Goal: Task Accomplishment & Management: Manage account settings

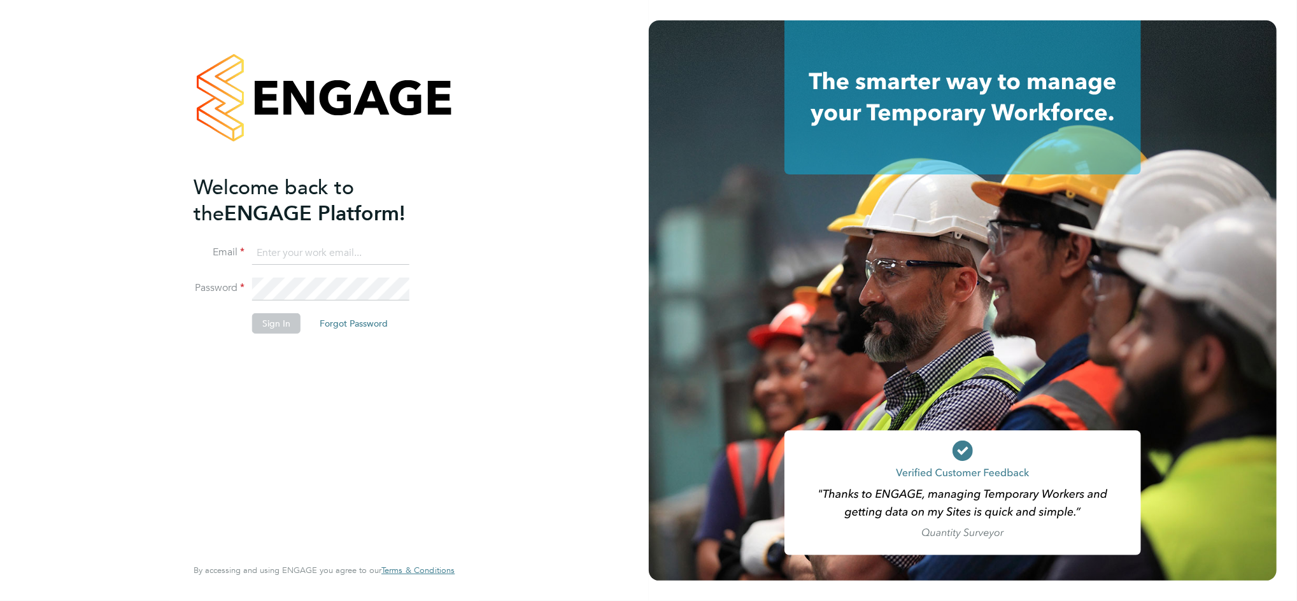
type input "[PERSON_NAME][EMAIL_ADDRESS][PERSON_NAME][DOMAIN_NAME]"
click at [272, 322] on button "Sign In" at bounding box center [276, 323] width 48 height 20
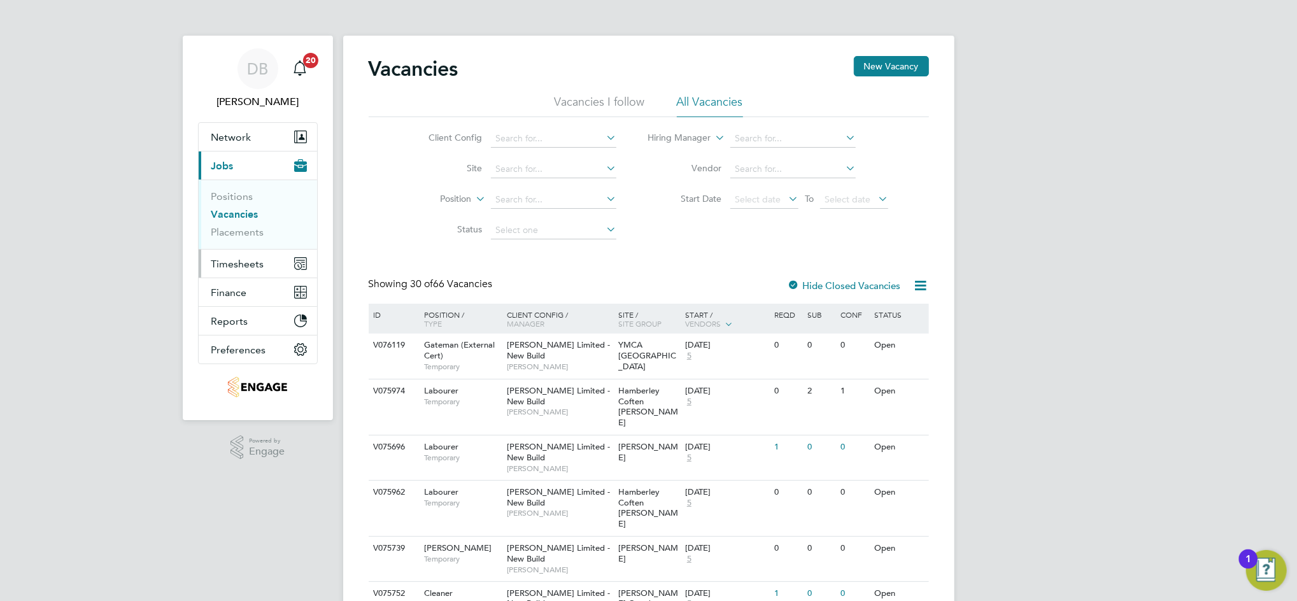
click at [236, 264] on span "Timesheets" at bounding box center [237, 264] width 53 height 12
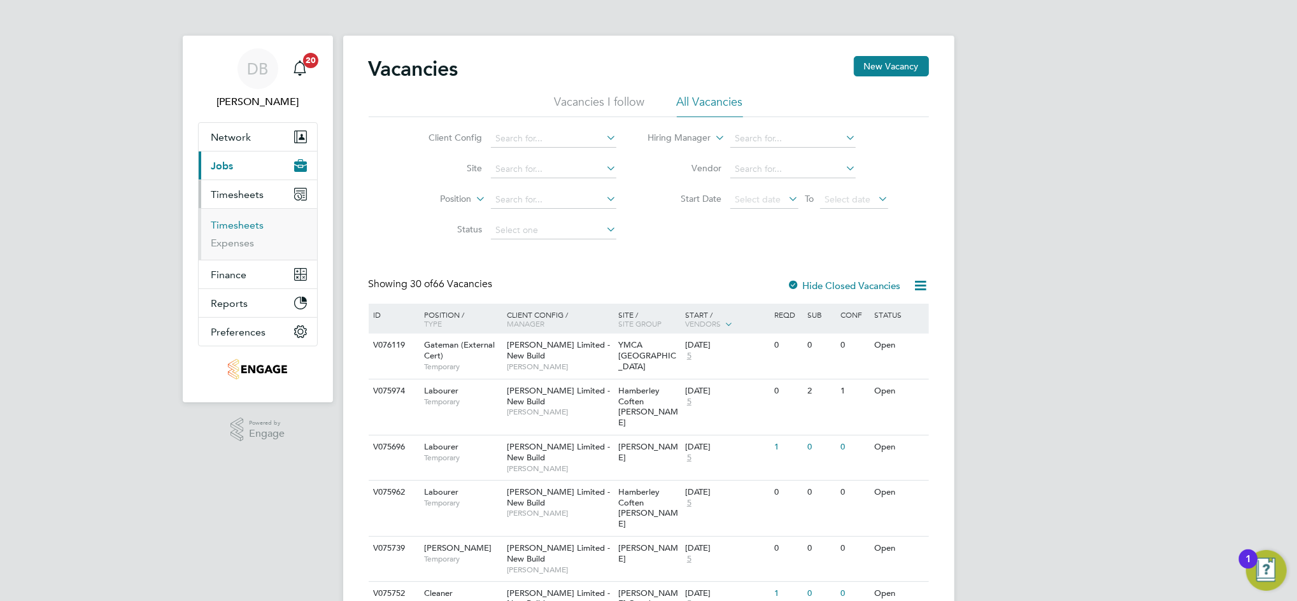
click at [241, 225] on link "Timesheets" at bounding box center [237, 225] width 53 height 12
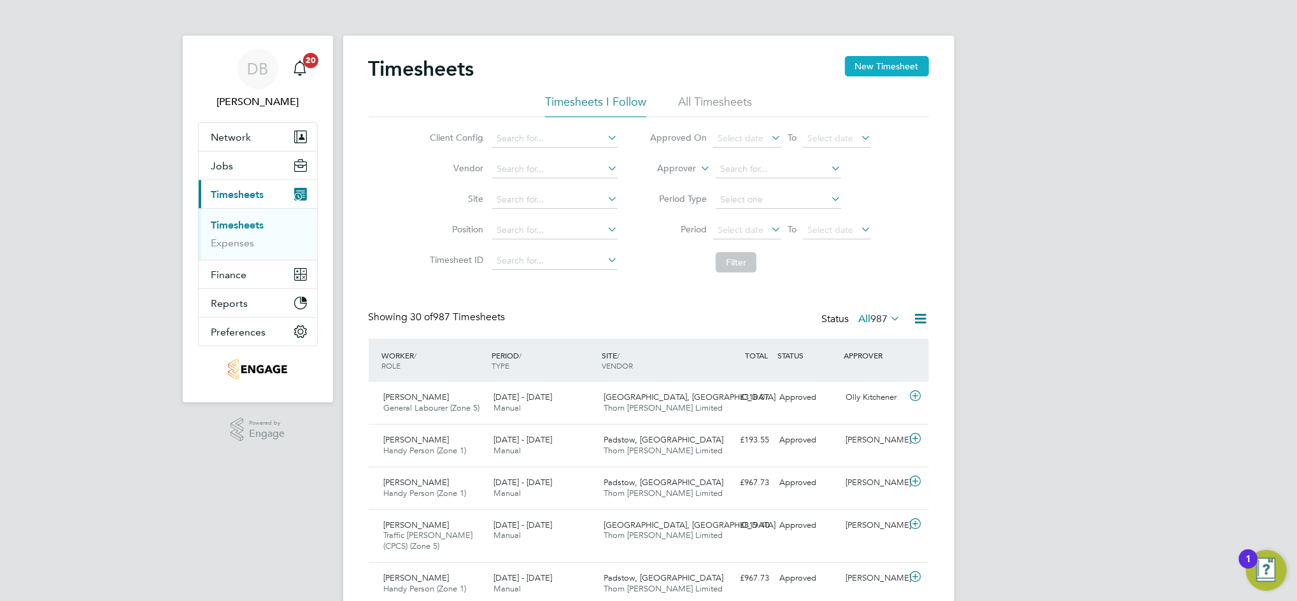
click at [910, 66] on button "New Timesheet" at bounding box center [887, 66] width 84 height 20
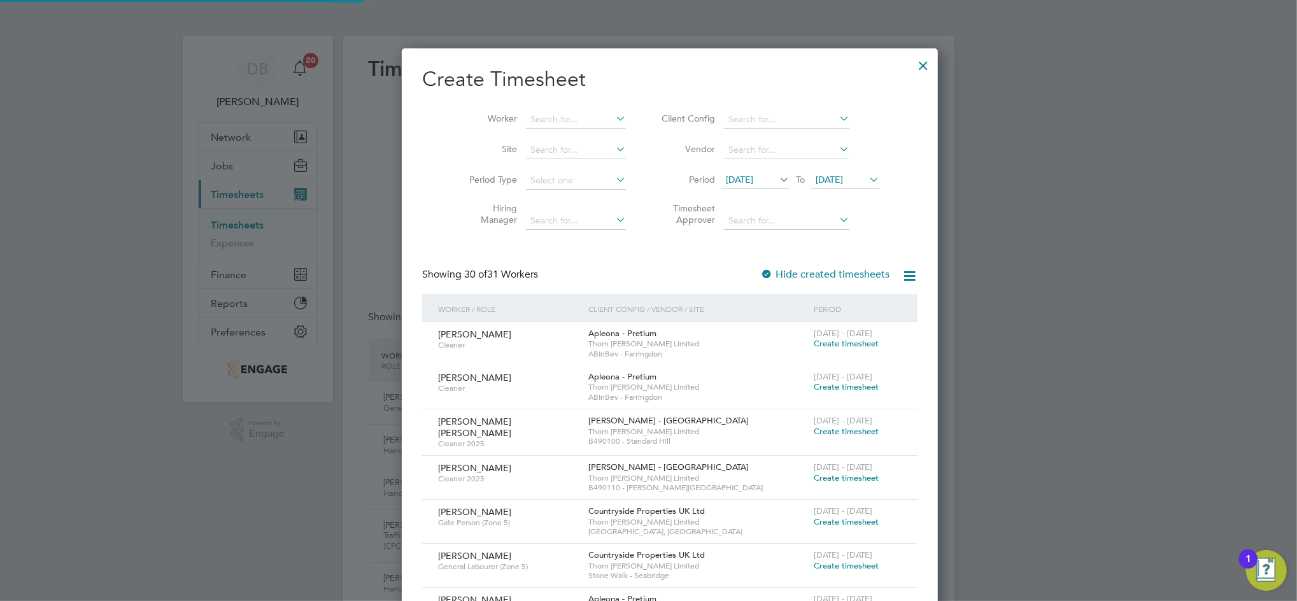
click at [832, 184] on span "22 Sep 2025" at bounding box center [829, 179] width 27 height 11
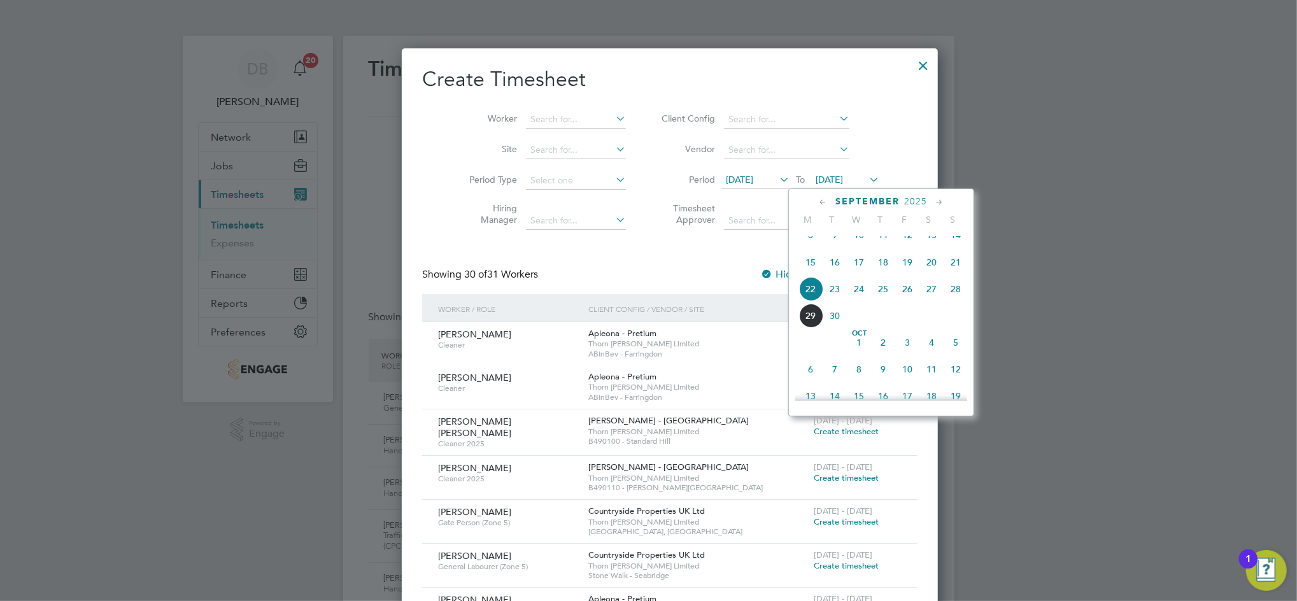
click at [901, 301] on span "26" at bounding box center [907, 289] width 24 height 24
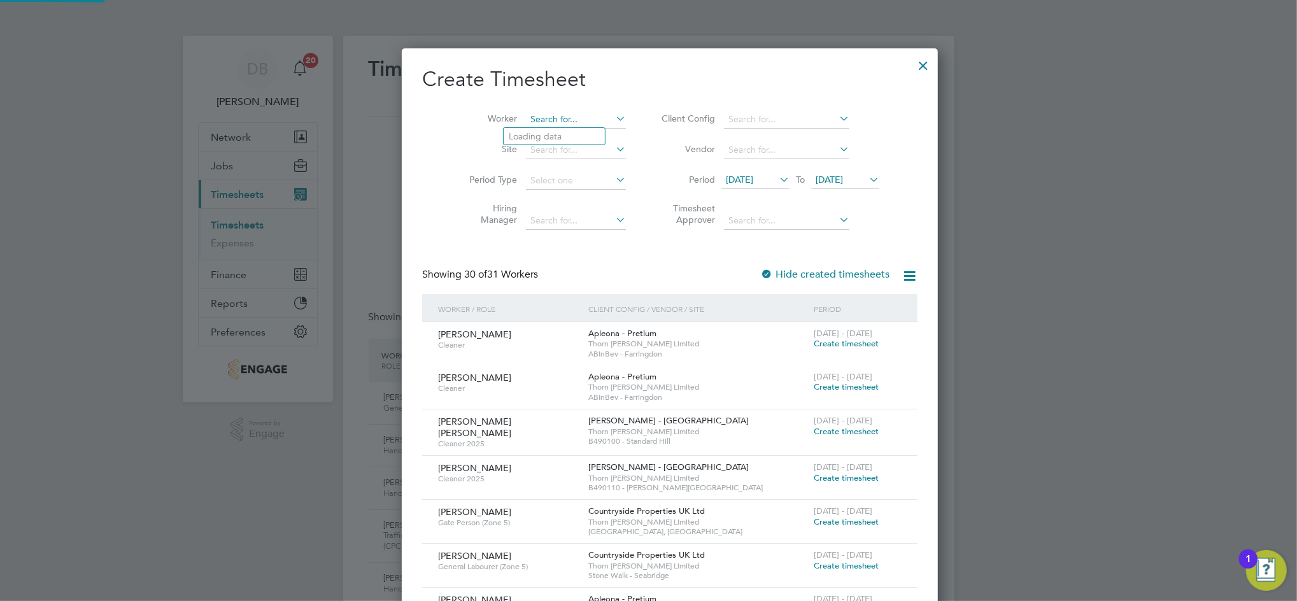
click at [530, 122] on input at bounding box center [576, 120] width 100 height 18
click at [553, 169] on li "Patric ia Boyko" at bounding box center [563, 171] width 118 height 17
type input "[PERSON_NAME]"
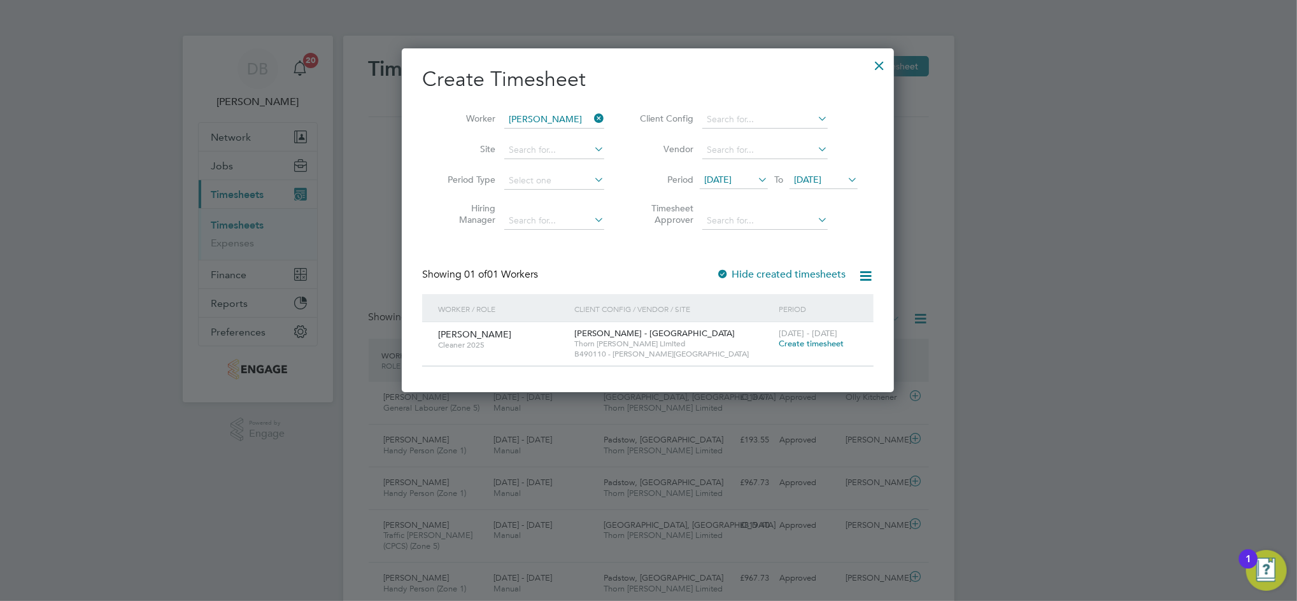
click at [812, 341] on span "Create timesheet" at bounding box center [811, 343] width 65 height 11
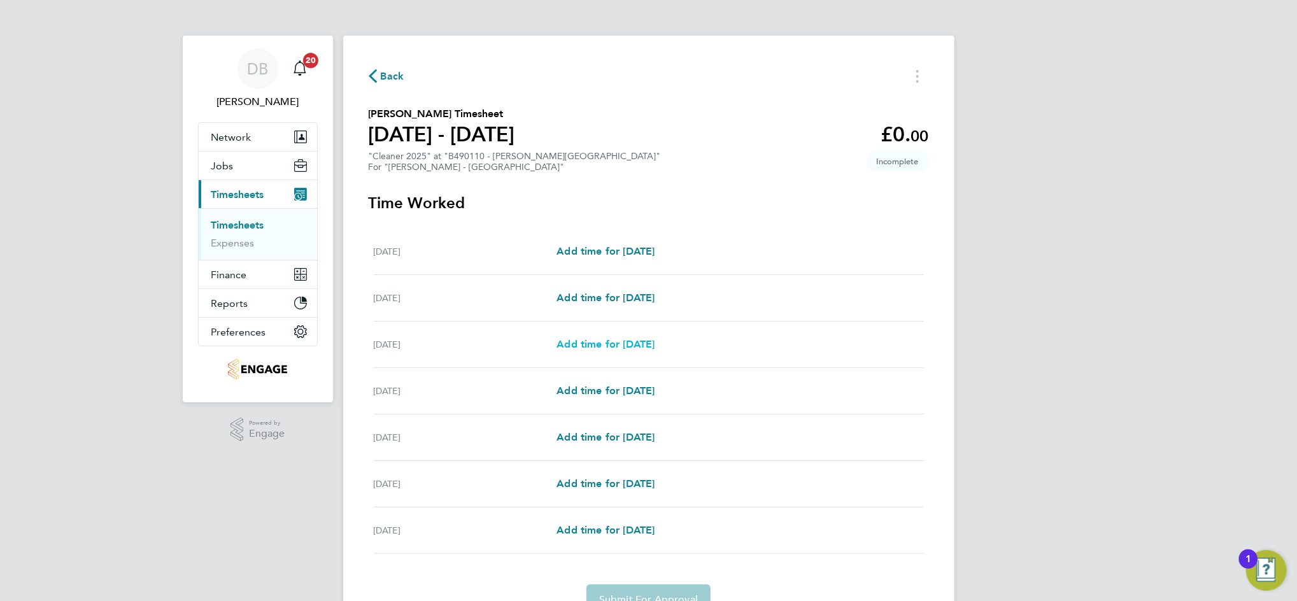
click at [628, 338] on span "Add time for [DATE]" at bounding box center [605, 344] width 98 height 12
select select "30"
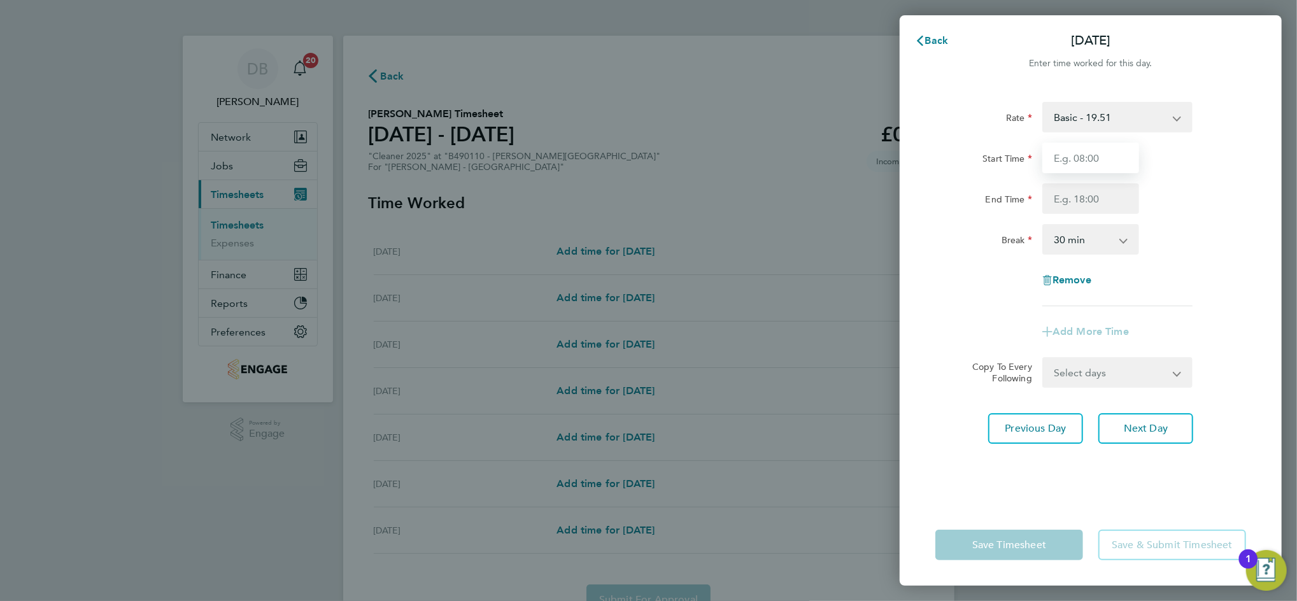
click at [1087, 158] on input "Start Time" at bounding box center [1090, 158] width 97 height 31
type input "08:45"
type input "11:00"
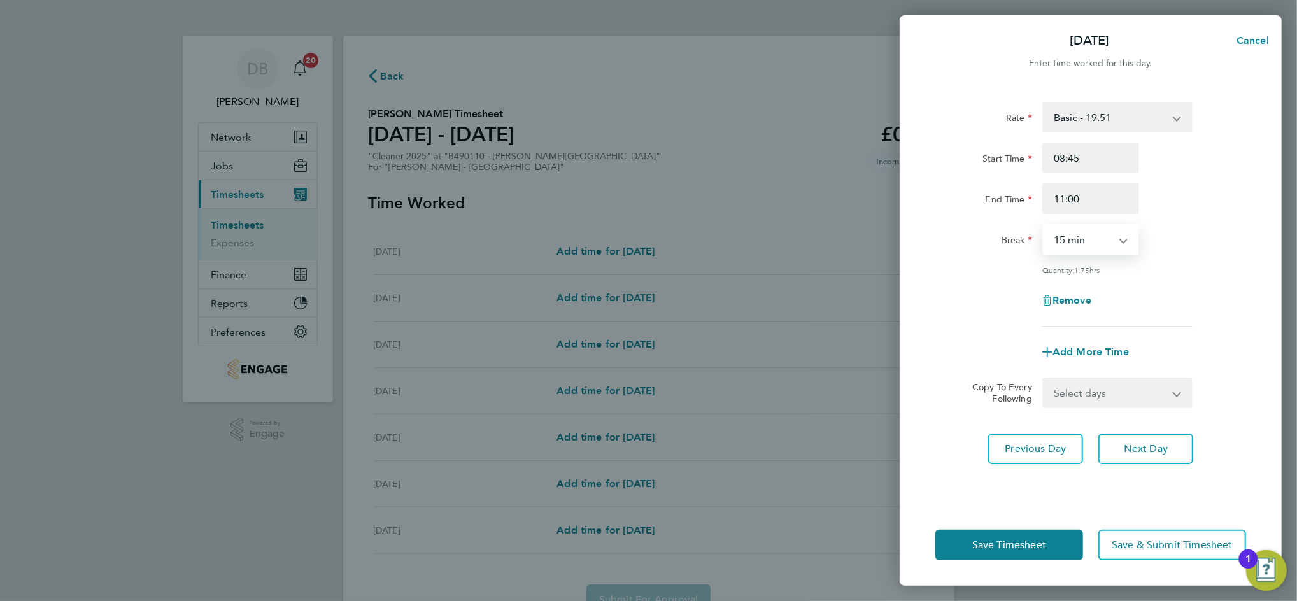
select select "0"
click at [1157, 442] on span "Next Day" at bounding box center [1146, 448] width 44 height 13
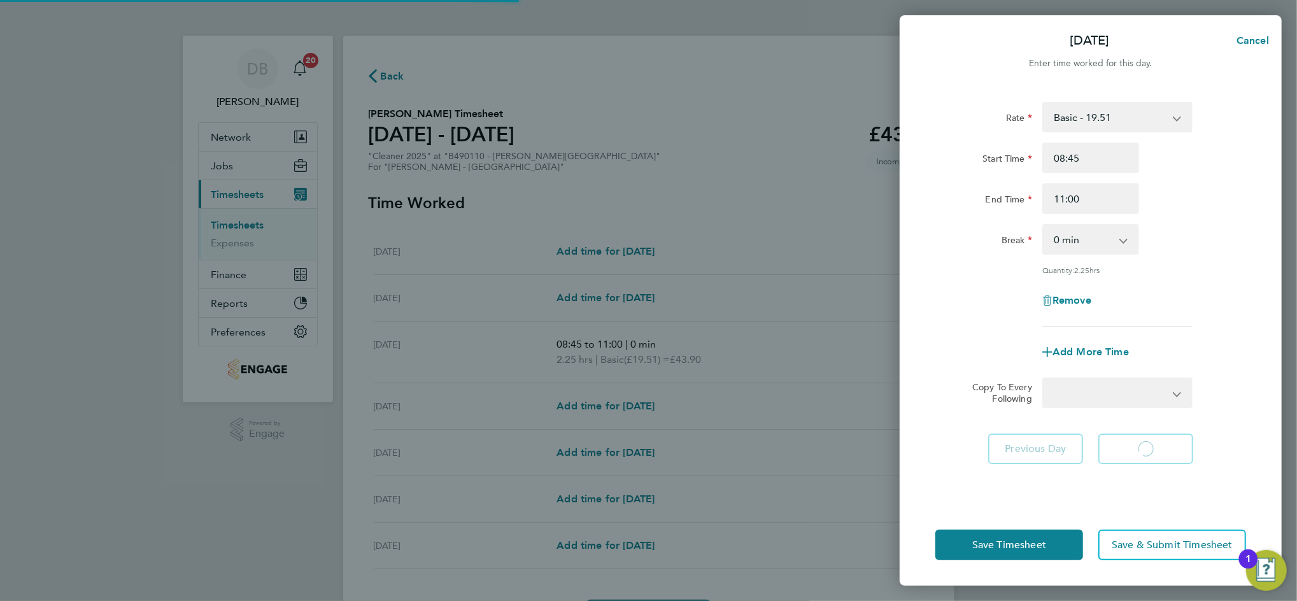
select select "30"
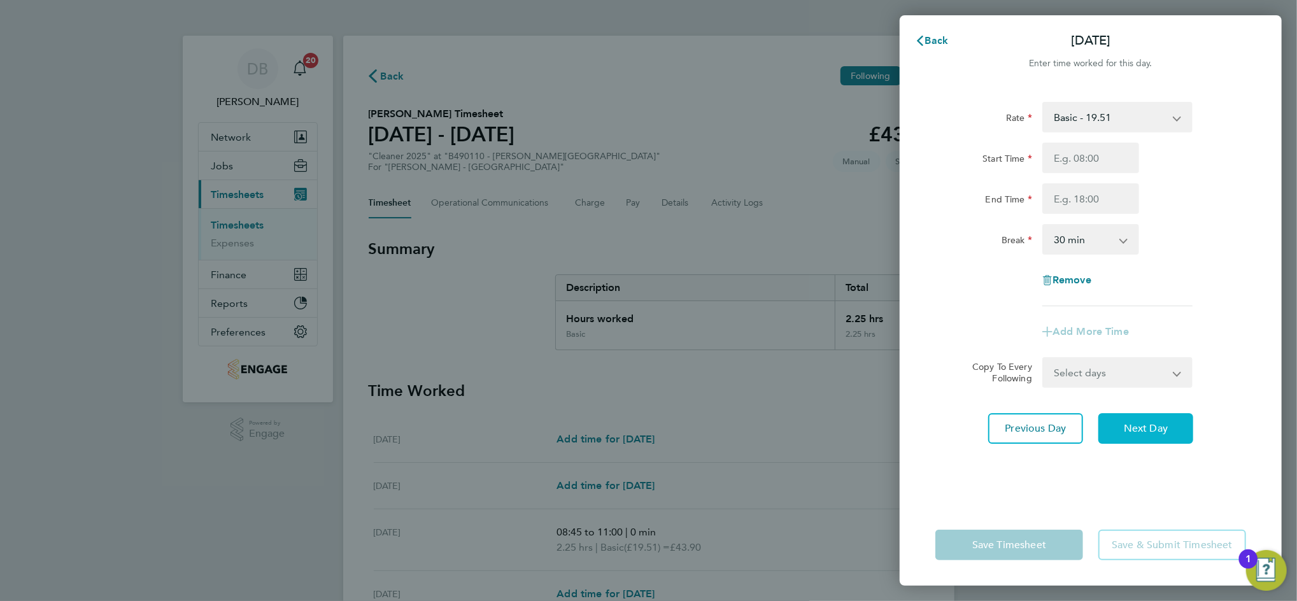
click at [1151, 431] on span "Next Day" at bounding box center [1146, 428] width 44 height 13
select select "30"
click at [1092, 160] on input "Start Time" at bounding box center [1090, 158] width 97 height 31
click at [1035, 434] on button "Previous Day" at bounding box center [1035, 428] width 95 height 31
select select "30"
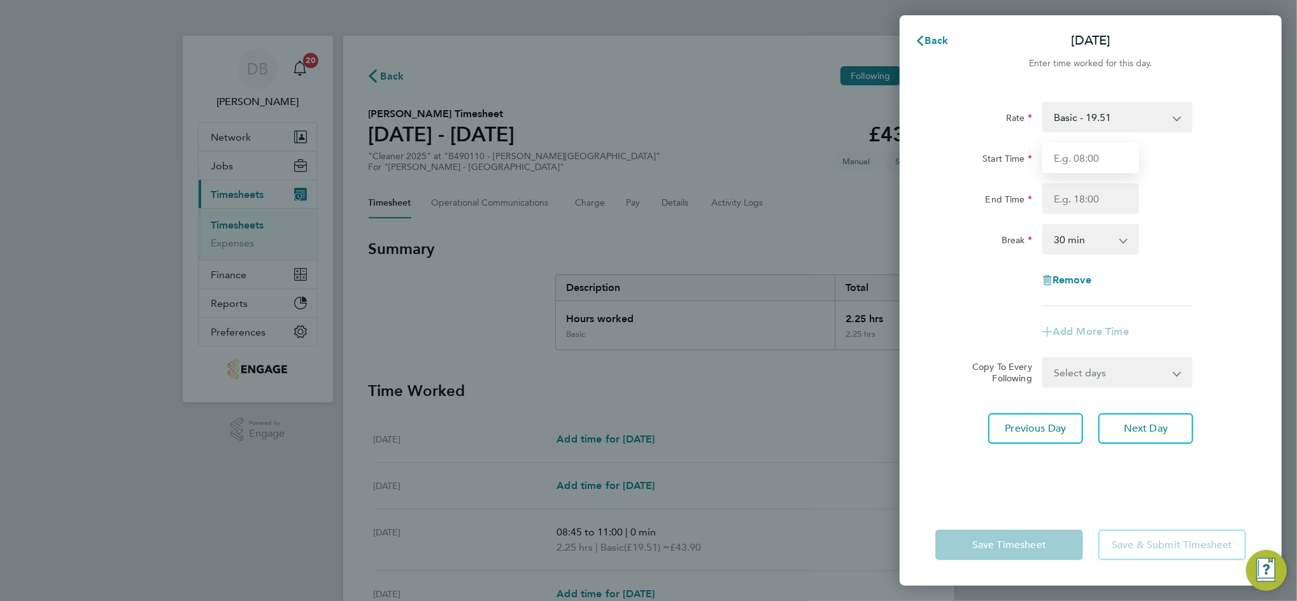
click at [1070, 154] on input "Start Time" at bounding box center [1090, 158] width 97 height 31
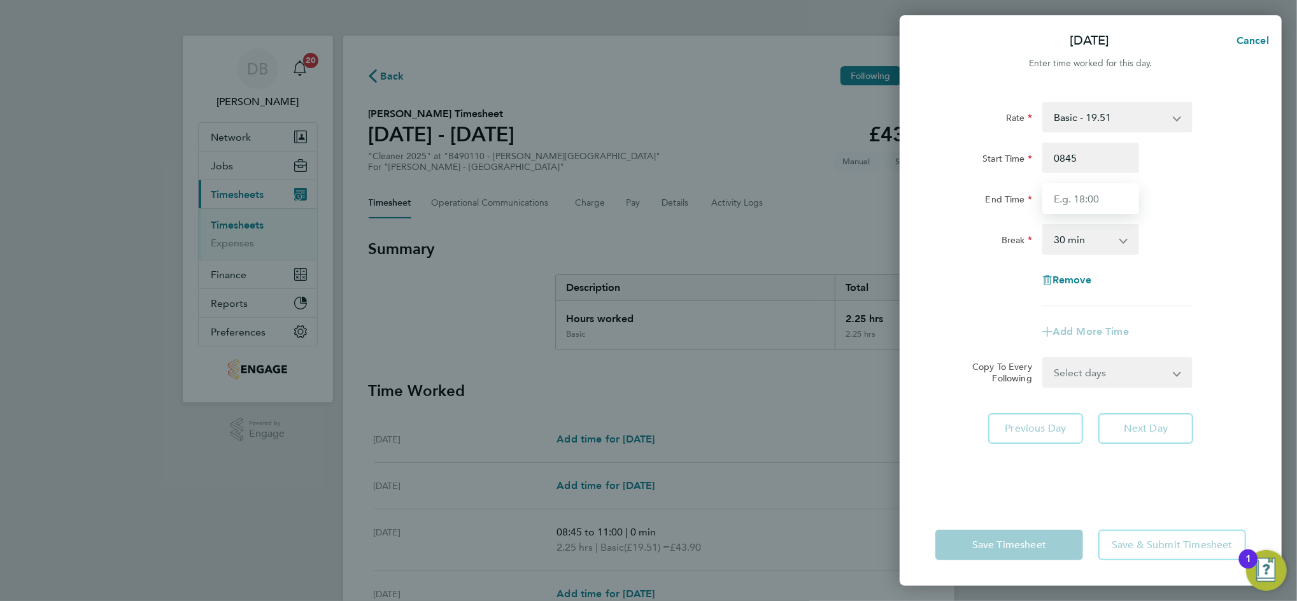
type input "08:45"
type input "11:00"
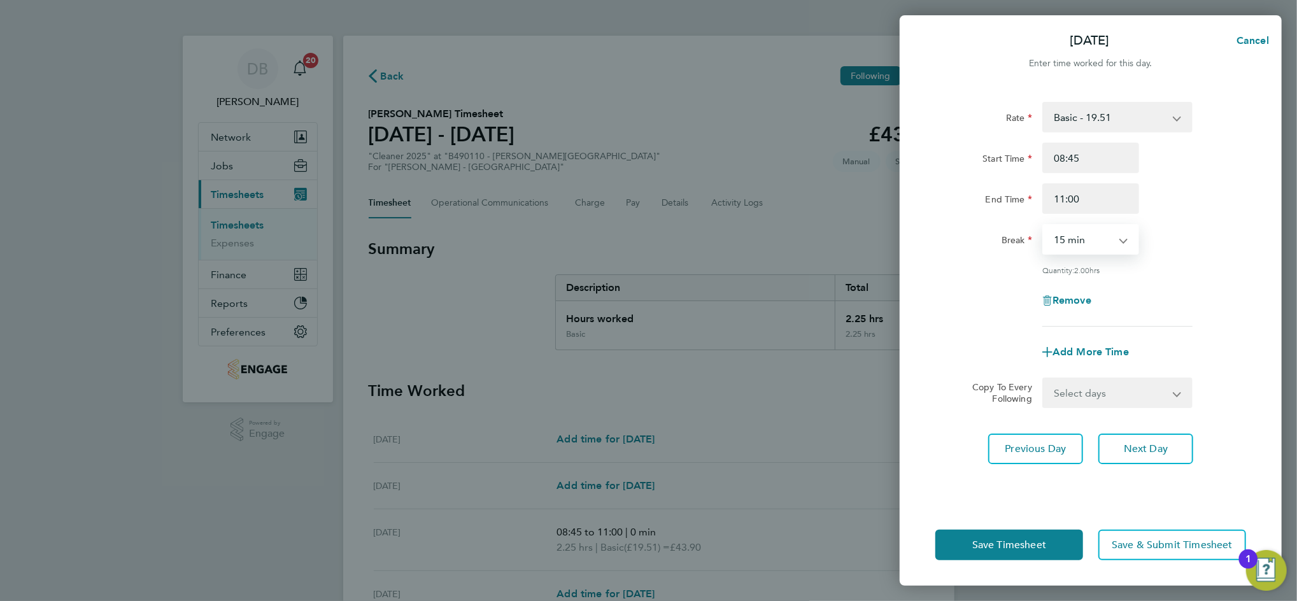
select select "0"
click at [1180, 447] on button "Next Day" at bounding box center [1145, 449] width 95 height 31
select select "30"
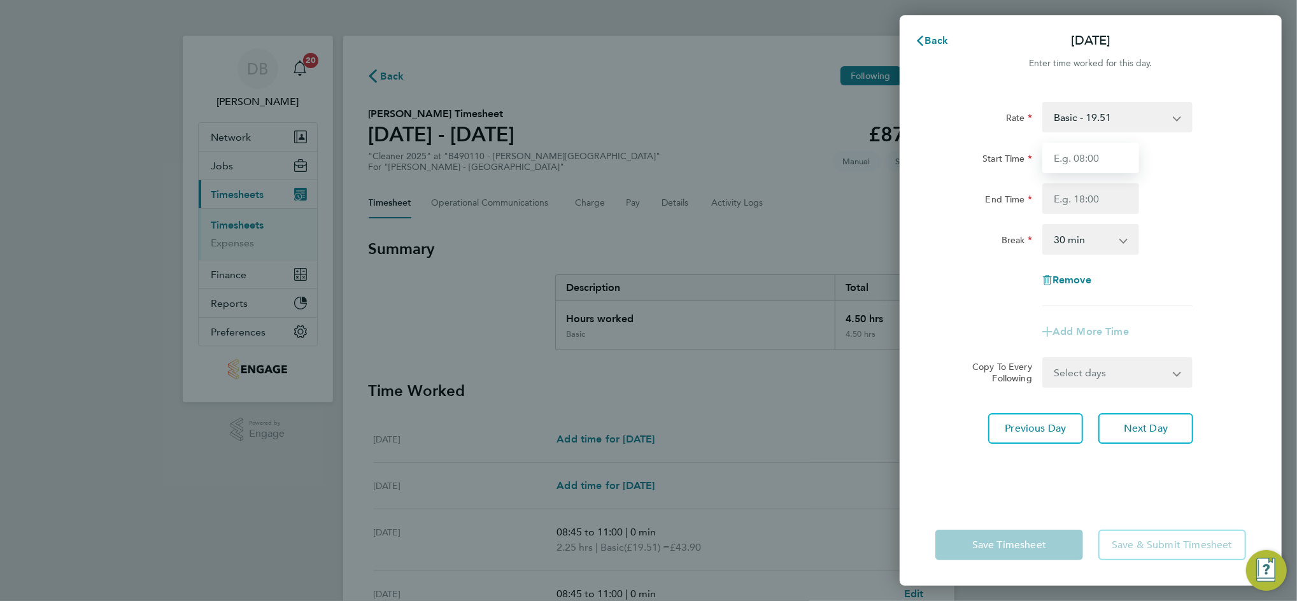
click at [1085, 165] on input "Start Time" at bounding box center [1090, 158] width 97 height 31
type input "09:00"
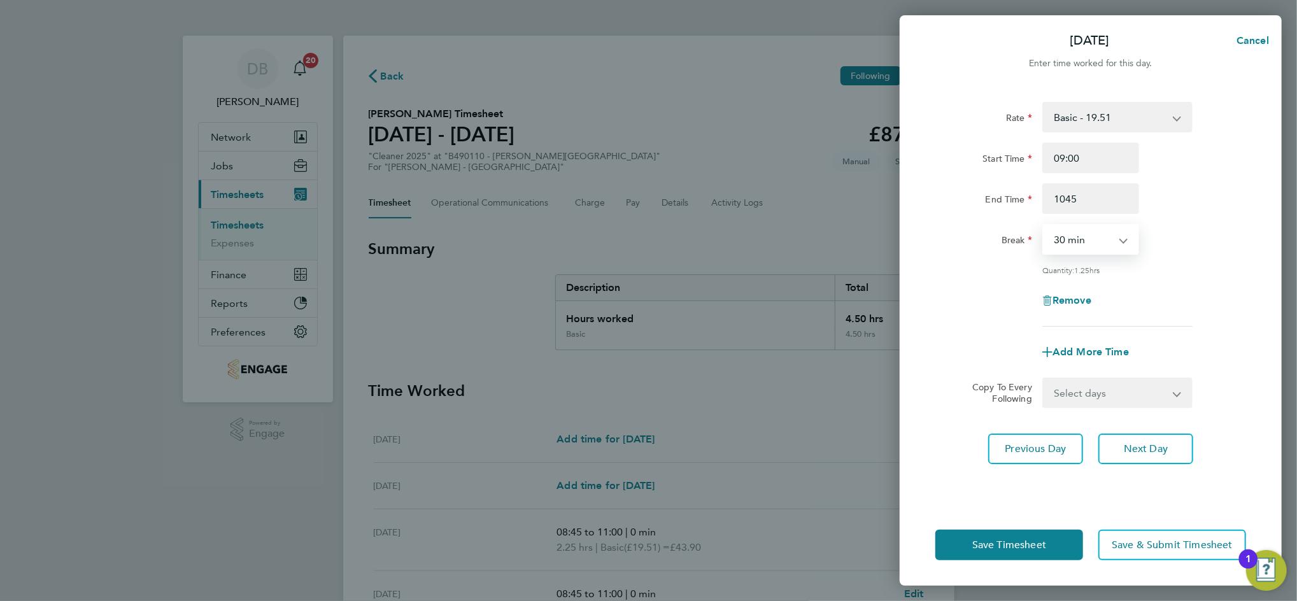
type input "10:45"
select select "0"
click at [1142, 446] on span "Next Day" at bounding box center [1146, 448] width 44 height 13
select select "30"
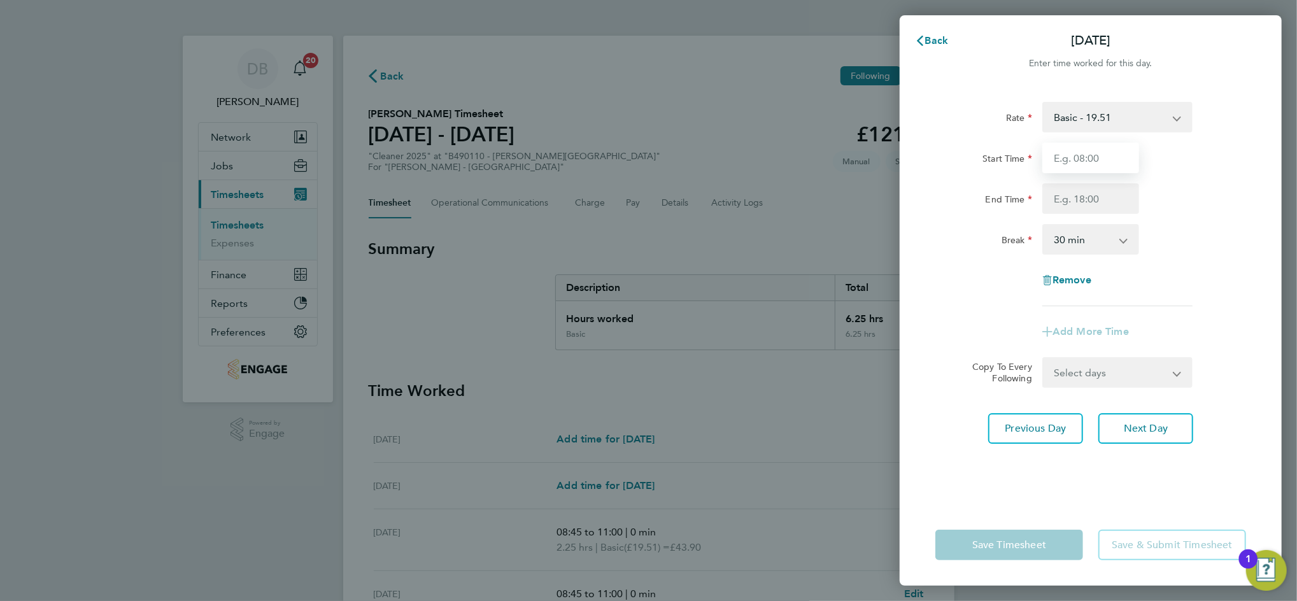
click at [1070, 163] on input "Start Time" at bounding box center [1090, 158] width 97 height 31
type input "09:00"
type input "11:00"
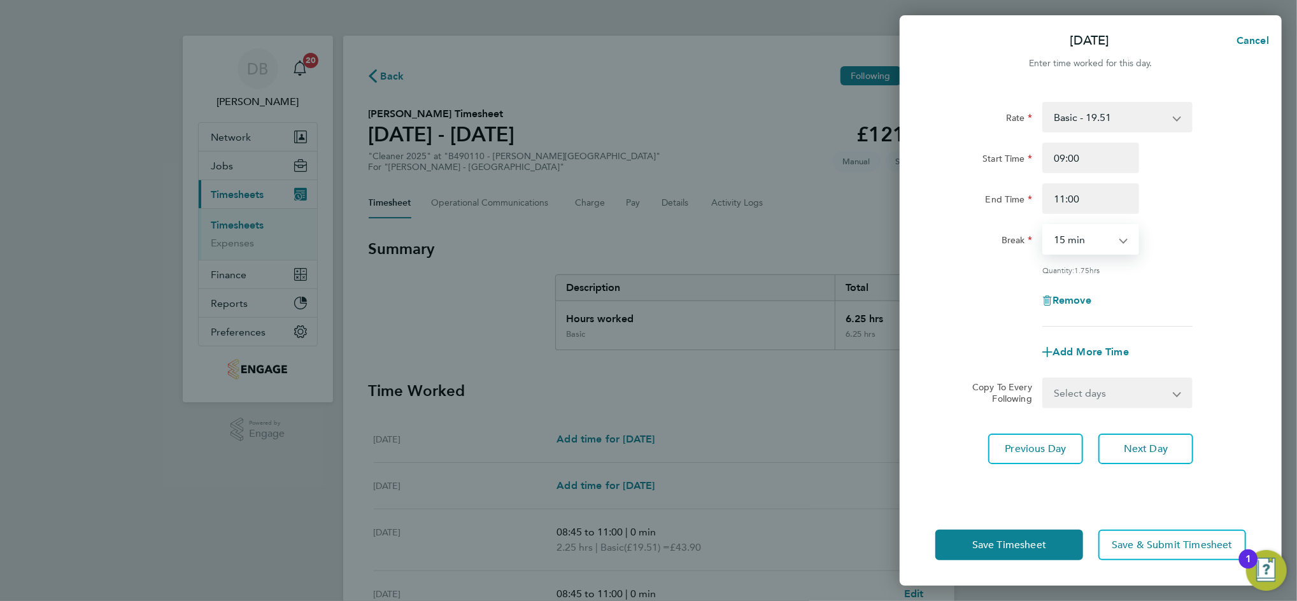
select select "0"
click at [1164, 439] on button "Next Day" at bounding box center [1145, 449] width 95 height 31
select select "30"
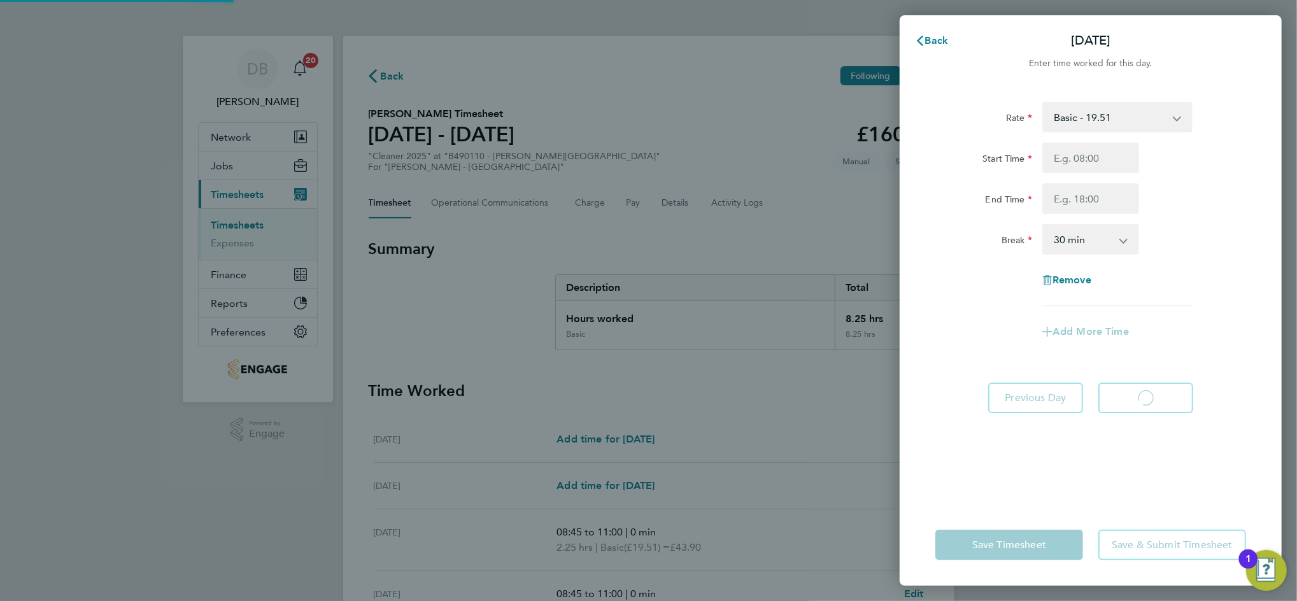
select select "30"
click at [1051, 393] on span "Previous Day" at bounding box center [1035, 398] width 61 height 13
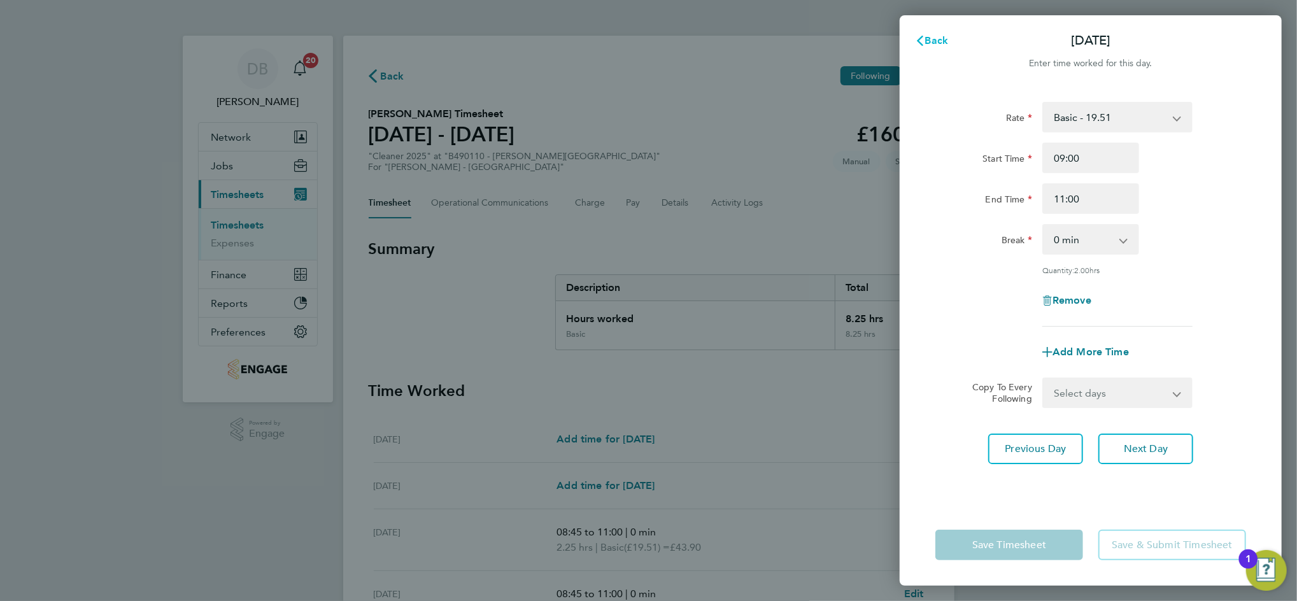
click at [943, 41] on span "Back" at bounding box center [937, 40] width 24 height 12
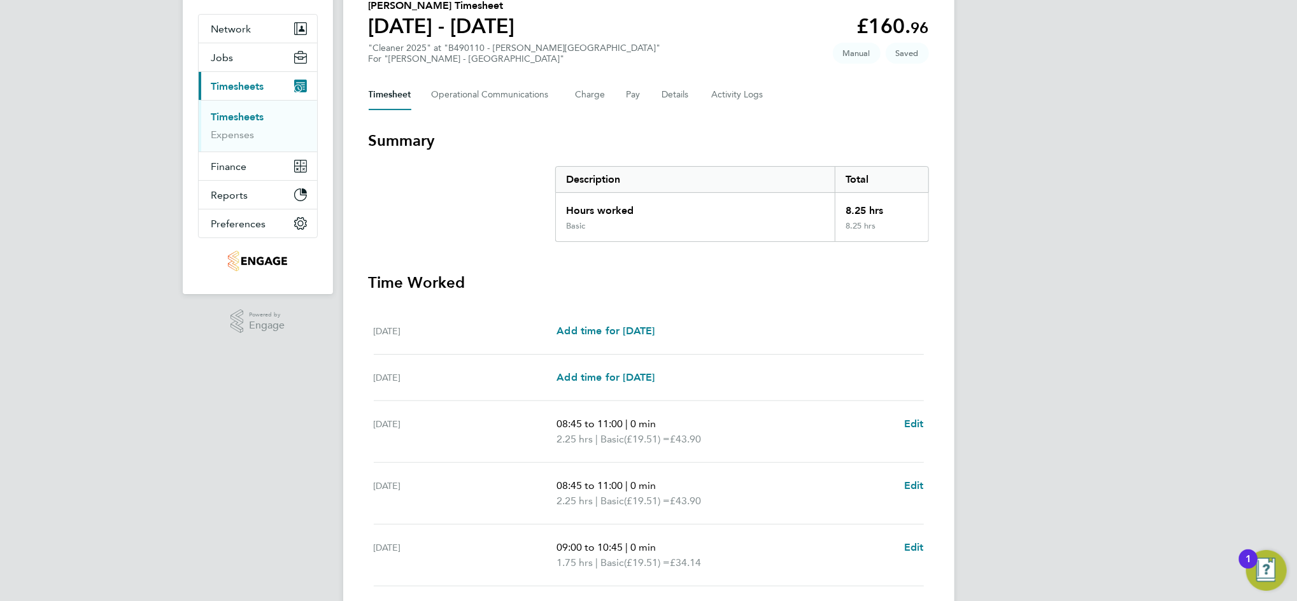
scroll to position [311, 0]
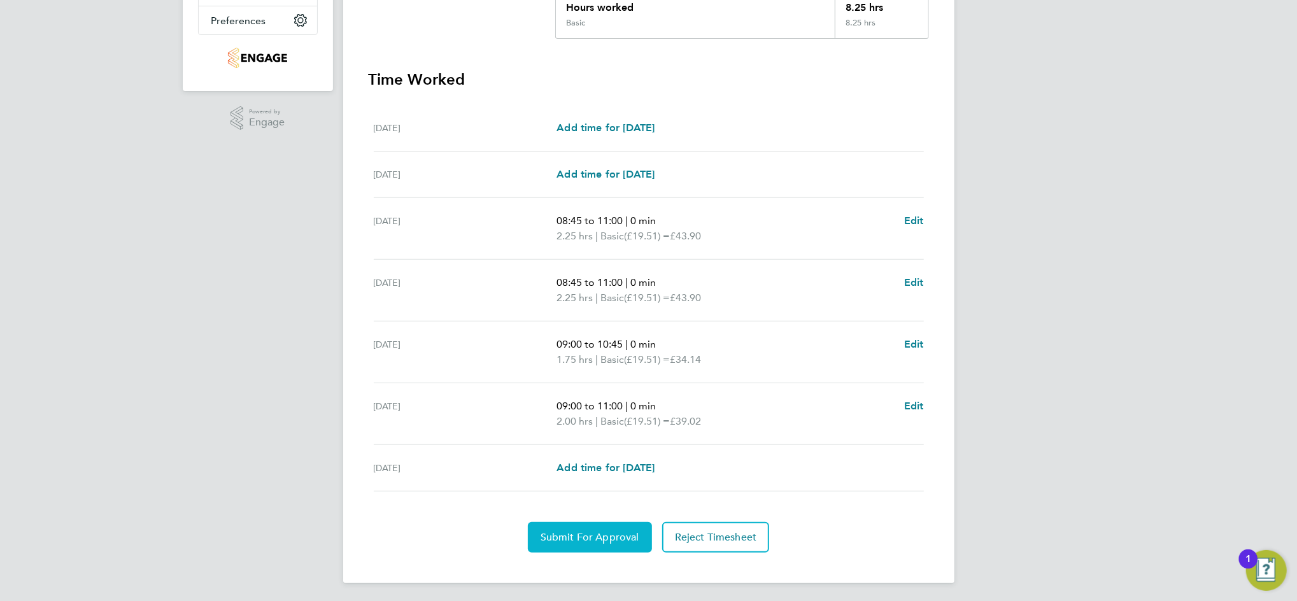
click at [604, 540] on span "Submit For Approval" at bounding box center [589, 537] width 99 height 13
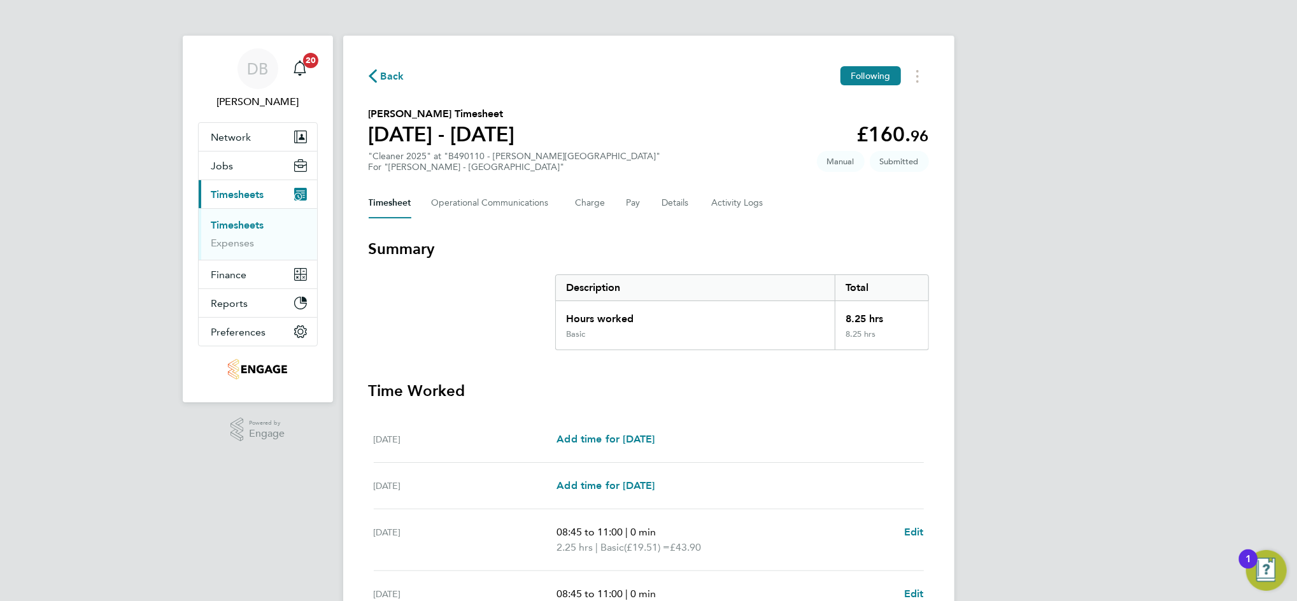
click at [387, 74] on span "Back" at bounding box center [393, 76] width 24 height 15
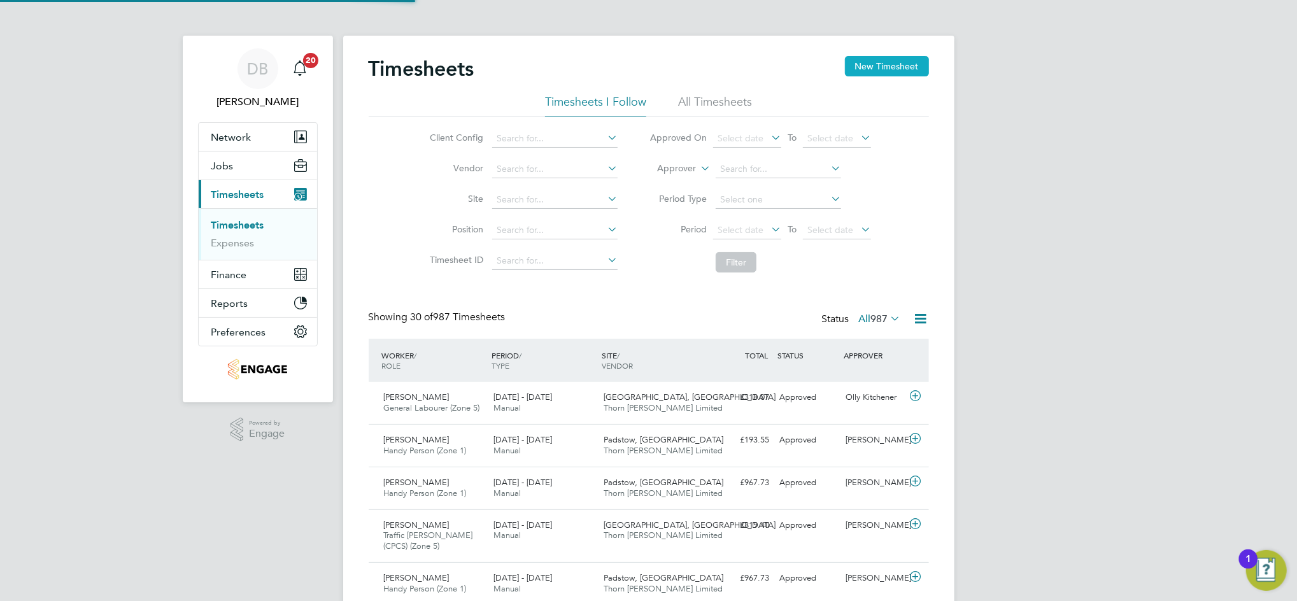
scroll to position [32, 110]
click at [884, 72] on button "New Timesheet" at bounding box center [887, 66] width 84 height 20
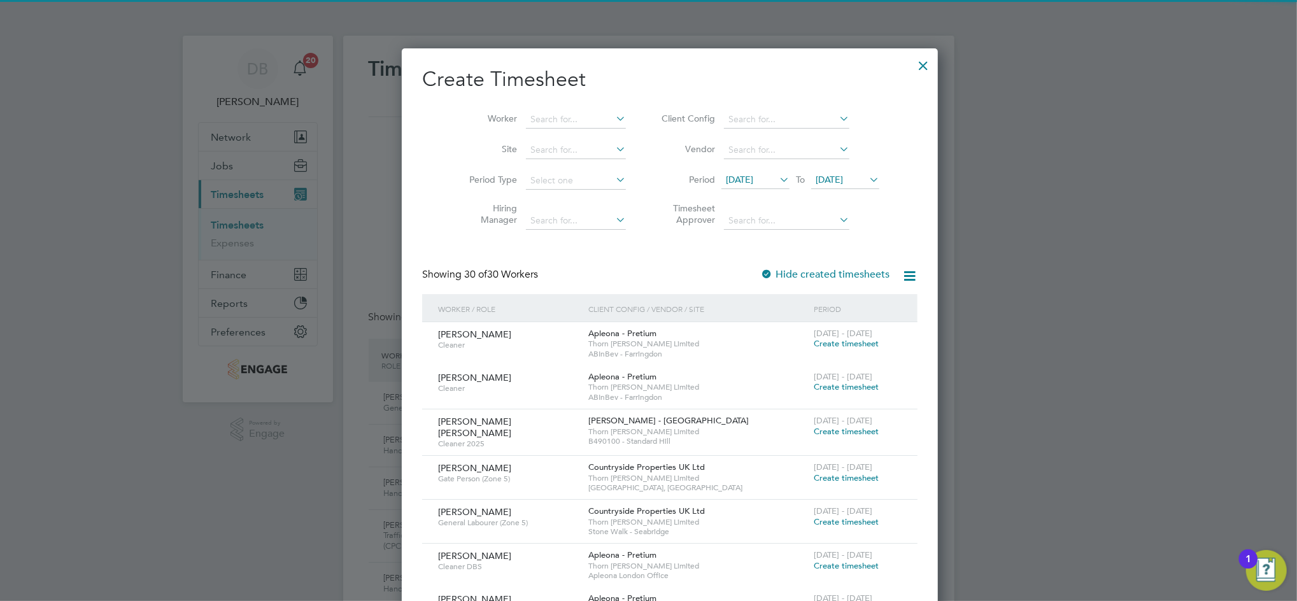
click at [820, 178] on span "22 Sep 2025" at bounding box center [829, 179] width 27 height 11
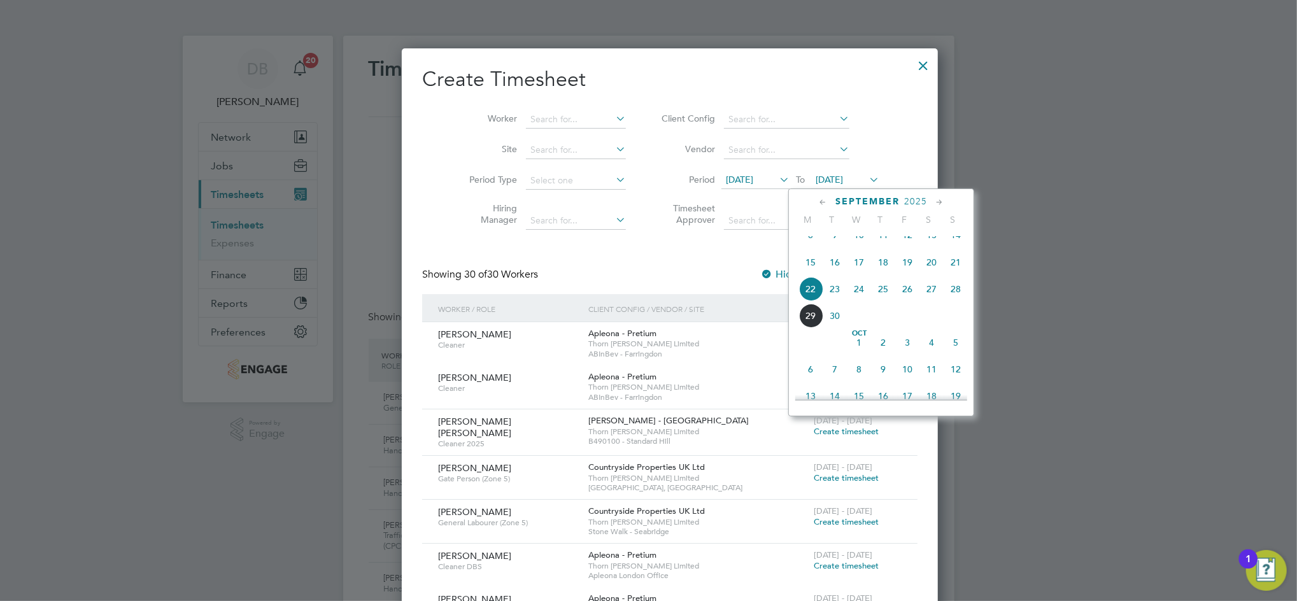
click at [908, 301] on span "26" at bounding box center [907, 289] width 24 height 24
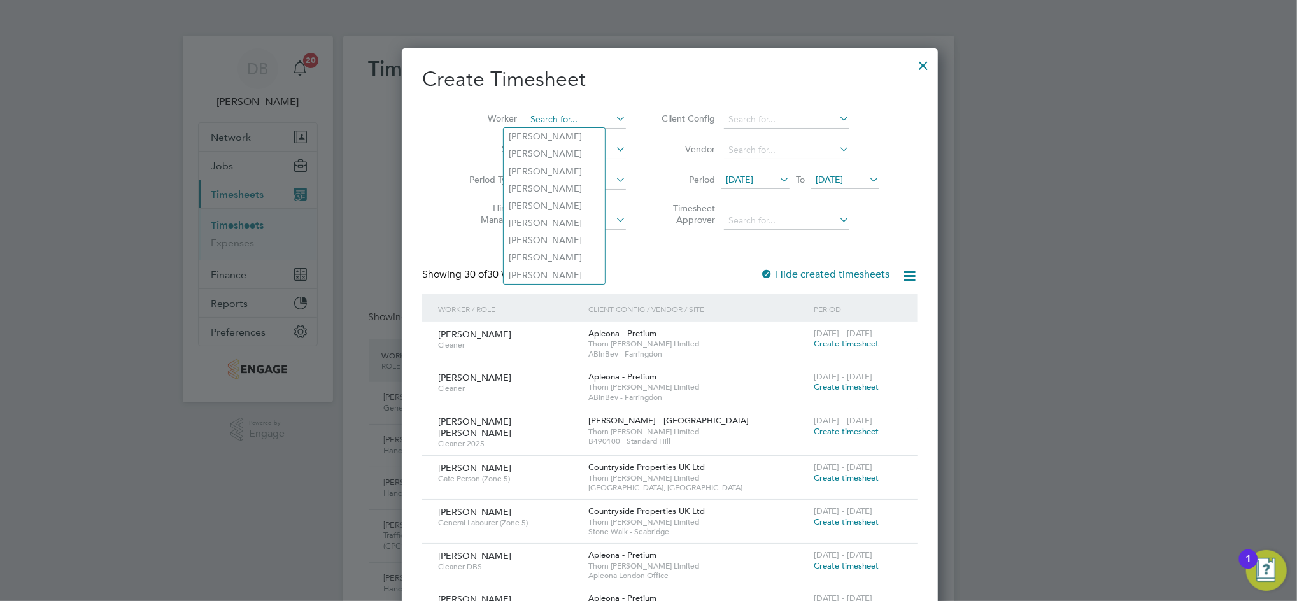
click at [526, 120] on input at bounding box center [576, 120] width 100 height 18
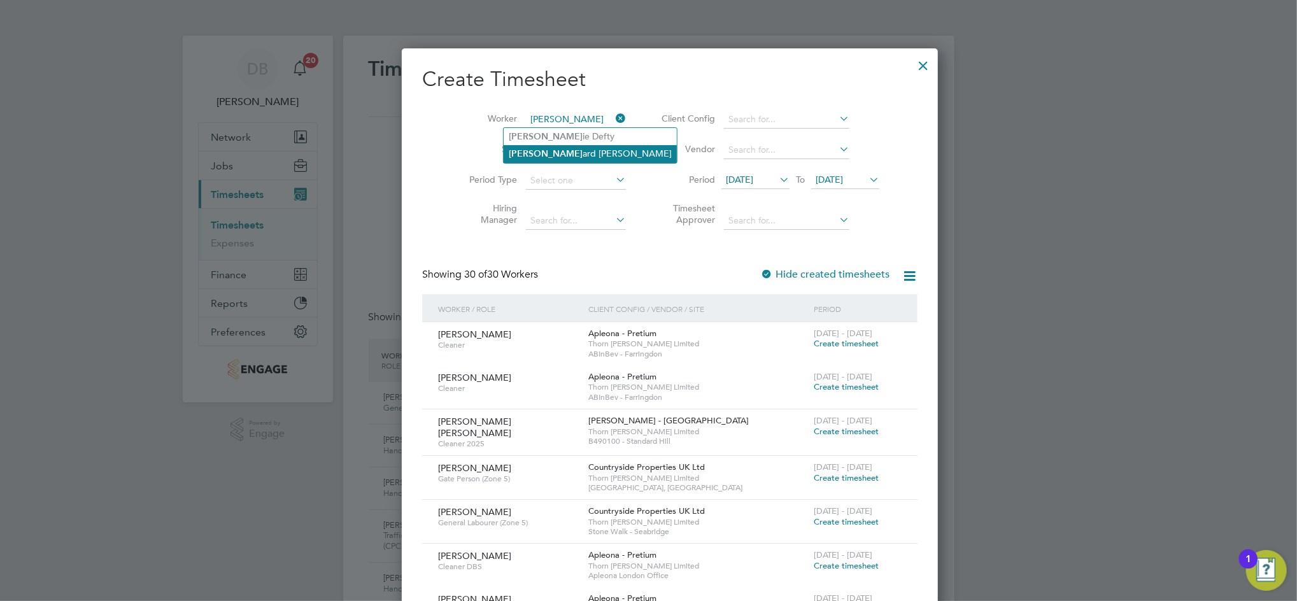
click at [545, 148] on li "Leon ard Enow Ashu-Egbe" at bounding box center [590, 153] width 173 height 17
type input "[PERSON_NAME] [PERSON_NAME]"
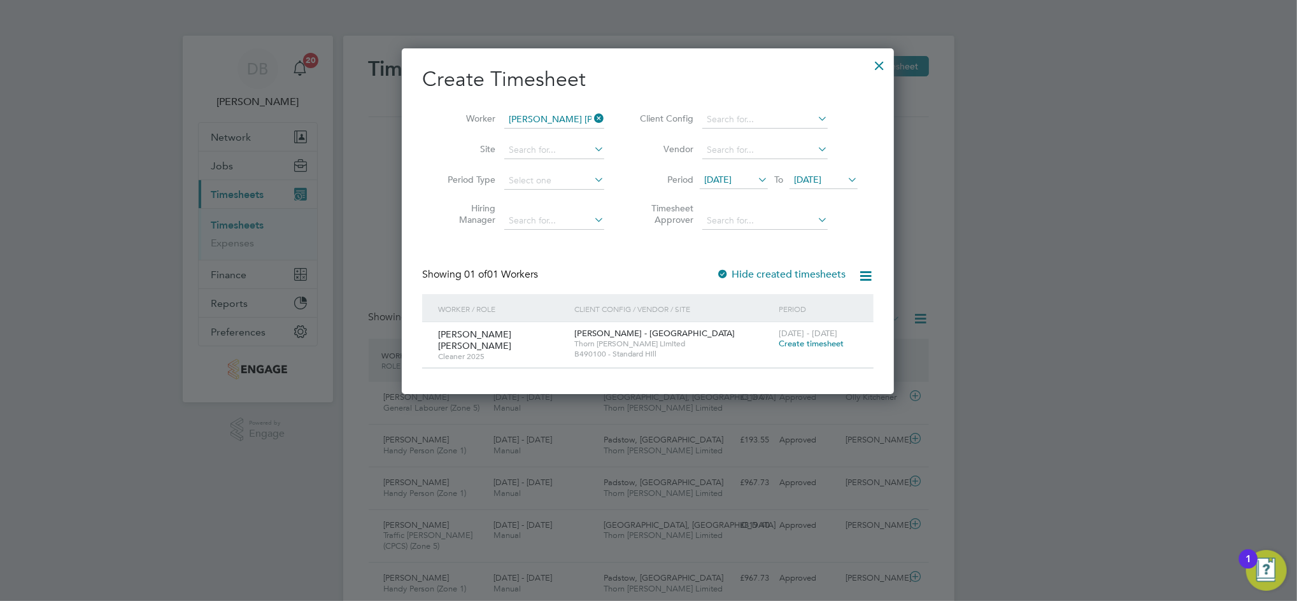
click at [796, 341] on span "Create timesheet" at bounding box center [811, 343] width 65 height 11
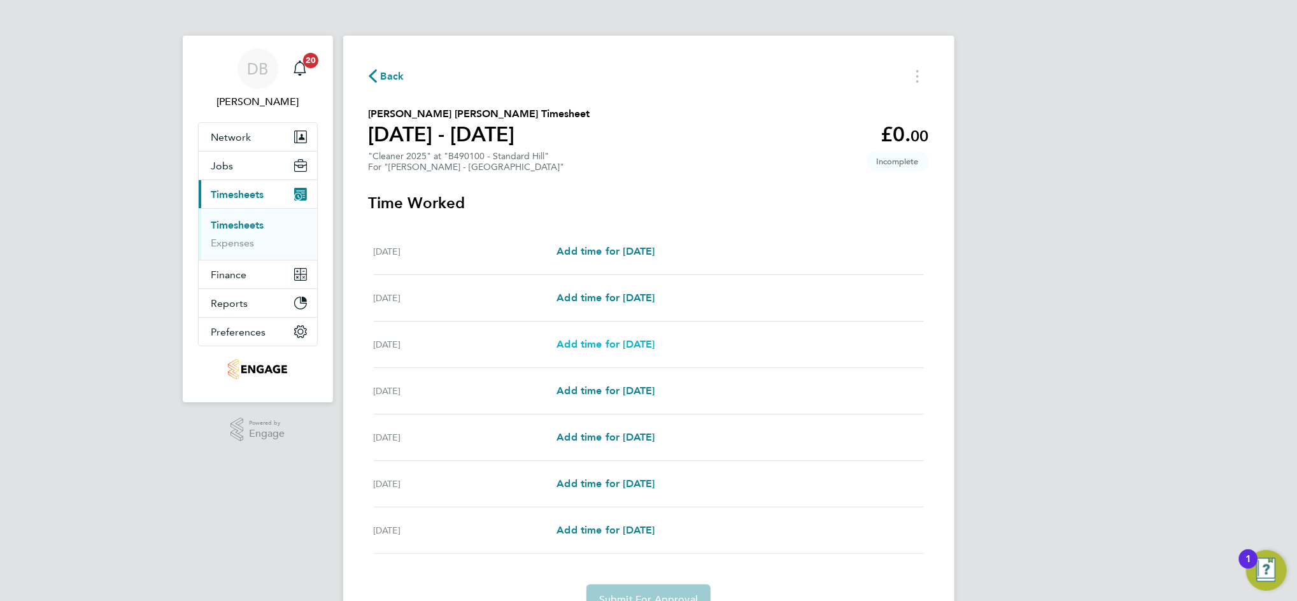
click at [604, 346] on span "Add time for [DATE]" at bounding box center [605, 344] width 98 height 12
select select "60"
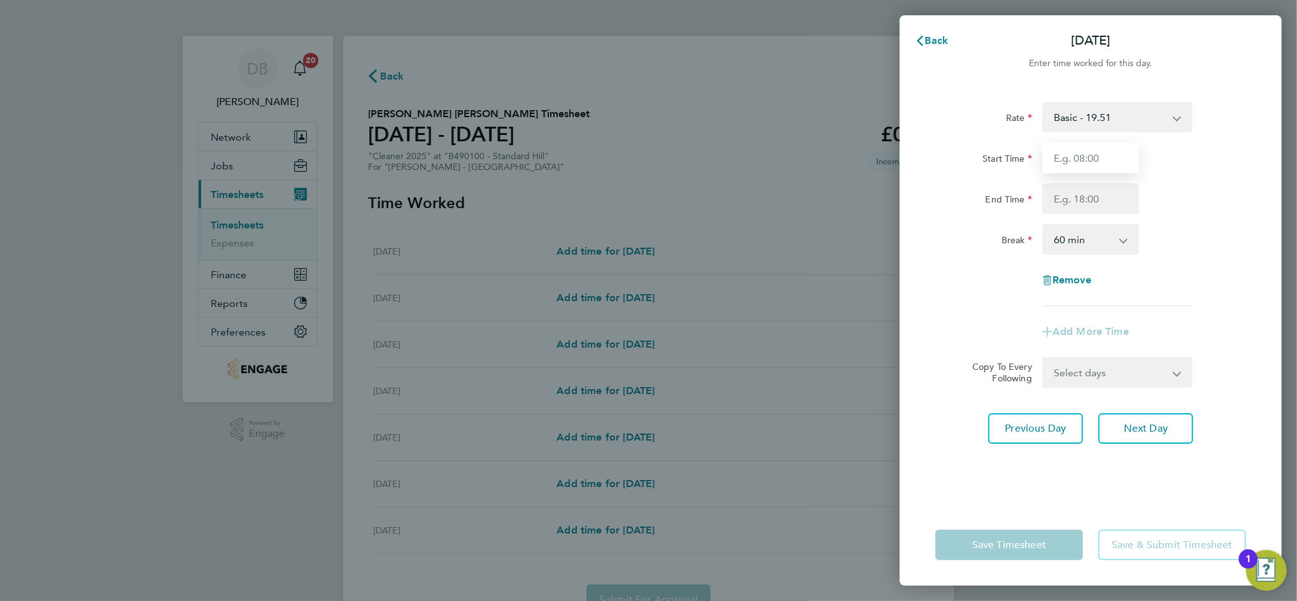
click at [1075, 171] on input "Start Time" at bounding box center [1090, 158] width 97 height 31
type input "09:00"
type input "12:00"
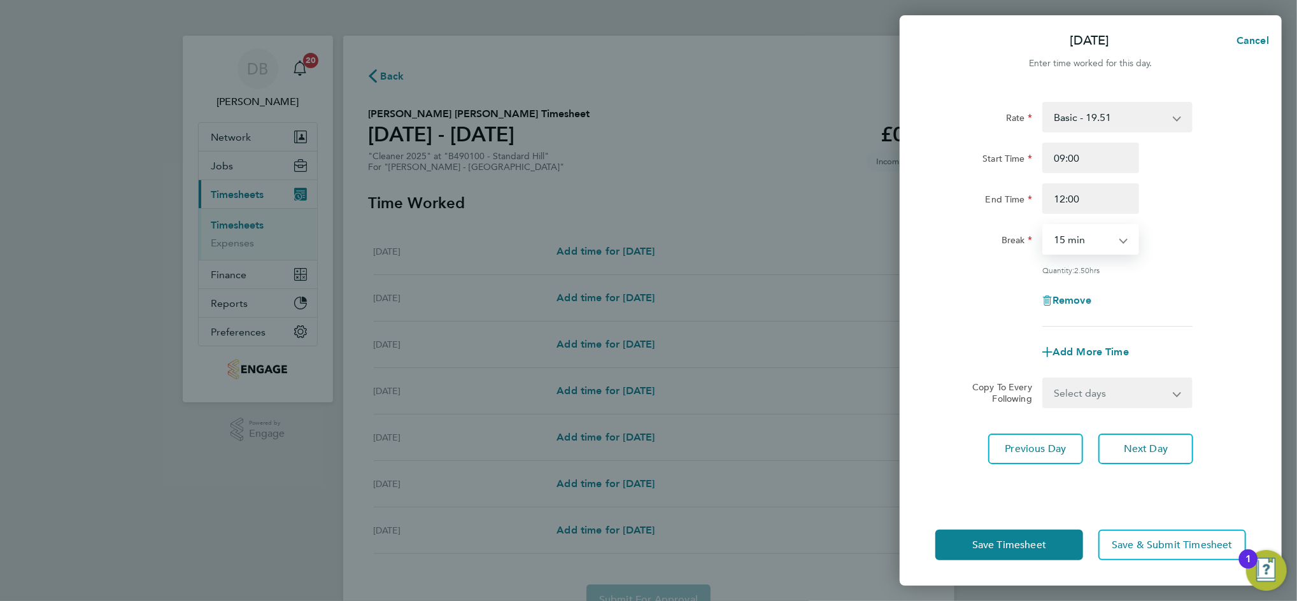
select select "0"
click at [1147, 396] on select "Select days Day Tuesday Wednesday Thursday Friday" at bounding box center [1110, 393] width 134 height 28
select select "FRI"
click at [1043, 379] on select "Select days Day Tuesday Wednesday Thursday Friday" at bounding box center [1110, 393] width 134 height 28
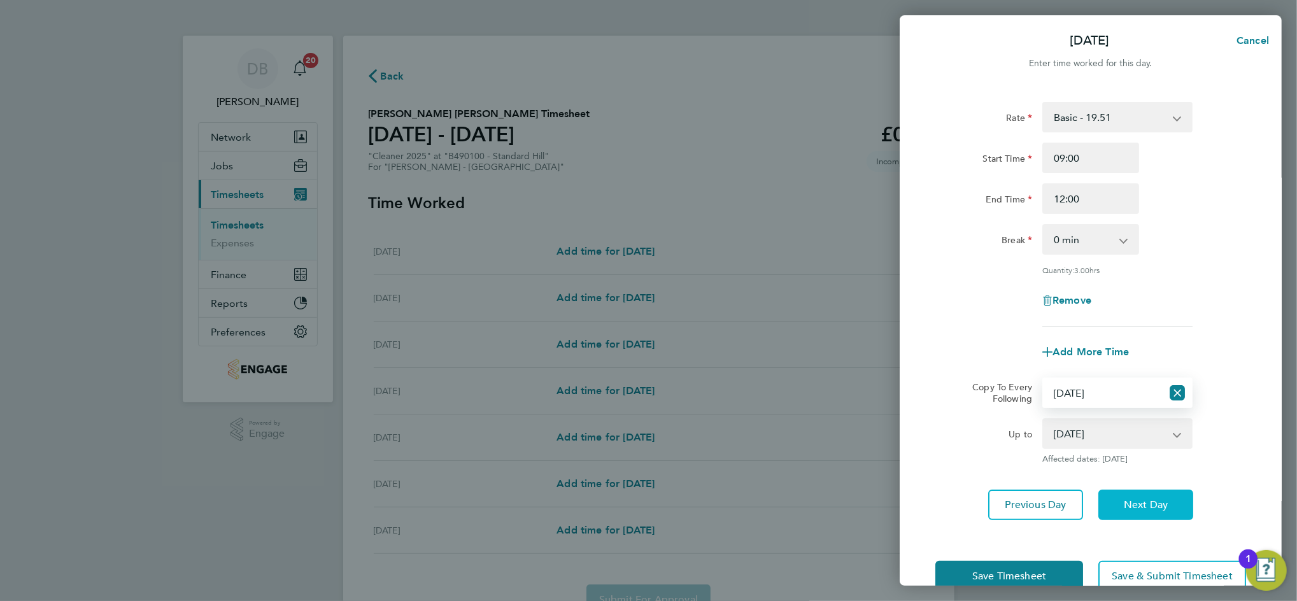
click at [1142, 498] on span "Next Day" at bounding box center [1146, 504] width 44 height 13
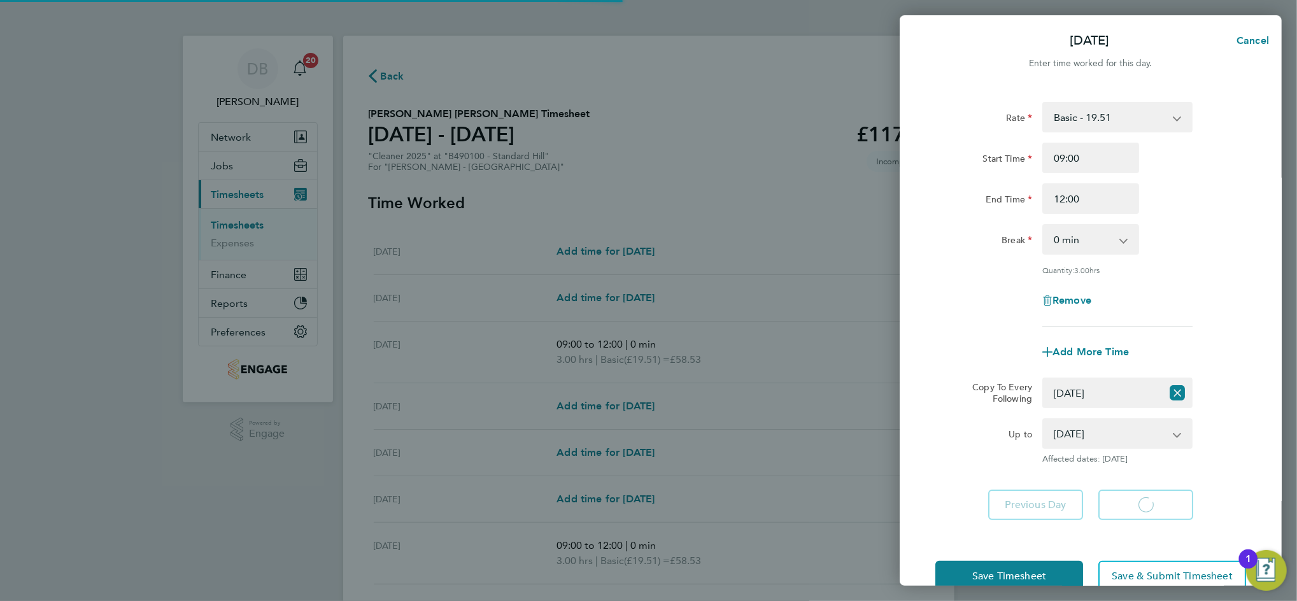
select select "60"
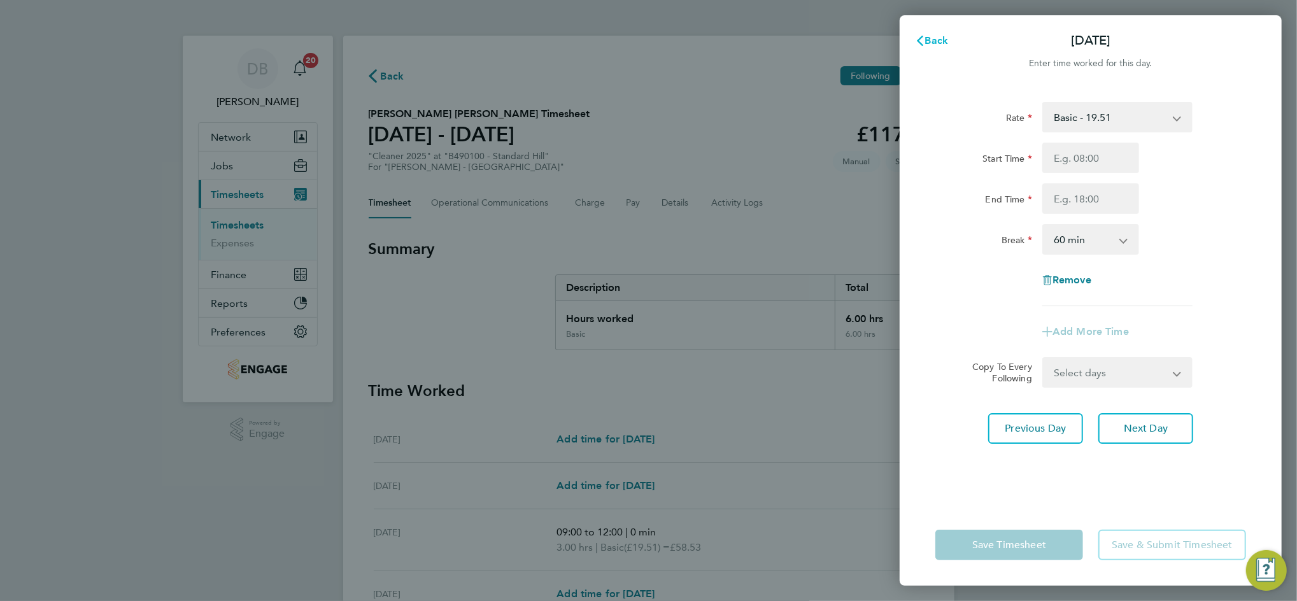
click at [929, 36] on span "Back" at bounding box center [937, 40] width 24 height 12
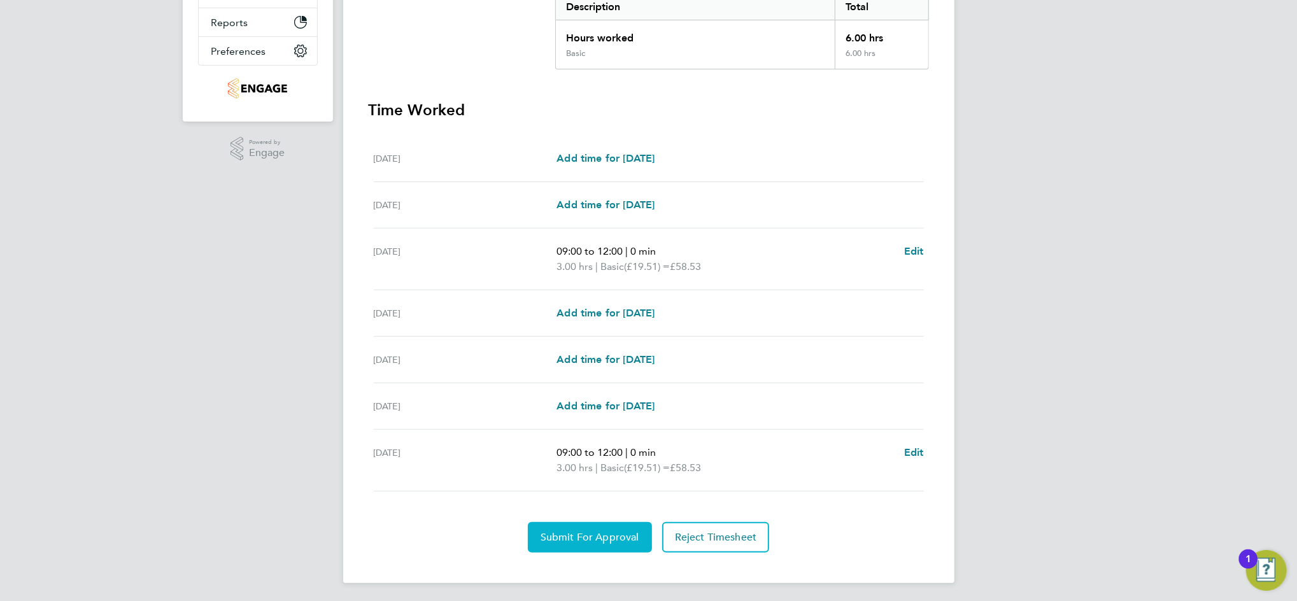
click at [598, 539] on span "Submit For Approval" at bounding box center [589, 537] width 99 height 13
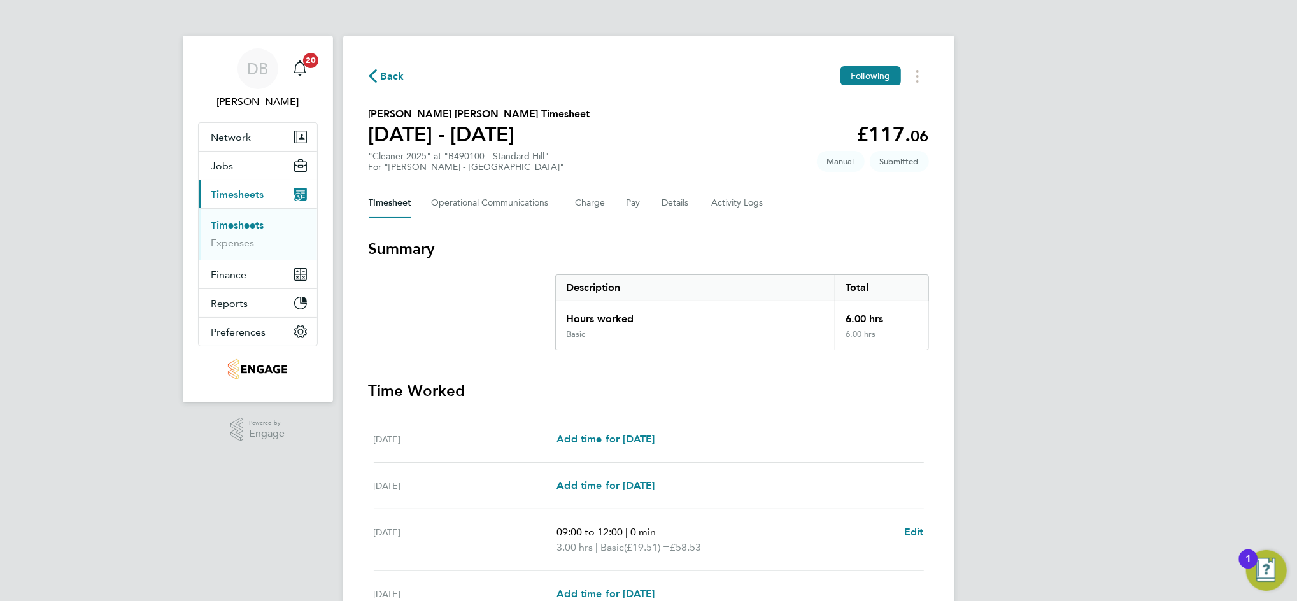
click at [389, 79] on span "Back" at bounding box center [393, 76] width 24 height 15
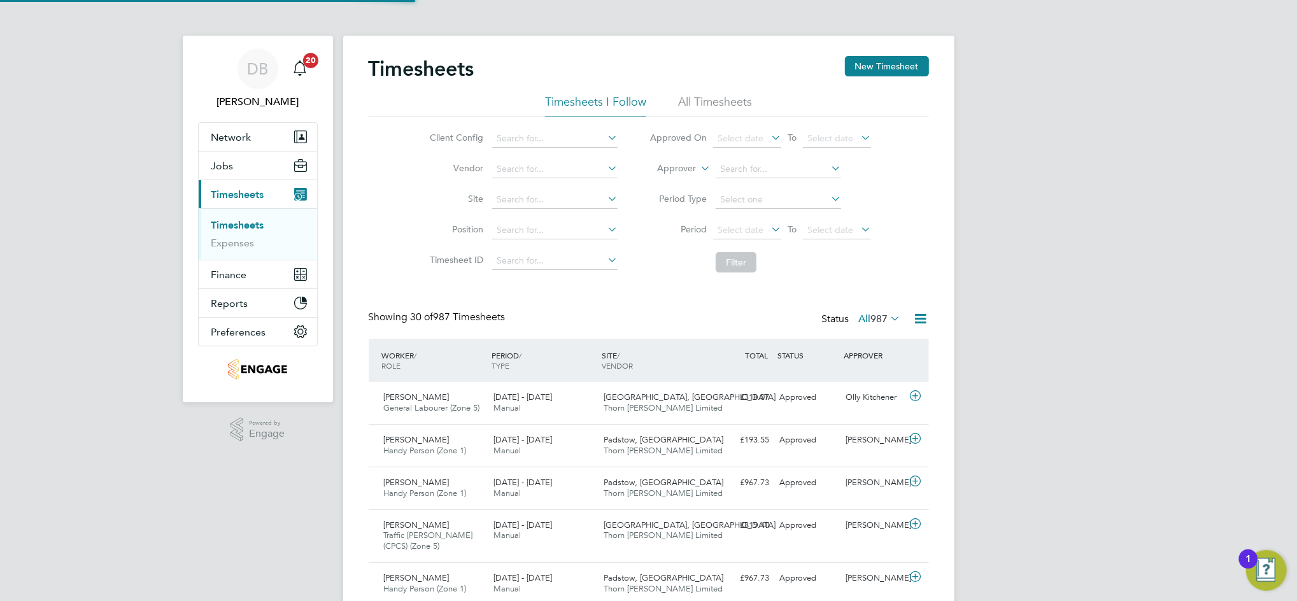
scroll to position [32, 110]
click at [231, 169] on span "Jobs" at bounding box center [222, 166] width 22 height 12
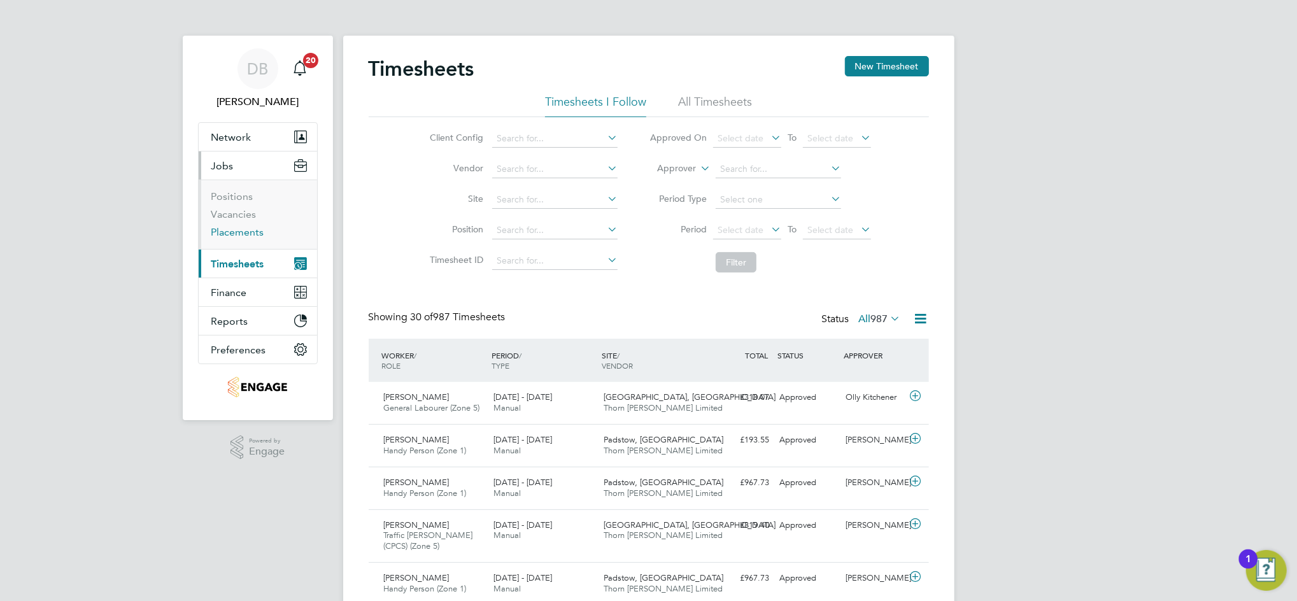
click at [248, 230] on link "Placements" at bounding box center [237, 232] width 53 height 12
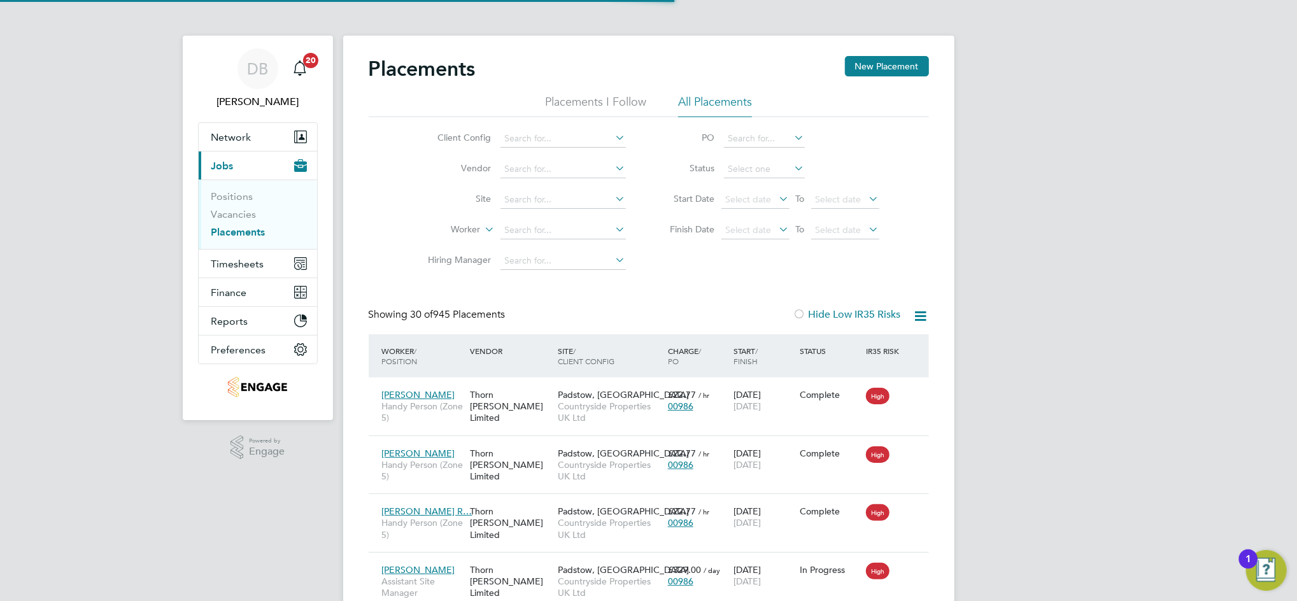
scroll to position [48, 110]
click at [544, 236] on input at bounding box center [562, 231] width 125 height 18
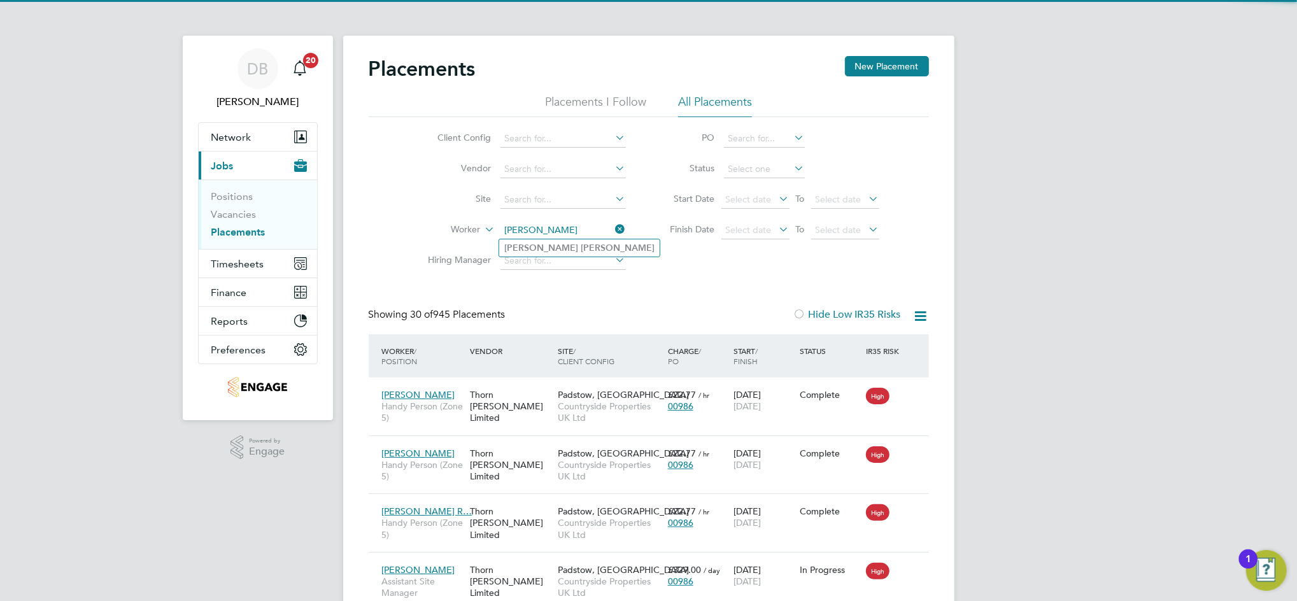
type input "[PERSON_NAME]"
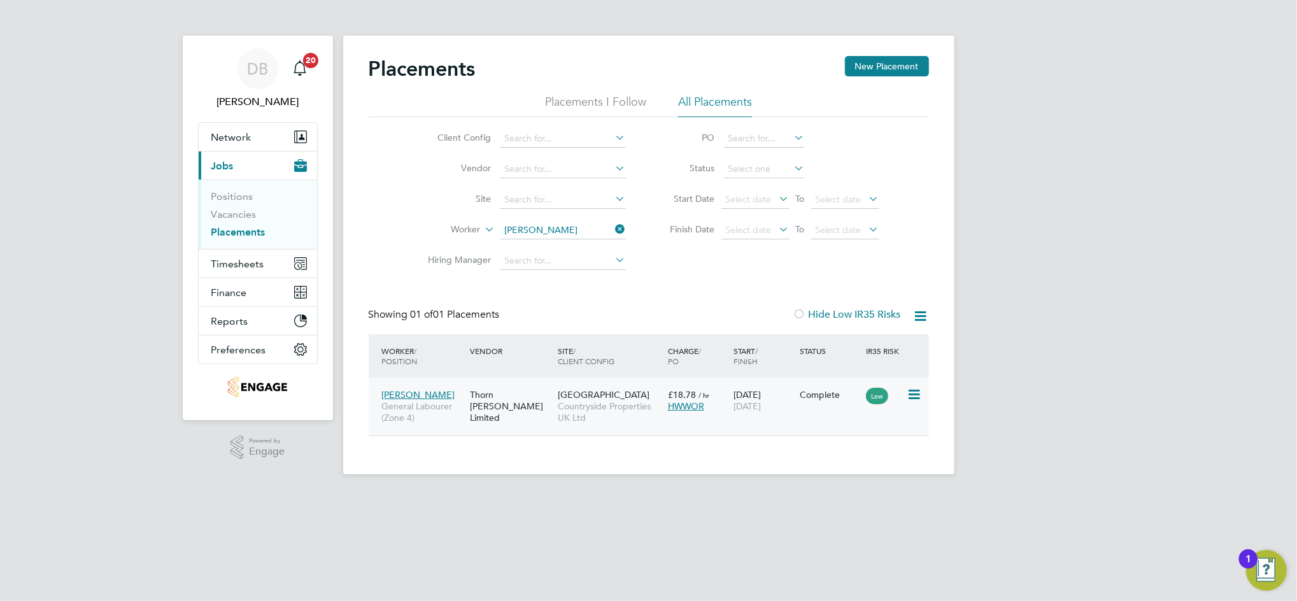
click at [599, 399] on span "[GEOGRAPHIC_DATA]" at bounding box center [604, 394] width 92 height 11
click at [250, 90] on link "DB Daniel Bassett" at bounding box center [258, 78] width 120 height 61
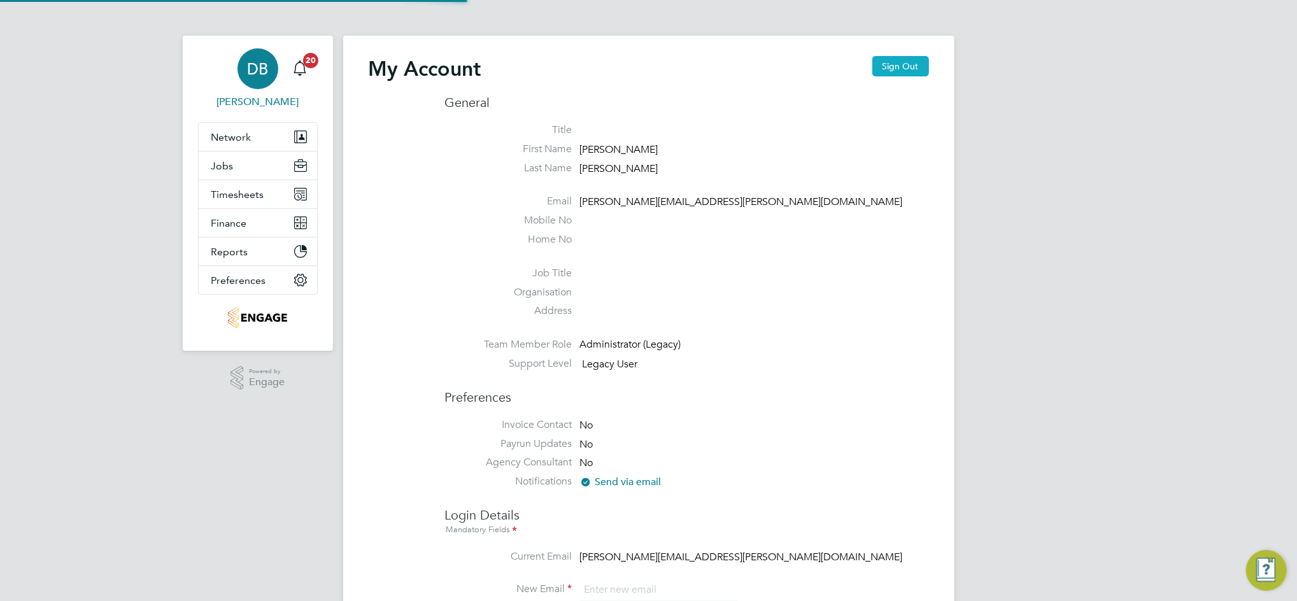
type input "daniel.bassett@thornbaker.co.uk"
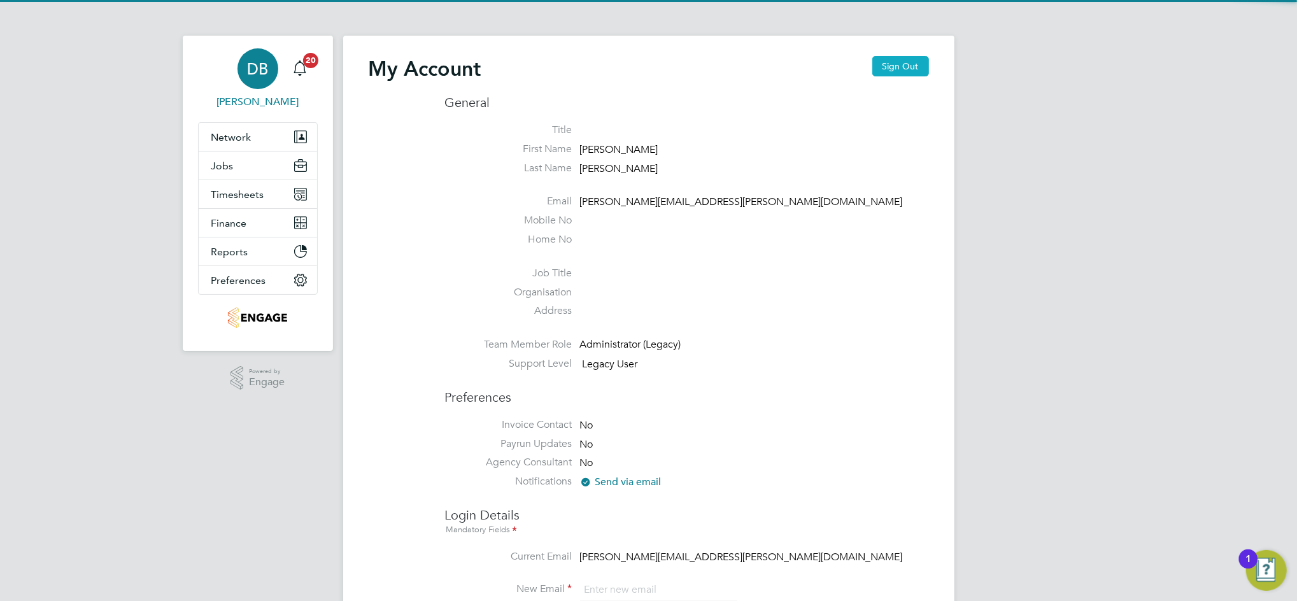
click at [901, 69] on button "Sign Out" at bounding box center [900, 66] width 57 height 20
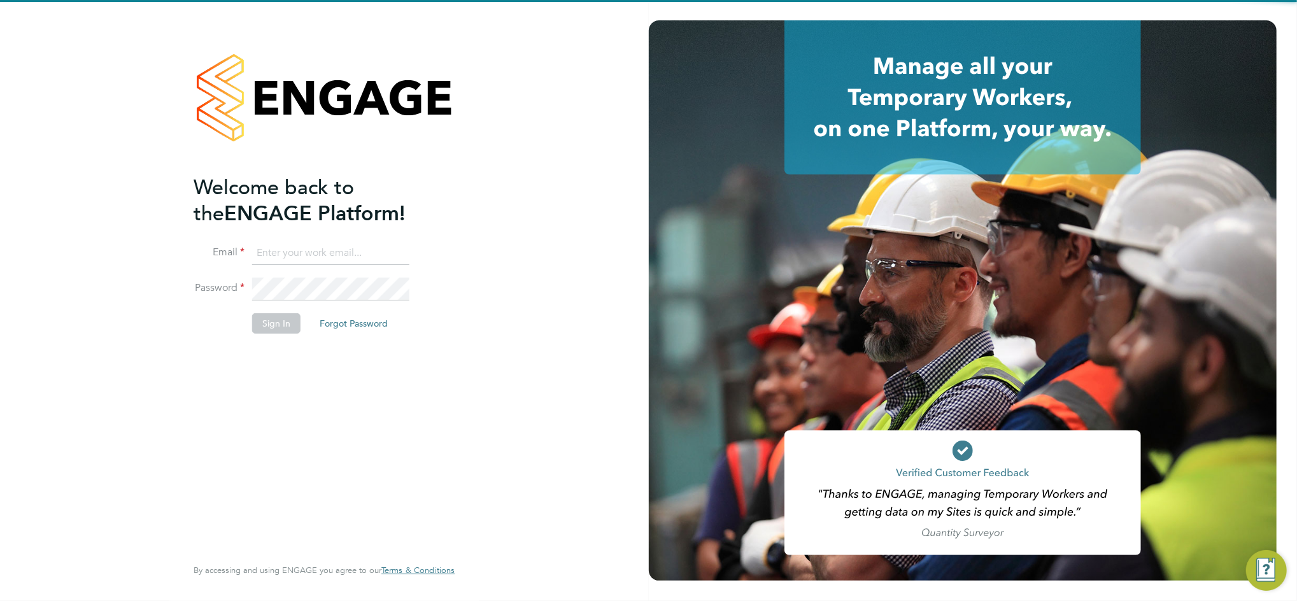
type input "daniel.bassett@thornbaker.co.uk"
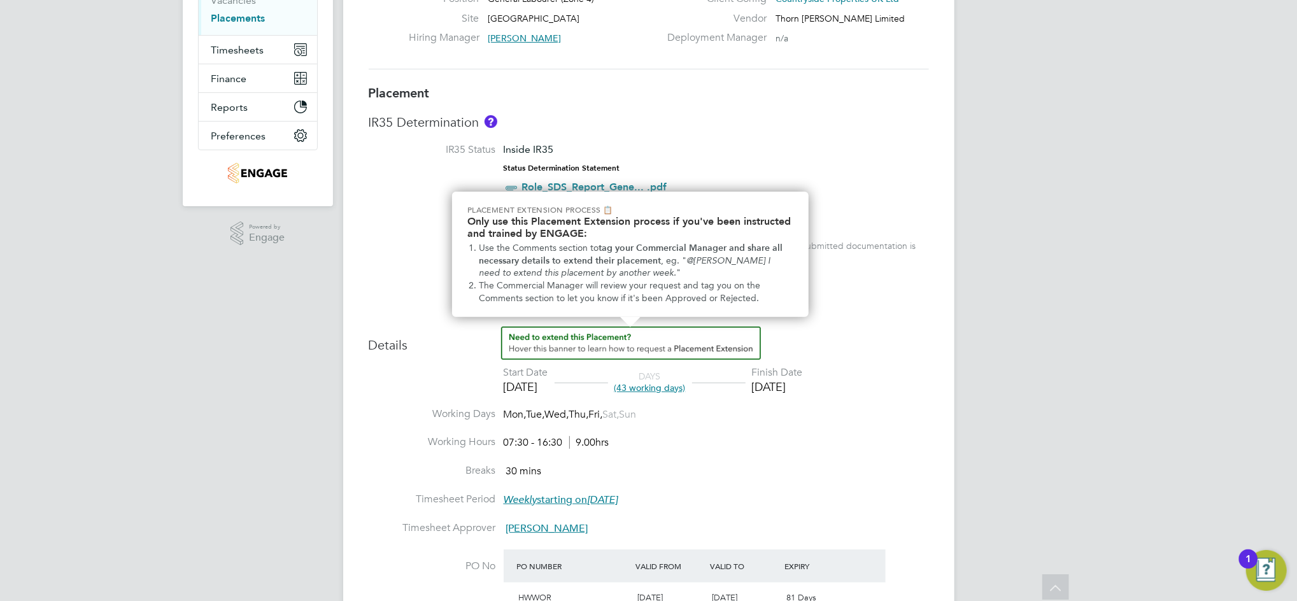
scroll to position [163, 0]
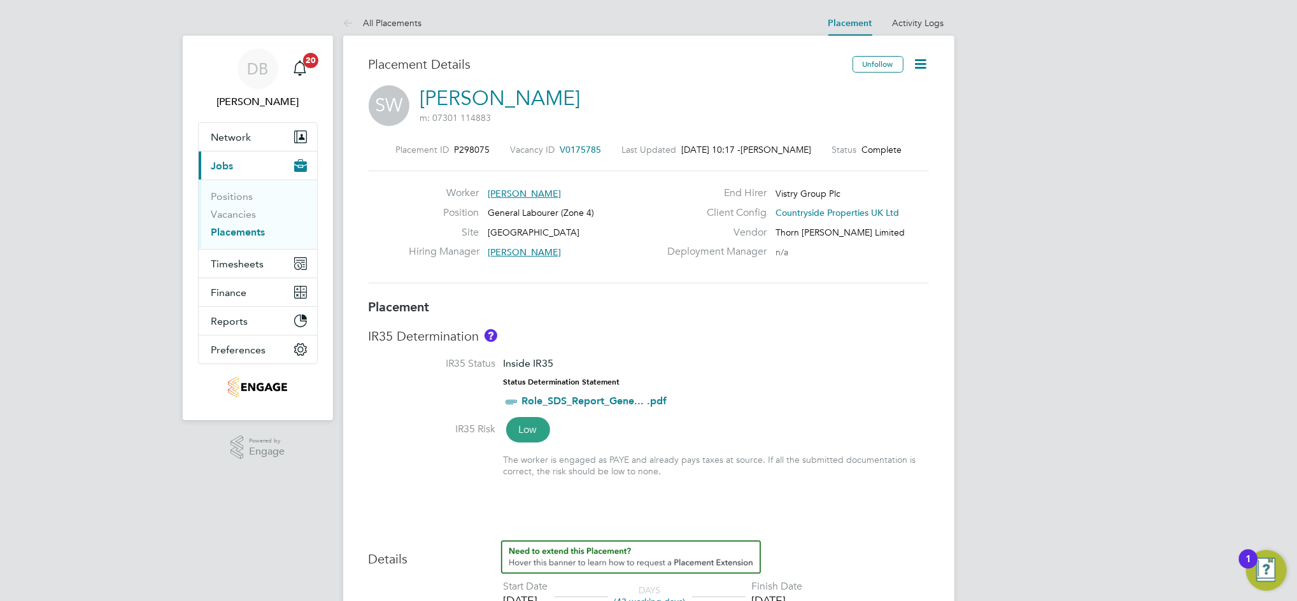
click at [915, 69] on icon at bounding box center [921, 64] width 16 height 16
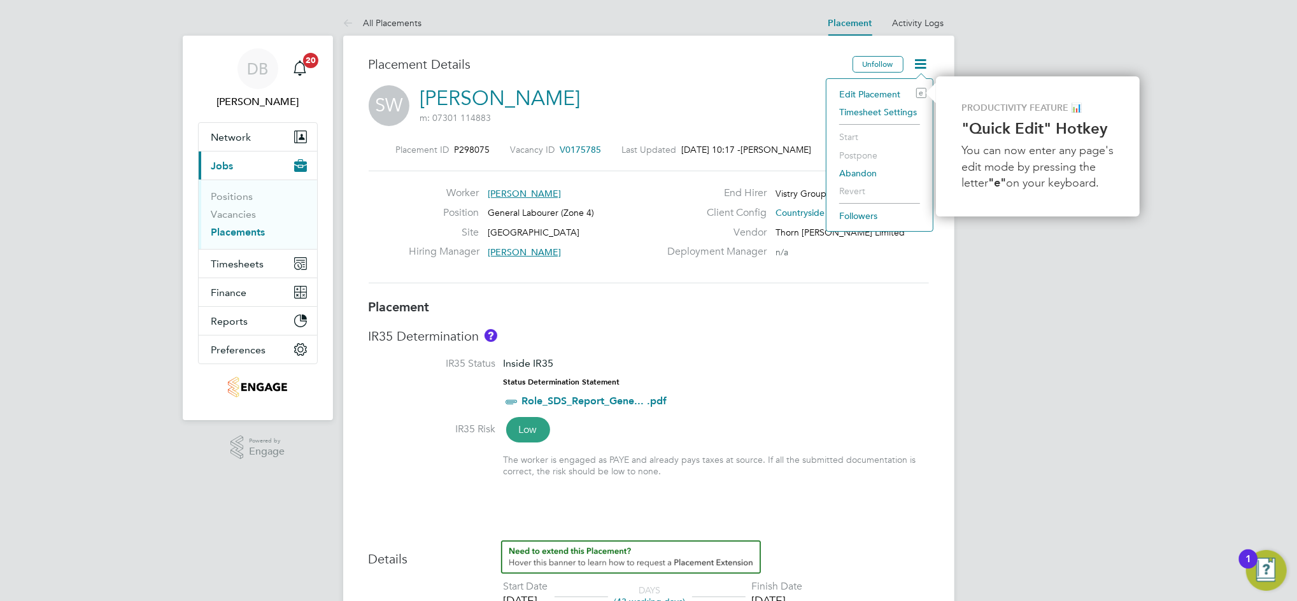
click at [869, 95] on li "Edit Placement e" at bounding box center [880, 94] width 94 height 18
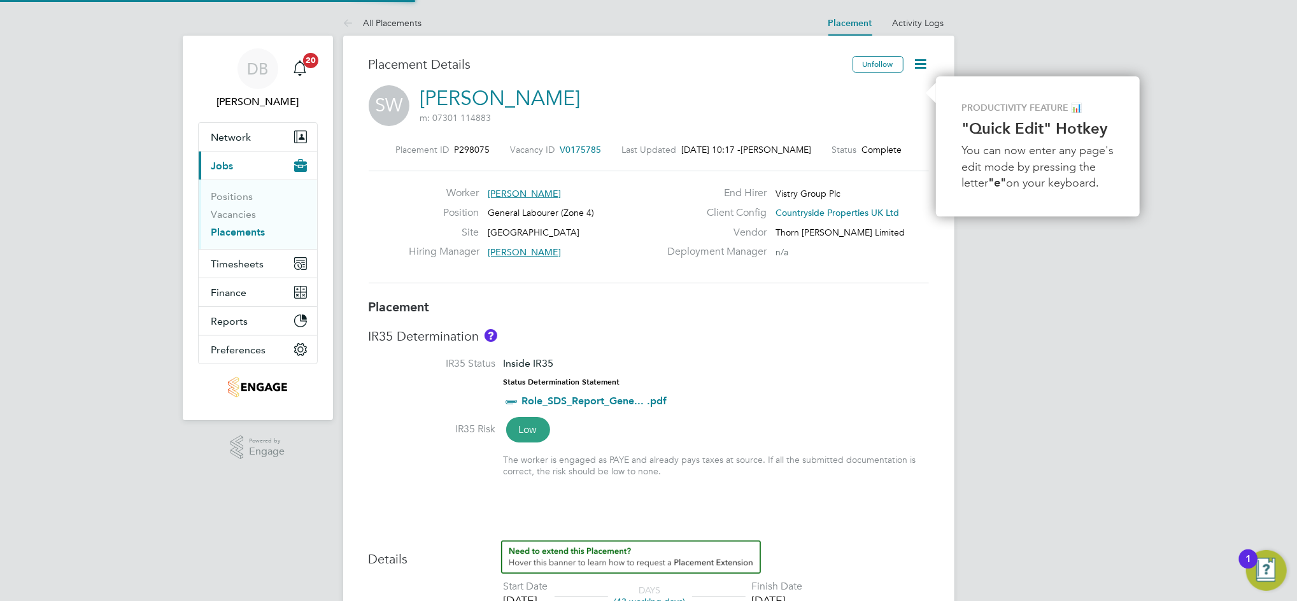
type input "[PERSON_NAME]"
type input "09 Jul 2025"
type input "05 Sep 2025"
type input "07:30"
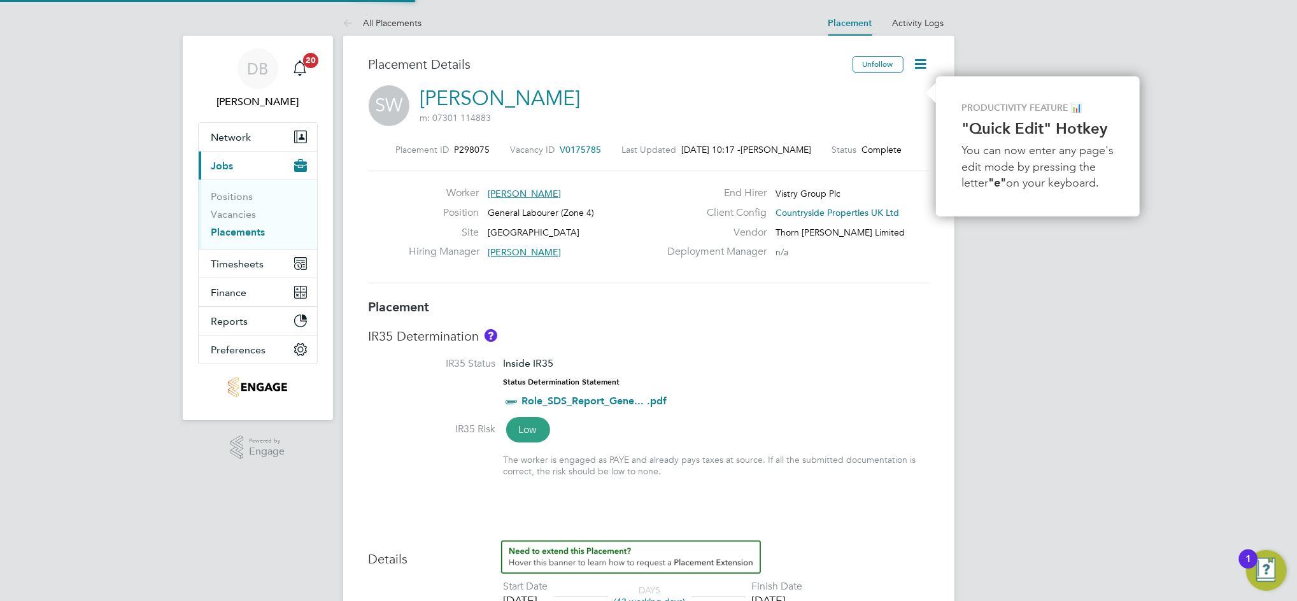
type input "16:30"
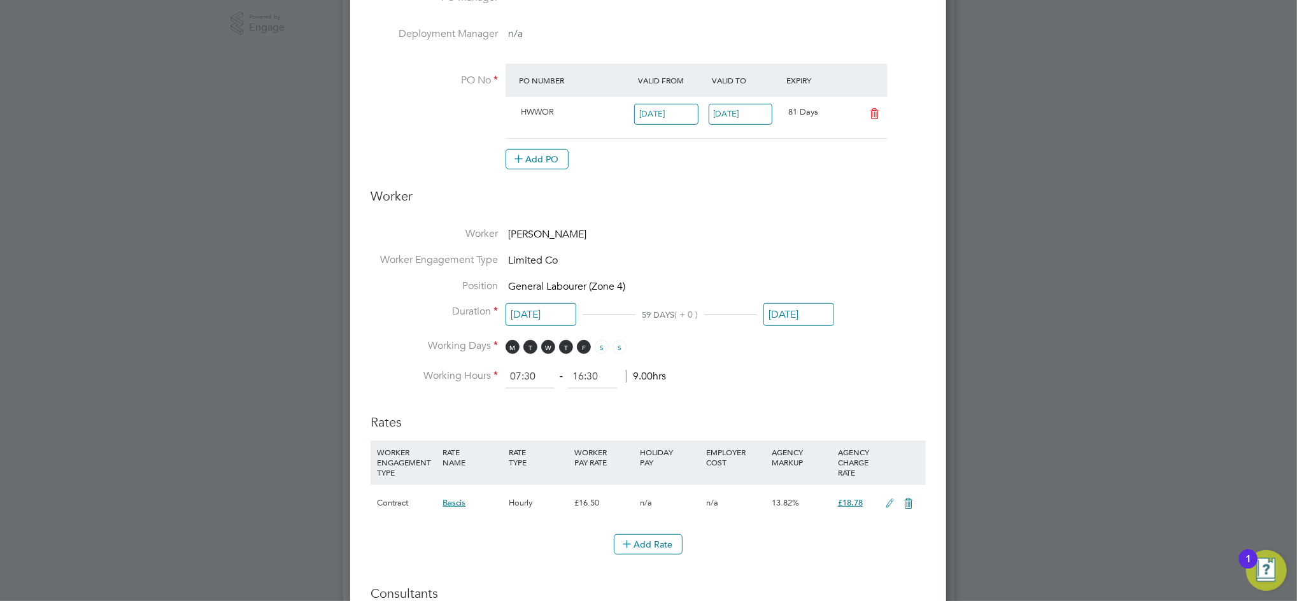
click at [810, 316] on input "05 Sep 2025" at bounding box center [798, 315] width 71 height 24
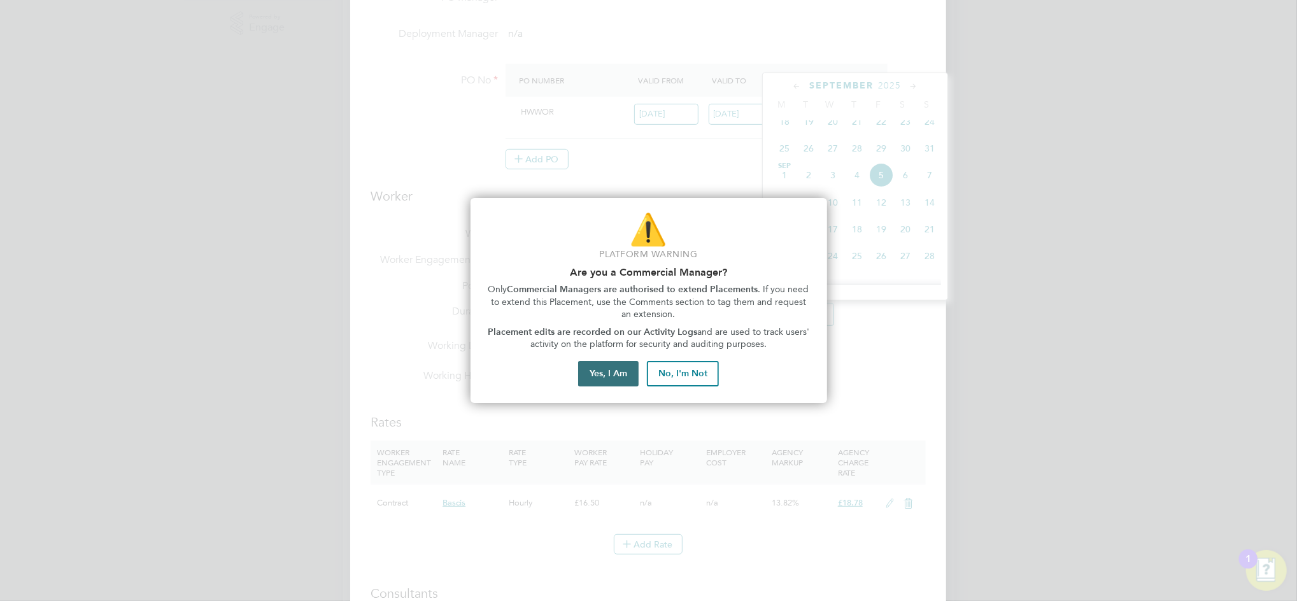
click at [612, 371] on button "Yes, I Am" at bounding box center [608, 373] width 60 height 25
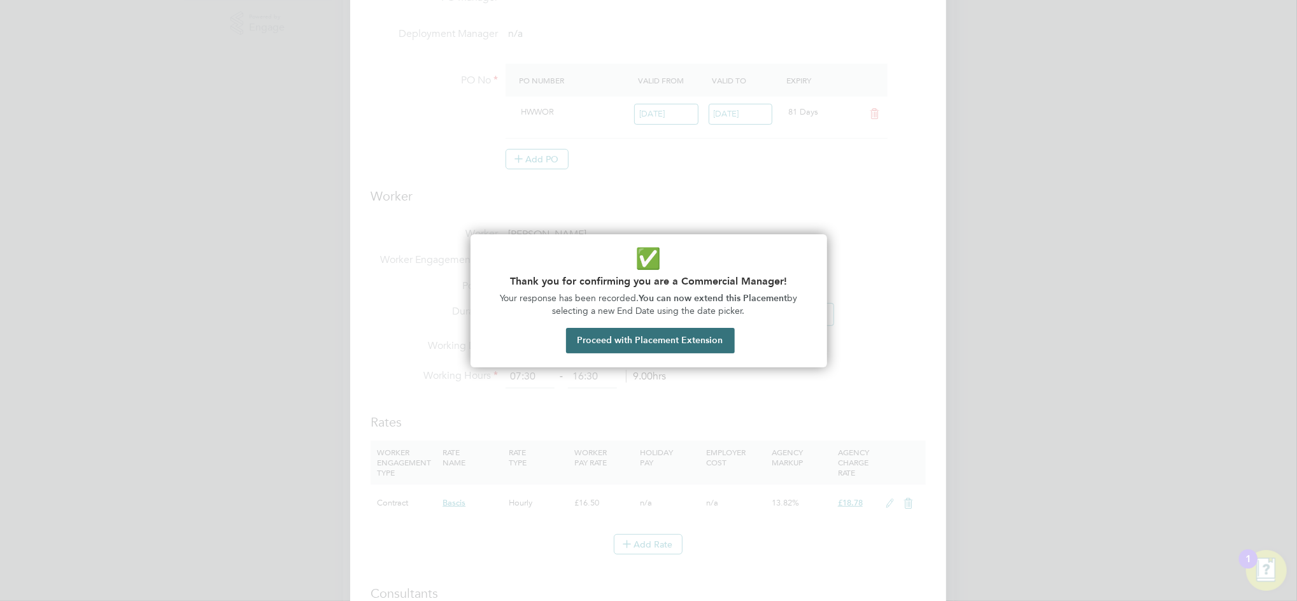
click at [657, 341] on button "Proceed with Placement Extension" at bounding box center [650, 340] width 169 height 25
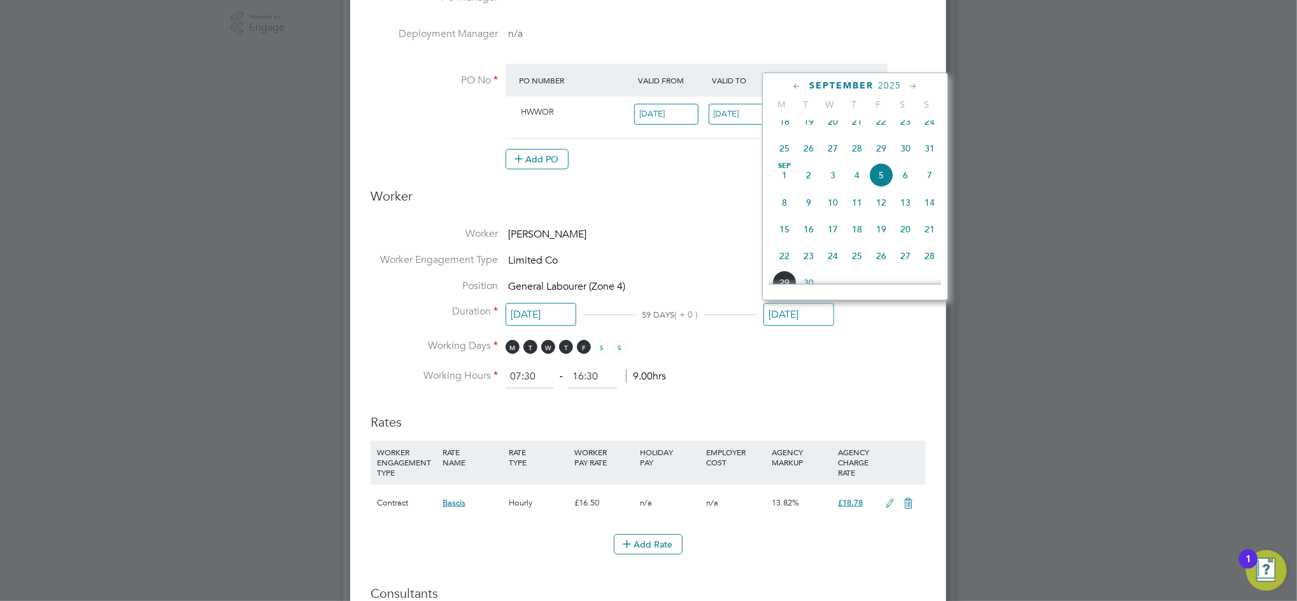
click at [913, 85] on icon at bounding box center [913, 87] width 12 height 14
click at [915, 88] on icon at bounding box center [913, 87] width 12 height 14
click at [880, 176] on span "19" at bounding box center [881, 164] width 24 height 24
type input "19 Dec 2025"
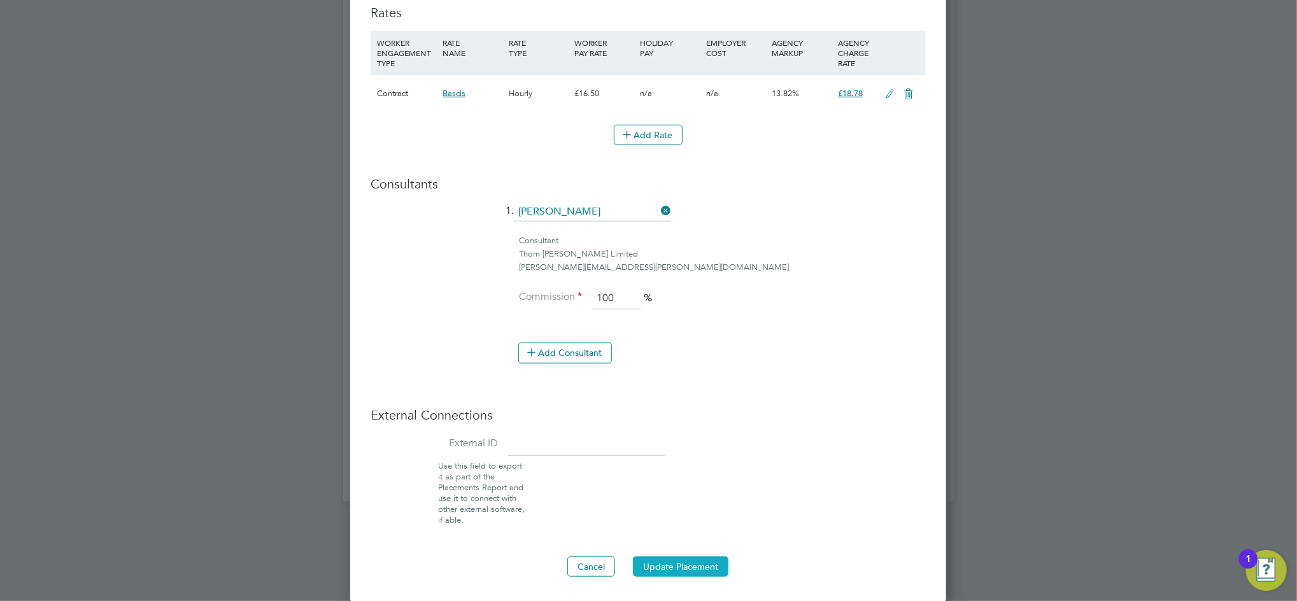
click at [696, 559] on button "Update Placement" at bounding box center [680, 566] width 95 height 20
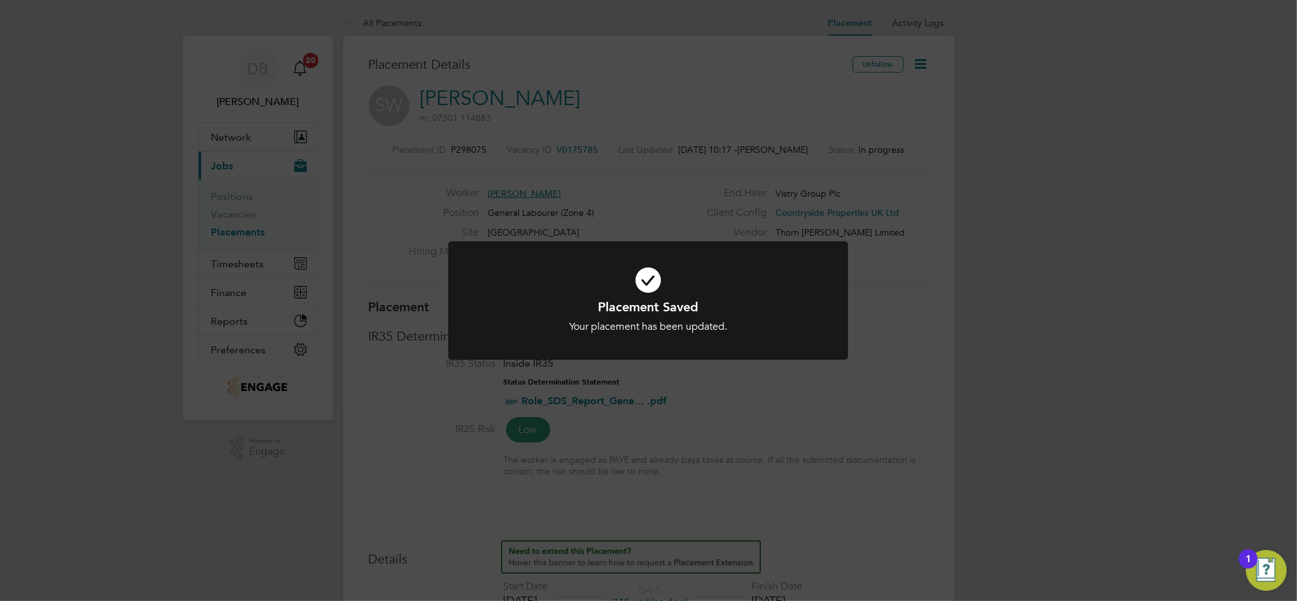
click at [908, 390] on div "Placement Saved Your placement has been updated. Cancel Okay" at bounding box center [648, 300] width 1297 height 601
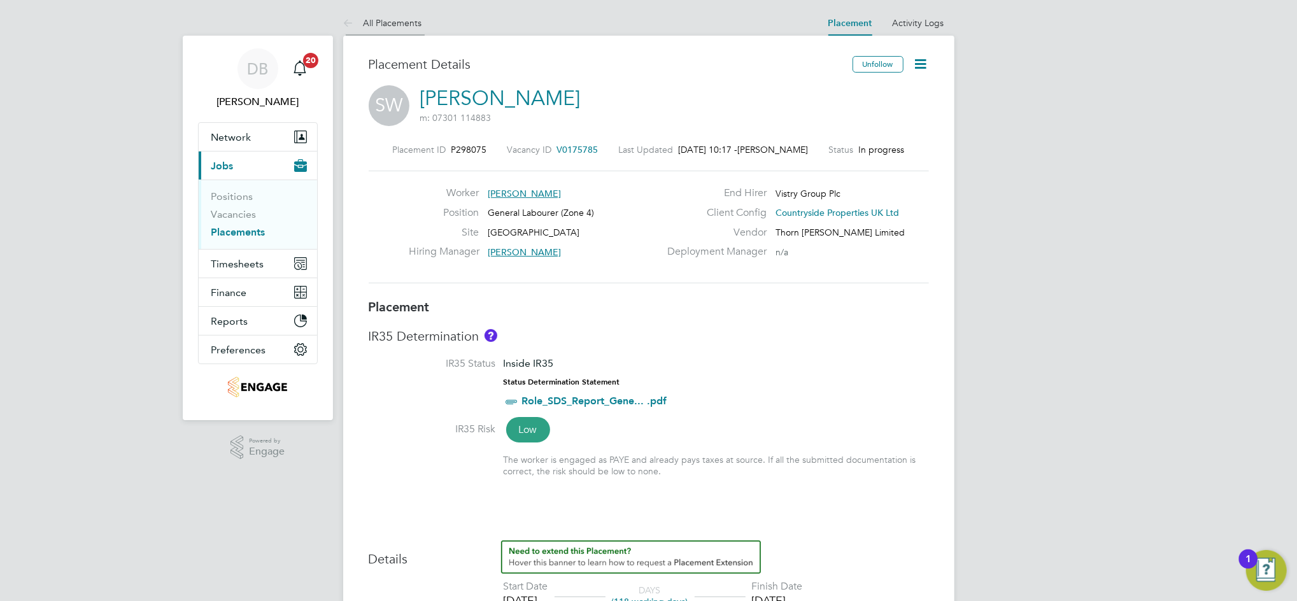
click at [404, 25] on link "All Placements" at bounding box center [382, 22] width 79 height 11
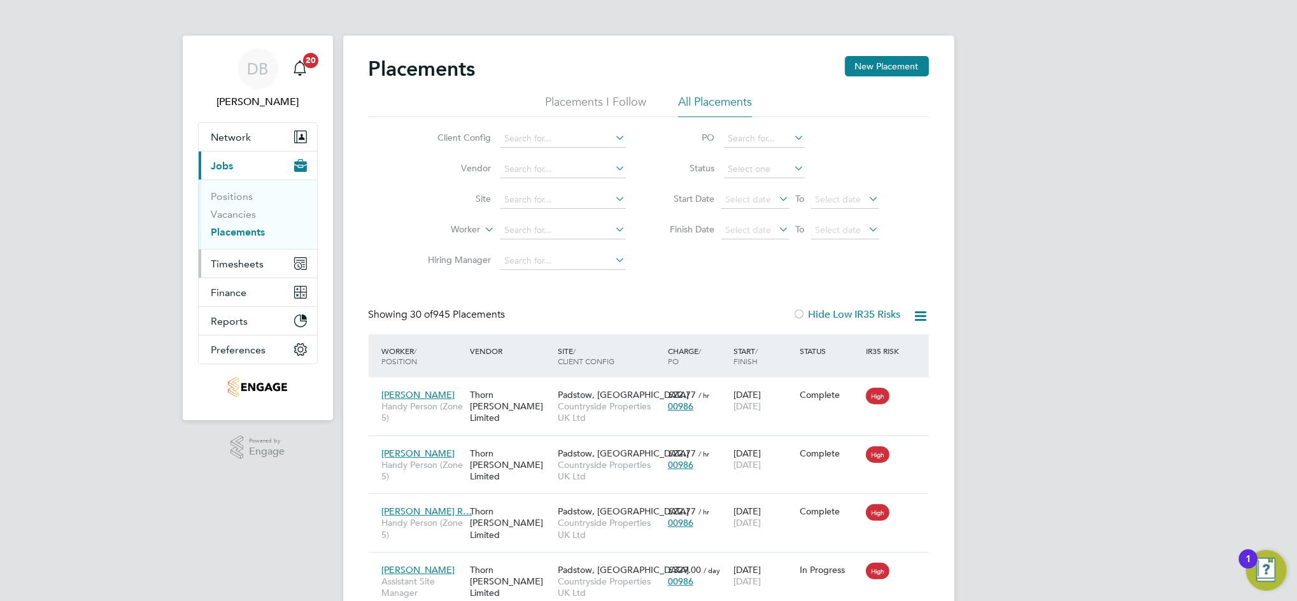
click at [246, 264] on span "Timesheets" at bounding box center [237, 264] width 53 height 12
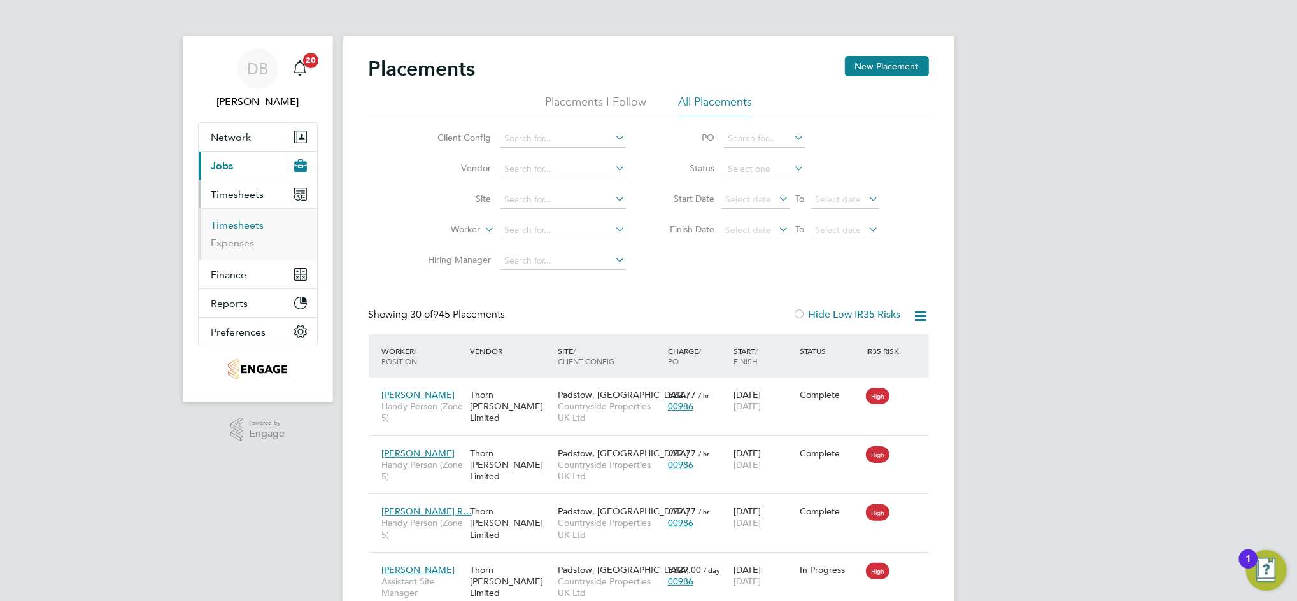
click at [248, 225] on link "Timesheets" at bounding box center [237, 225] width 53 height 12
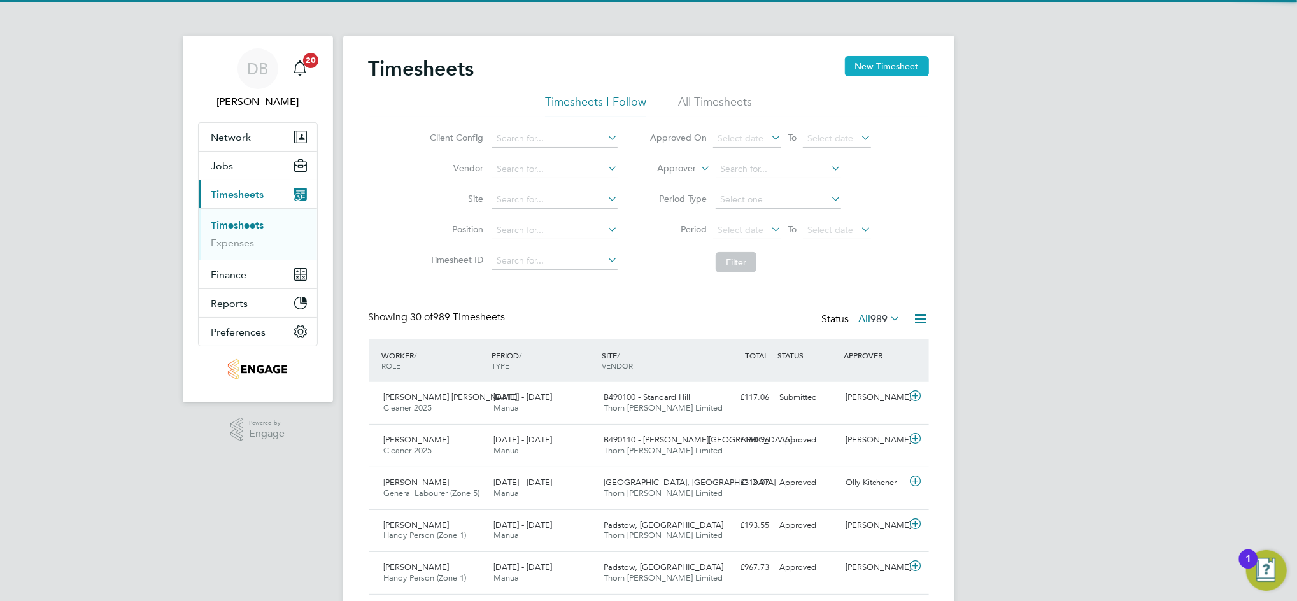
click at [883, 65] on button "New Timesheet" at bounding box center [887, 66] width 84 height 20
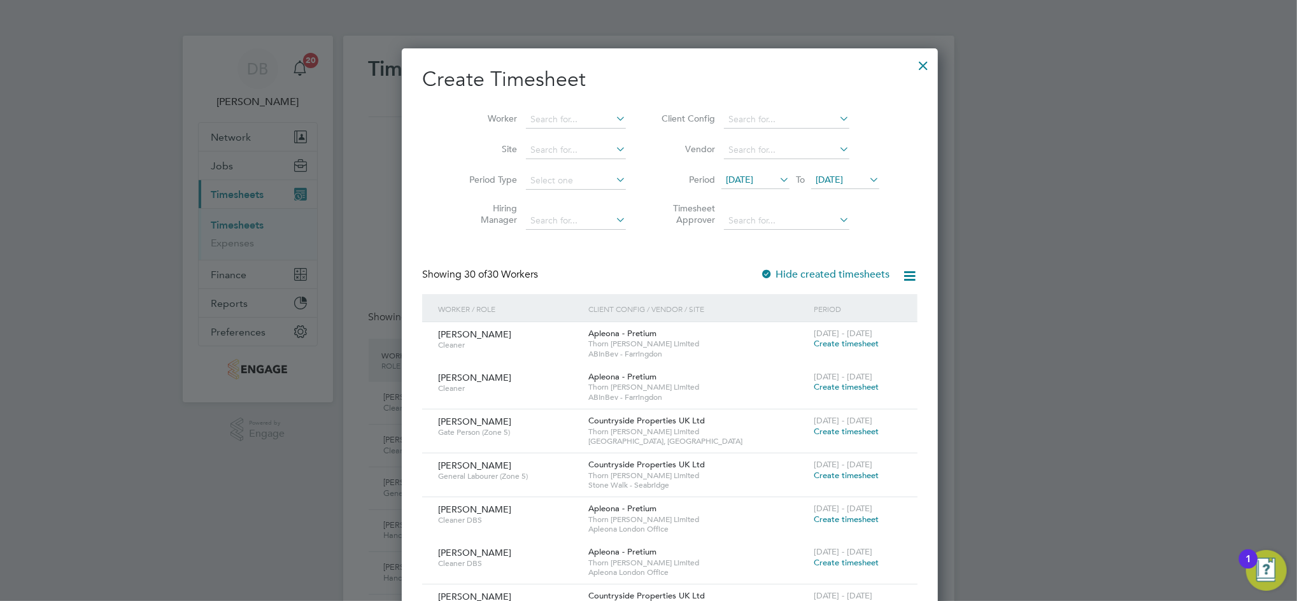
click at [777, 176] on icon at bounding box center [777, 180] width 0 height 18
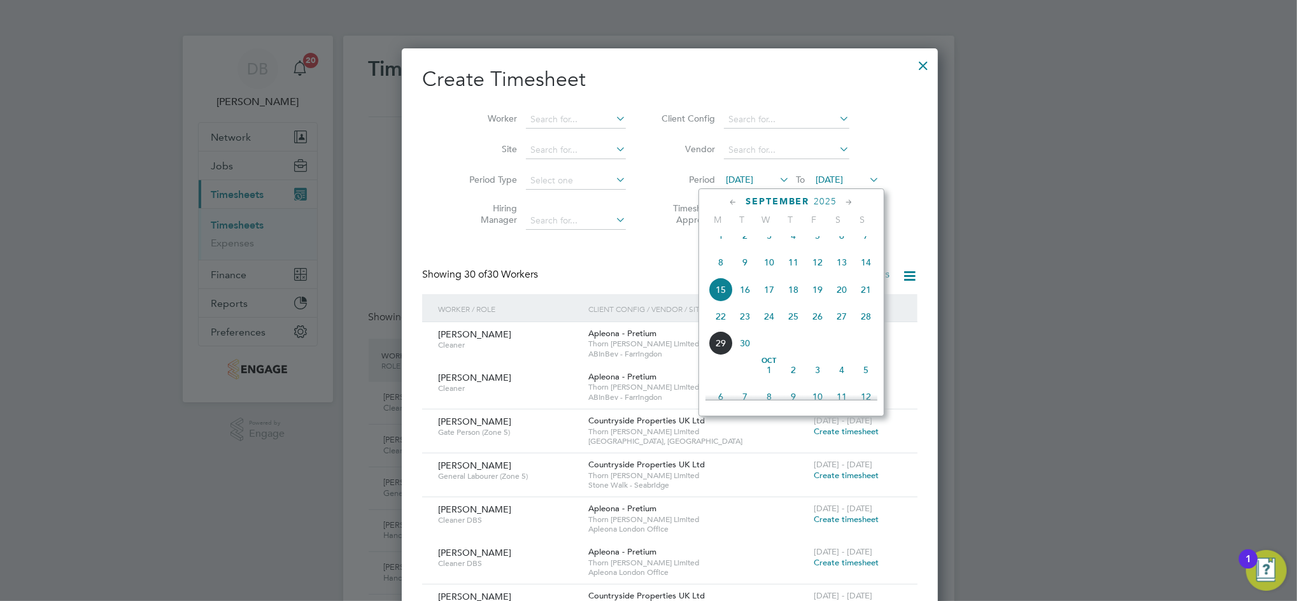
click at [842, 178] on span "[DATE]" at bounding box center [829, 179] width 27 height 11
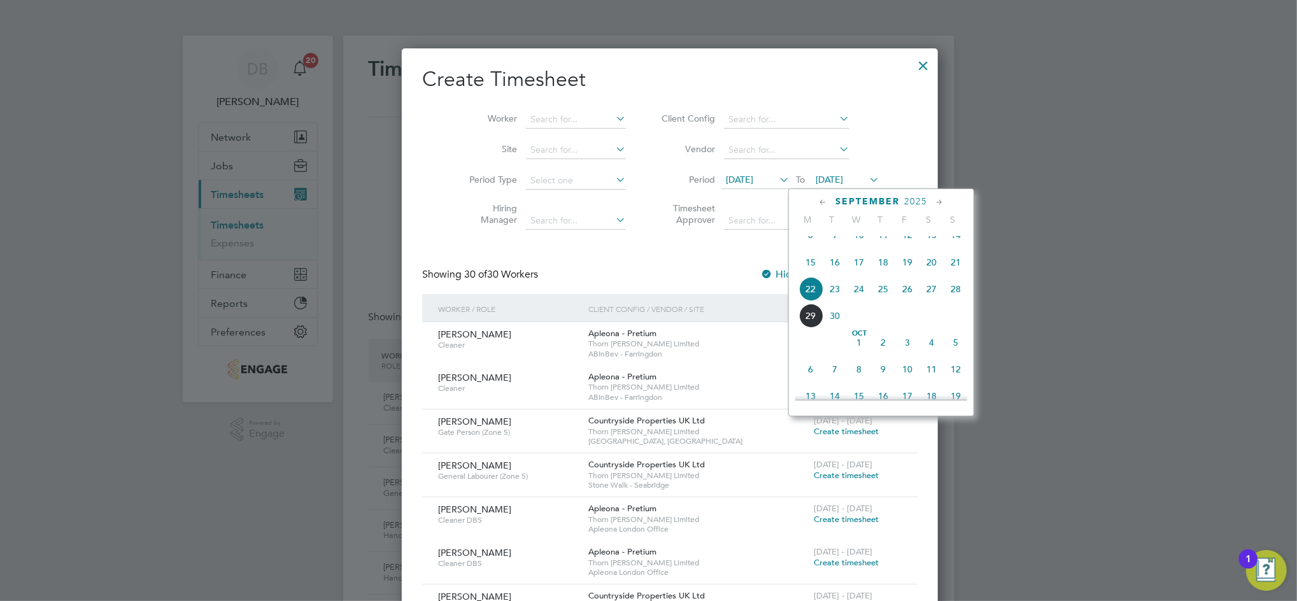
click at [926, 301] on span "27" at bounding box center [931, 289] width 24 height 24
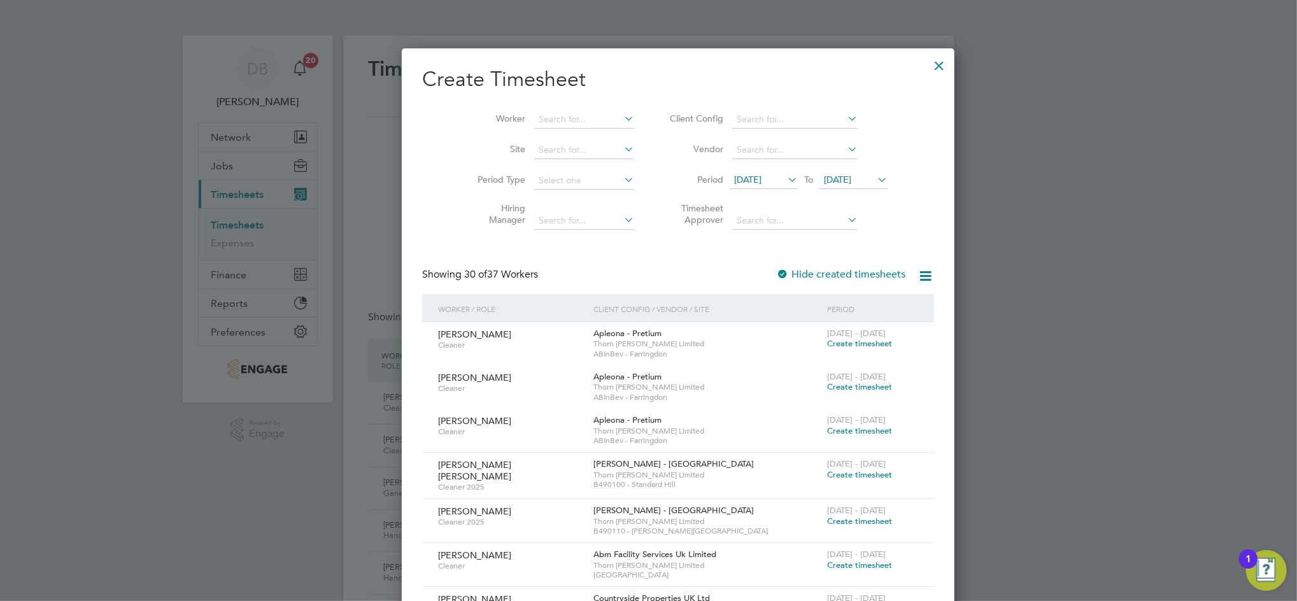
click at [840, 179] on span "[DATE]" at bounding box center [837, 179] width 27 height 11
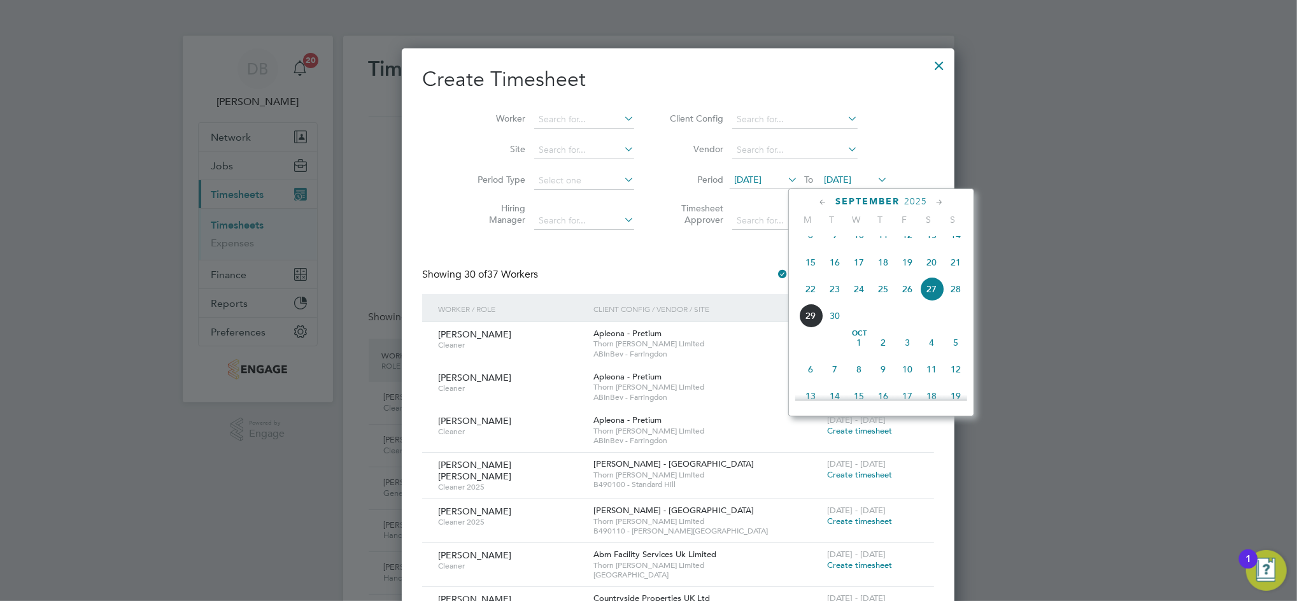
click at [952, 299] on span "28" at bounding box center [955, 289] width 24 height 24
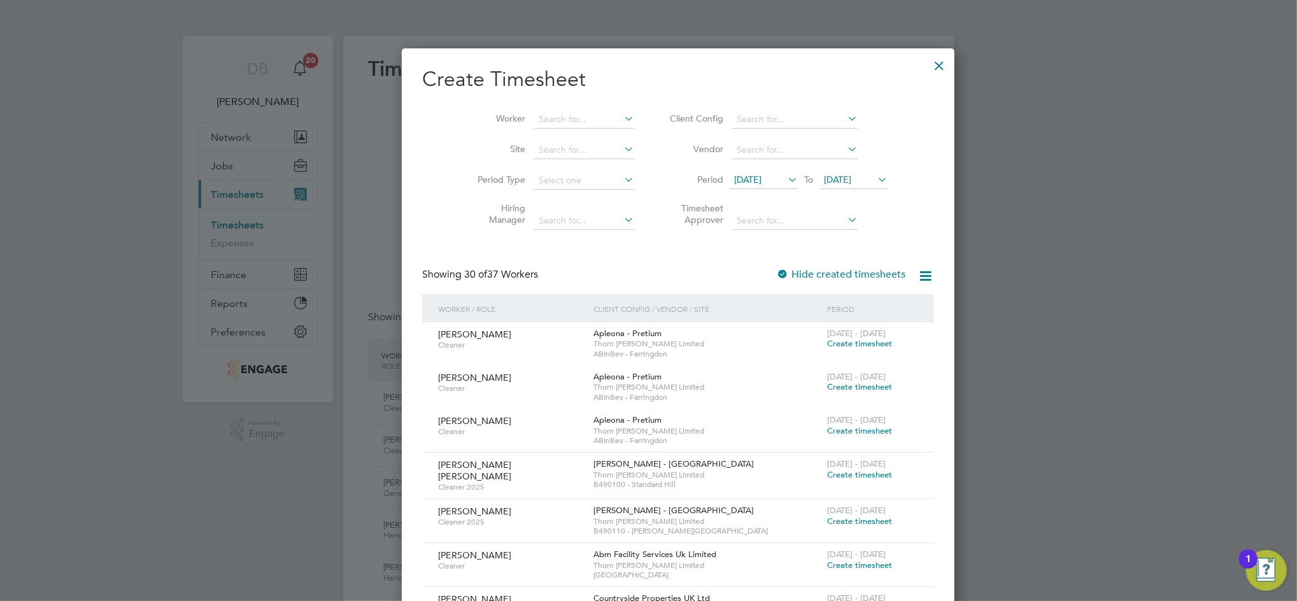
click at [740, 185] on span "[DATE]" at bounding box center [764, 180] width 68 height 17
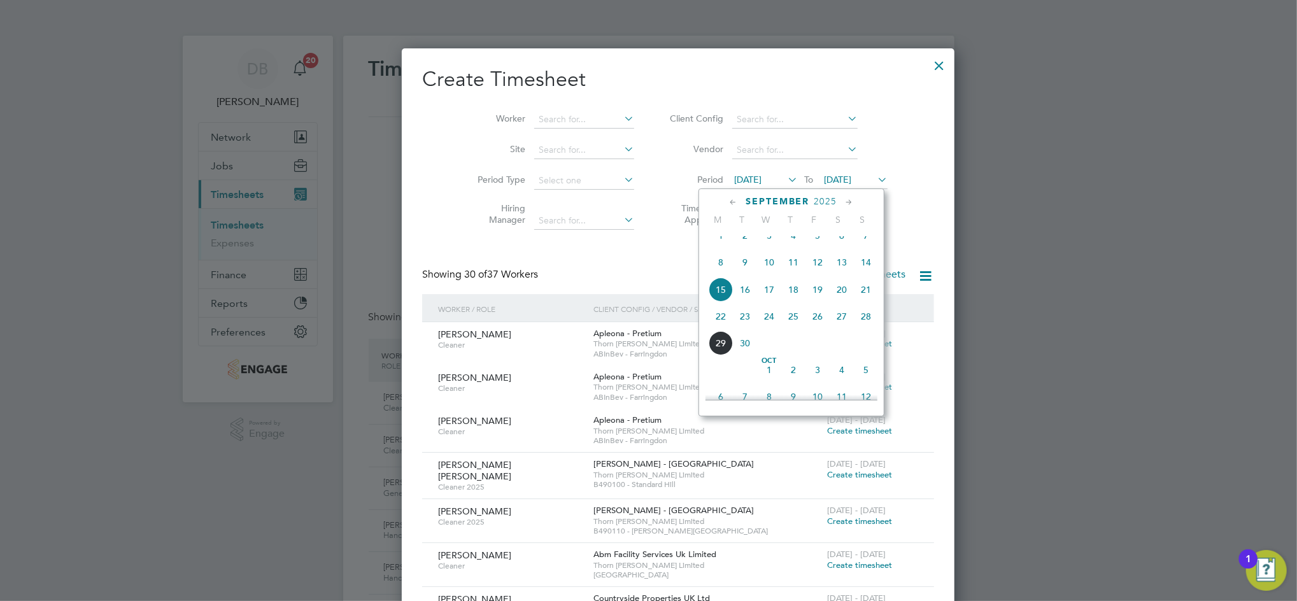
click at [726, 328] on span "22" at bounding box center [721, 316] width 24 height 24
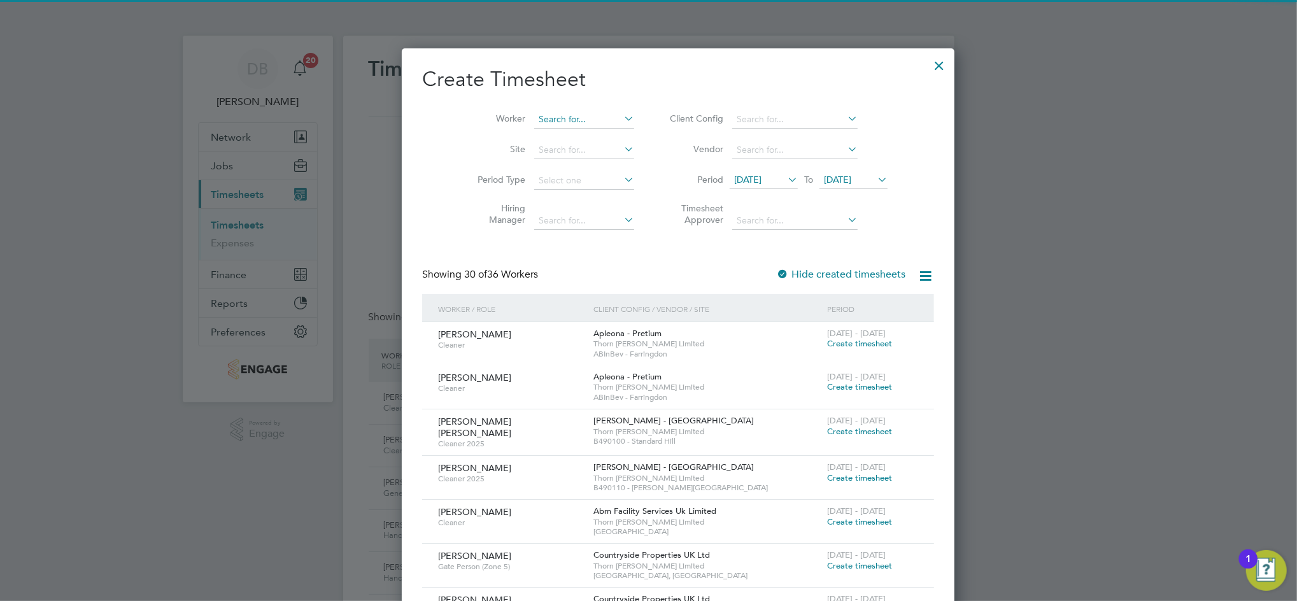
click at [539, 115] on input at bounding box center [584, 120] width 100 height 18
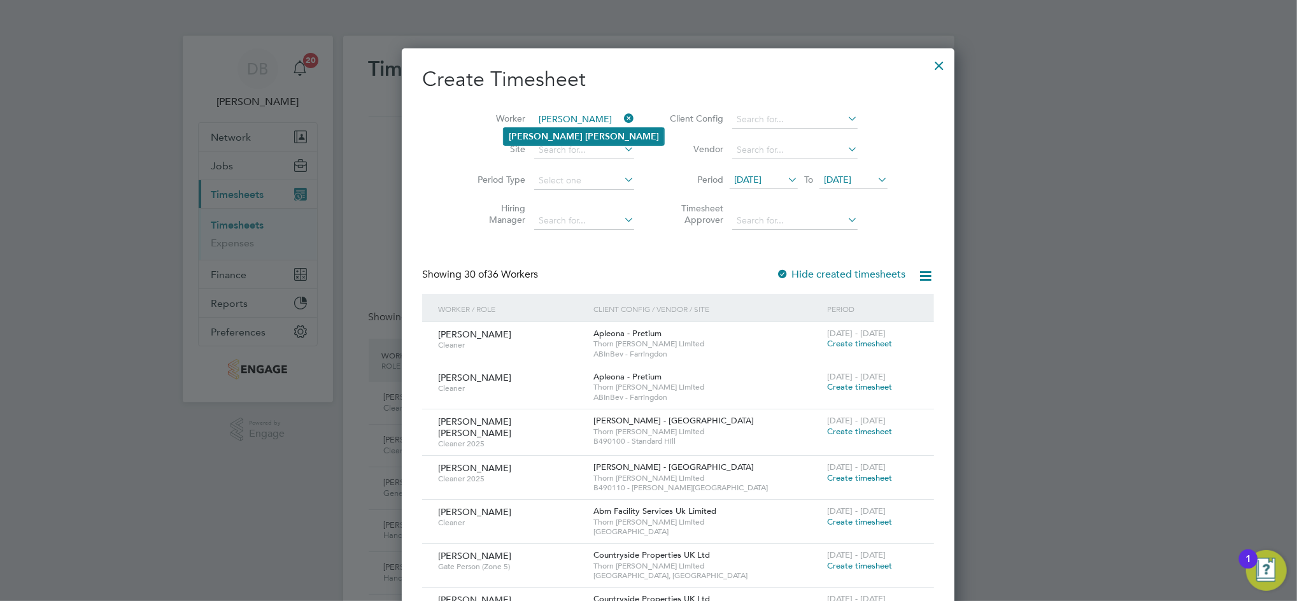
type input "[PERSON_NAME]"
click at [585, 138] on b "[PERSON_NAME]" at bounding box center [622, 136] width 74 height 11
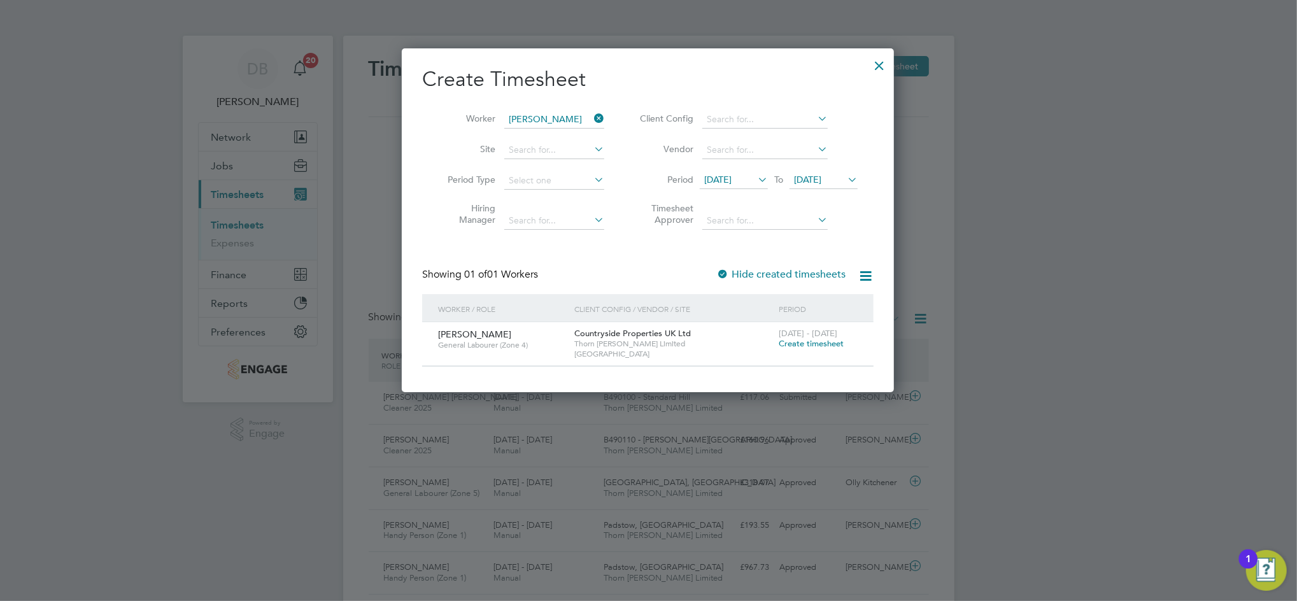
click at [802, 343] on span "Create timesheet" at bounding box center [811, 343] width 65 height 11
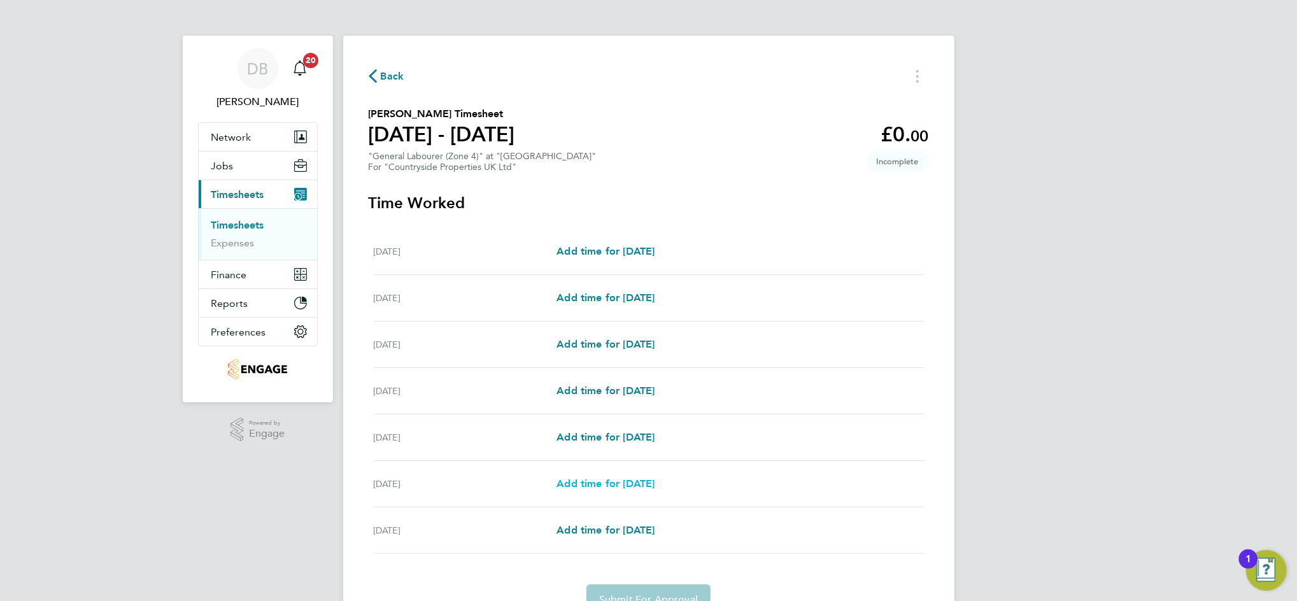
click at [614, 481] on span "Add time for Sat 27 Sep" at bounding box center [605, 483] width 98 height 12
select select "30"
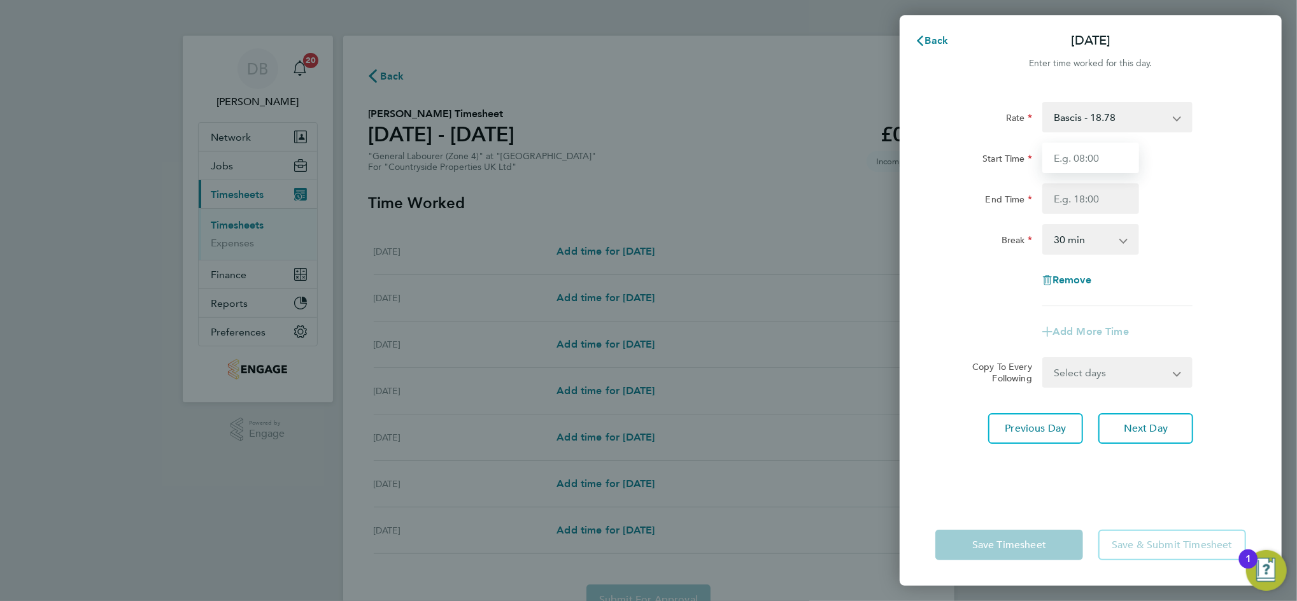
click at [1064, 161] on input "Start Time" at bounding box center [1090, 158] width 97 height 31
type input "06:00"
type input "12:00"
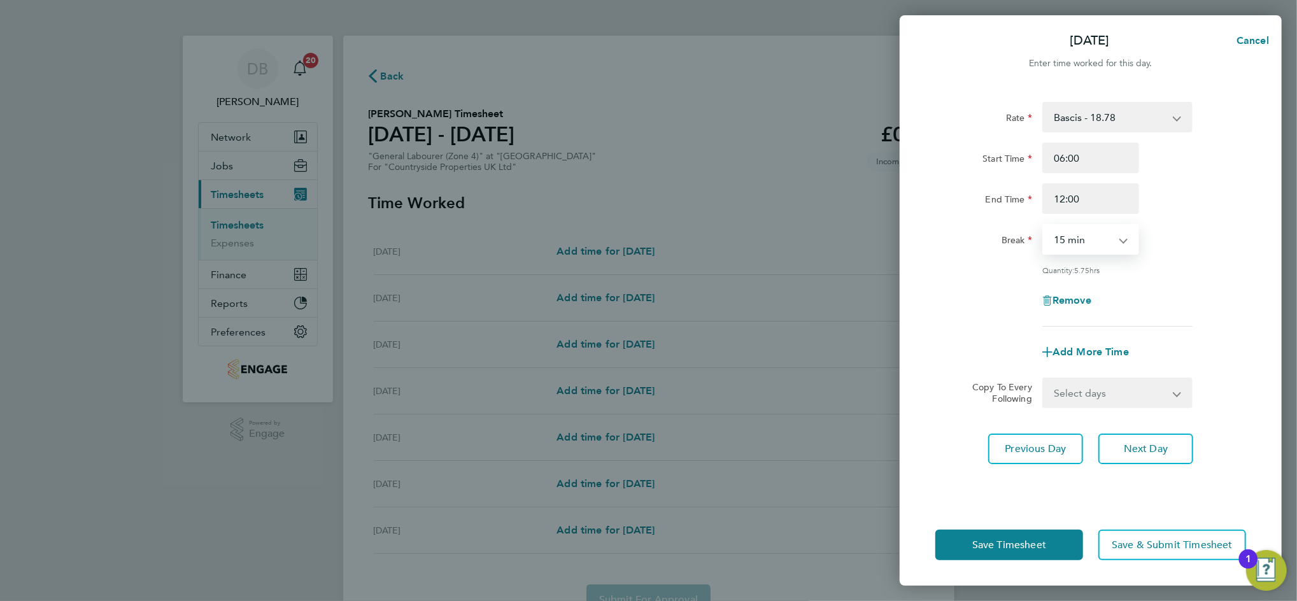
select select "0"
click at [1162, 447] on span "Next Day" at bounding box center [1146, 448] width 44 height 13
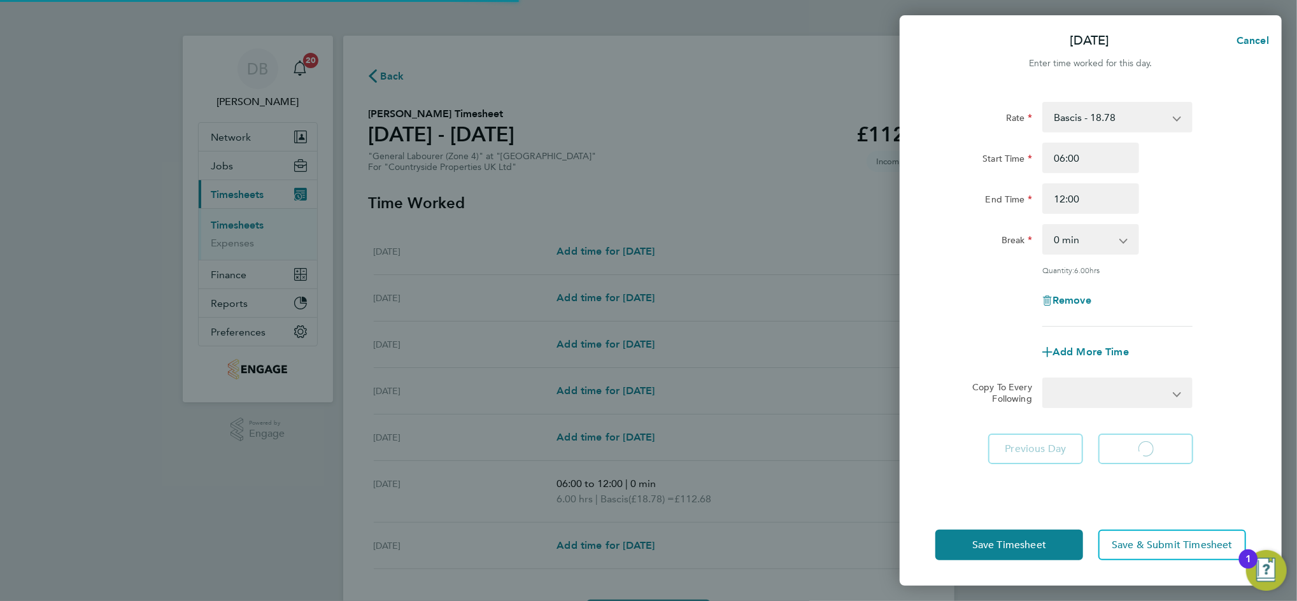
select select "30"
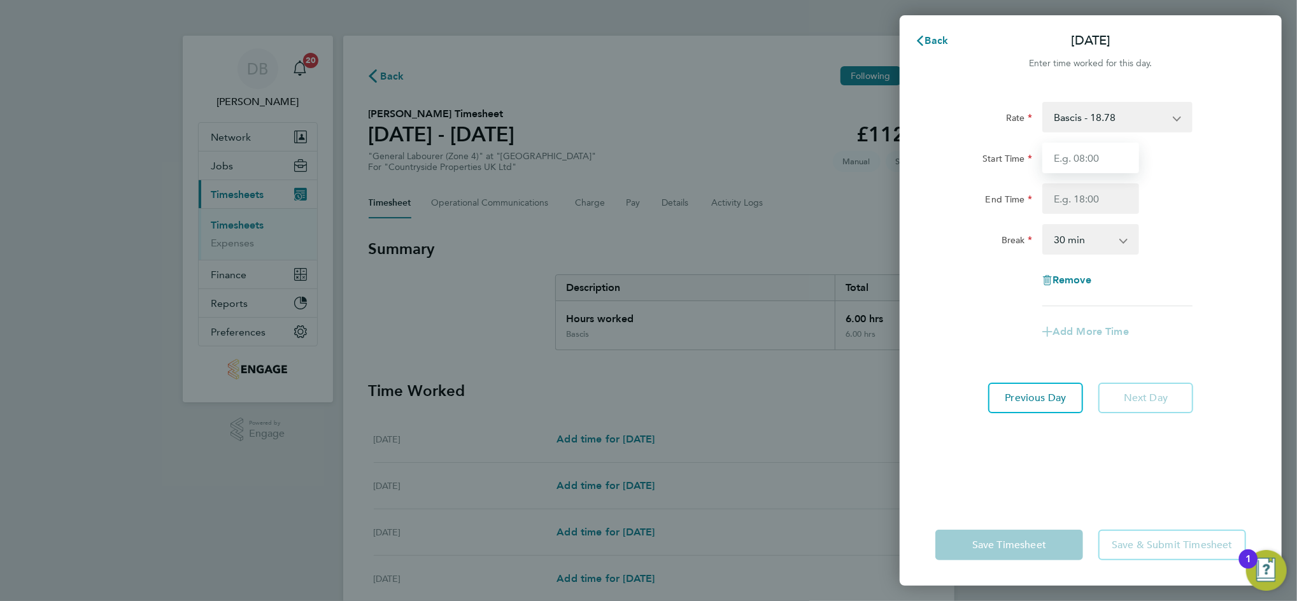
click at [1081, 160] on input "Start Time" at bounding box center [1090, 158] width 97 height 31
type input "06:00"
type input "18:00"
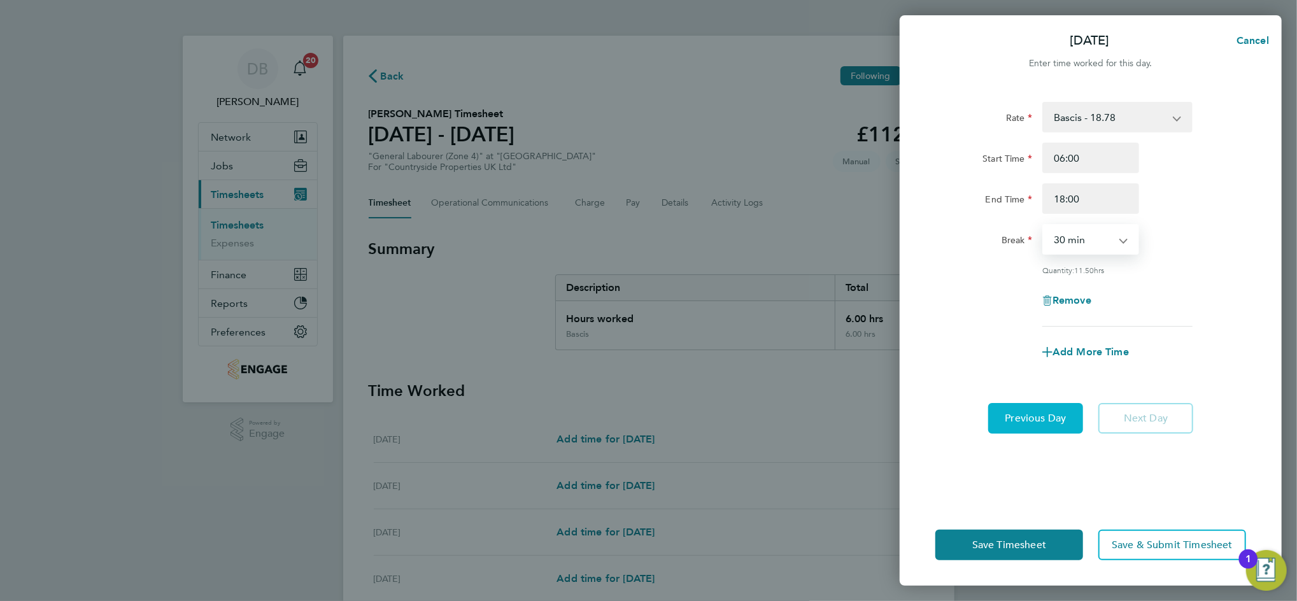
click at [1054, 416] on span "Previous Day" at bounding box center [1035, 418] width 61 height 13
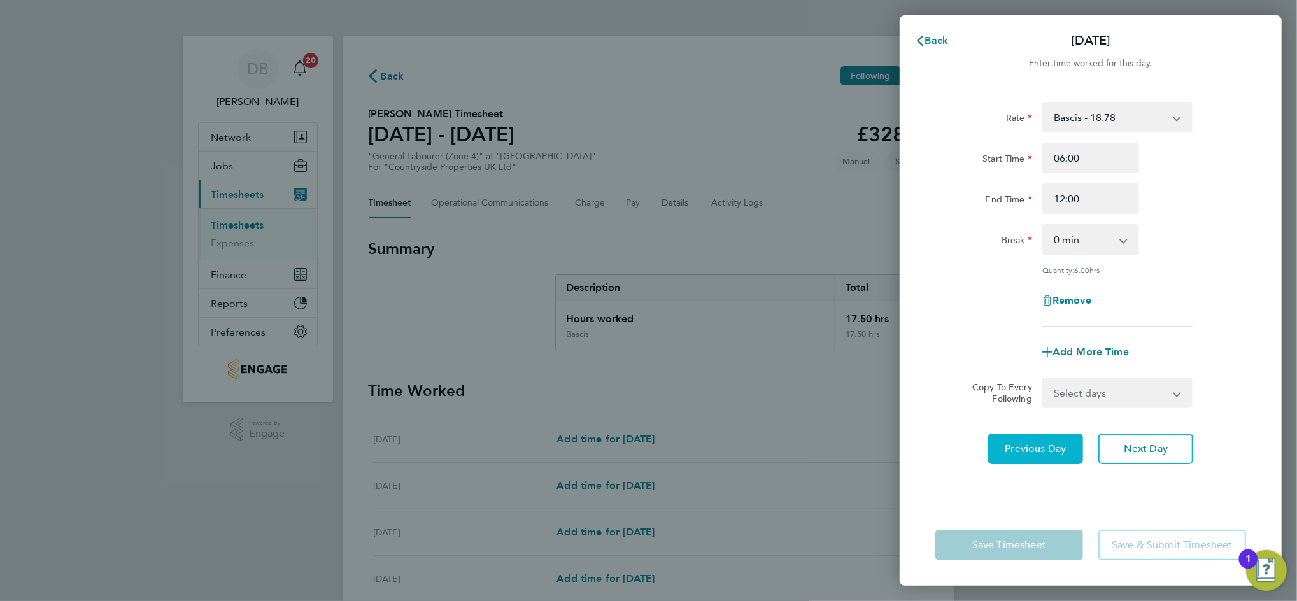
click at [1055, 447] on span "Previous Day" at bounding box center [1035, 448] width 61 height 13
select select "30"
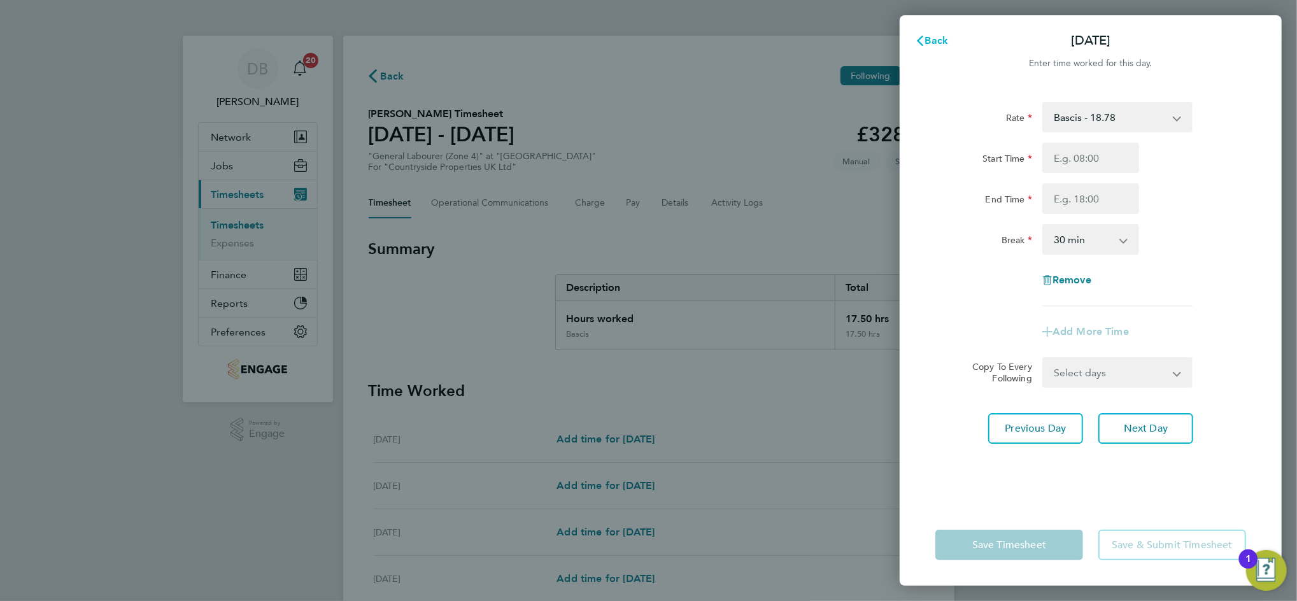
click at [939, 39] on span "Back" at bounding box center [937, 40] width 24 height 12
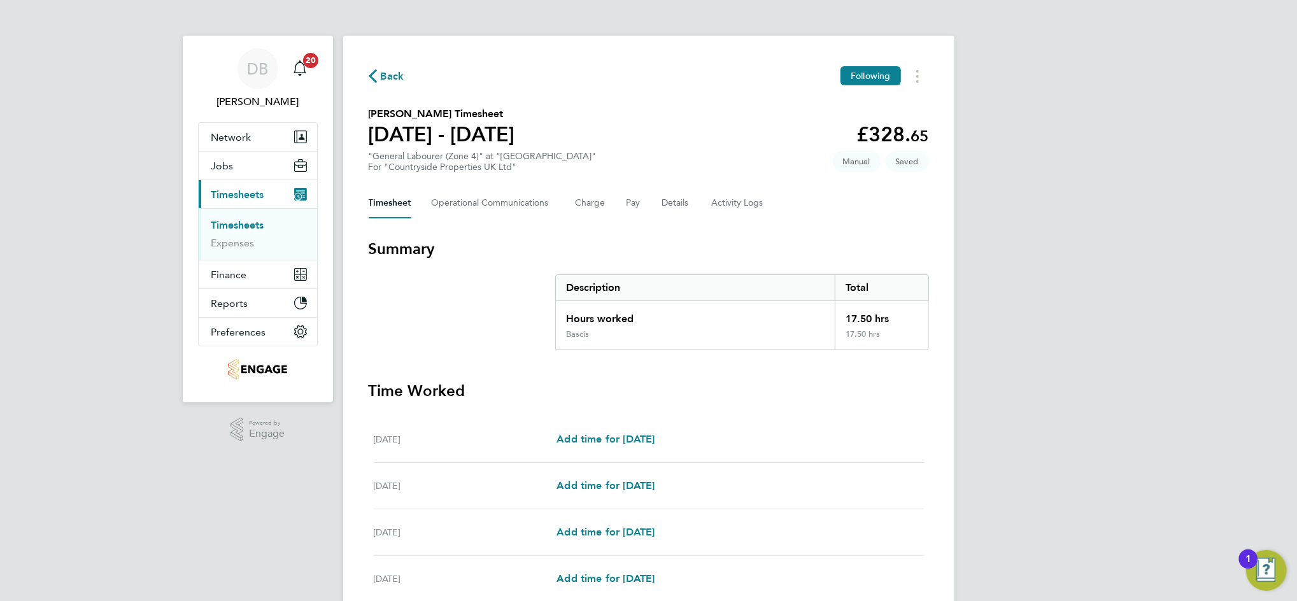
click at [393, 78] on span "Back" at bounding box center [393, 76] width 24 height 15
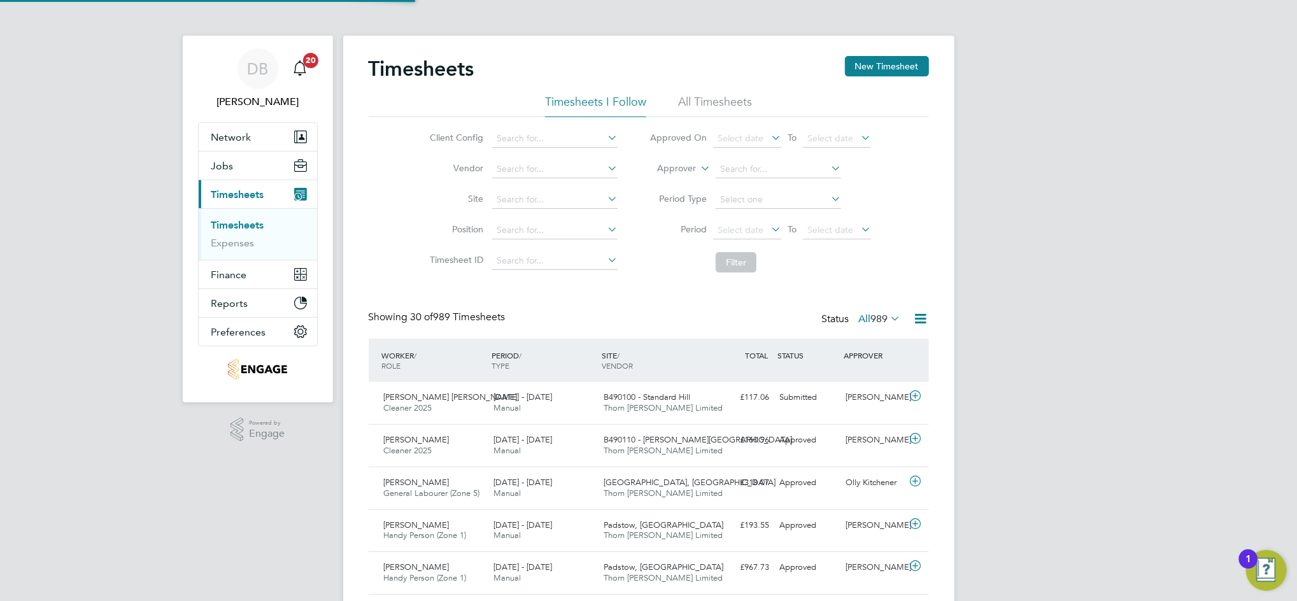
scroll to position [32, 110]
click at [893, 56] on button "New Timesheet" at bounding box center [887, 66] width 84 height 20
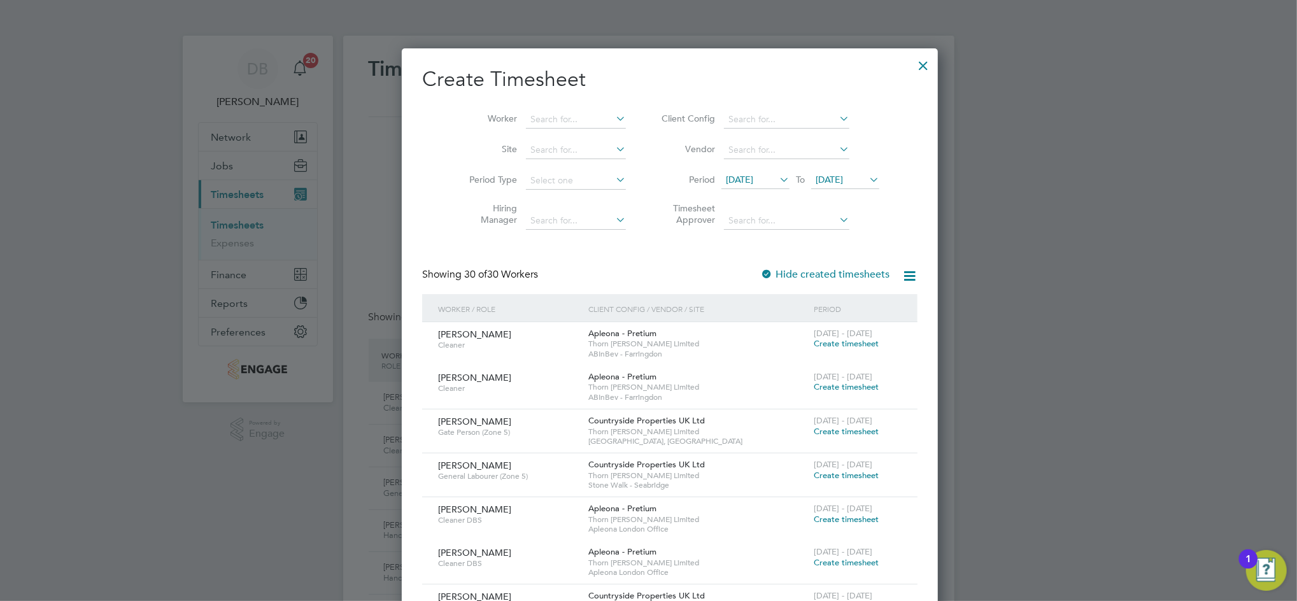
click at [828, 181] on span "22 Sep 2025" at bounding box center [829, 179] width 27 height 11
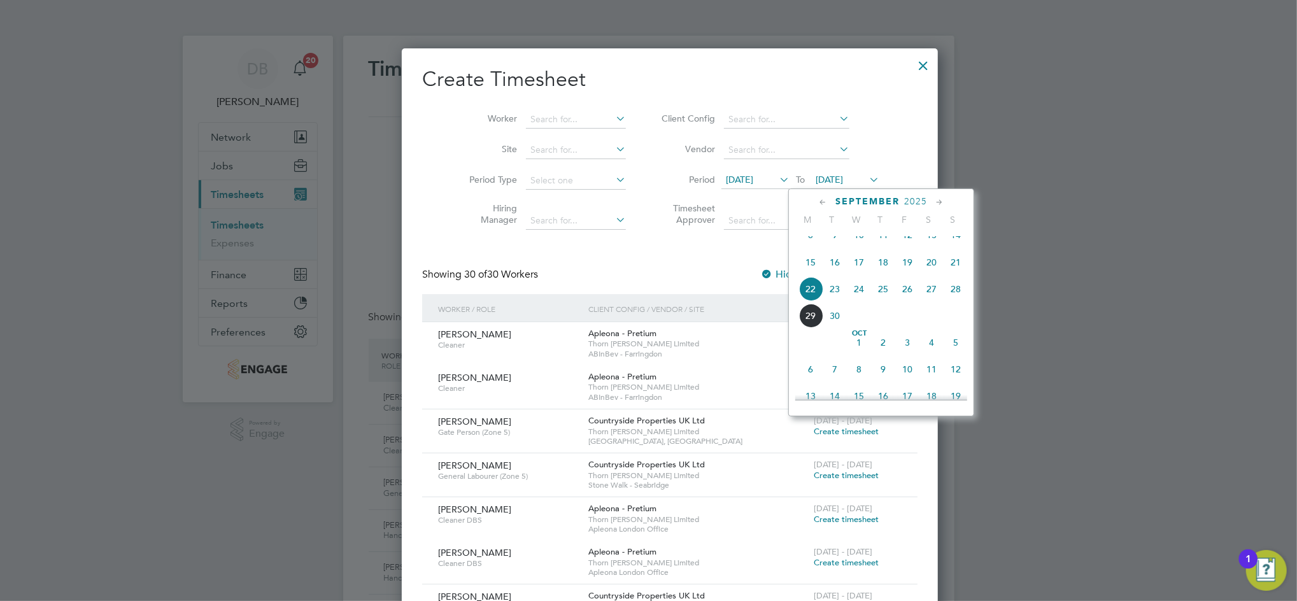
click at [951, 301] on span "28" at bounding box center [955, 289] width 24 height 24
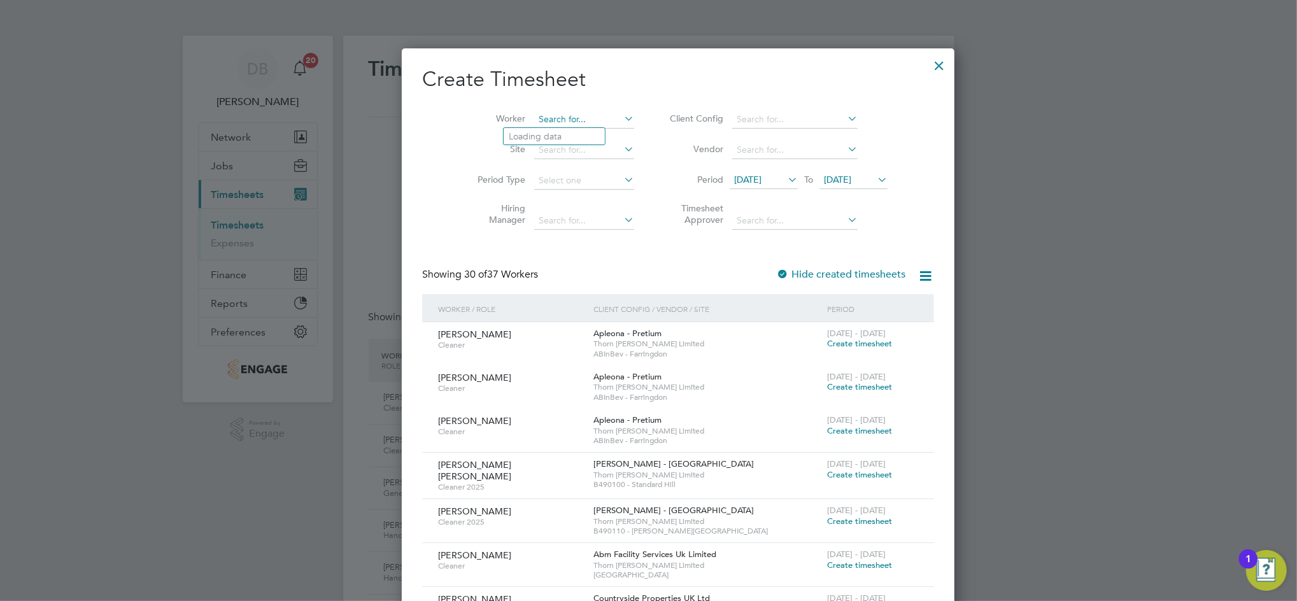
click at [534, 124] on input at bounding box center [584, 120] width 100 height 18
click at [526, 128] on li "Jatinder Jossan" at bounding box center [582, 136] width 157 height 17
type input "[PERSON_NAME]"
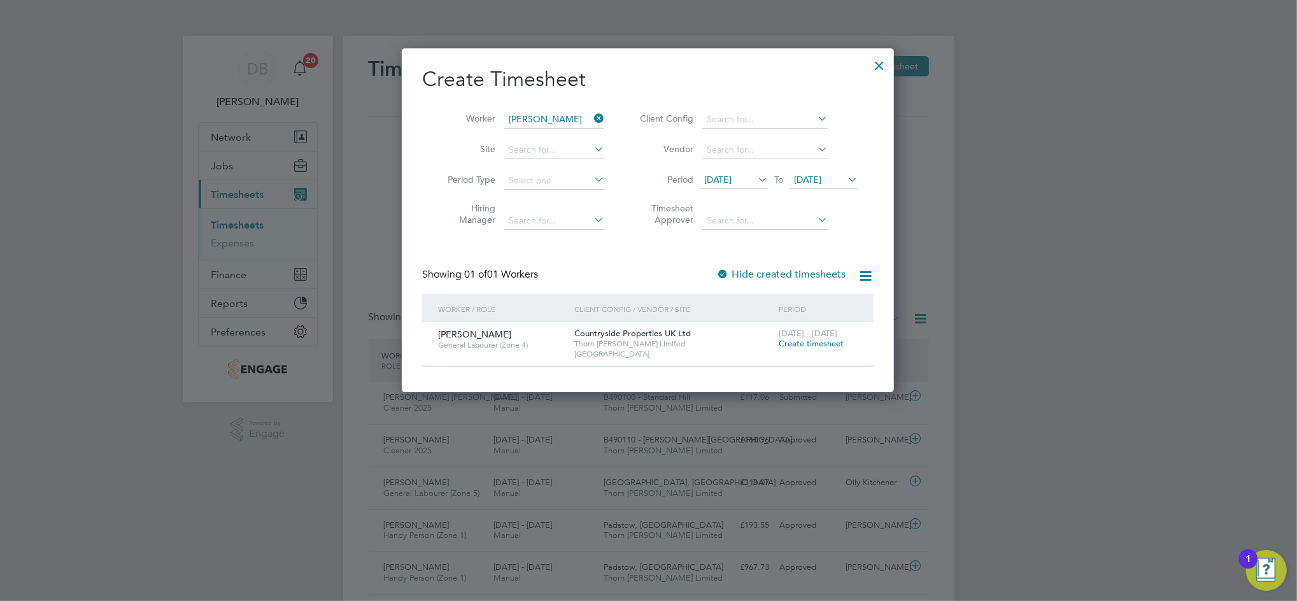
click at [803, 346] on span "Create timesheet" at bounding box center [811, 343] width 65 height 11
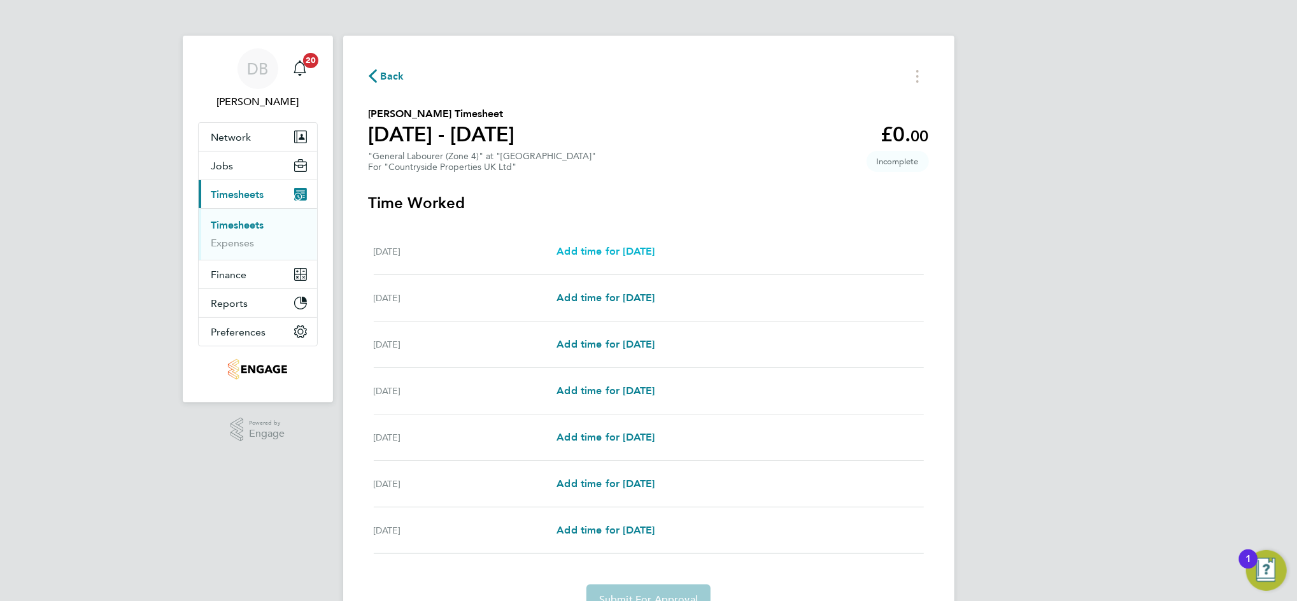
click at [612, 250] on span "Add time for [DATE]" at bounding box center [605, 251] width 98 height 12
select select "30"
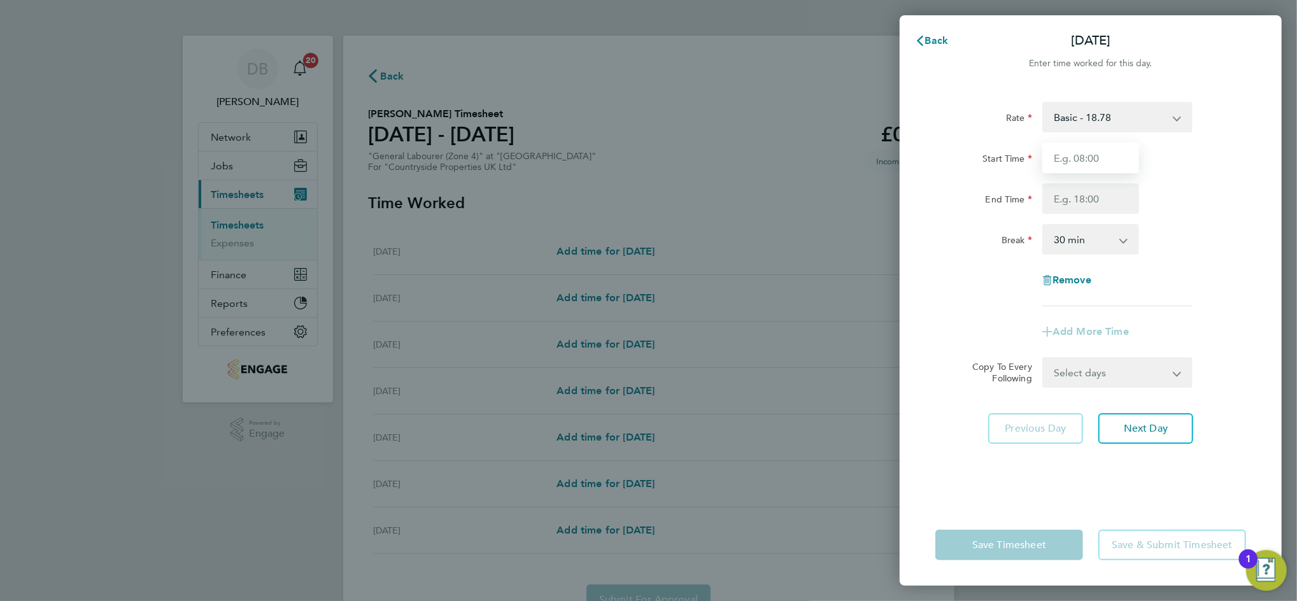
click at [1082, 158] on input "Start Time" at bounding box center [1090, 158] width 97 height 31
type input "06:00"
type input "18:00"
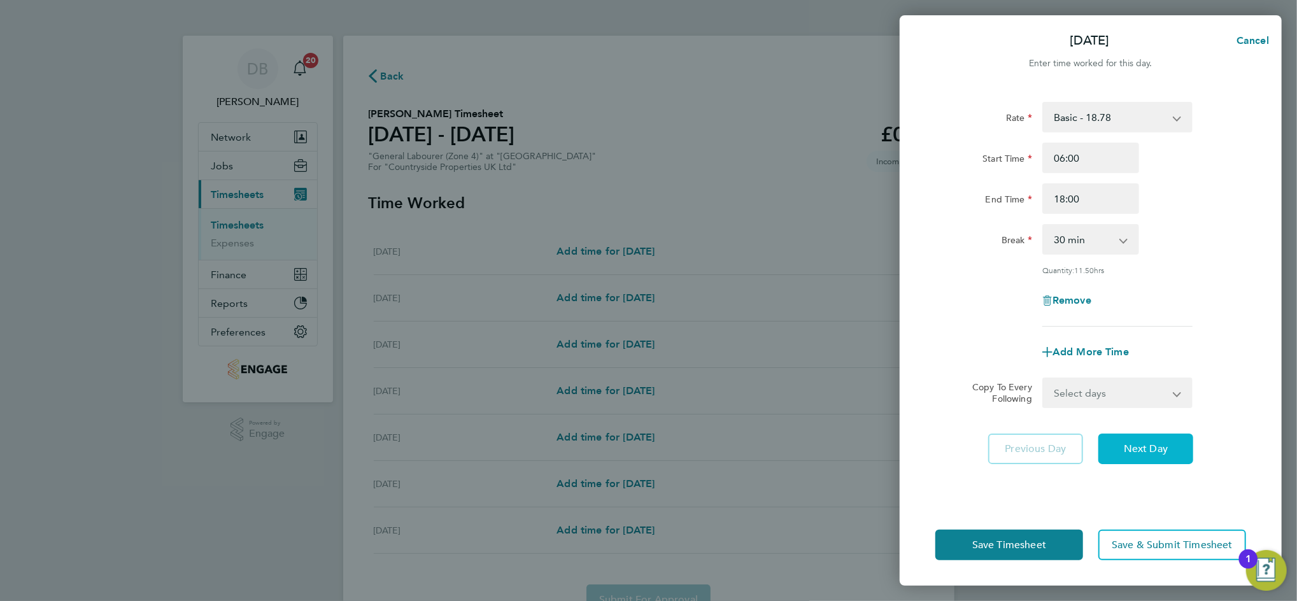
click at [1159, 448] on span "Next Day" at bounding box center [1146, 448] width 44 height 13
select select "30"
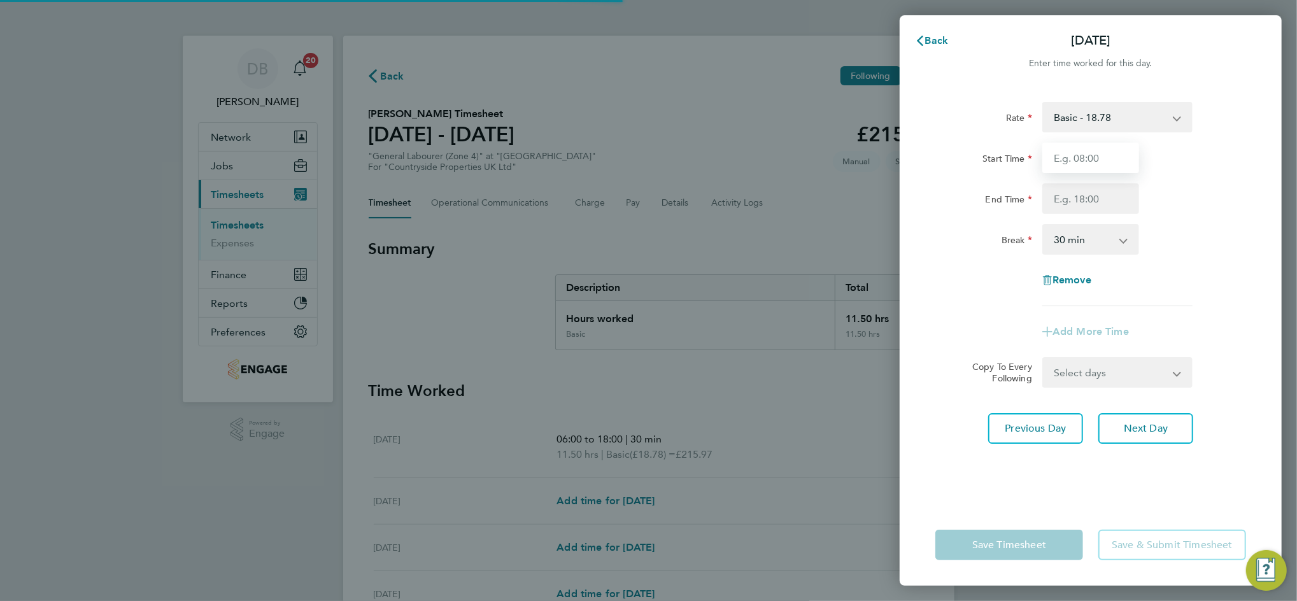
click at [1070, 164] on input "Start Time" at bounding box center [1090, 158] width 97 height 31
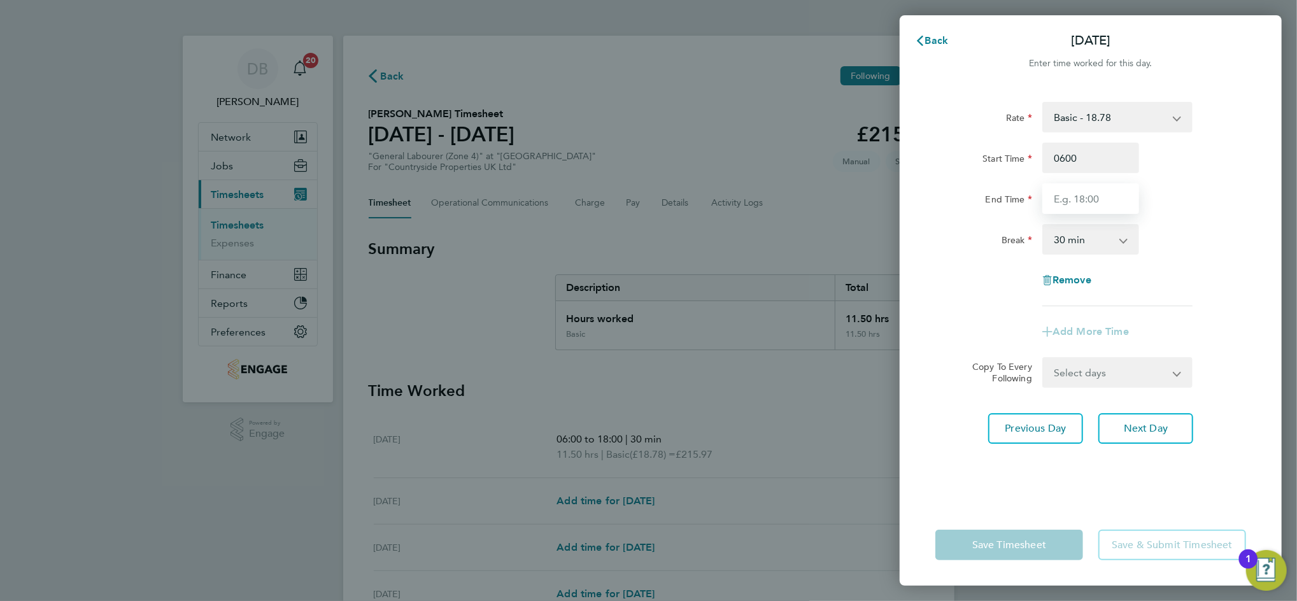
type input "06:00"
type input "20:00"
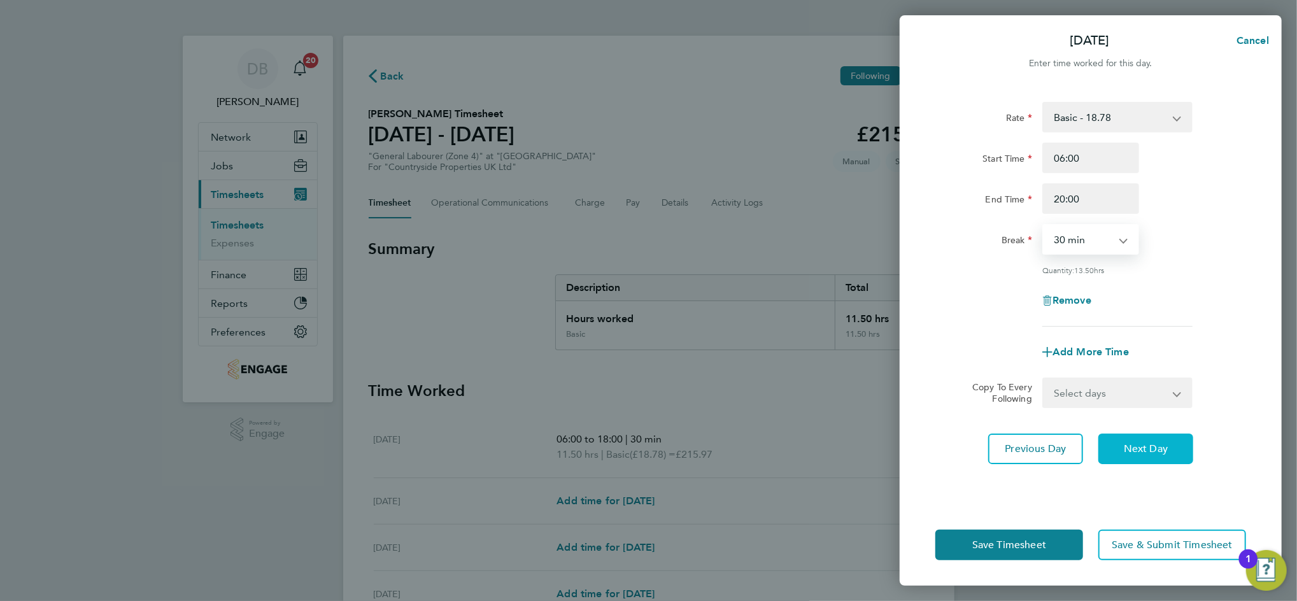
click at [1163, 450] on span "Next Day" at bounding box center [1146, 448] width 44 height 13
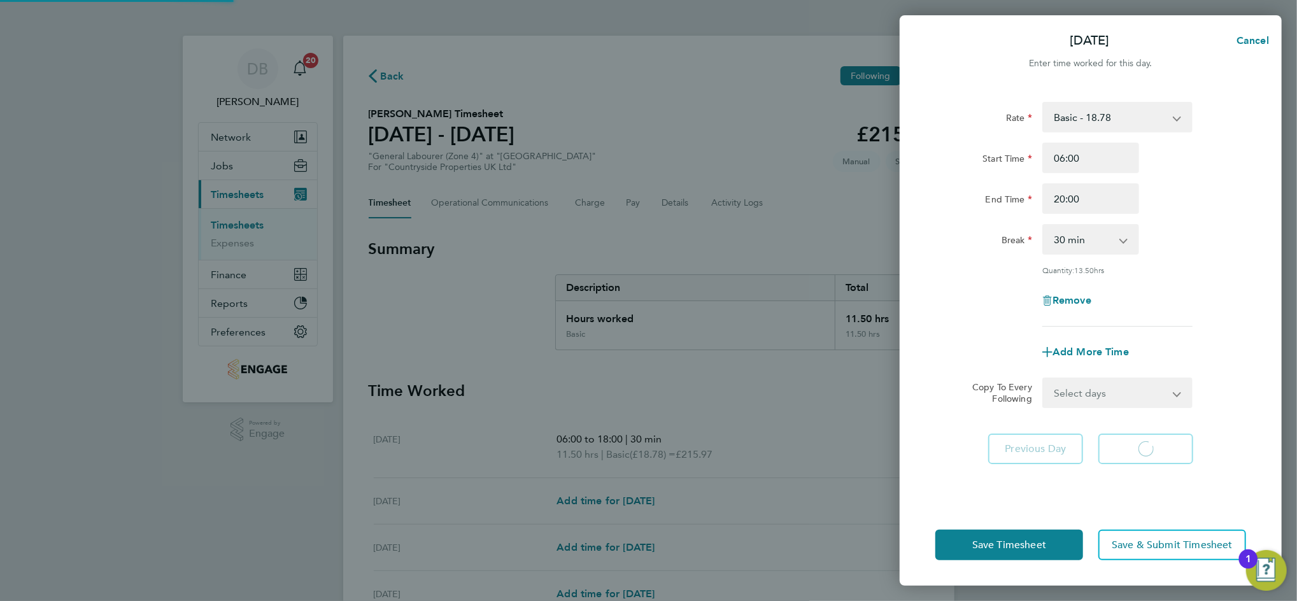
select select "30"
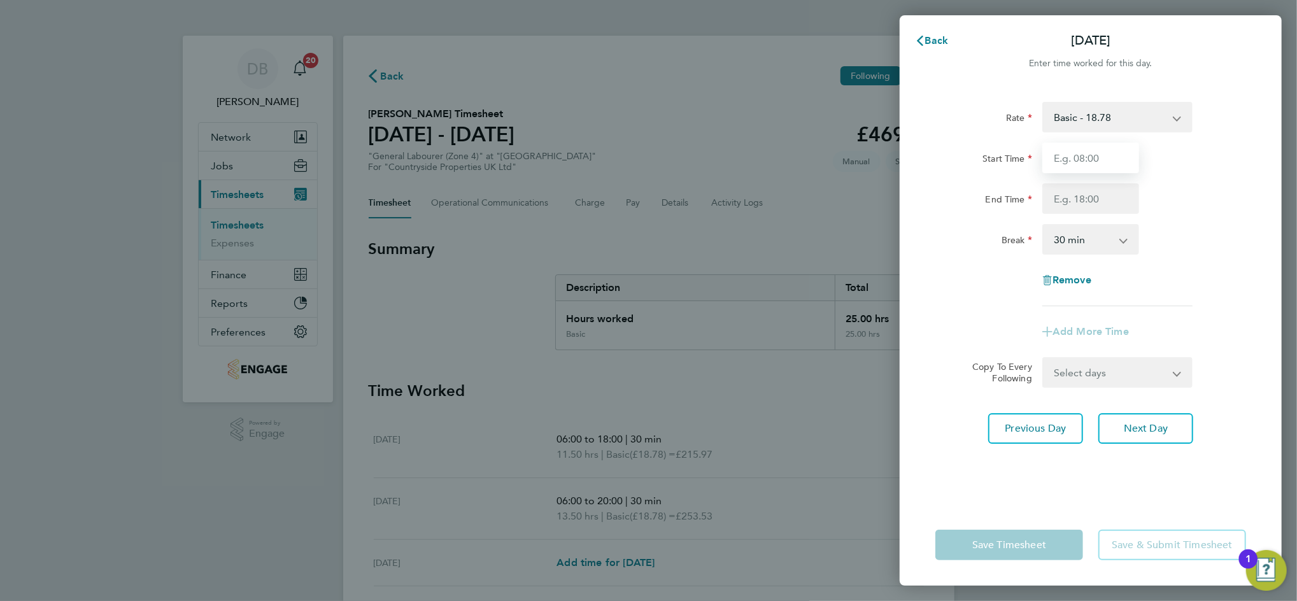
click at [1099, 166] on input "Start Time" at bounding box center [1090, 158] width 97 height 31
type input "06:00"
type input "20:30"
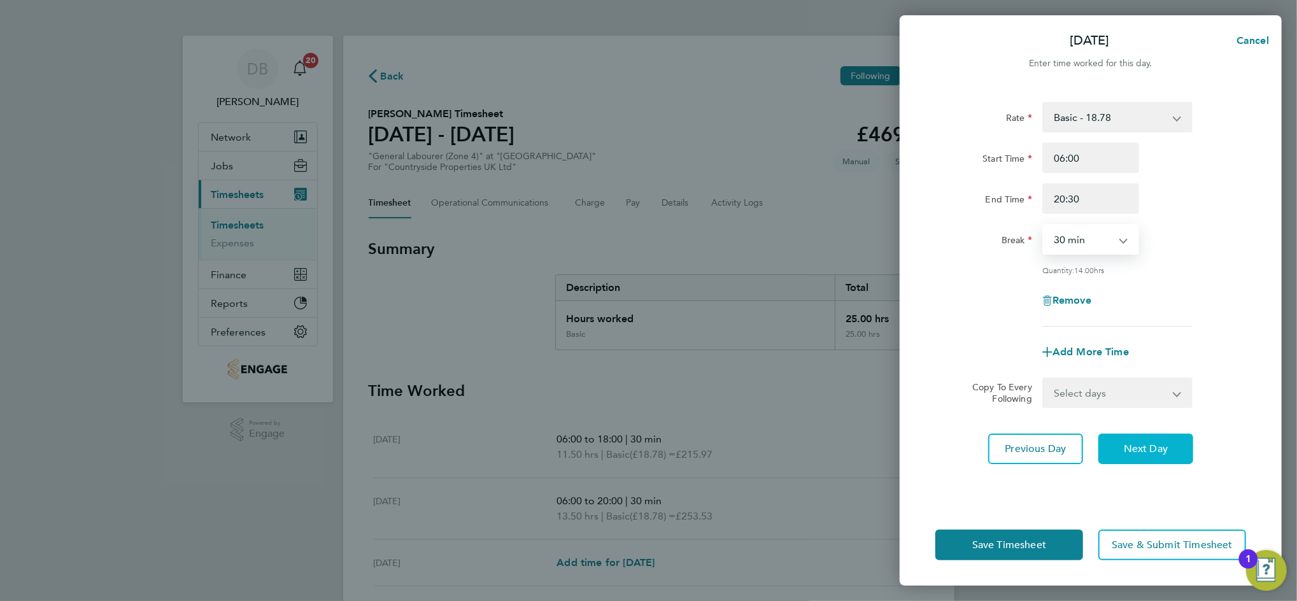
click at [1140, 449] on span "Next Day" at bounding box center [1146, 448] width 44 height 13
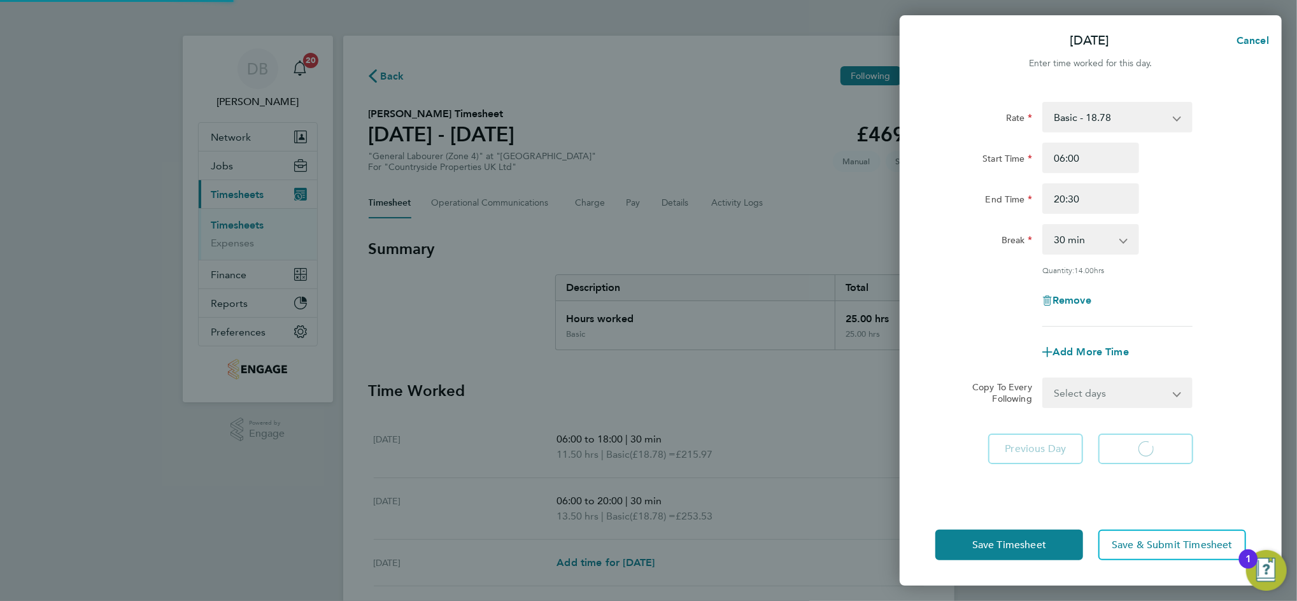
select select "30"
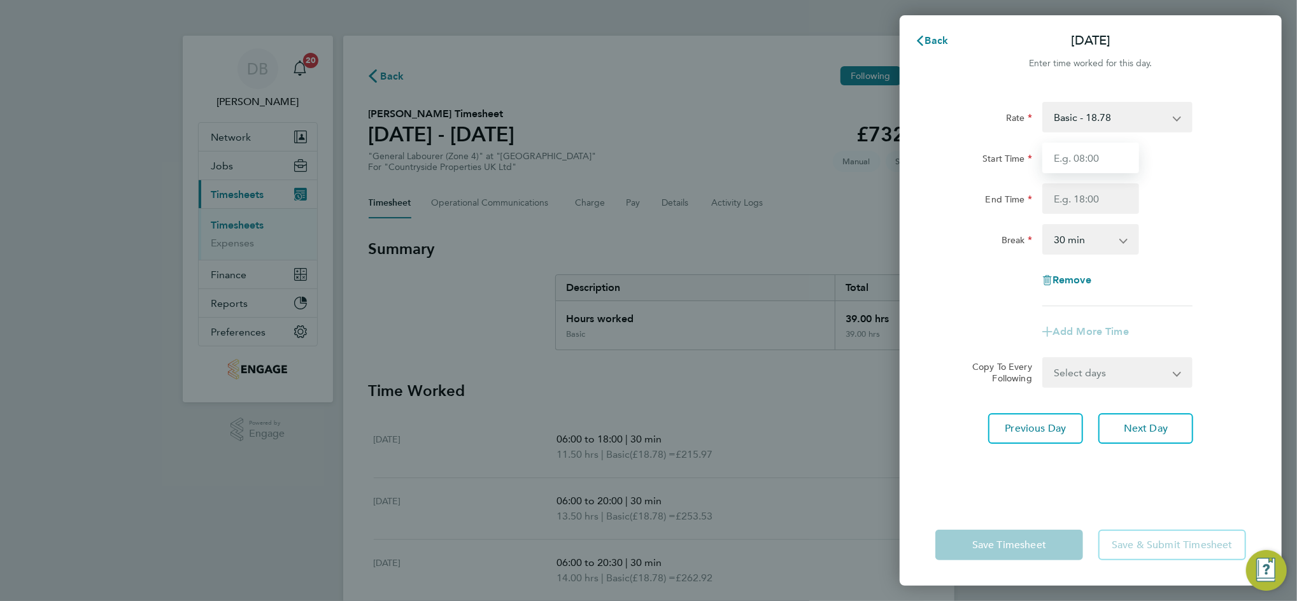
click at [1084, 162] on input "Start Time" at bounding box center [1090, 158] width 97 height 31
type input "06:00"
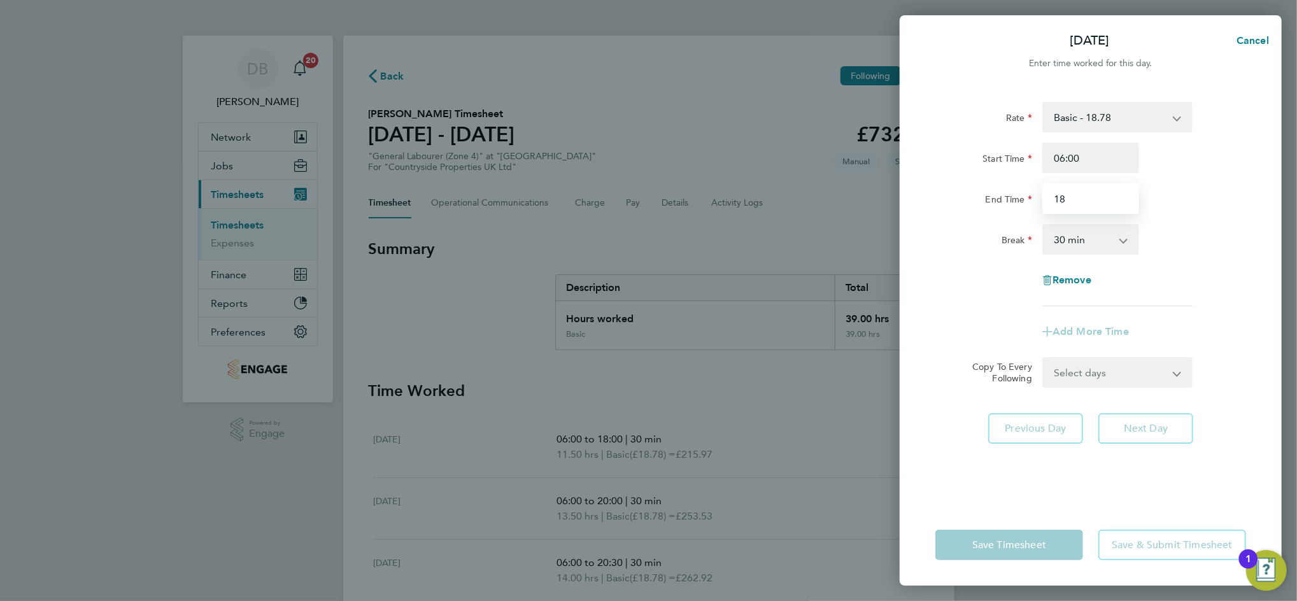
type input "1"
type input "20:00"
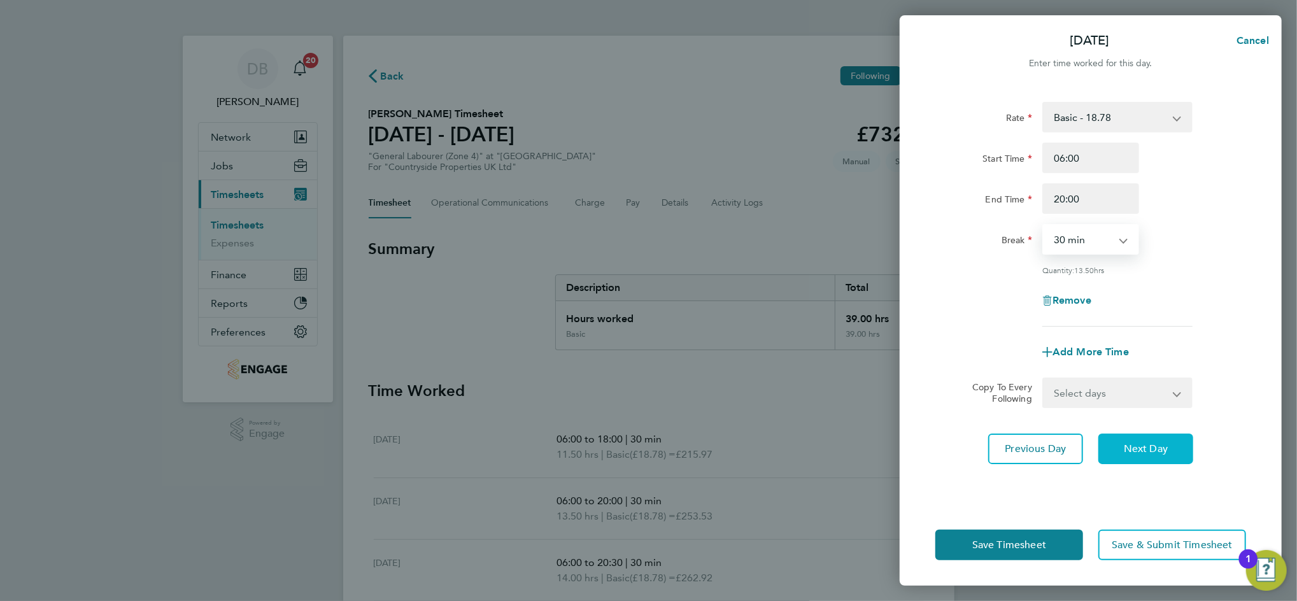
click at [1148, 447] on span "Next Day" at bounding box center [1146, 448] width 44 height 13
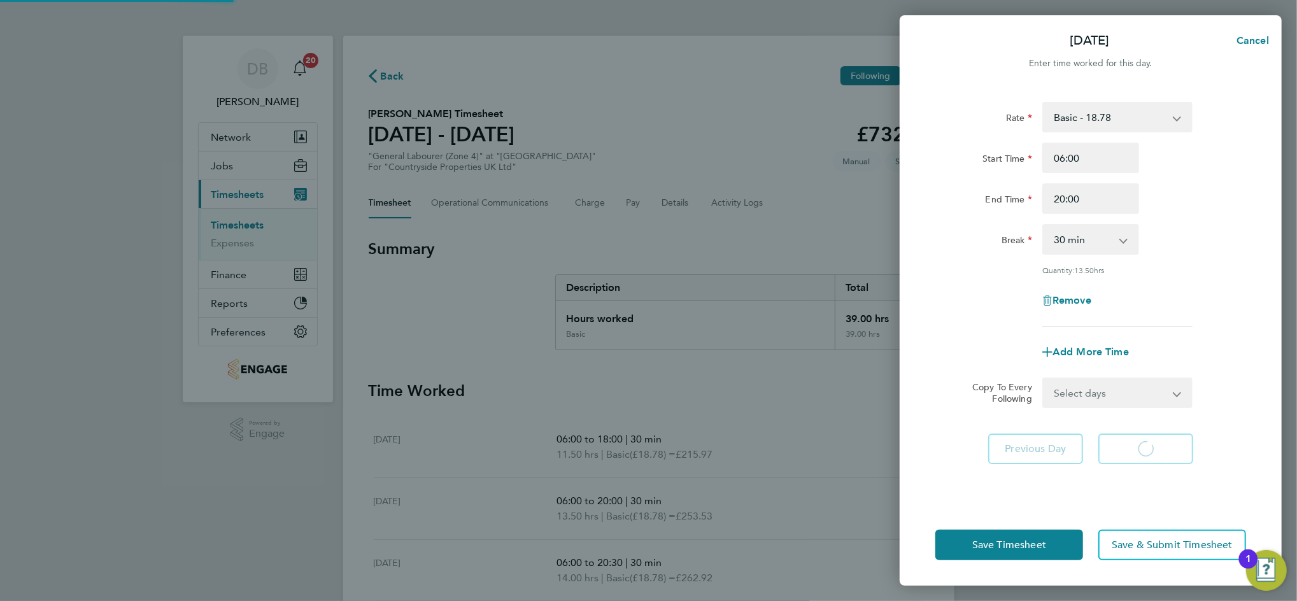
select select "30"
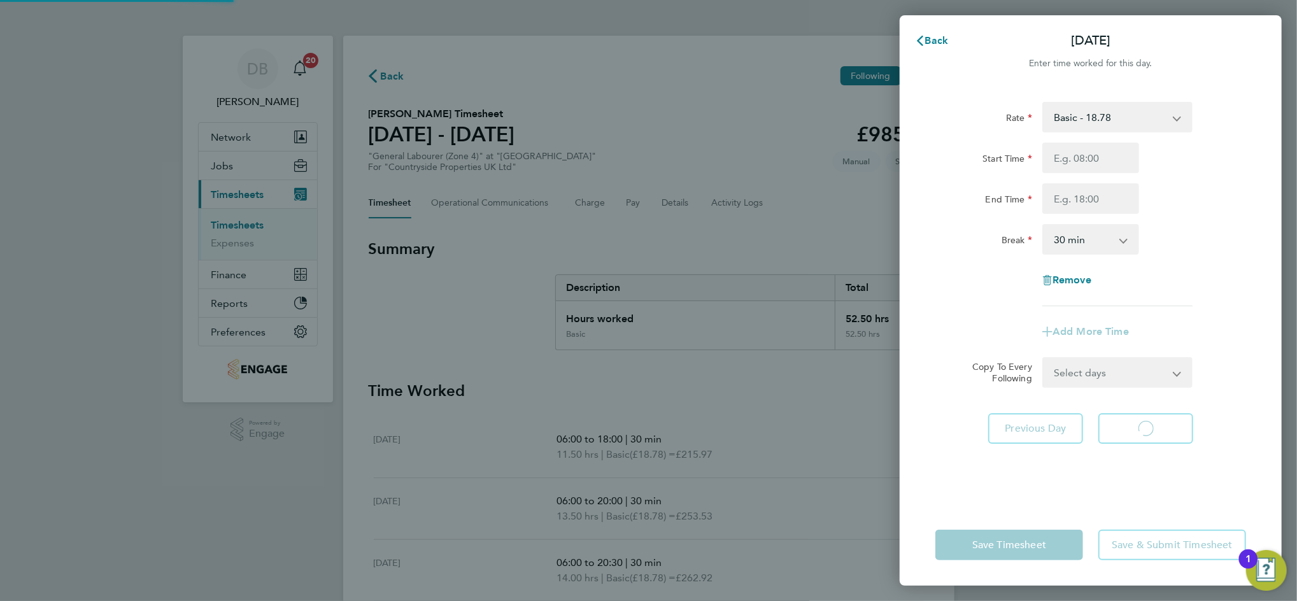
select select "30"
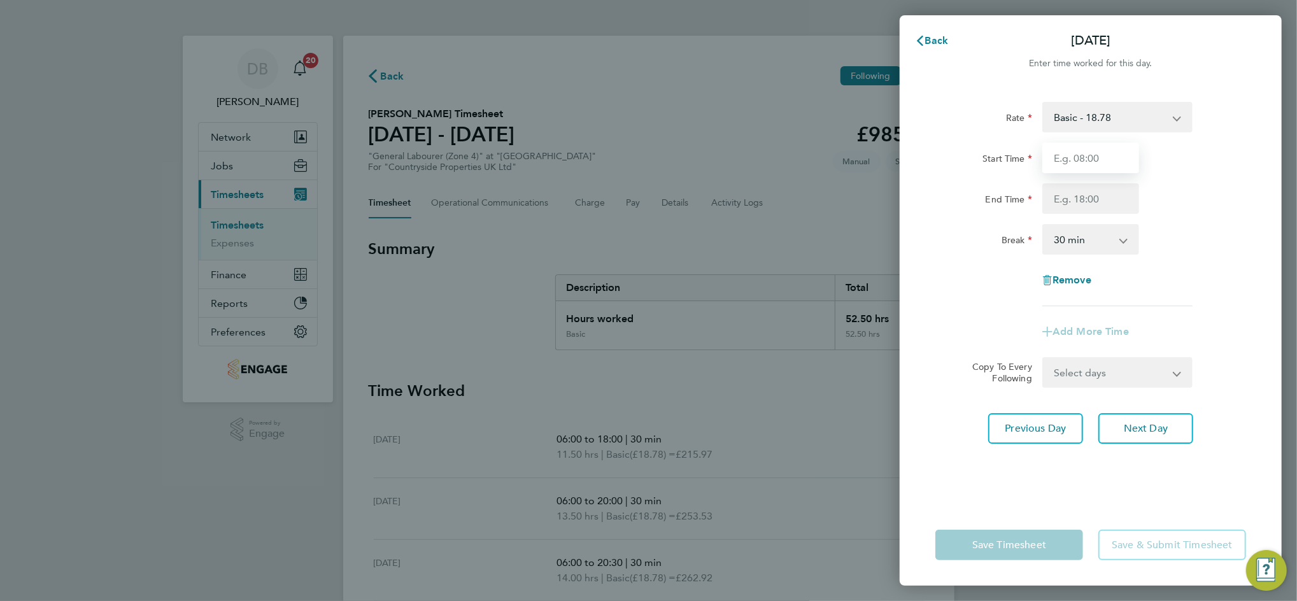
drag, startPoint x: 1086, startPoint y: 173, endPoint x: 1078, endPoint y: 162, distance: 13.8
click at [1078, 162] on input "Start Time" at bounding box center [1090, 158] width 97 height 31
type input "06:00"
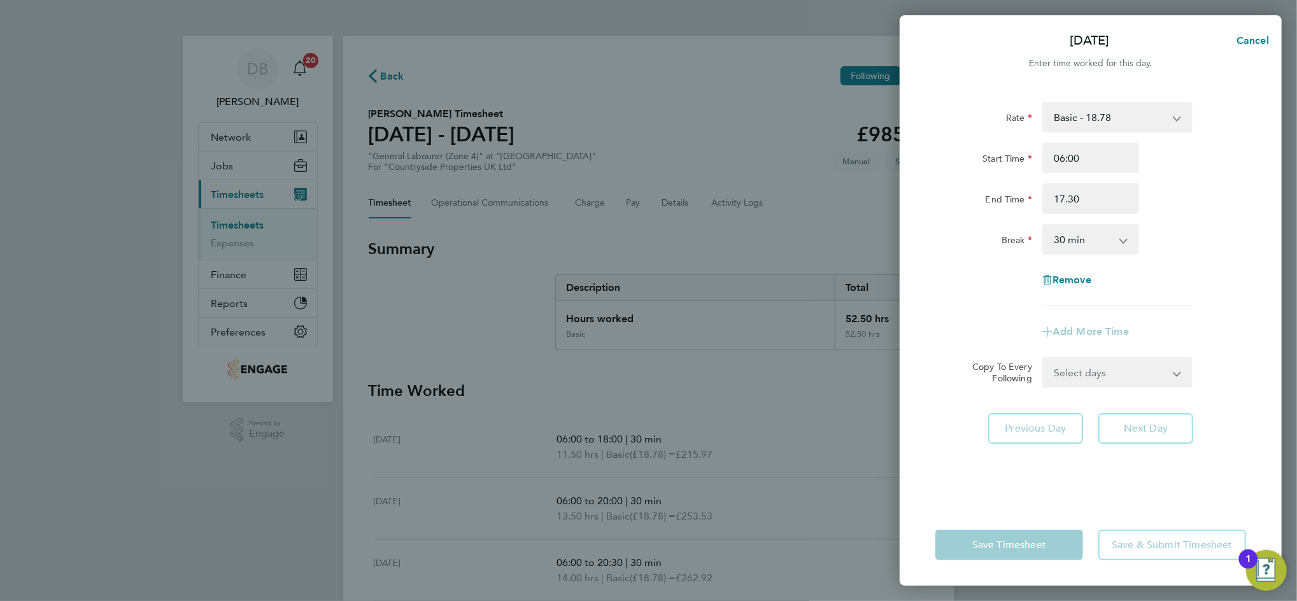
type input "17:30"
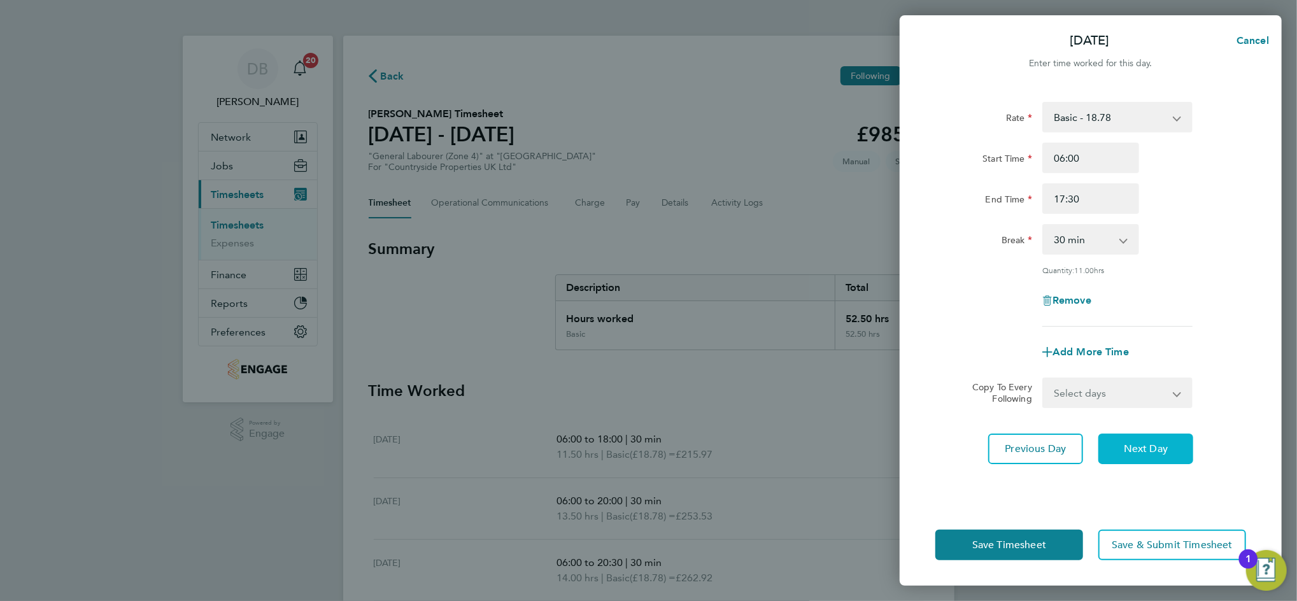
click at [1157, 445] on span "Next Day" at bounding box center [1146, 448] width 44 height 13
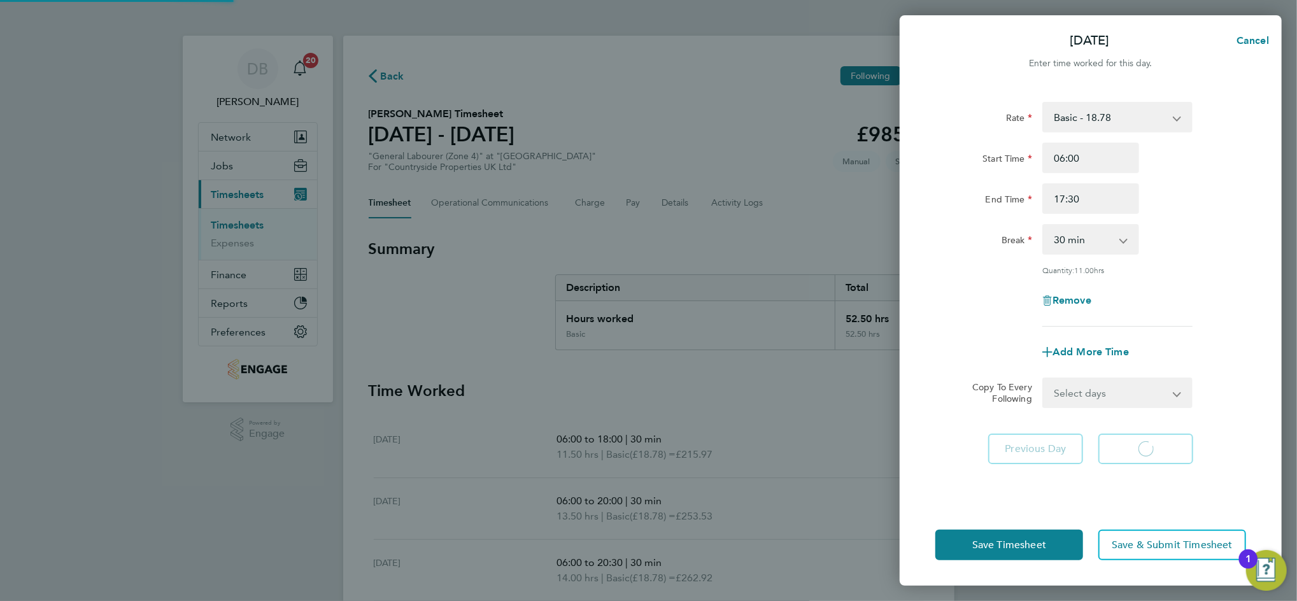
select select "30"
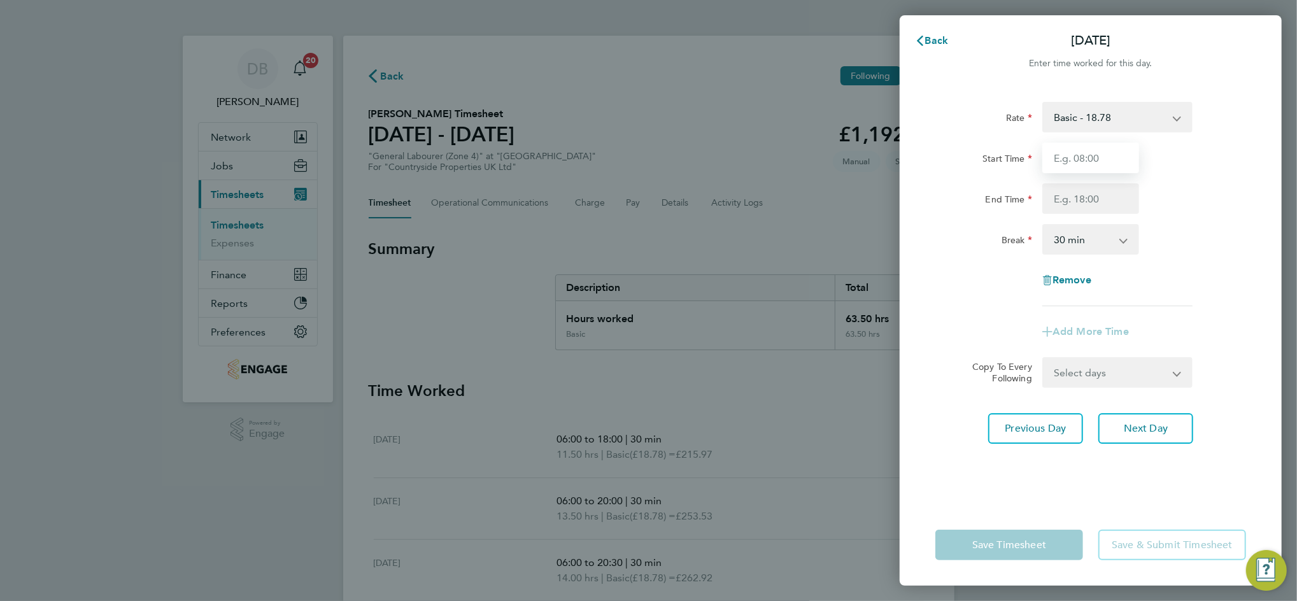
click at [1083, 160] on input "Start Time" at bounding box center [1090, 158] width 97 height 31
type input "12:00"
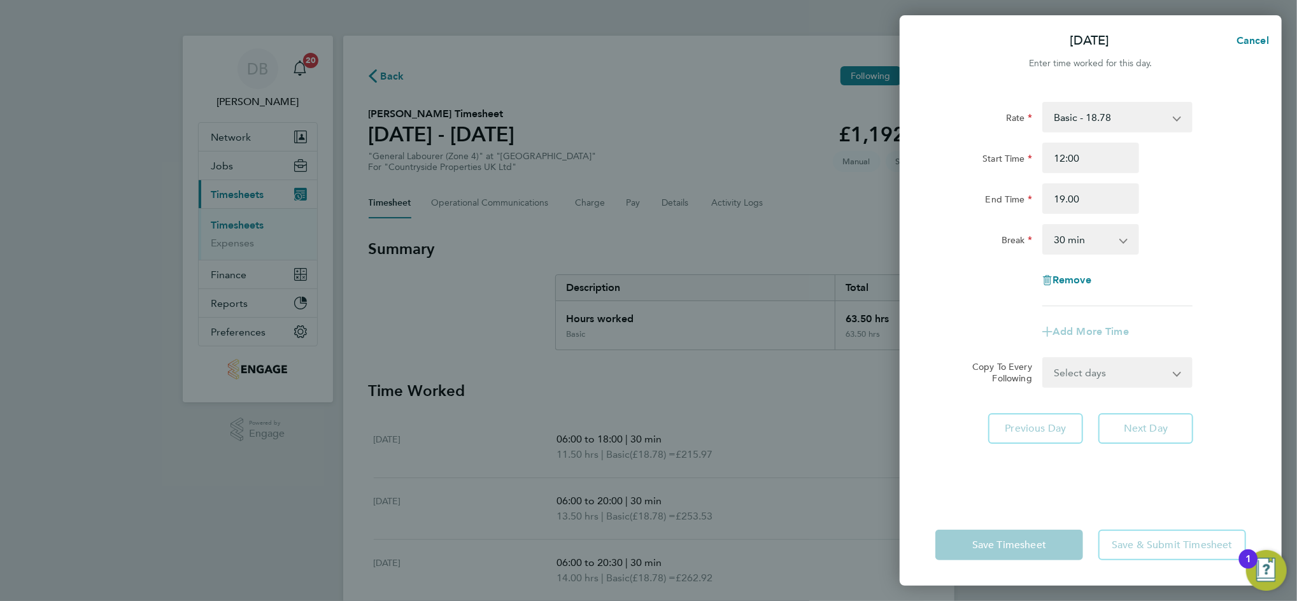
type input "19:00"
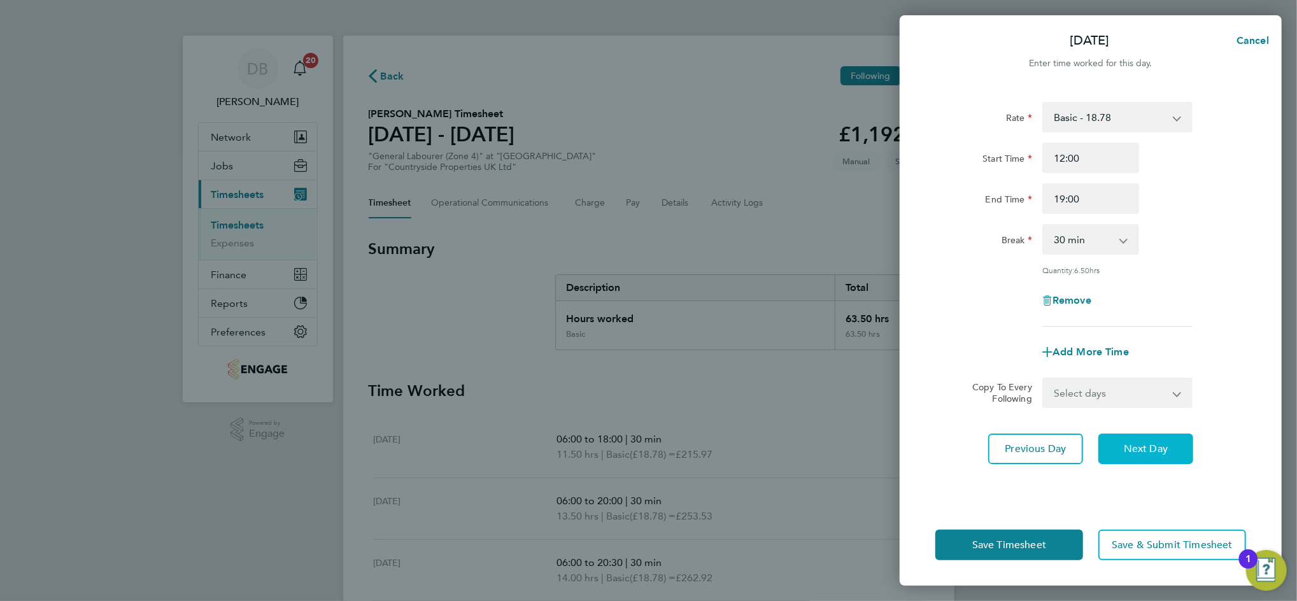
click at [1131, 451] on span "Next Day" at bounding box center [1146, 448] width 44 height 13
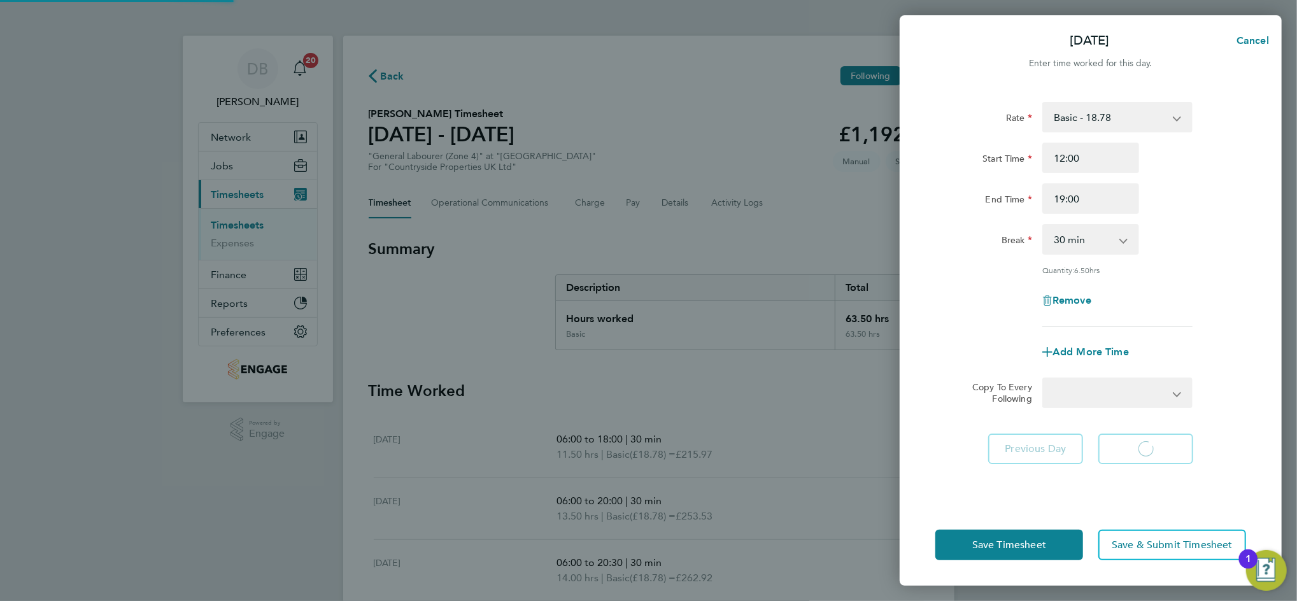
select select "30"
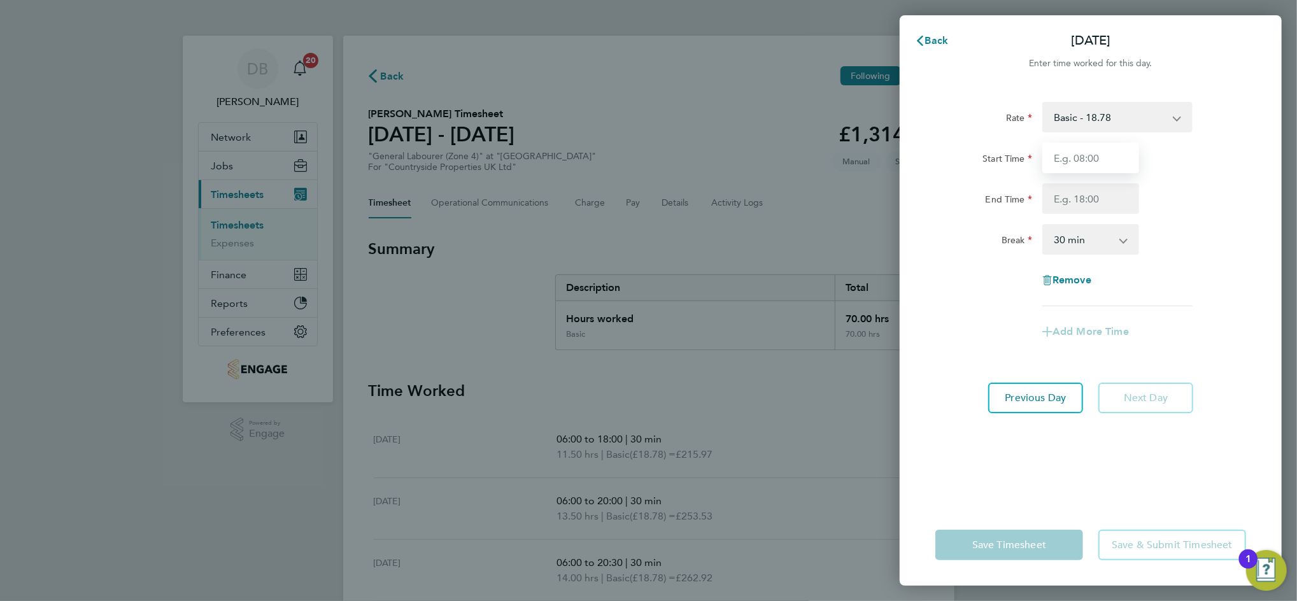
click at [1092, 159] on input "Start Time" at bounding box center [1090, 158] width 97 height 31
type input "08:30"
type input "17:00"
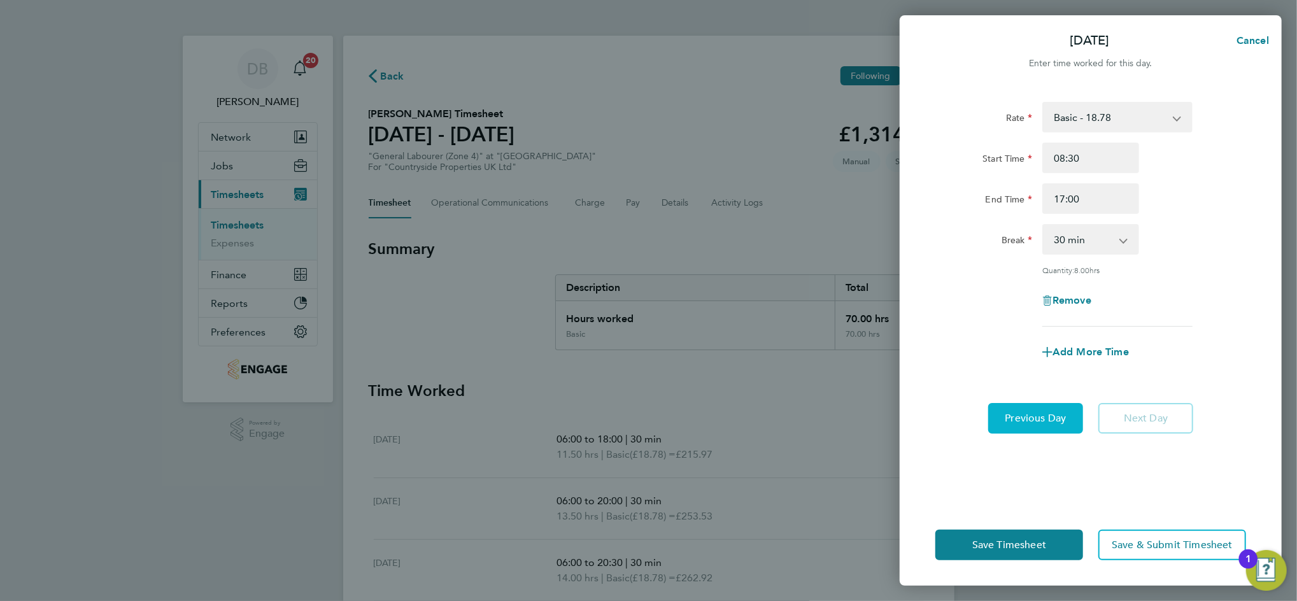
click at [1043, 428] on button "Previous Day" at bounding box center [1035, 418] width 95 height 31
select select "30"
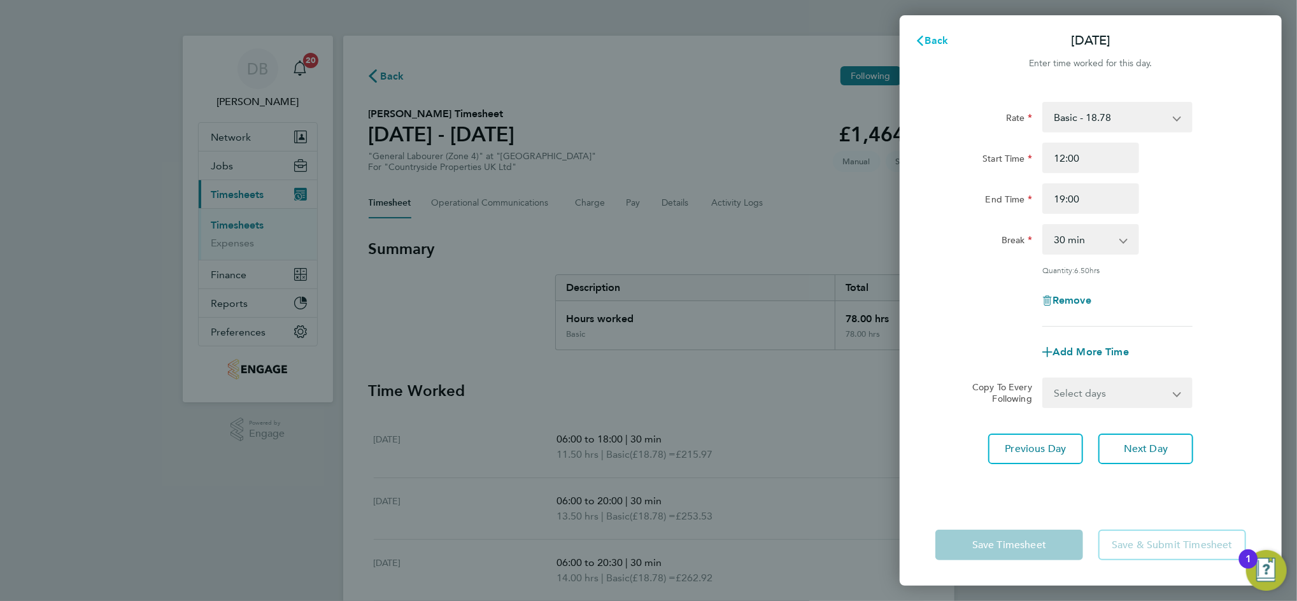
click at [932, 47] on button "Back" at bounding box center [931, 40] width 59 height 25
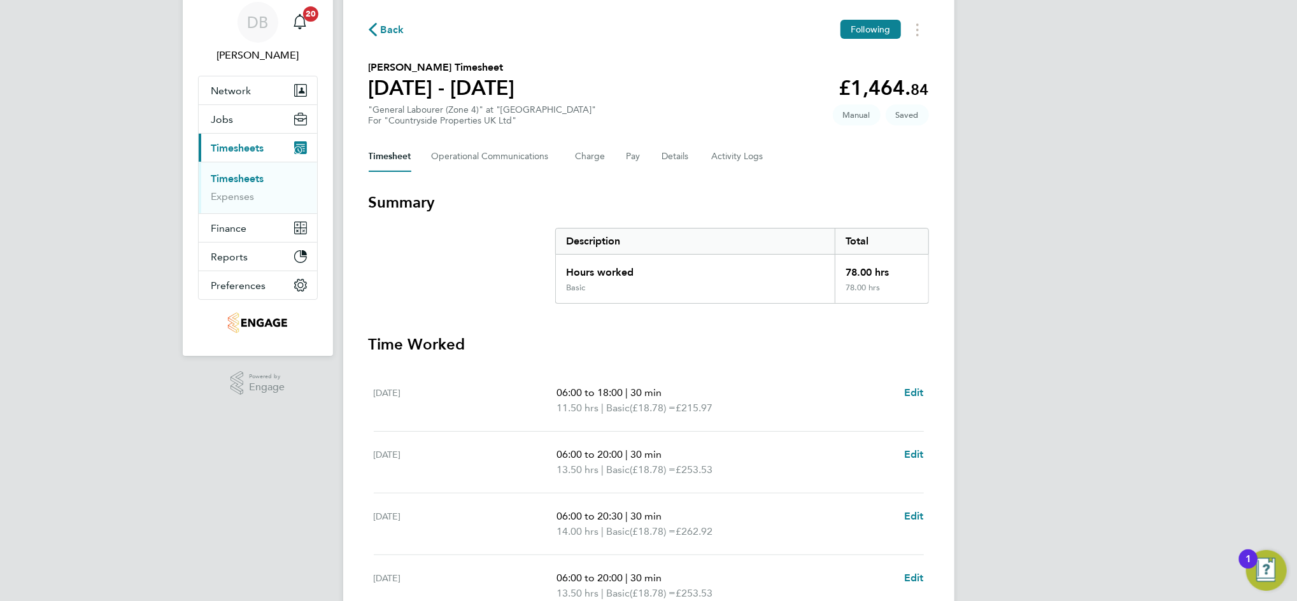
scroll to position [17, 0]
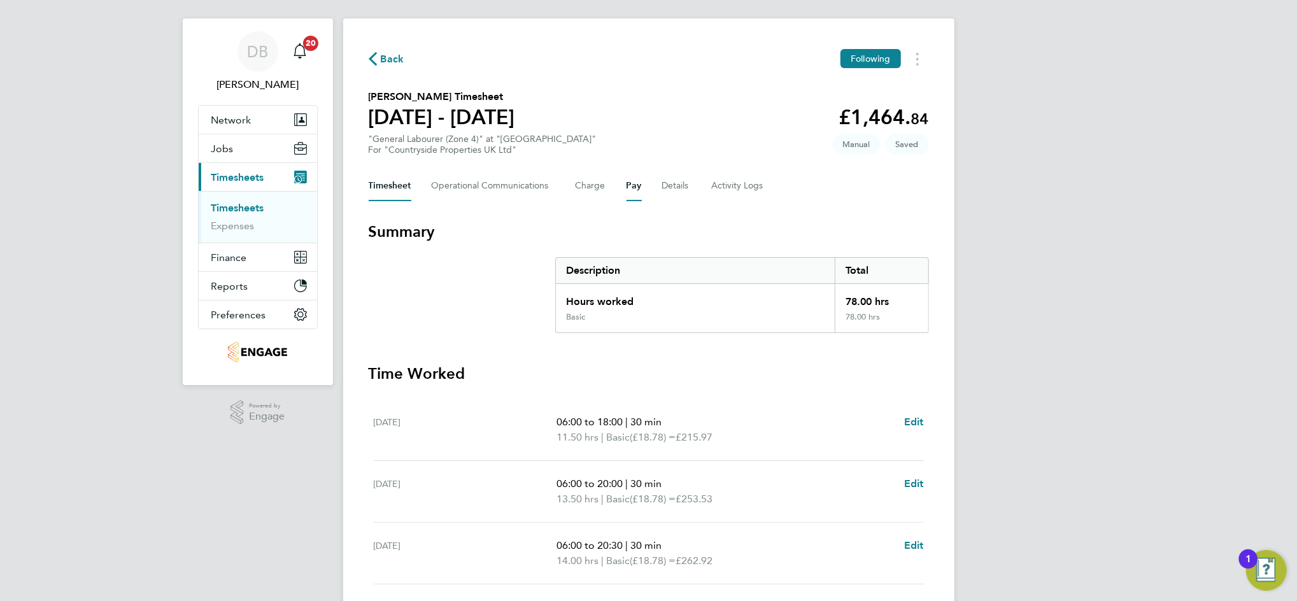
click at [629, 181] on button "Pay" at bounding box center [633, 186] width 15 height 31
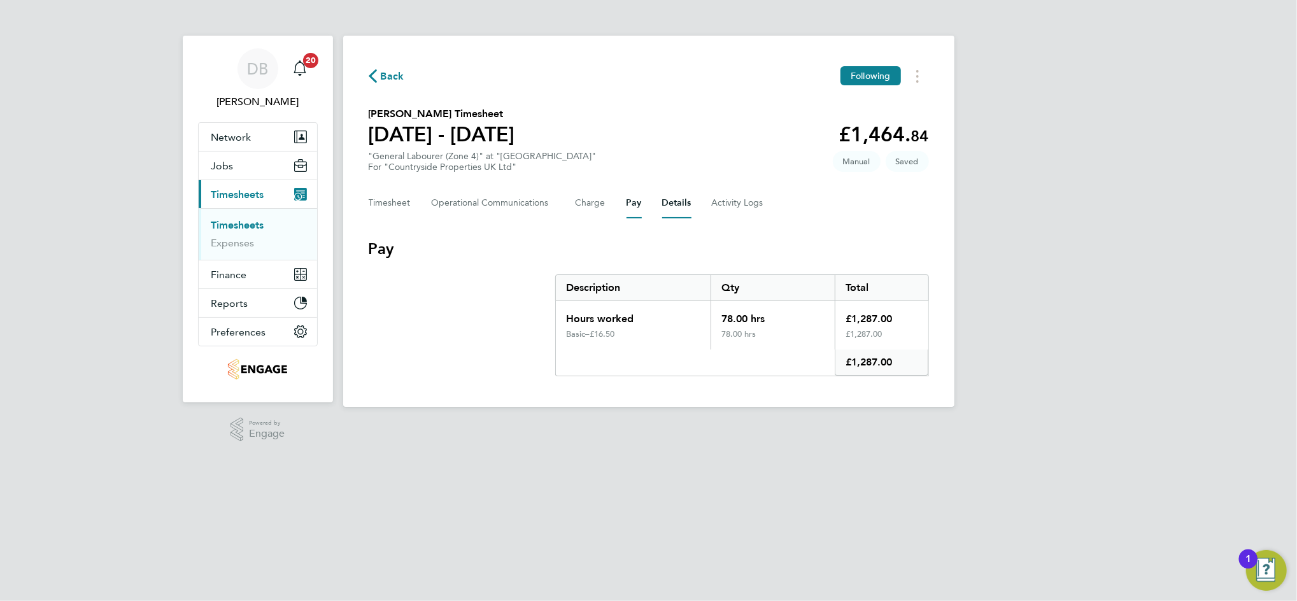
click at [675, 210] on button "Details" at bounding box center [676, 203] width 29 height 31
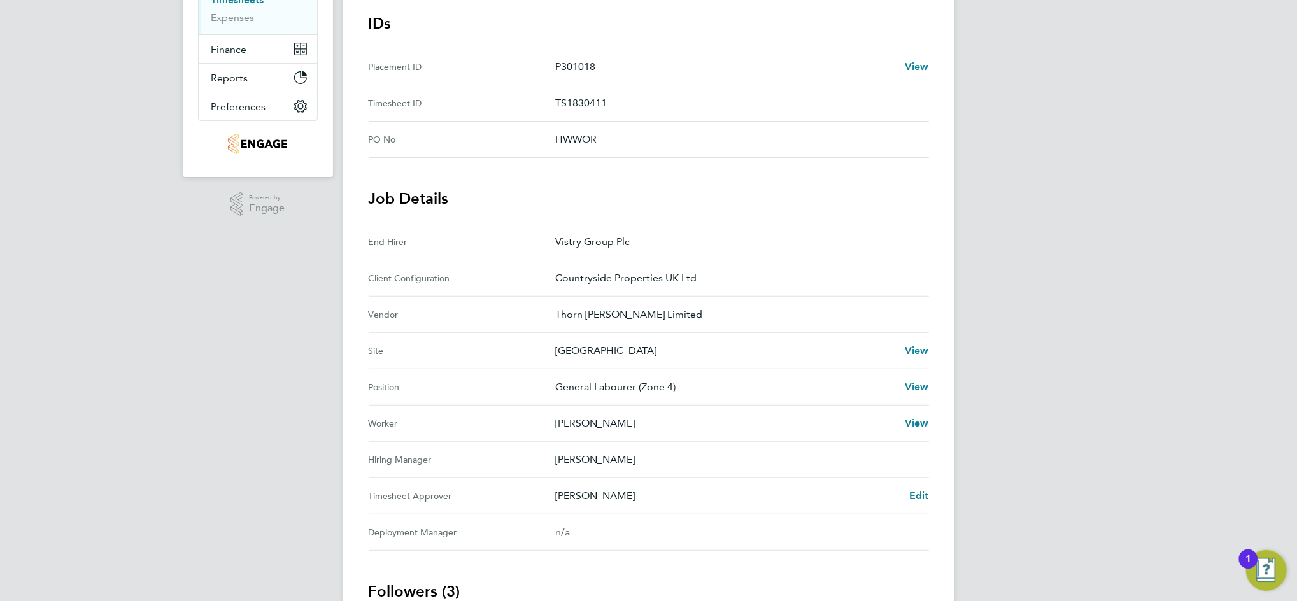
scroll to position [255, 0]
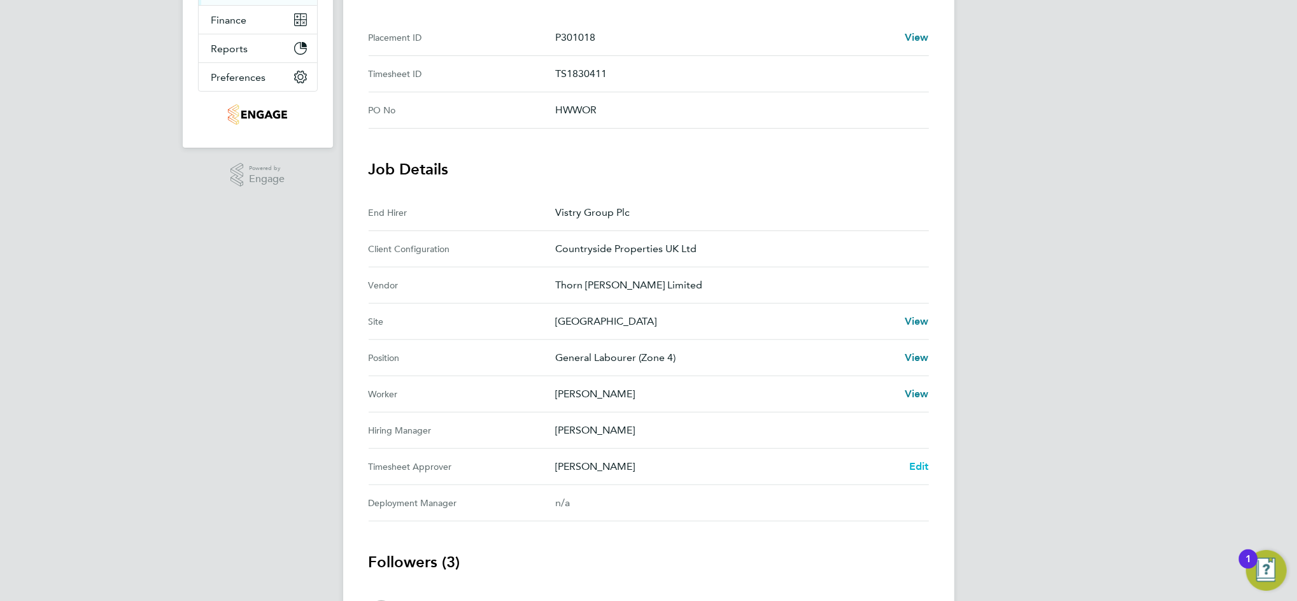
click at [913, 462] on span "Edit" at bounding box center [919, 466] width 20 height 12
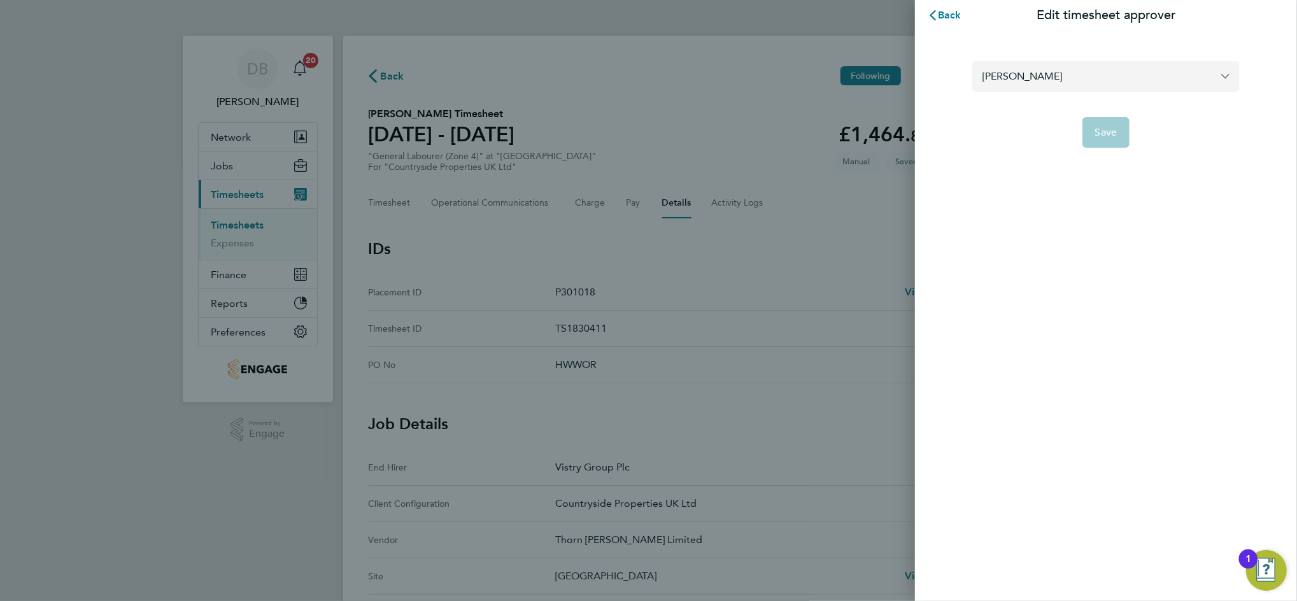
click at [1023, 82] on input "Dean Fox" at bounding box center [1105, 76] width 267 height 30
click at [1026, 99] on li "[PERSON_NAME]" at bounding box center [1110, 107] width 257 height 31
type input "[PERSON_NAME]"
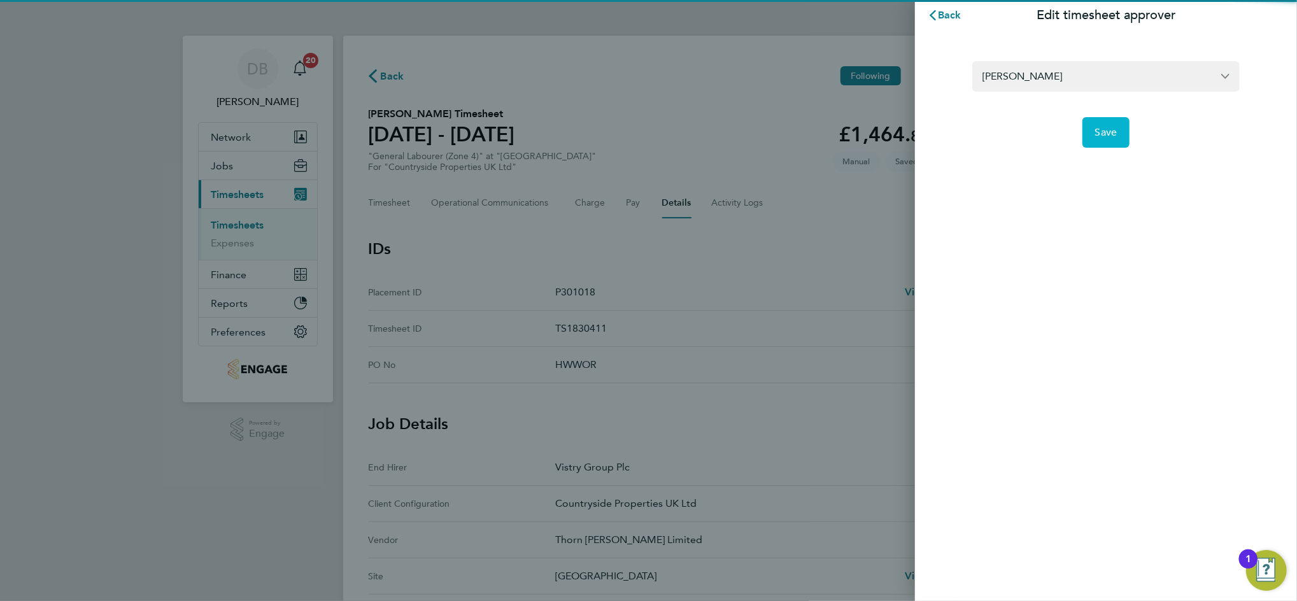
click at [1109, 140] on button "Save" at bounding box center [1106, 132] width 48 height 31
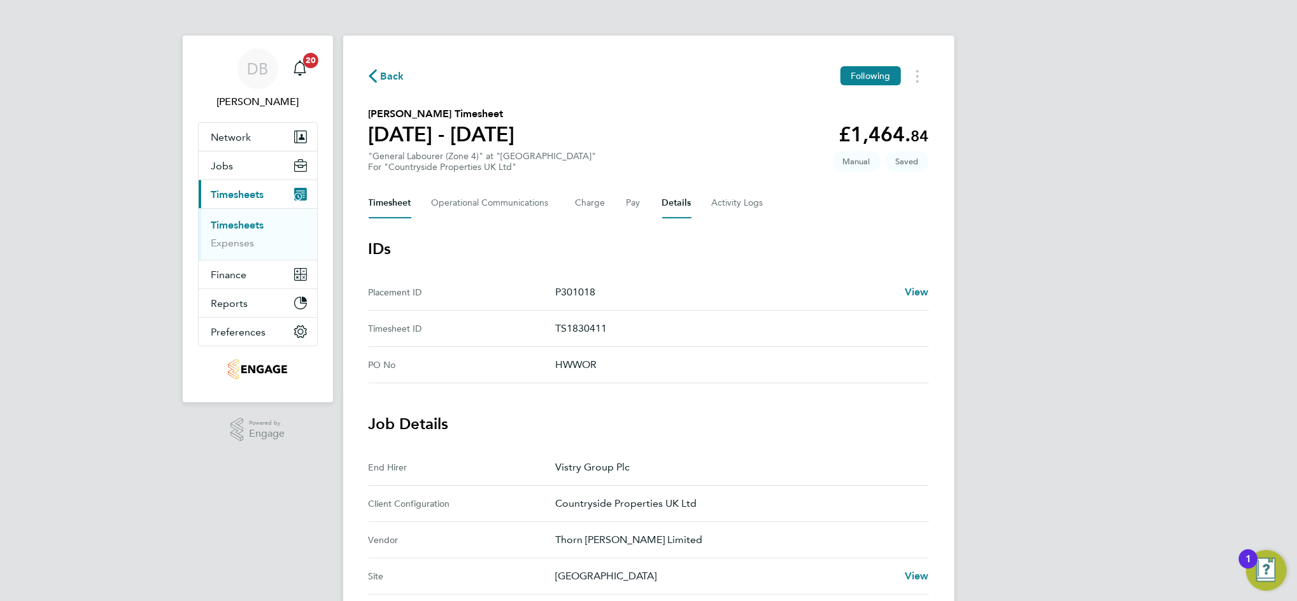
click at [384, 204] on button "Timesheet" at bounding box center [390, 203] width 43 height 31
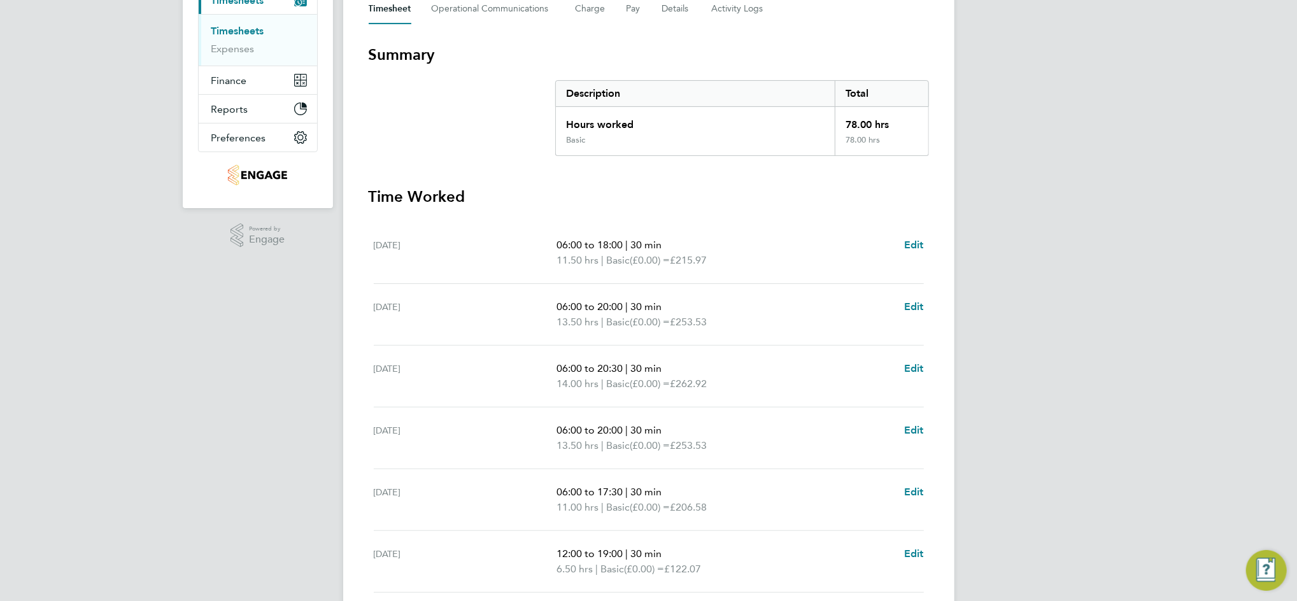
scroll to position [357, 0]
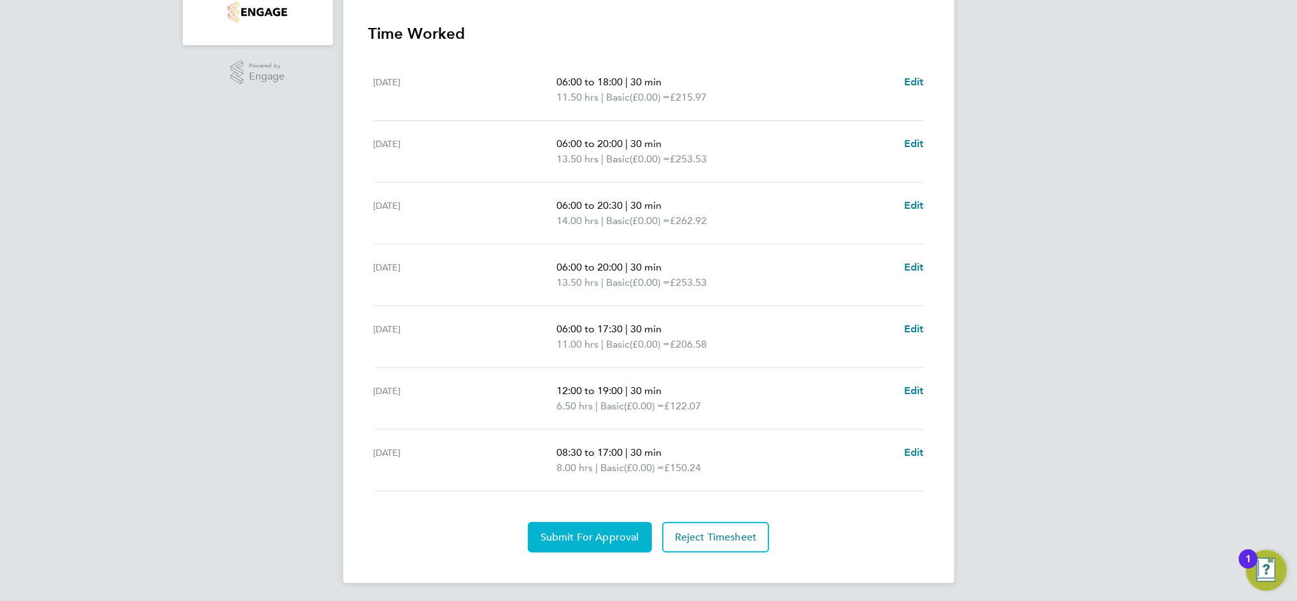
click at [585, 542] on button "Submit For Approval" at bounding box center [590, 537] width 124 height 31
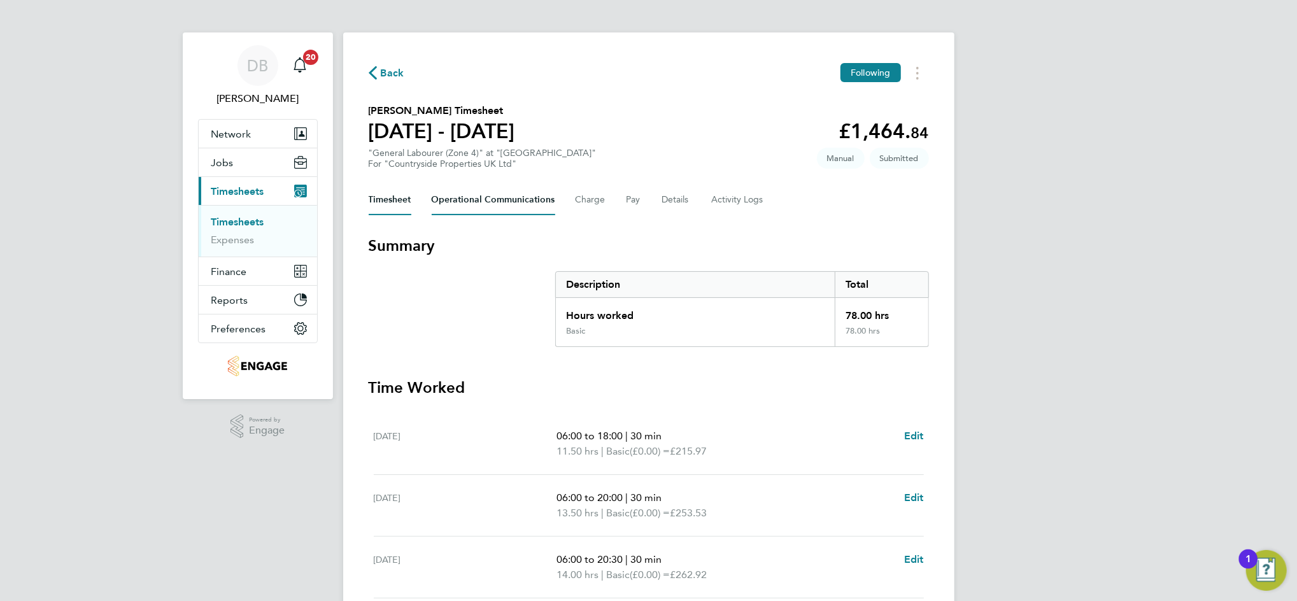
scroll to position [0, 0]
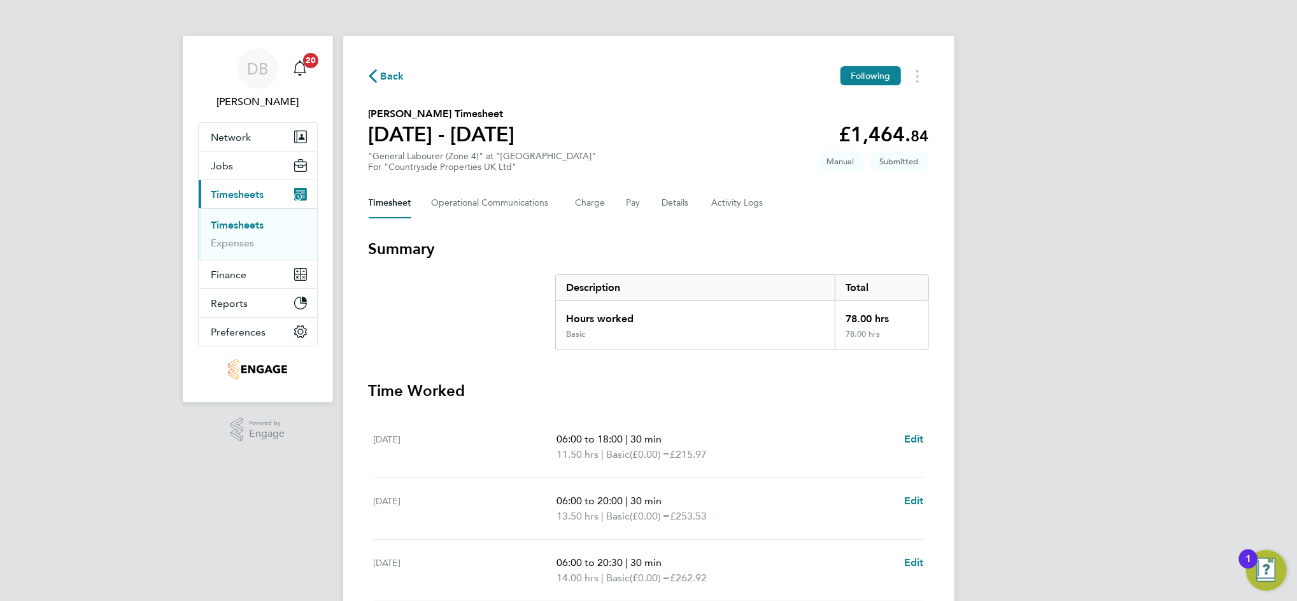
click at [392, 72] on span "Back" at bounding box center [393, 76] width 24 height 15
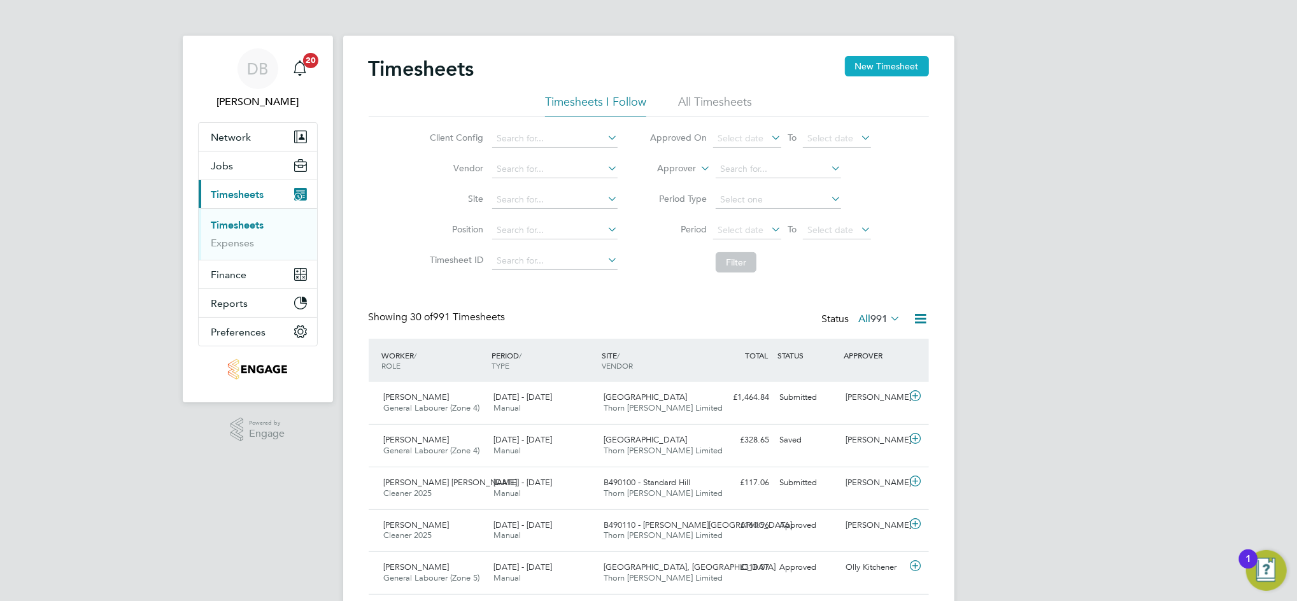
scroll to position [32, 110]
click at [871, 69] on button "New Timesheet" at bounding box center [887, 66] width 84 height 20
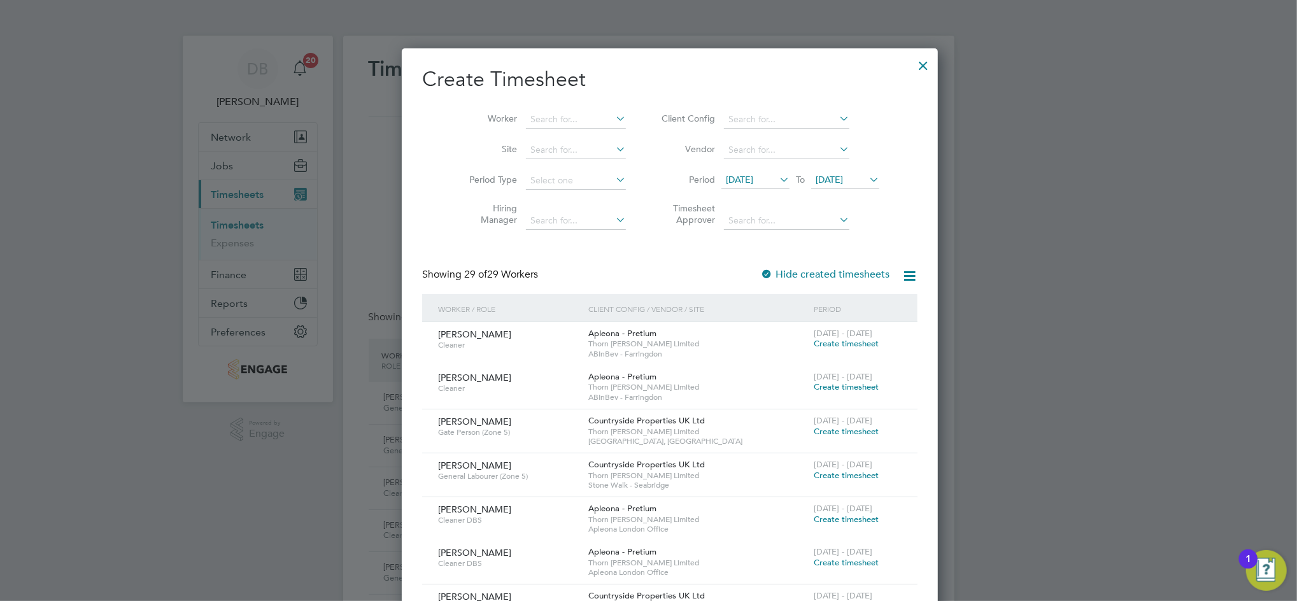
click at [842, 181] on span "22 Sep 2025" at bounding box center [829, 179] width 27 height 11
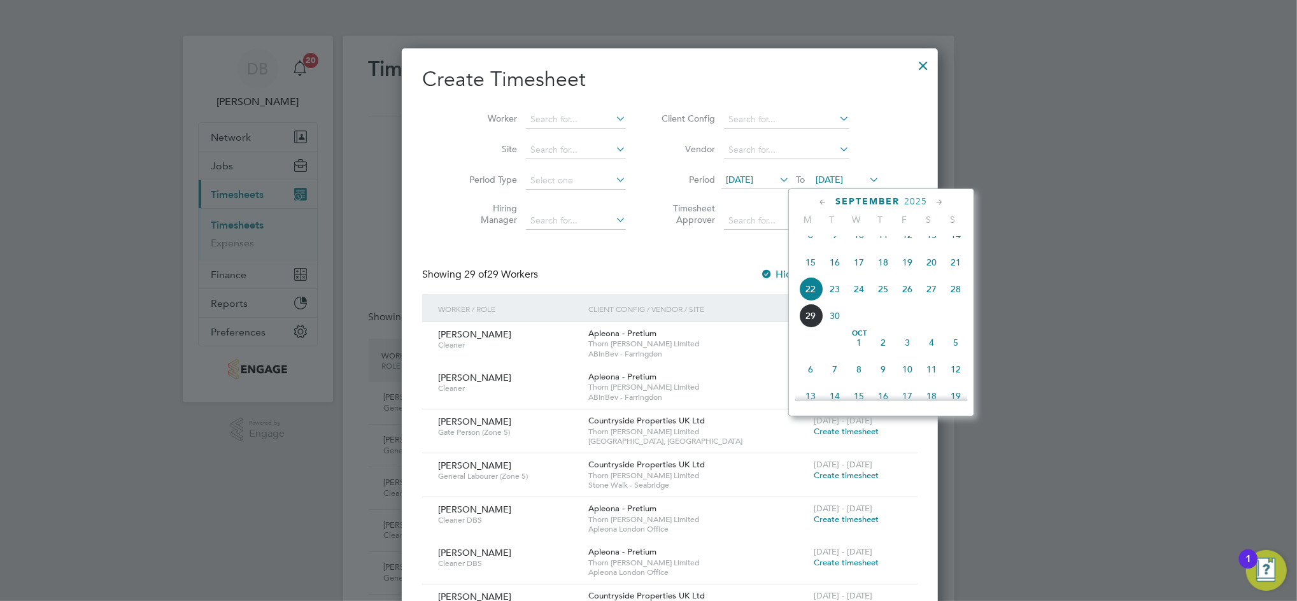
click at [954, 301] on span "28" at bounding box center [955, 289] width 24 height 24
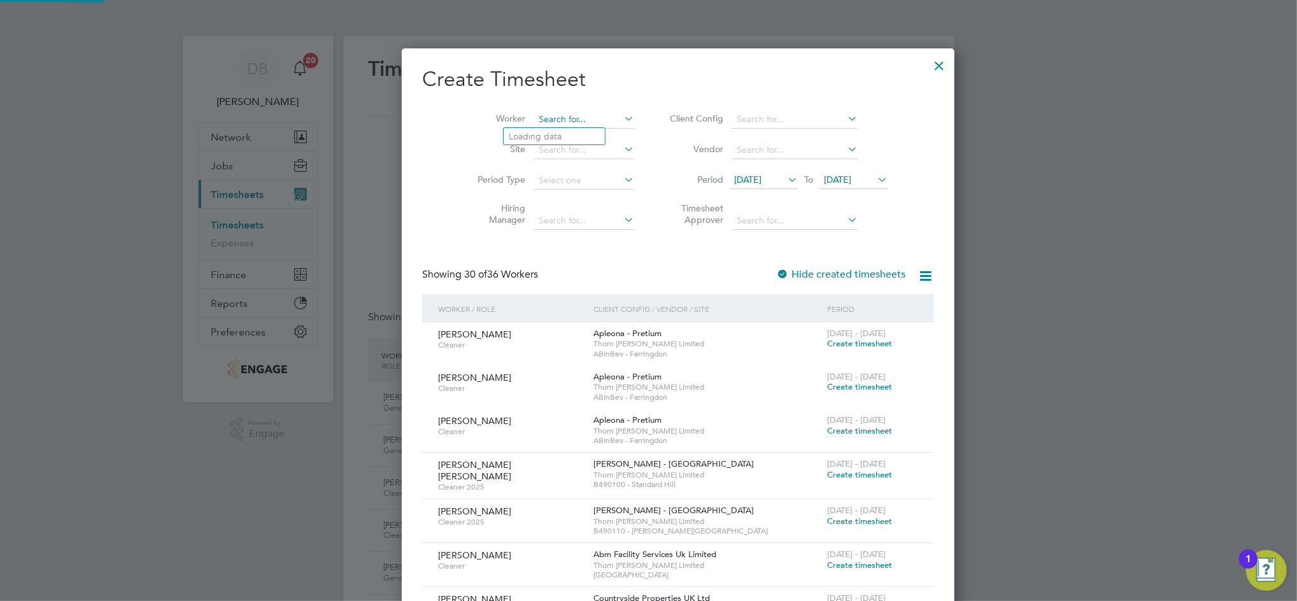
click at [534, 123] on input at bounding box center [584, 120] width 100 height 18
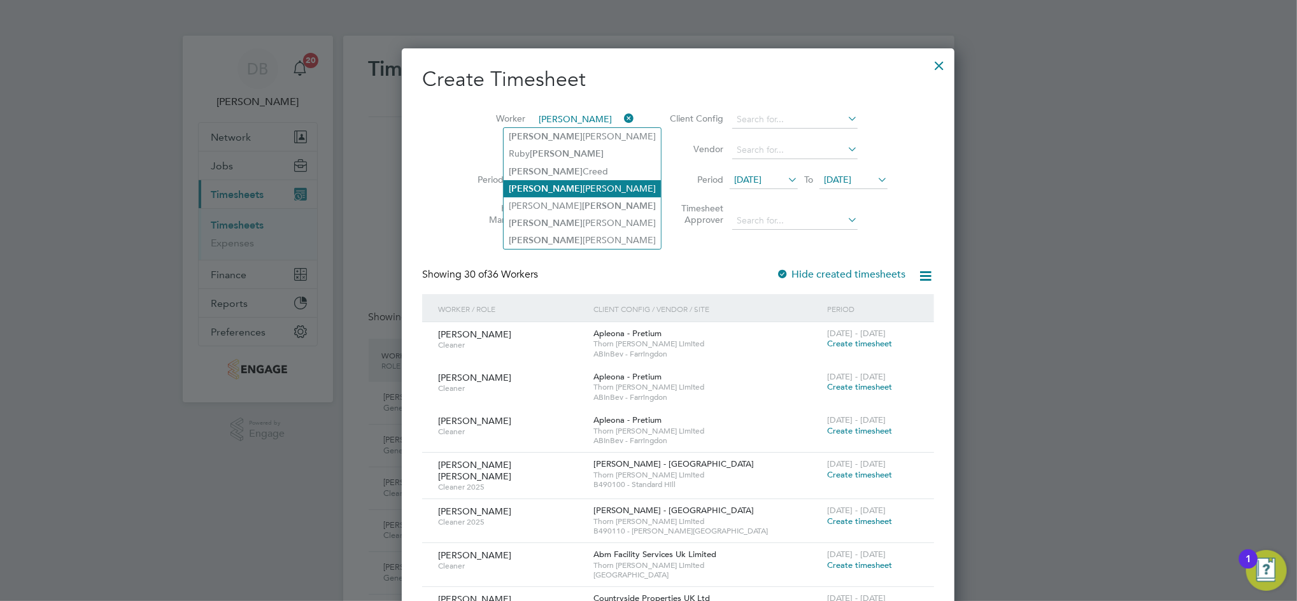
type input "[PERSON_NAME]"
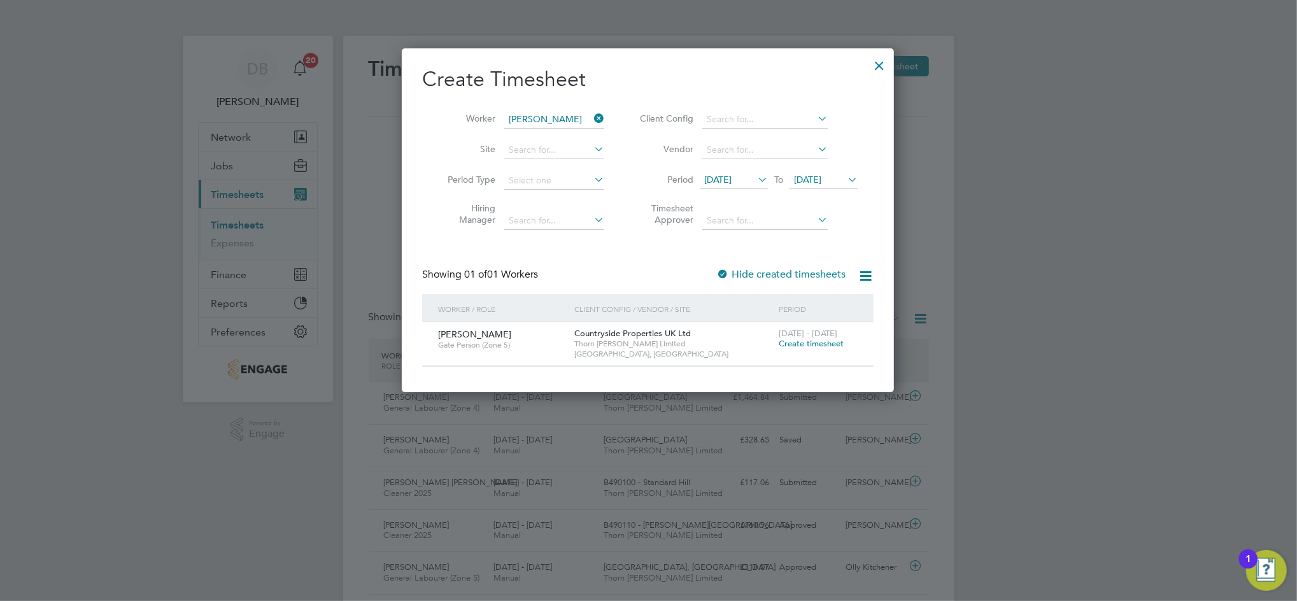
click at [803, 339] on span "Create timesheet" at bounding box center [811, 343] width 65 height 11
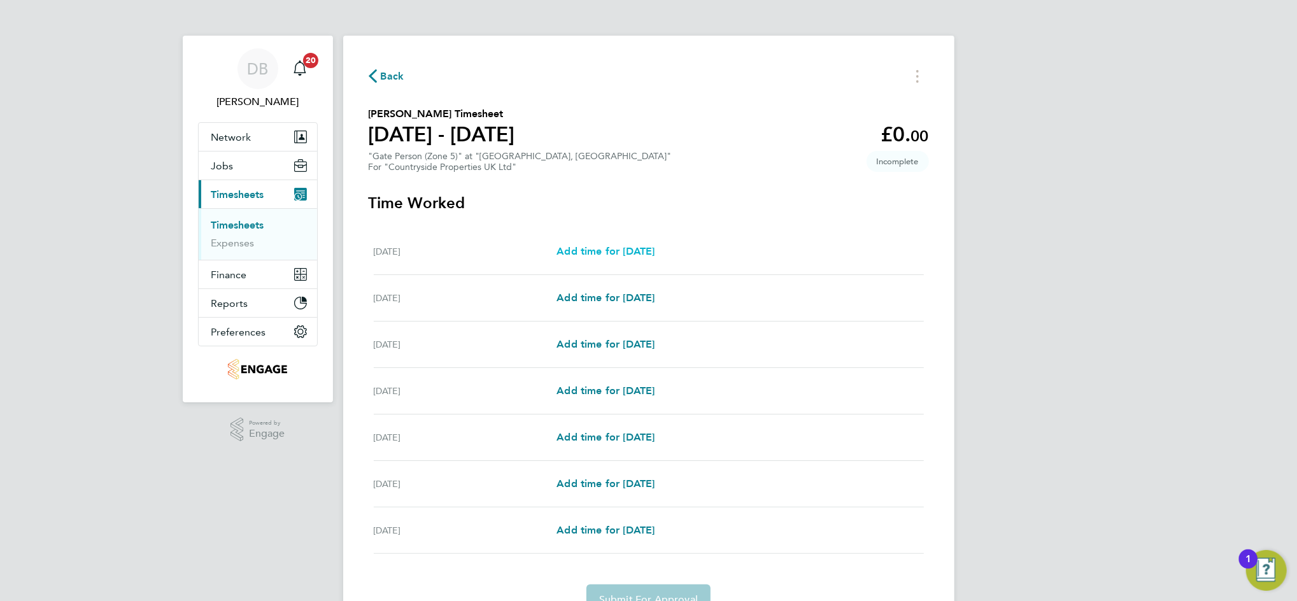
click at [607, 250] on span "Add time for [DATE]" at bounding box center [605, 251] width 98 height 12
select select "30"
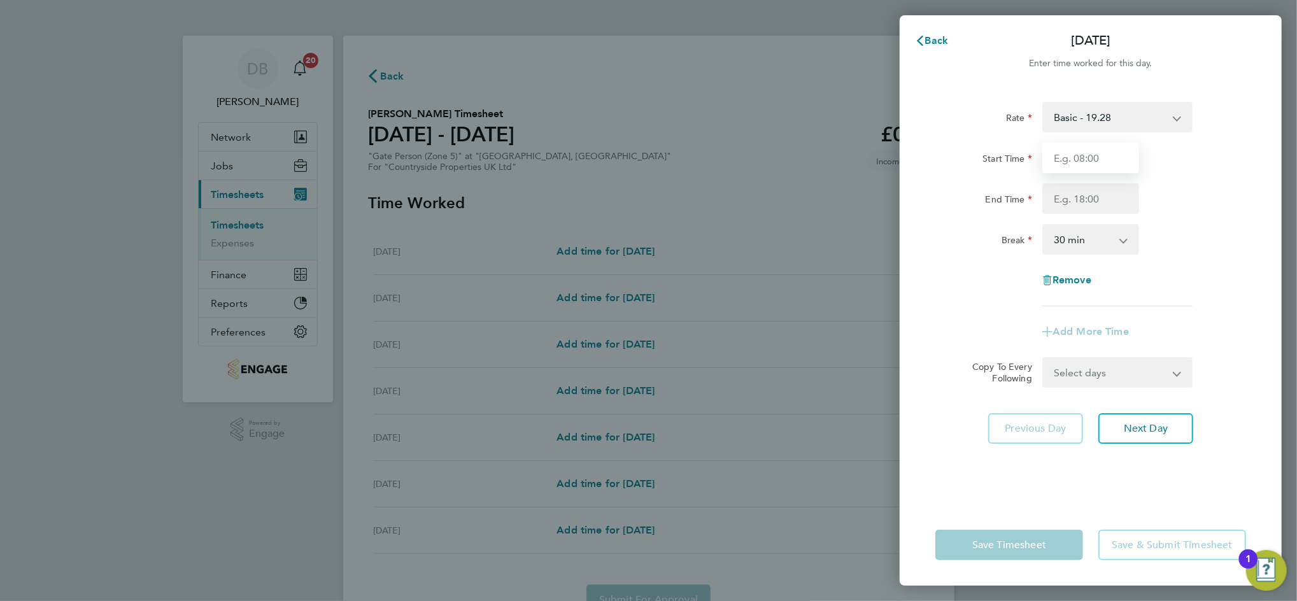
click at [1061, 160] on input "Start Time" at bounding box center [1090, 158] width 97 height 31
type input "07:00"
type input "17:00"
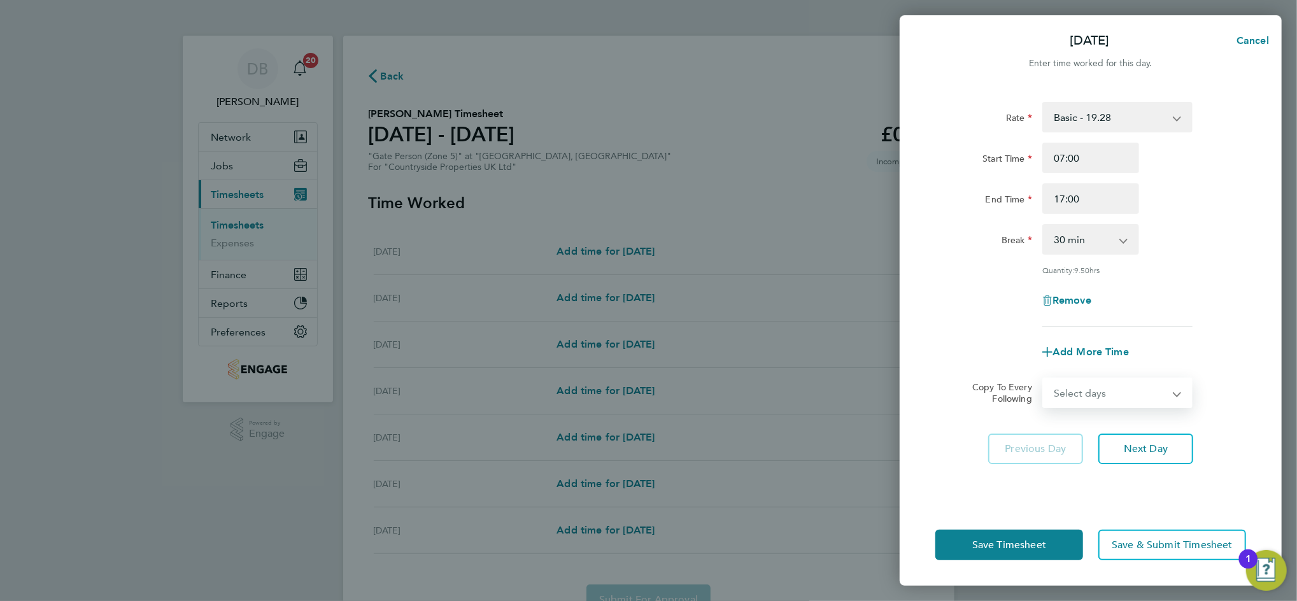
click at [1155, 397] on select "Select days Day Weekday (Mon-Fri) Weekend (Sat-Sun) Tuesday Wednesday Thursday …" at bounding box center [1110, 393] width 134 height 28
select select "TUE"
click at [1043, 379] on select "Select days Day Weekday (Mon-Fri) Weekend (Sat-Sun) Tuesday Wednesday Thursday …" at bounding box center [1110, 393] width 134 height 28
select select "[DATE]"
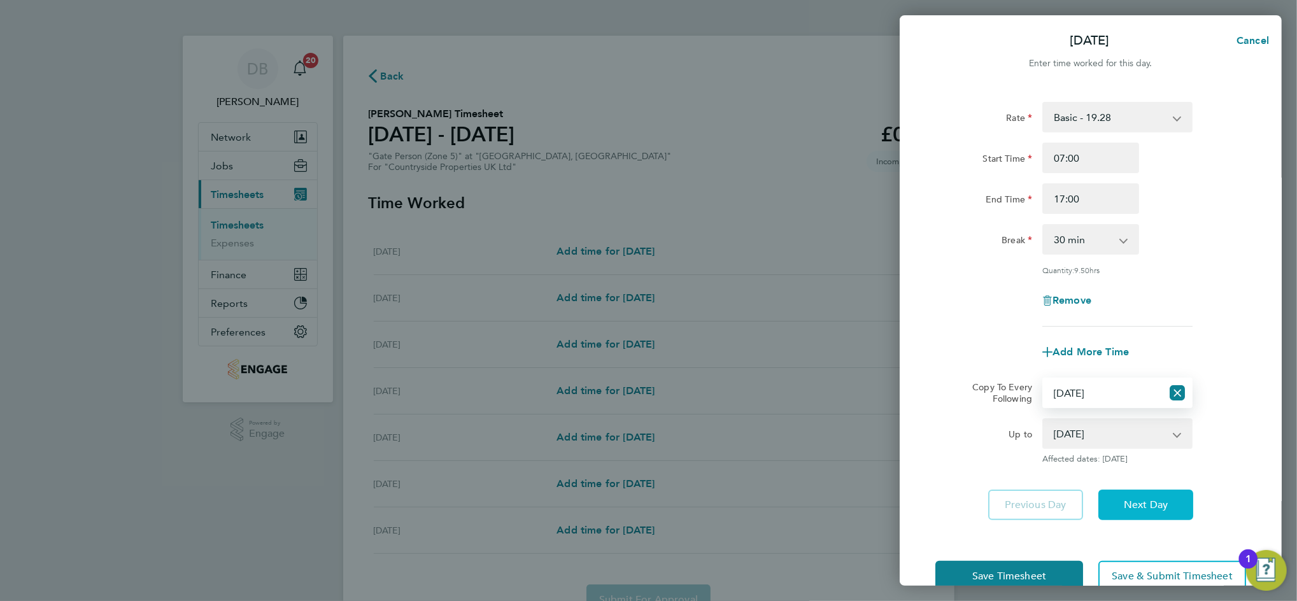
click at [1161, 506] on span "Next Day" at bounding box center [1146, 504] width 44 height 13
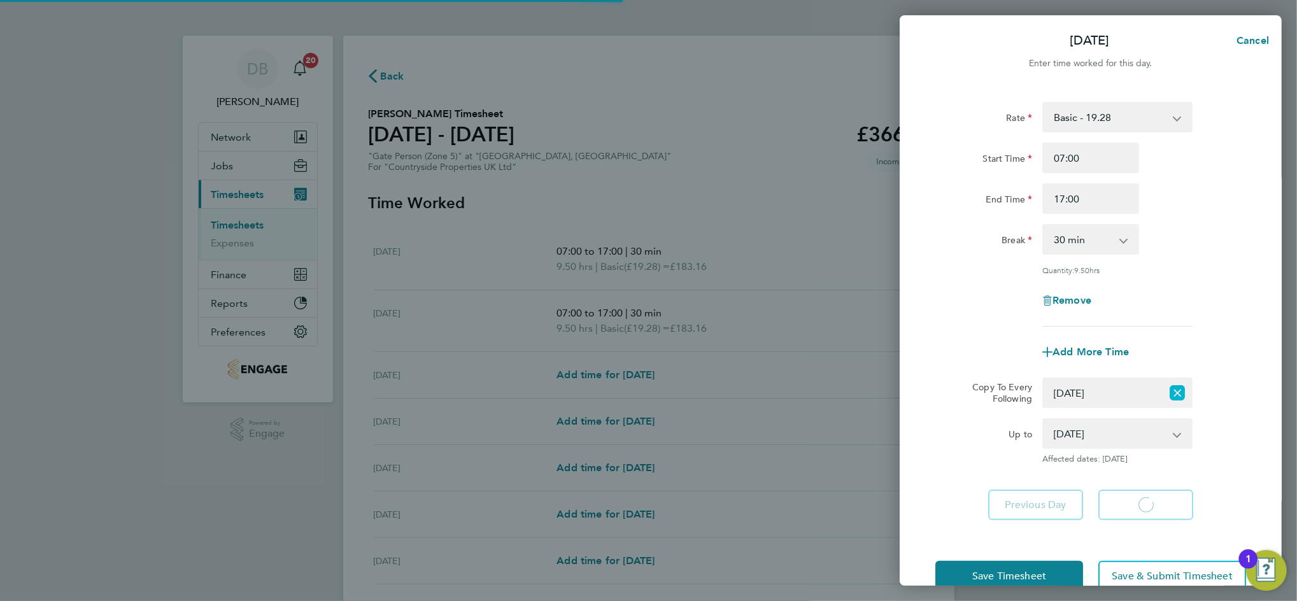
select select "30"
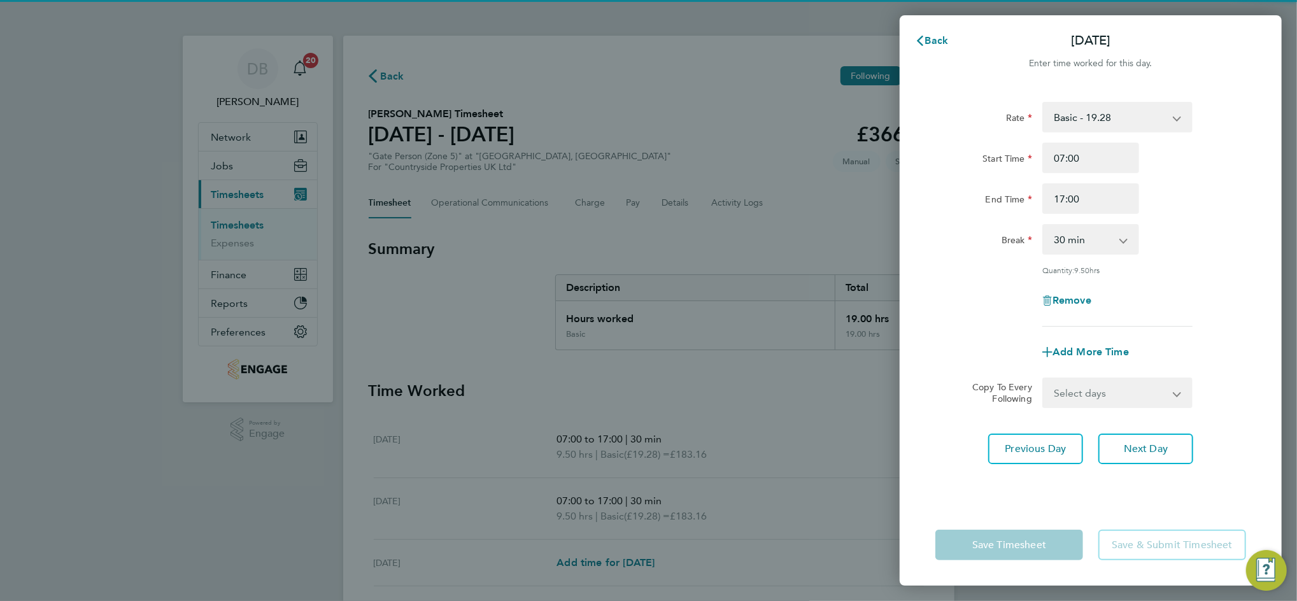
click at [1175, 390] on select "Select days Day Weekday (Mon-Fri) Weekend (Sat-Sun) Wednesday Thursday Friday S…" at bounding box center [1110, 393] width 134 height 28
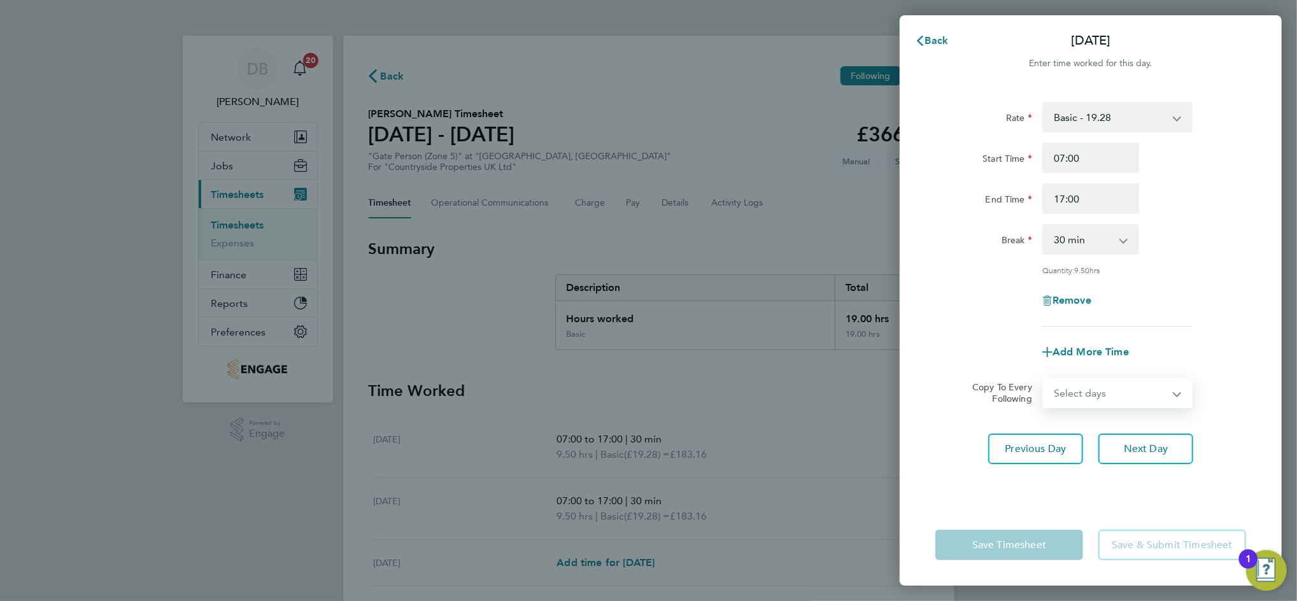
select select "WED"
click at [1043, 379] on select "Select days Day Weekday (Mon-Fri) Weekend (Sat-Sun) Wednesday Thursday Friday S…" at bounding box center [1110, 393] width 134 height 28
select select "[DATE]"
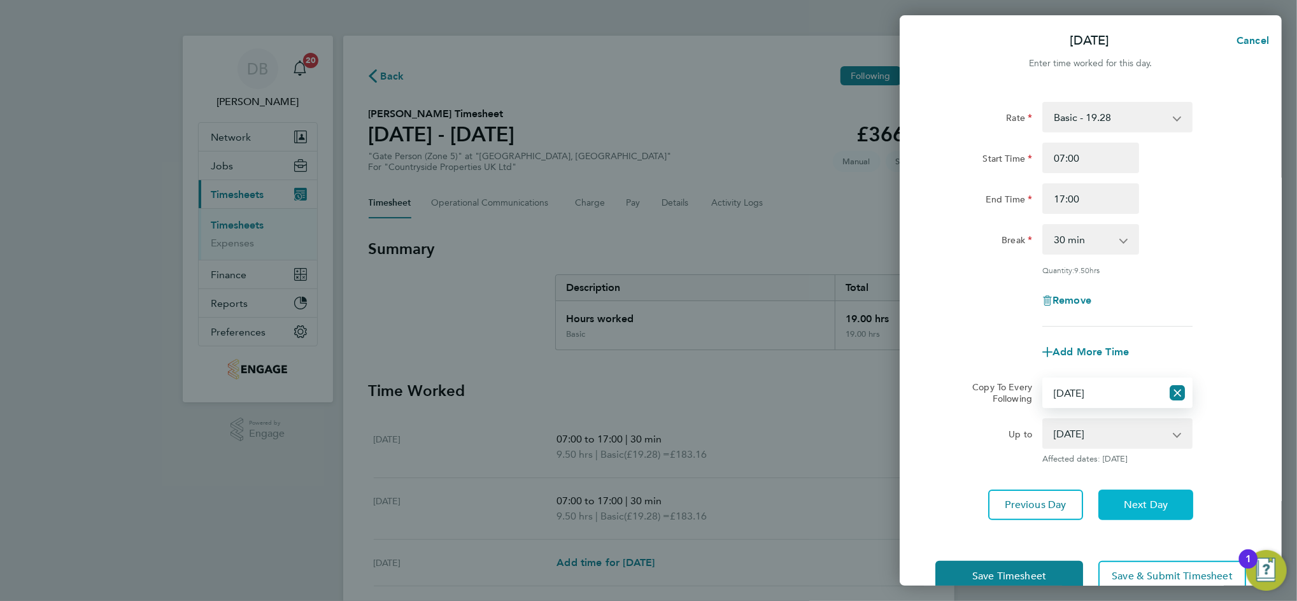
click at [1134, 512] on button "Next Day" at bounding box center [1145, 505] width 95 height 31
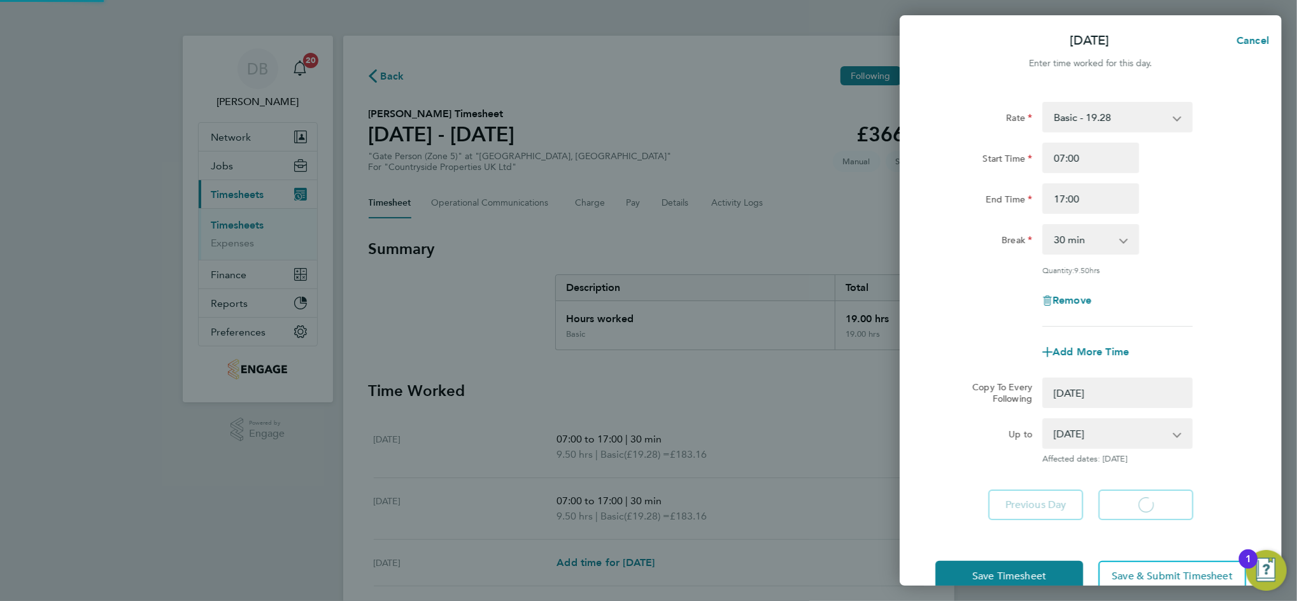
select select "0: null"
select select "30"
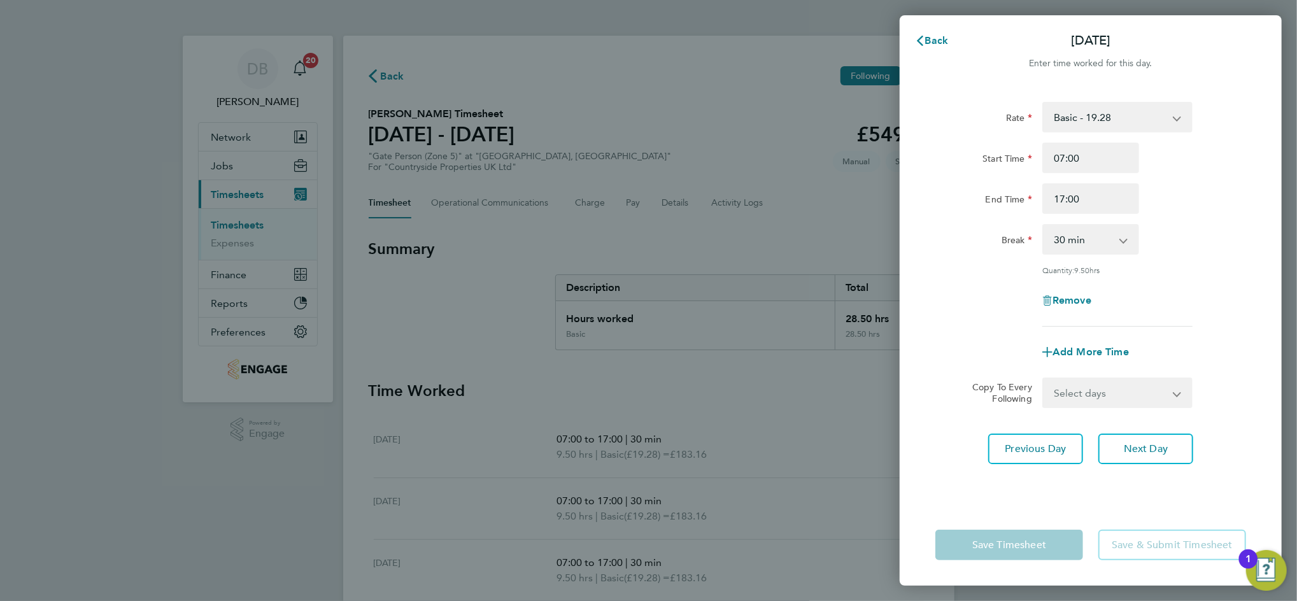
click at [1169, 391] on select "Select days Day Weekday (Mon-Fri) Weekend (Sat-Sun) Thursday Friday Saturday Su…" at bounding box center [1110, 393] width 134 height 28
select select "THU"
click at [1043, 379] on select "Select days Day Weekday (Mon-Fri) Weekend (Sat-Sun) Thursday Friday Saturday Su…" at bounding box center [1110, 393] width 134 height 28
select select "[DATE]"
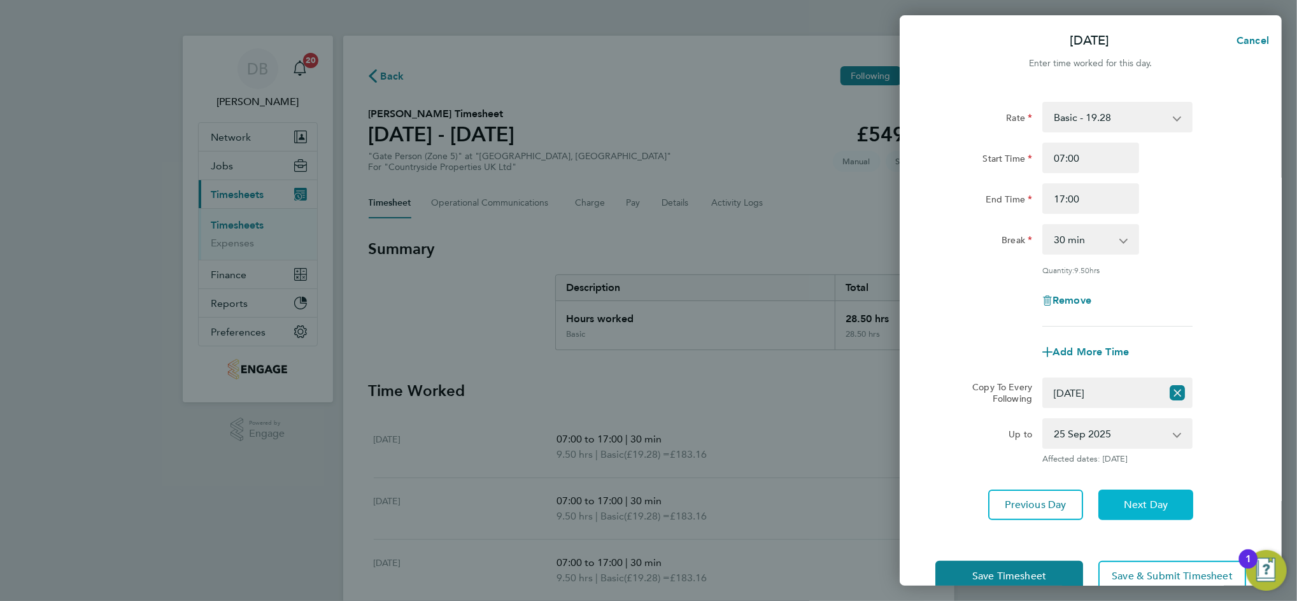
click at [1148, 507] on span "Next Day" at bounding box center [1146, 504] width 44 height 13
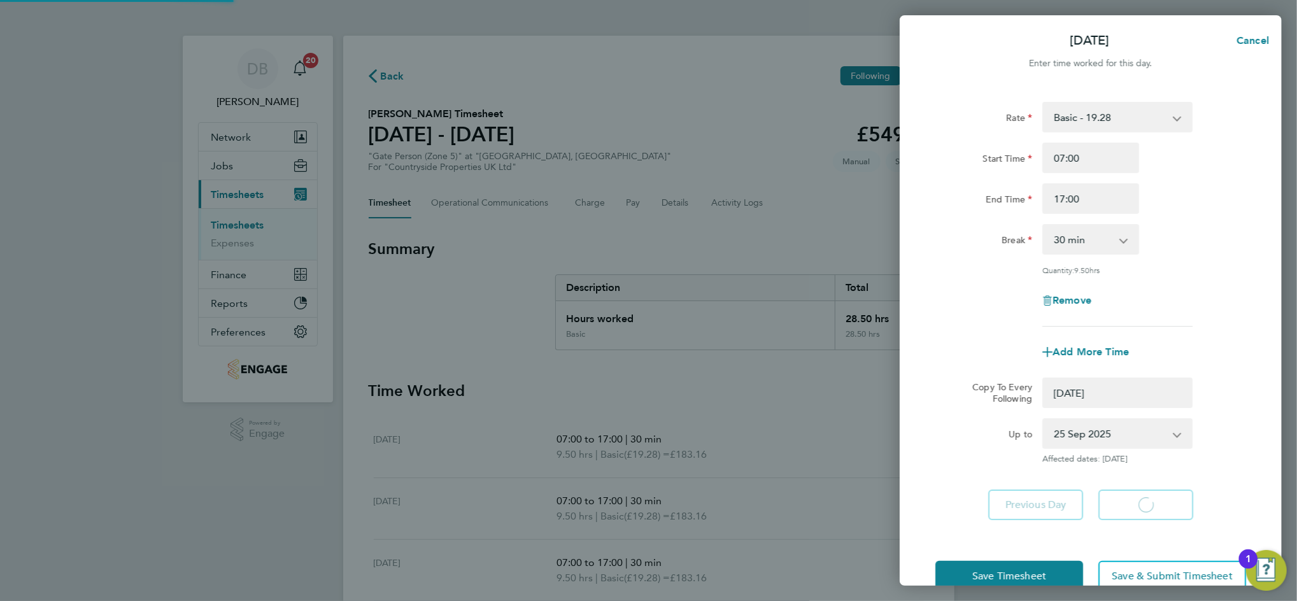
select select "0: null"
select select "30"
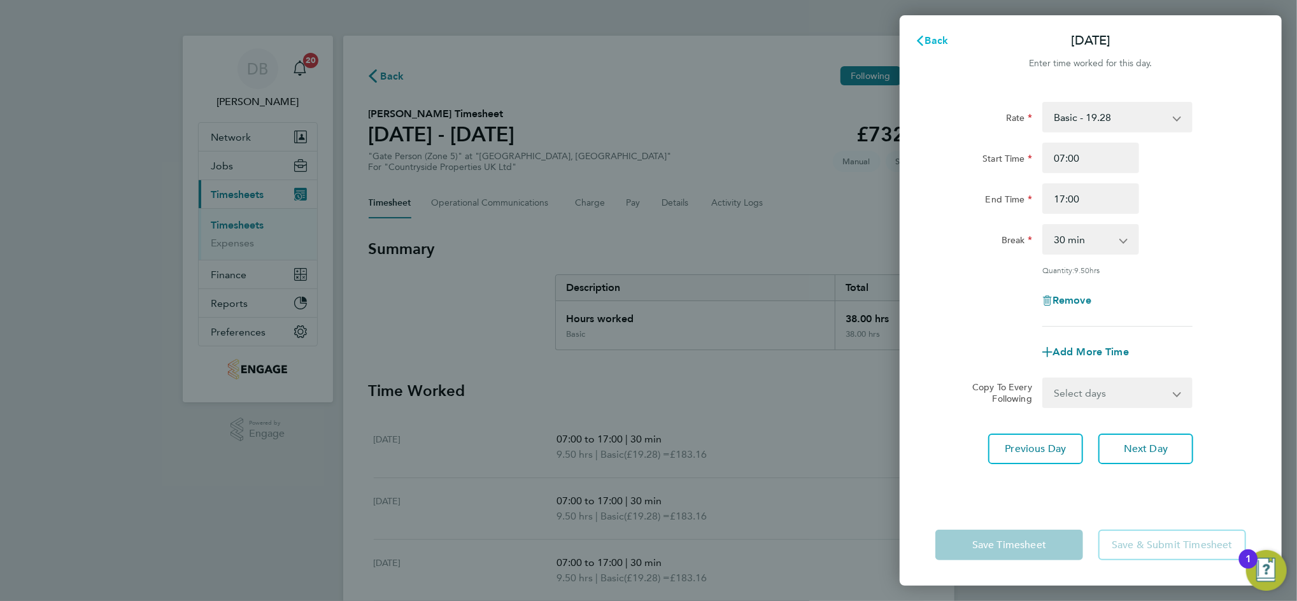
click at [943, 41] on span "Back" at bounding box center [937, 40] width 24 height 12
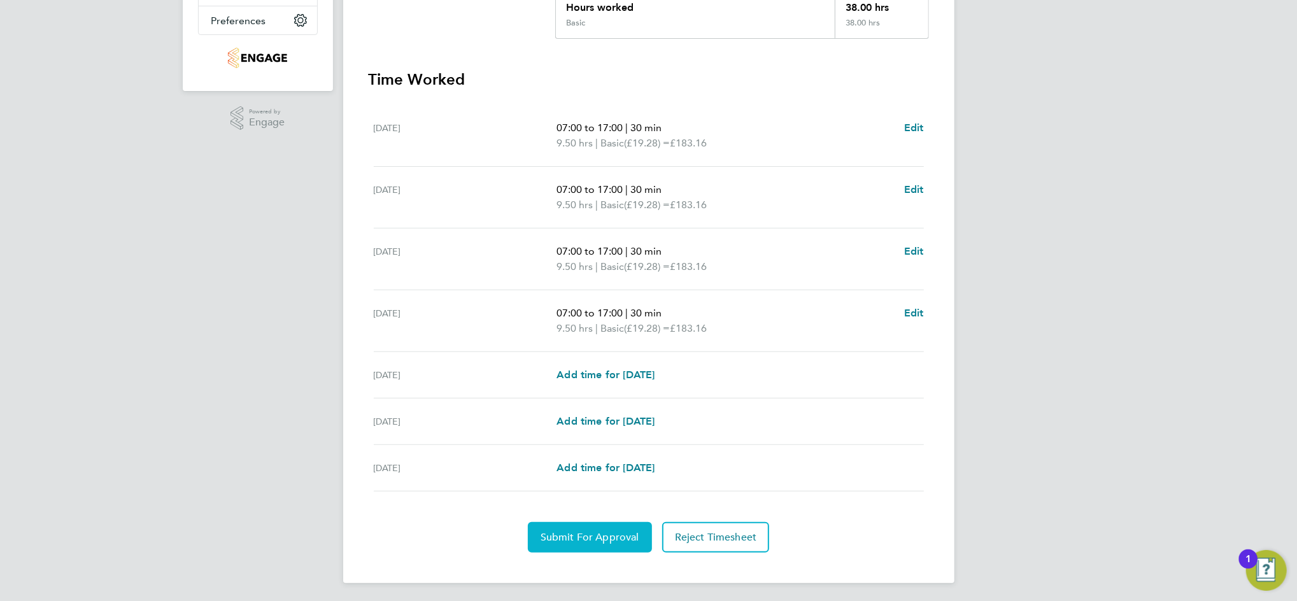
click at [617, 531] on span "Submit For Approval" at bounding box center [589, 537] width 99 height 13
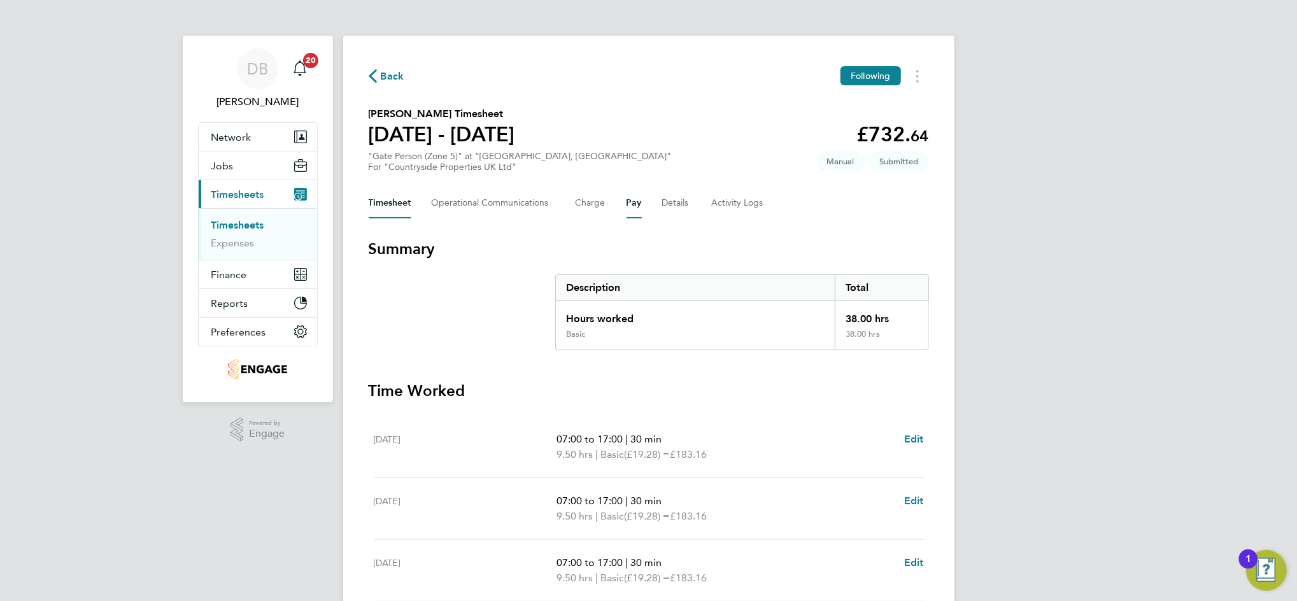
click at [635, 201] on button "Pay" at bounding box center [633, 203] width 15 height 31
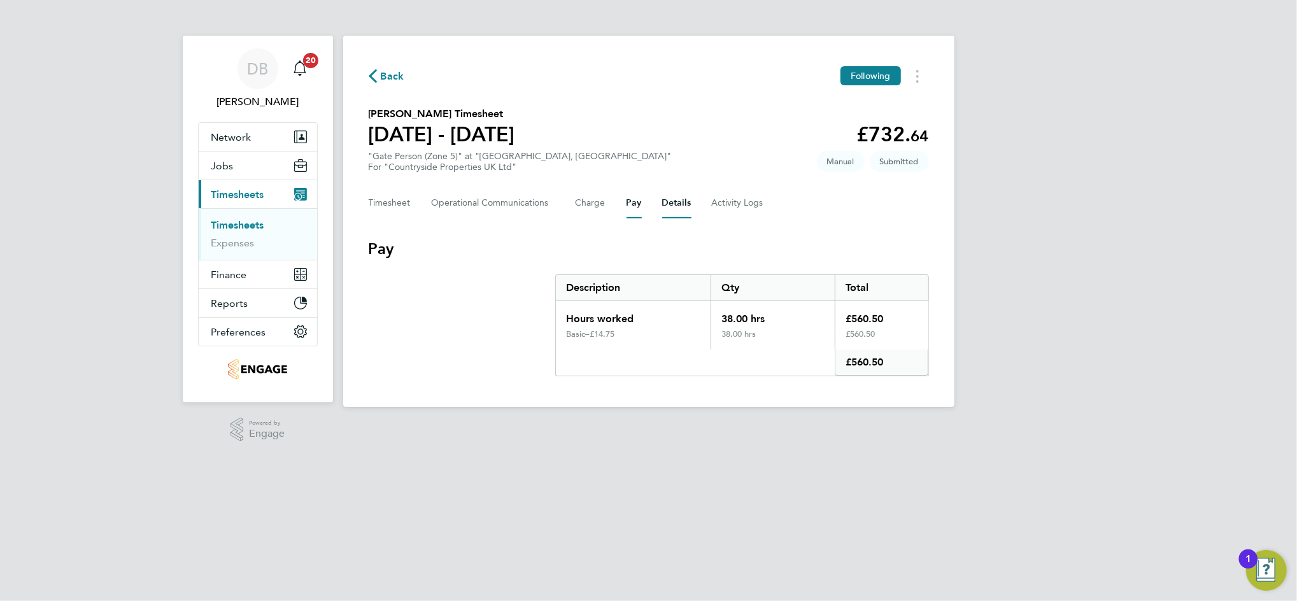
click at [671, 197] on button "Details" at bounding box center [676, 203] width 29 height 31
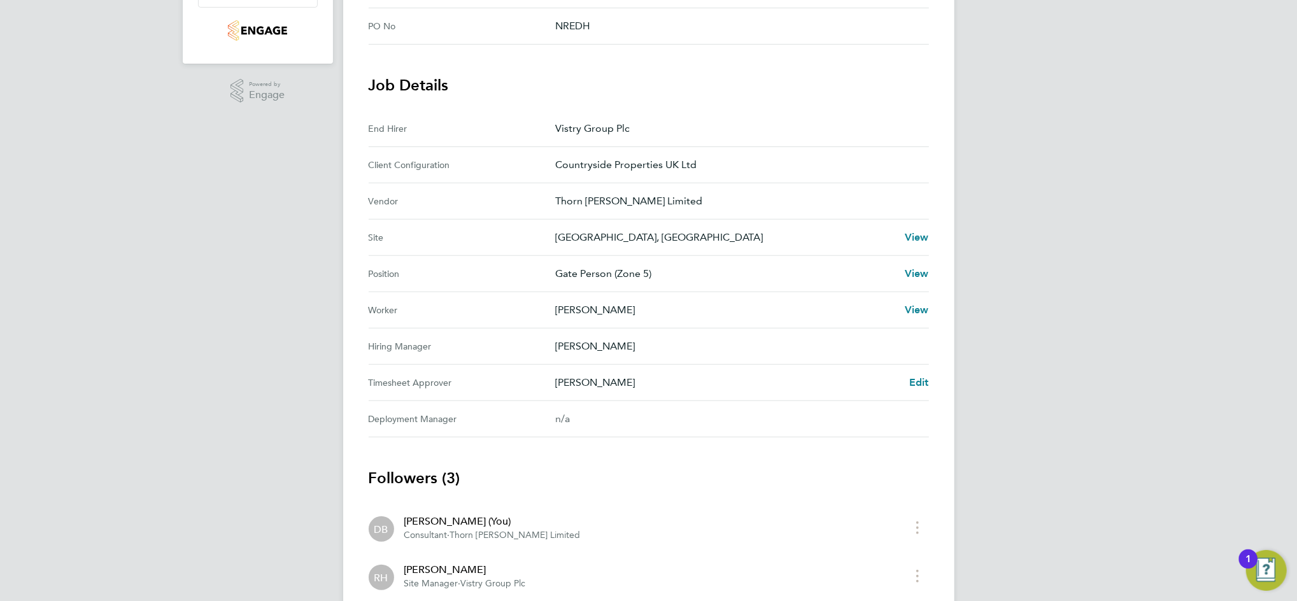
scroll to position [339, 0]
click at [917, 376] on span "Edit" at bounding box center [919, 382] width 20 height 12
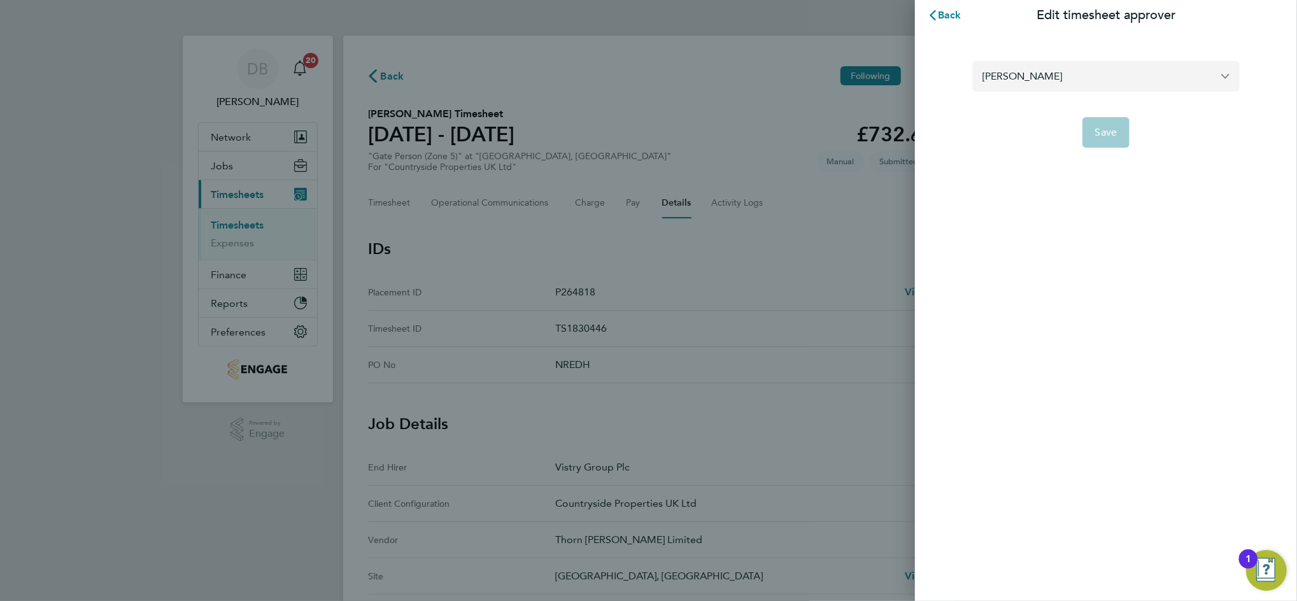
click at [1054, 77] on input "[PERSON_NAME]" at bounding box center [1105, 76] width 267 height 30
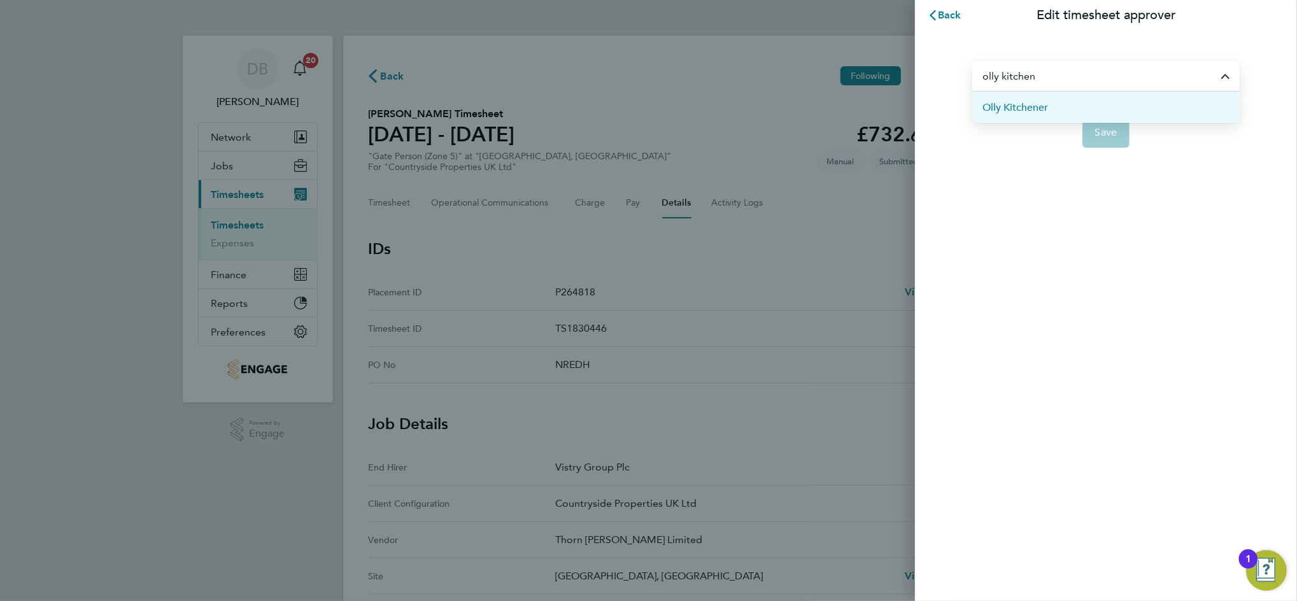
click at [1037, 106] on span "Olly Kitchener" at bounding box center [1015, 107] width 66 height 15
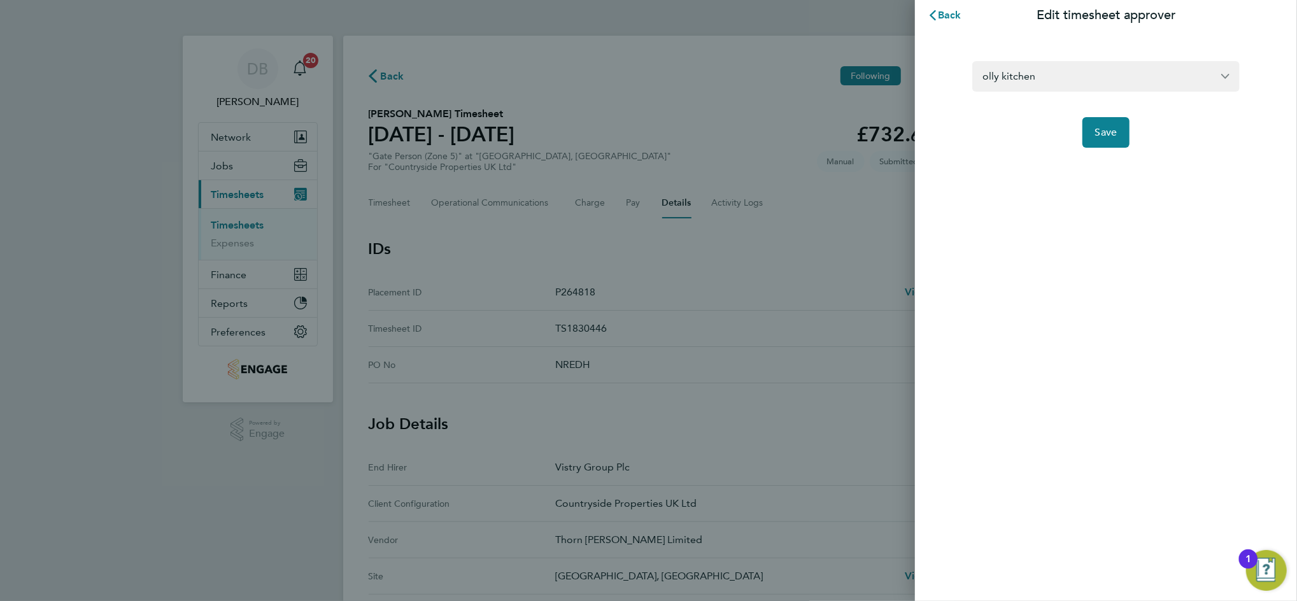
type input "Olly Kitchener"
click at [1094, 139] on button "Save" at bounding box center [1106, 132] width 48 height 31
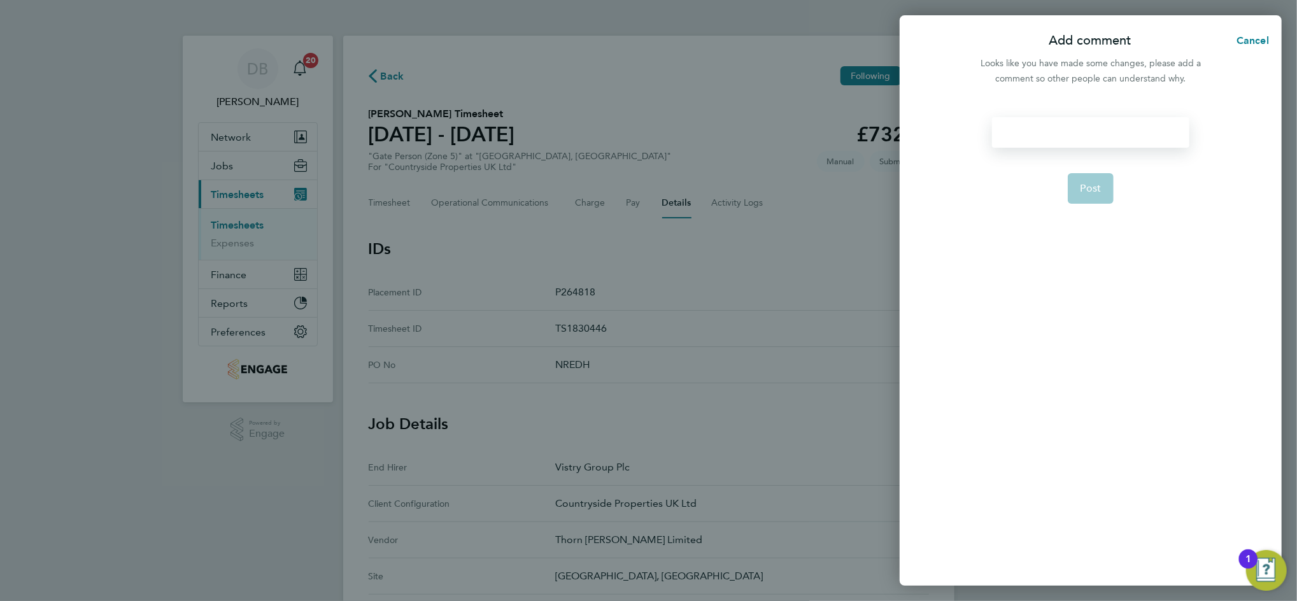
click at [1091, 138] on div at bounding box center [1090, 132] width 197 height 31
click at [1076, 137] on div at bounding box center [1090, 132] width 197 height 31
click at [1098, 195] on button "Post" at bounding box center [1091, 188] width 46 height 31
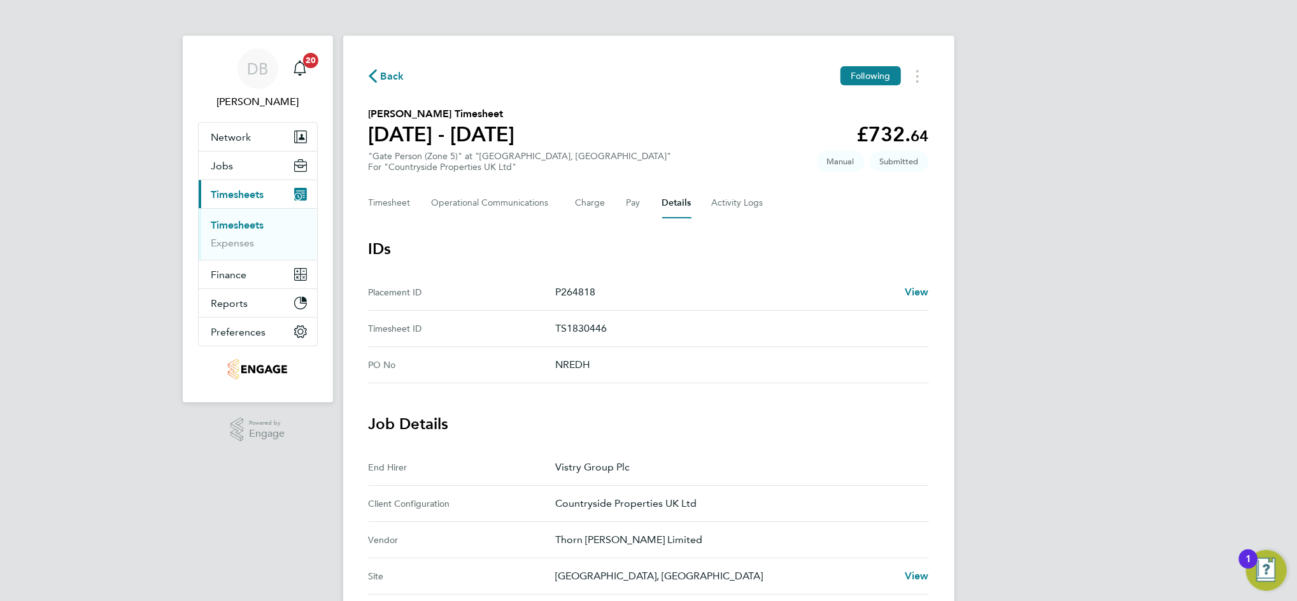
click at [385, 78] on span "Back" at bounding box center [393, 76] width 24 height 15
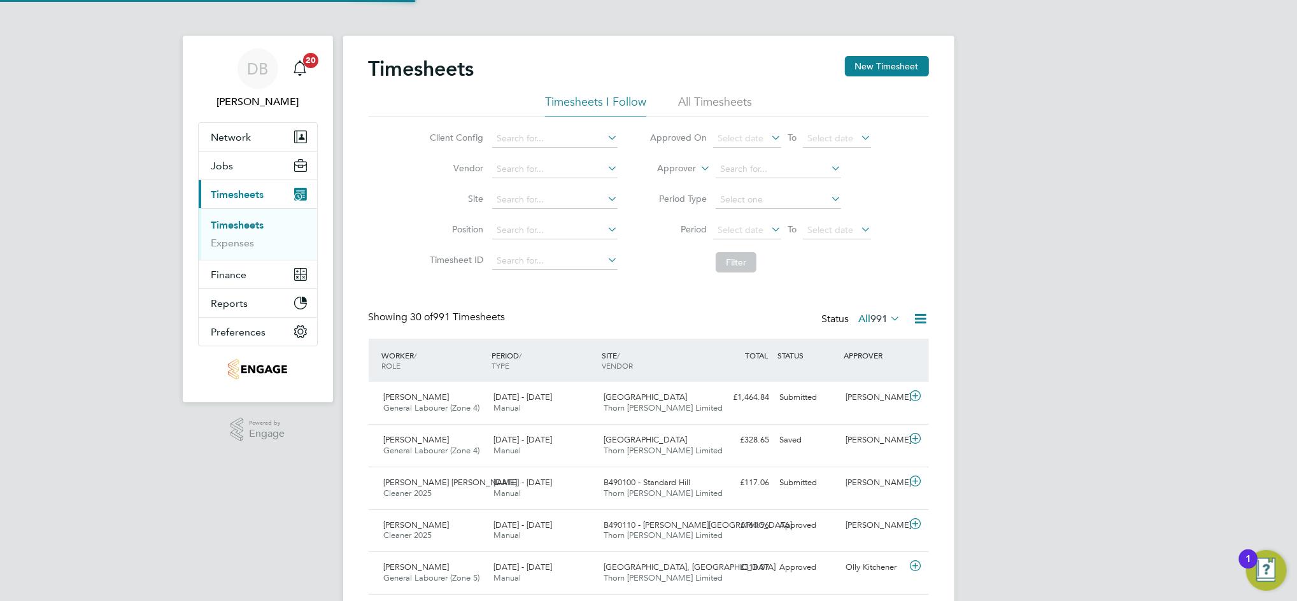
scroll to position [32, 110]
click at [901, 67] on button "New Timesheet" at bounding box center [887, 66] width 84 height 20
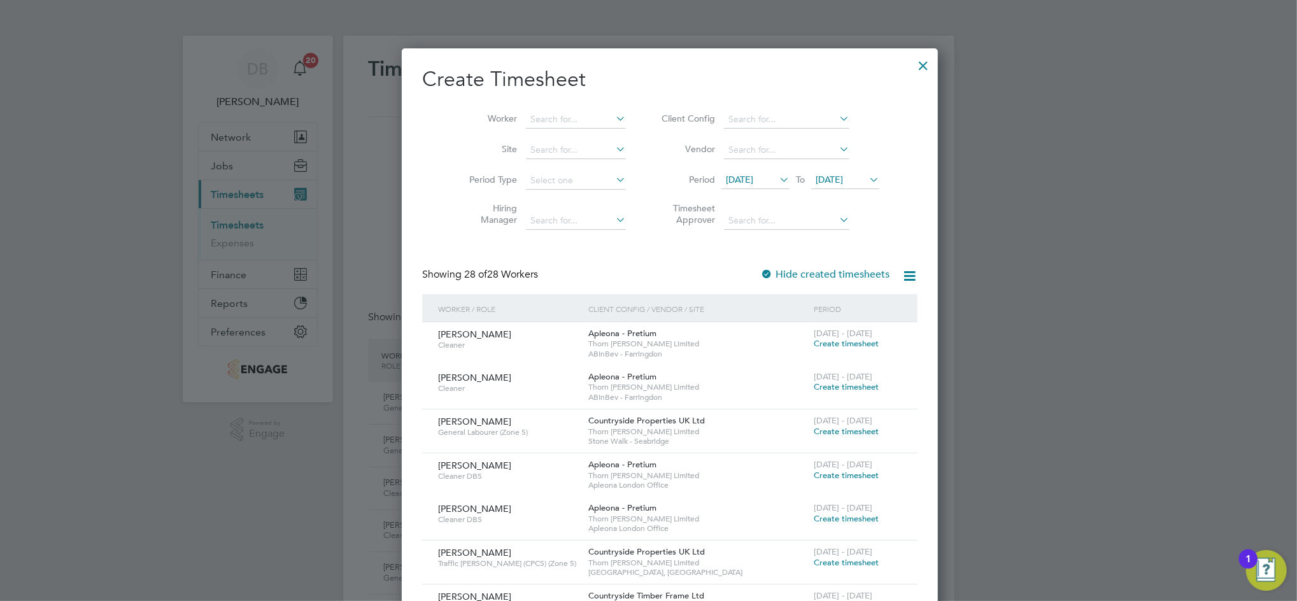
click at [833, 186] on span "22 Sep 2025" at bounding box center [845, 180] width 68 height 17
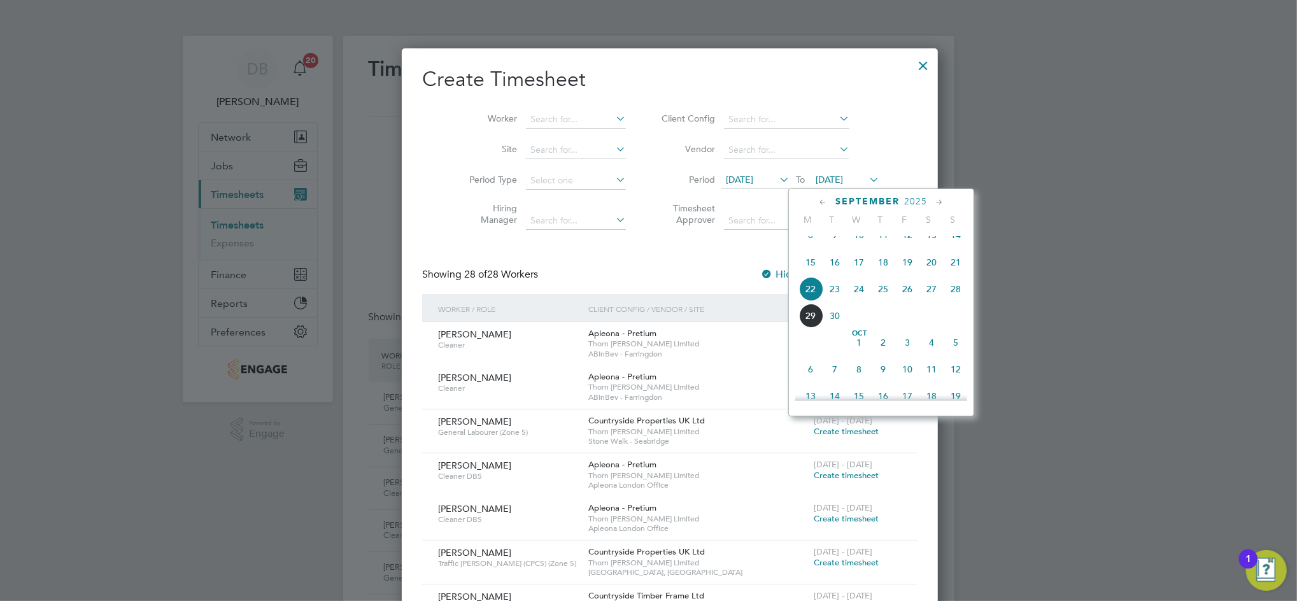
click at [950, 298] on span "28" at bounding box center [955, 289] width 24 height 24
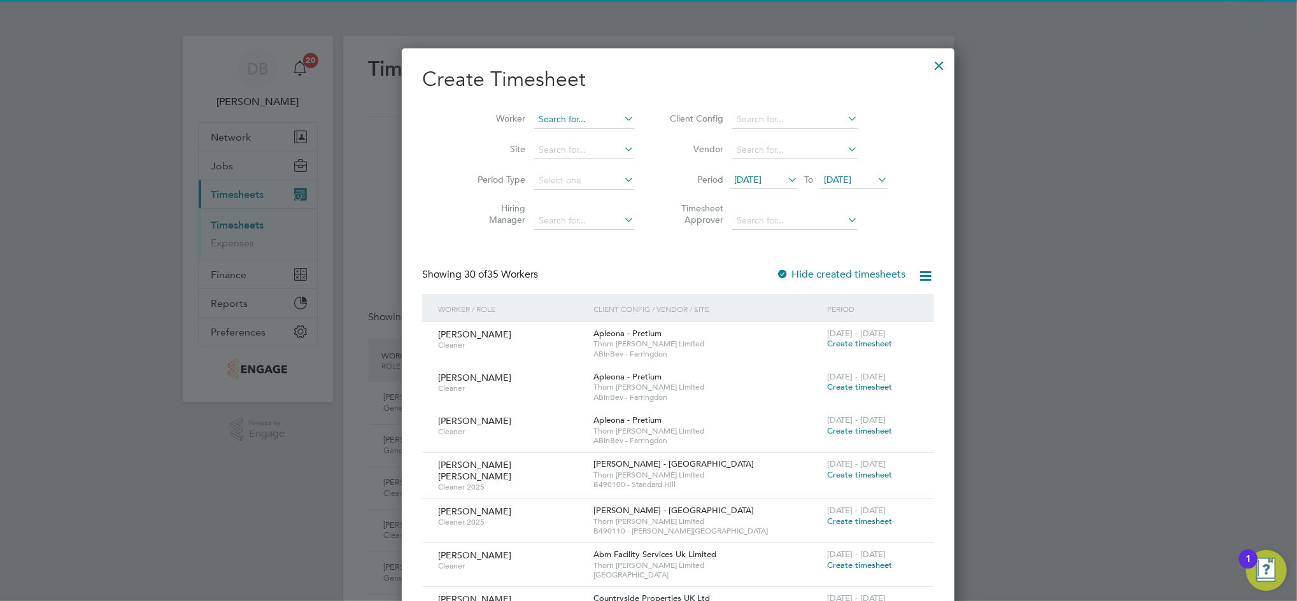
click at [553, 119] on input at bounding box center [584, 120] width 100 height 18
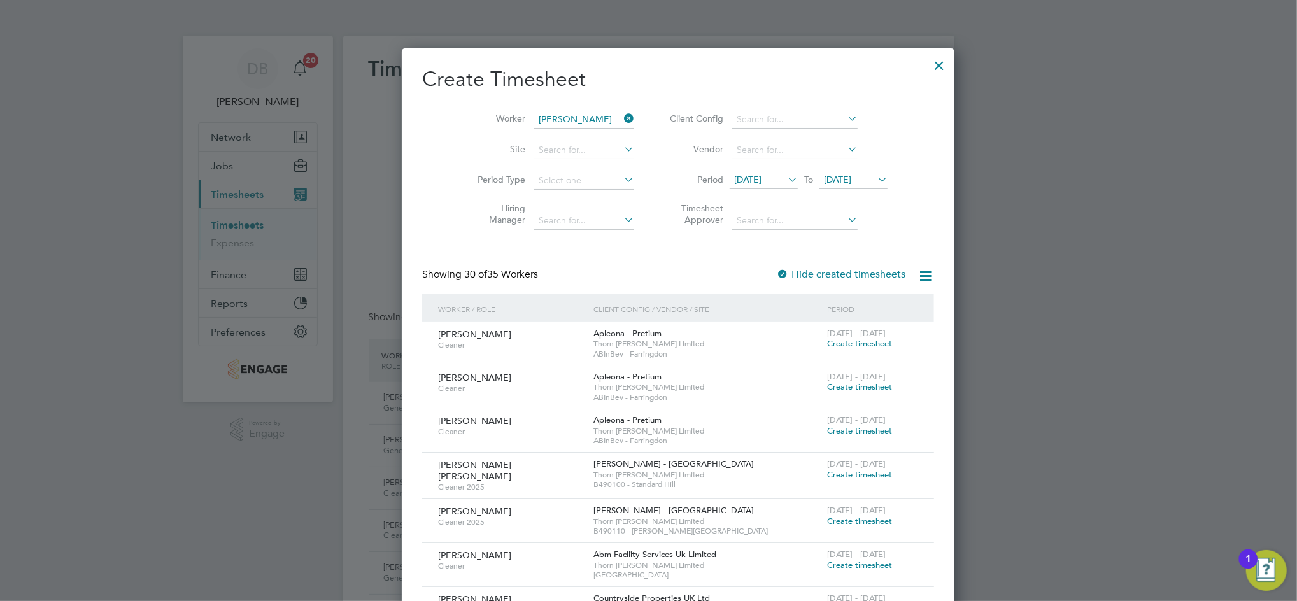
click at [585, 139] on b "Croll" at bounding box center [622, 136] width 74 height 11
type input "[PERSON_NAME]"
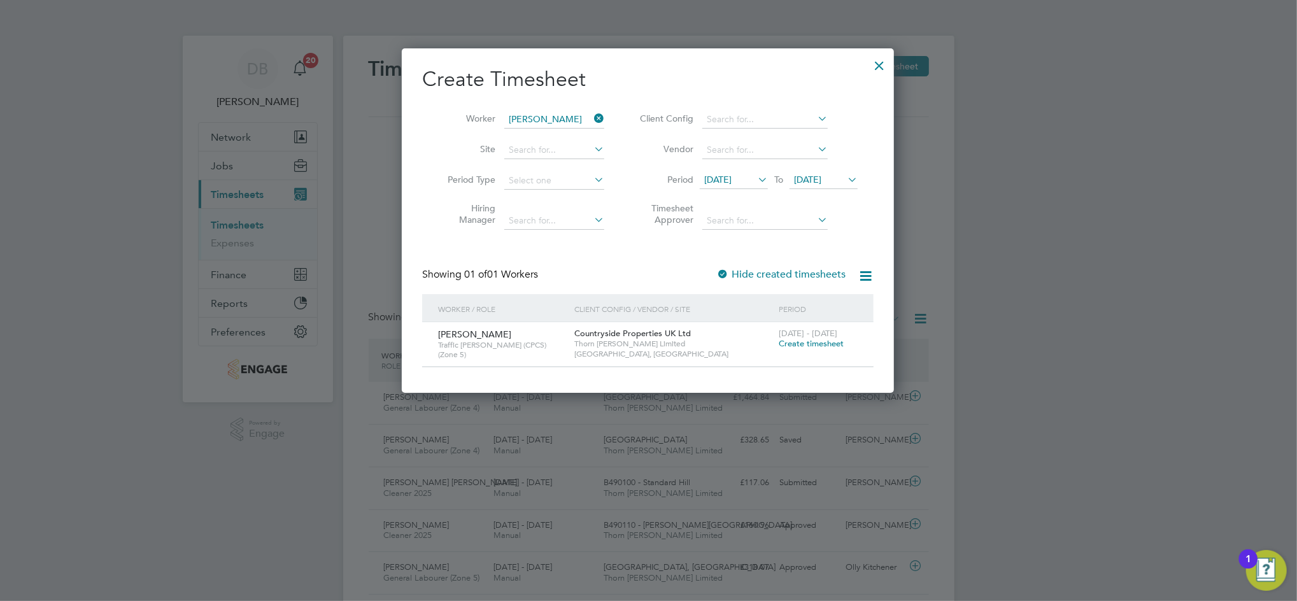
click at [821, 343] on span "Create timesheet" at bounding box center [811, 343] width 65 height 11
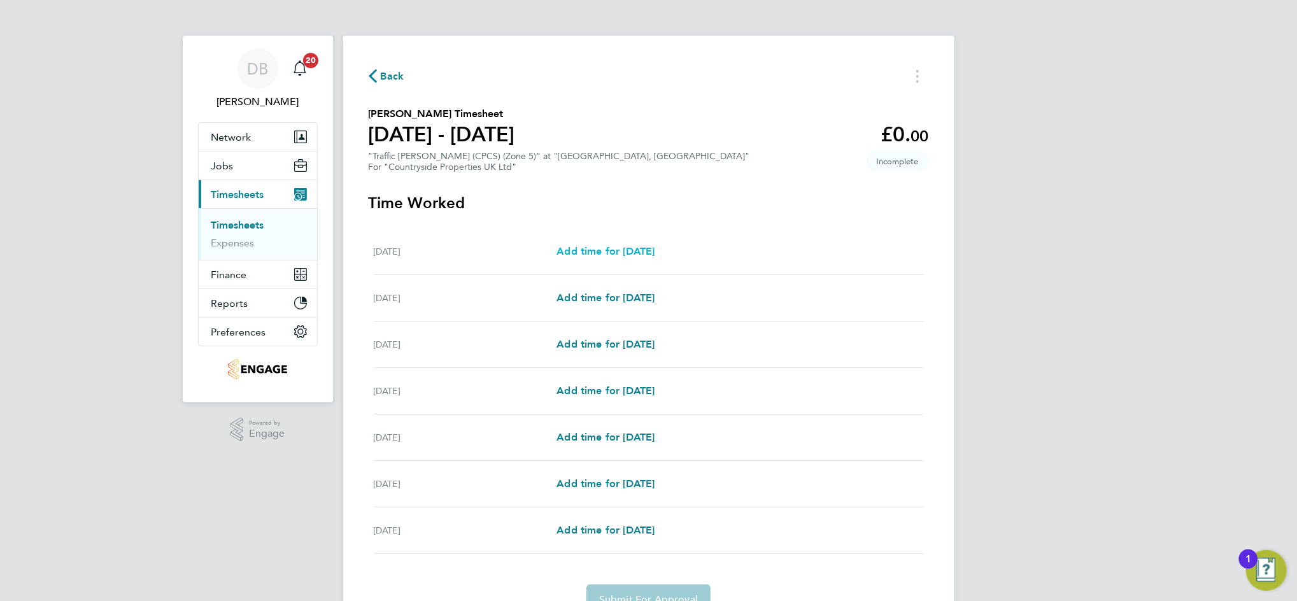
click at [640, 248] on span "Add time for [DATE]" at bounding box center [605, 251] width 98 height 12
select select "30"
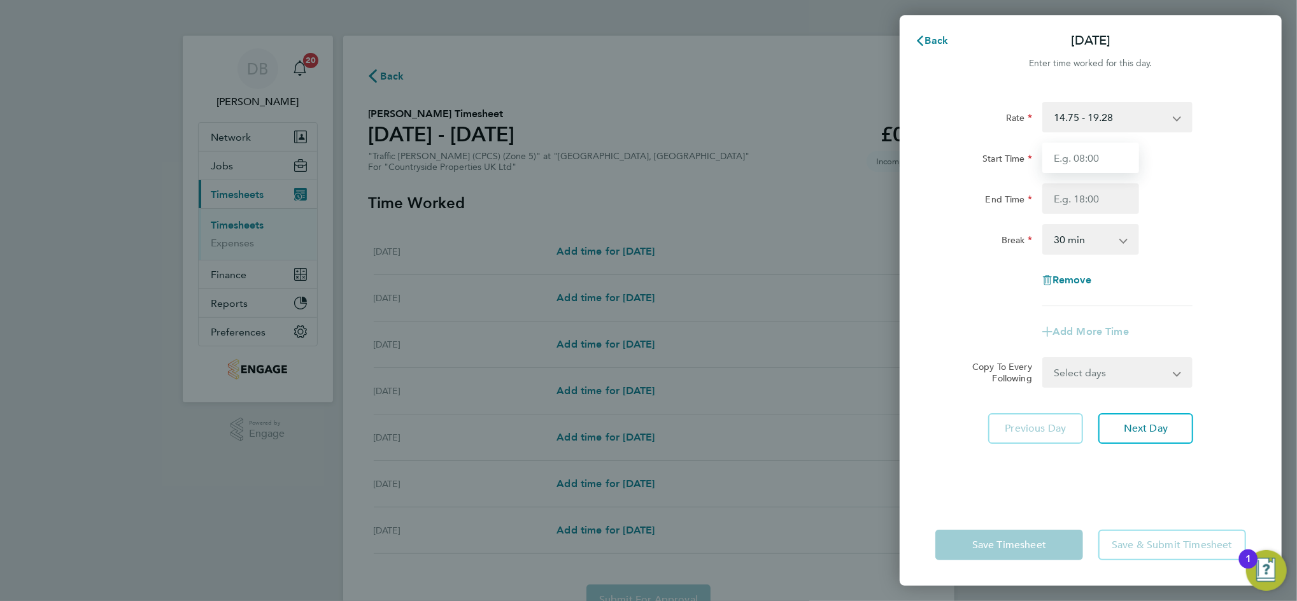
click at [1082, 157] on input "Start Time" at bounding box center [1090, 158] width 97 height 31
type input "07:30"
type input "16:30"
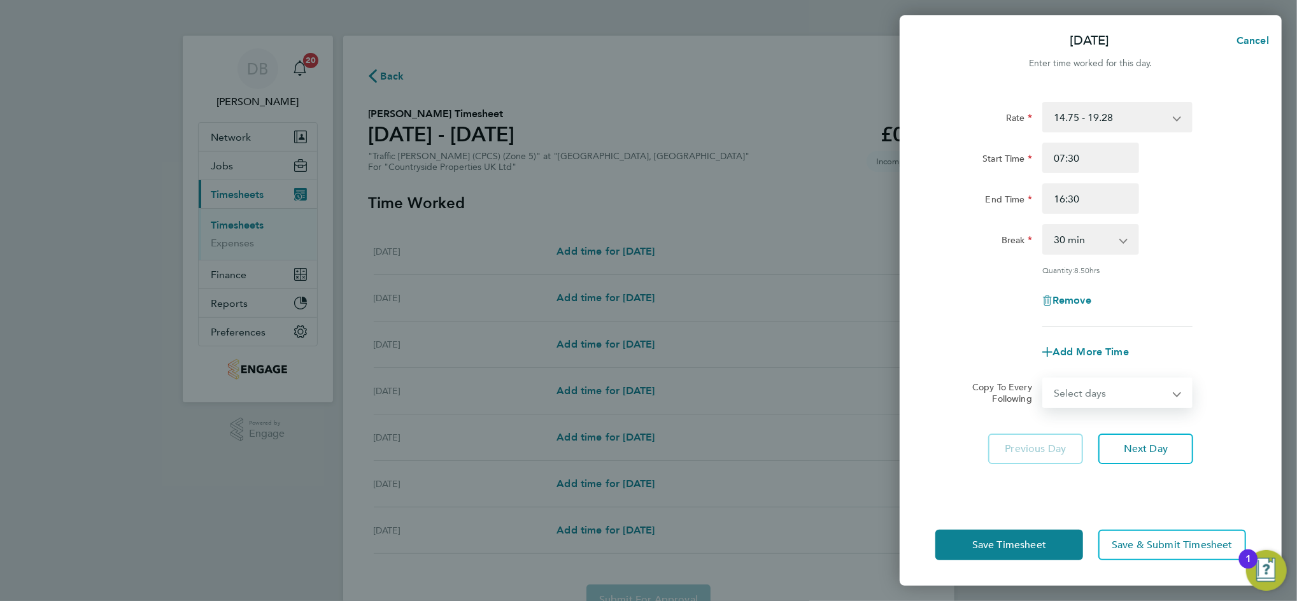
click at [1160, 399] on select "Select days Day Weekday (Mon-Fri) Weekend (Sat-Sun) Tuesday Wednesday Thursday …" at bounding box center [1110, 393] width 134 height 28
select select "WEEKDAY"
click at [1043, 379] on select "Select days Day Weekday (Mon-Fri) Weekend (Sat-Sun) Tuesday Wednesday Thursday …" at bounding box center [1110, 393] width 134 height 28
select select "[DATE]"
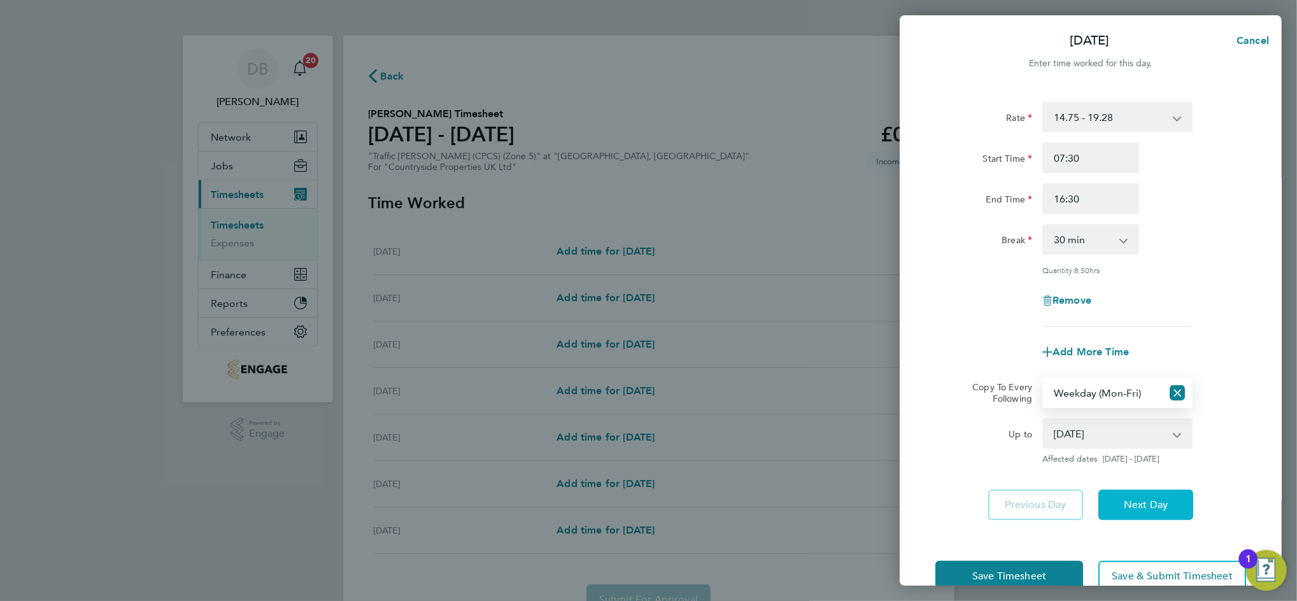
click at [1154, 498] on span "Next Day" at bounding box center [1146, 504] width 44 height 13
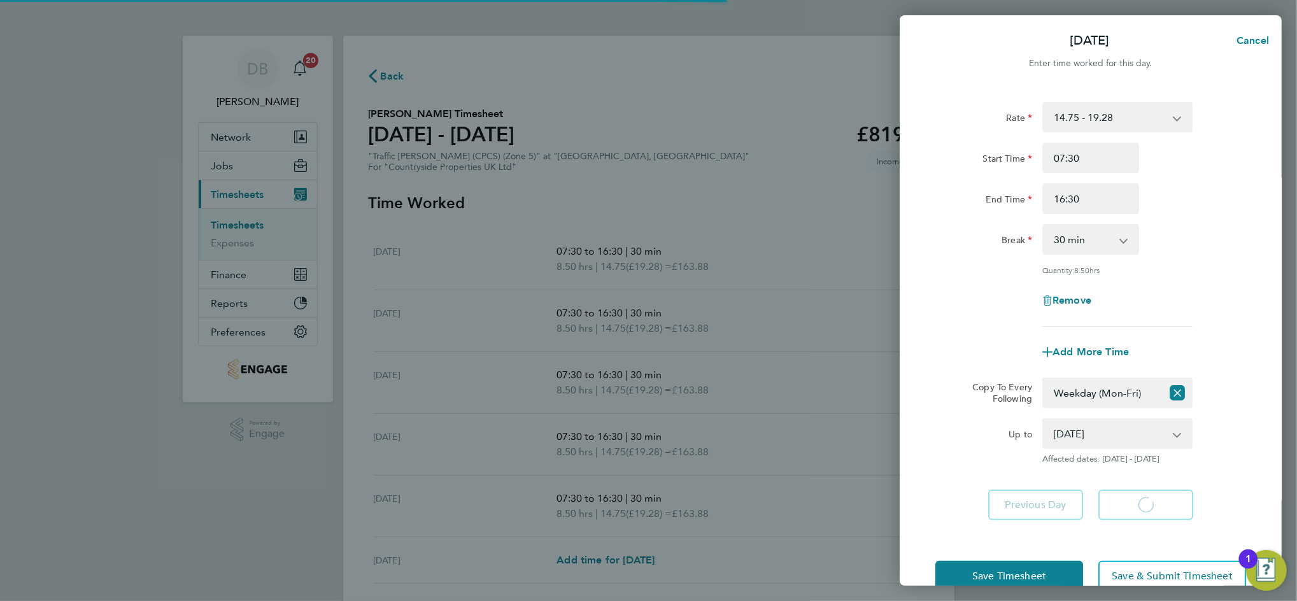
select select "30"
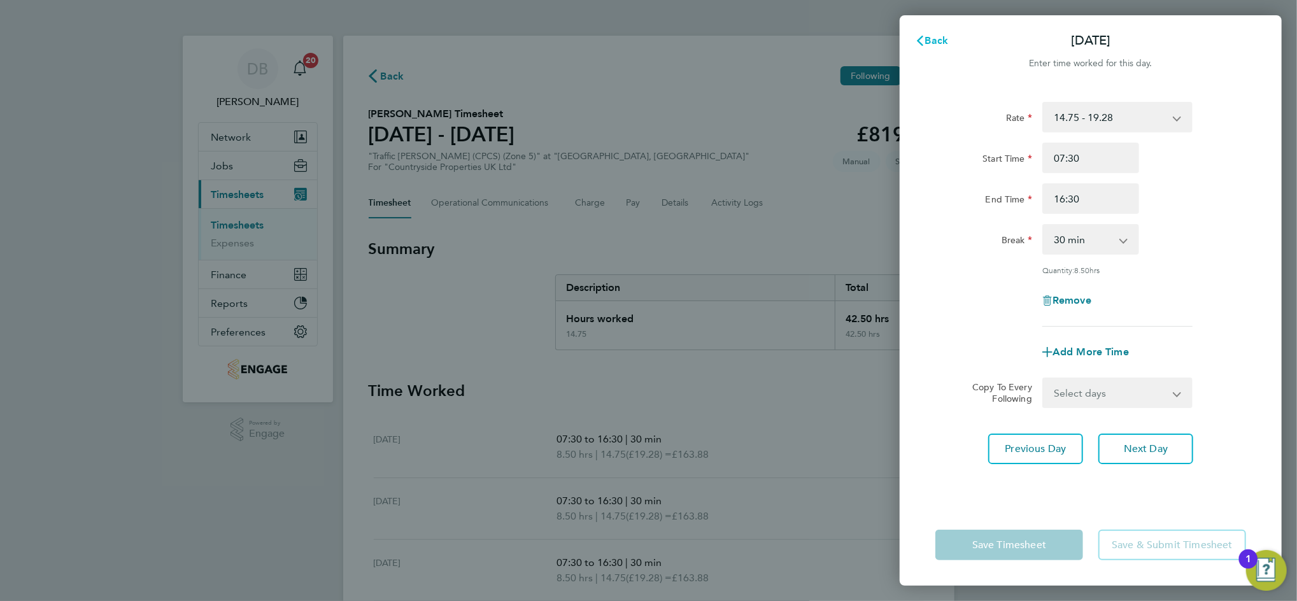
click at [929, 38] on span "Back" at bounding box center [937, 40] width 24 height 12
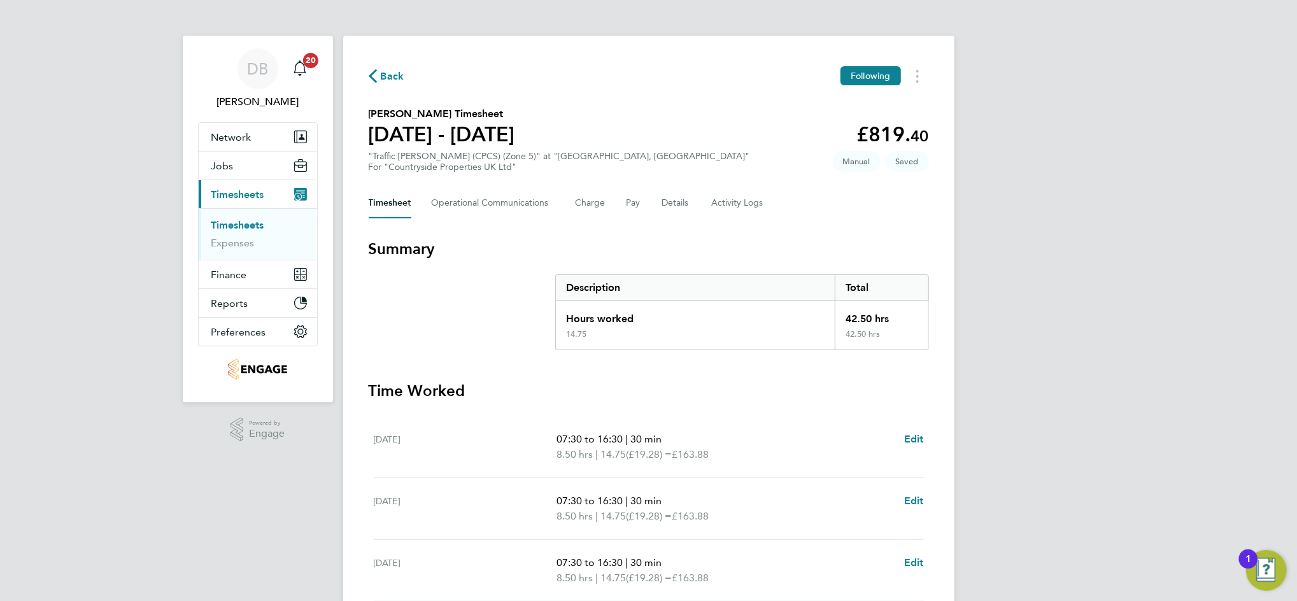
click at [658, 200] on div "Timesheet Operational Communications Charge Pay Details Activity Logs" at bounding box center [649, 203] width 560 height 31
click at [663, 201] on button "Details" at bounding box center [676, 203] width 29 height 31
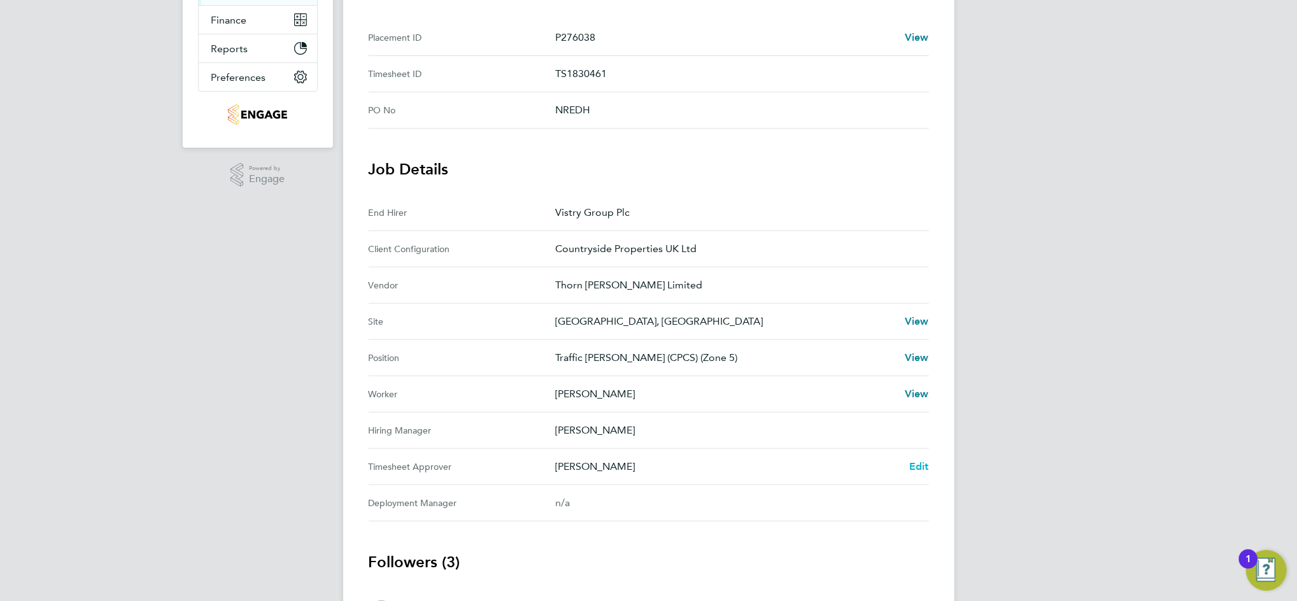
click at [915, 469] on span "Edit" at bounding box center [919, 466] width 20 height 12
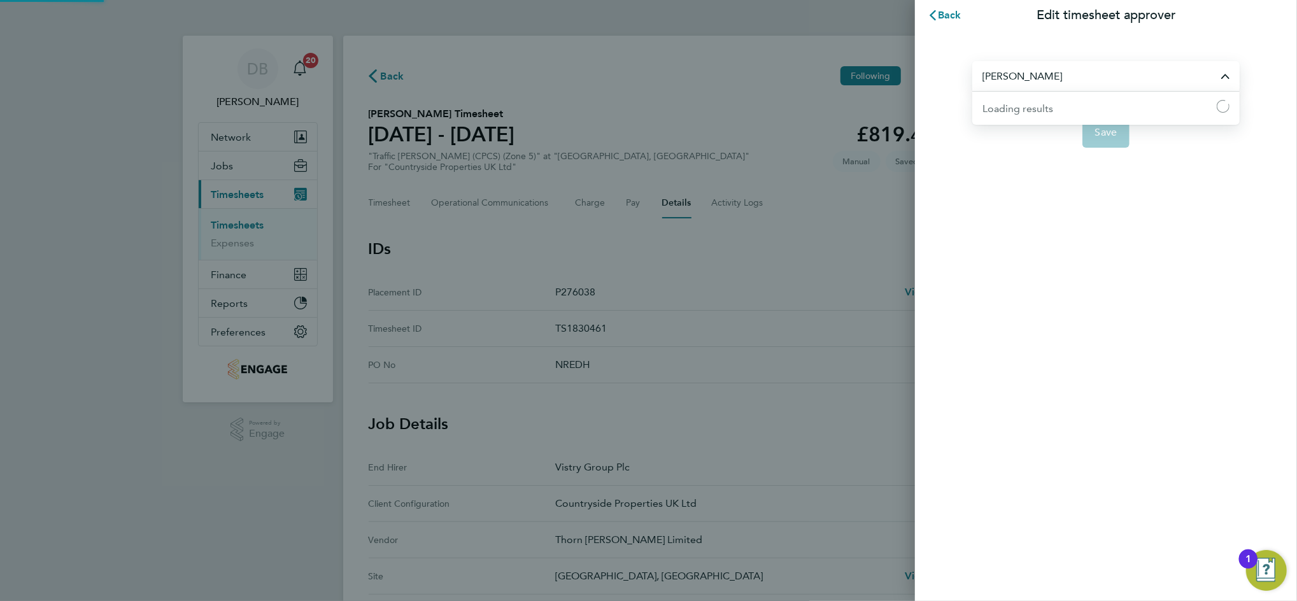
click at [1042, 88] on input "[PERSON_NAME]" at bounding box center [1105, 76] width 267 height 30
click at [1040, 106] on span "Olly Kitchener" at bounding box center [1015, 107] width 66 height 15
type input "Olly Kitchener"
click at [1096, 138] on span "Save" at bounding box center [1106, 132] width 22 height 13
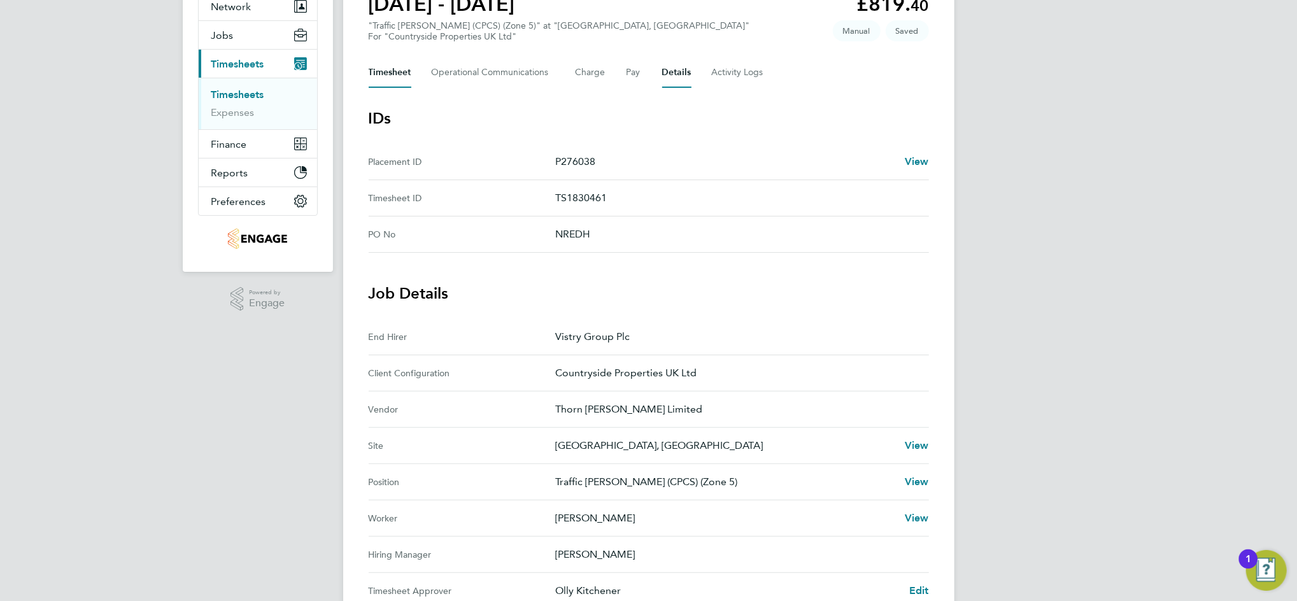
click at [393, 67] on button "Timesheet" at bounding box center [390, 72] width 43 height 31
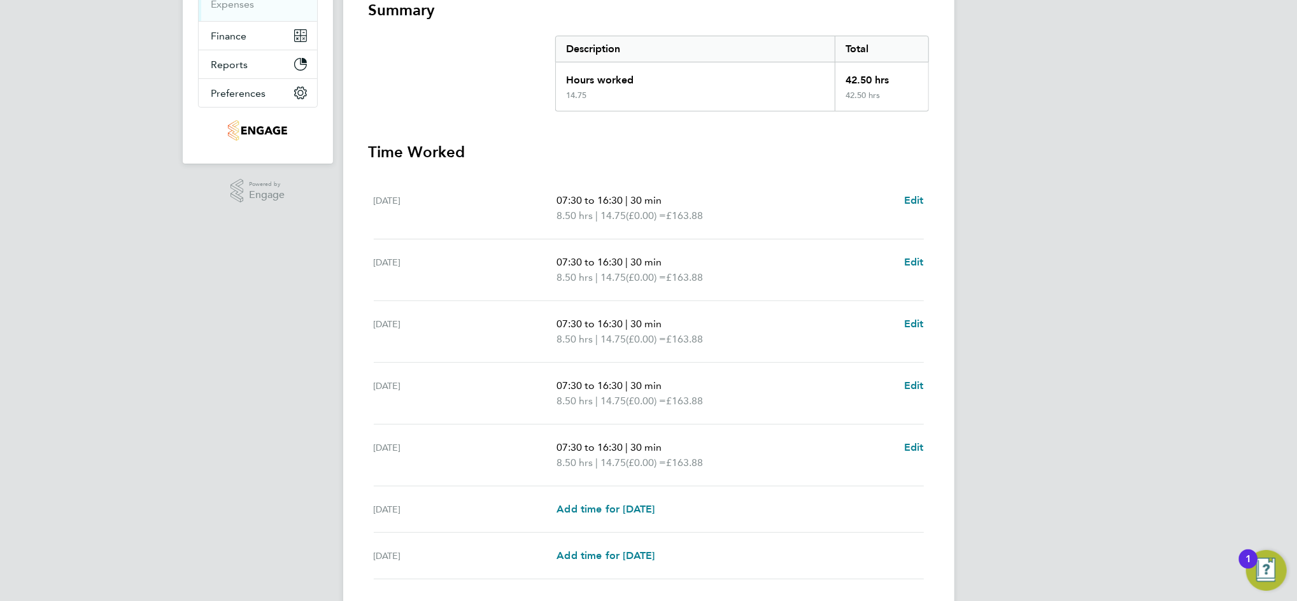
scroll to position [327, 0]
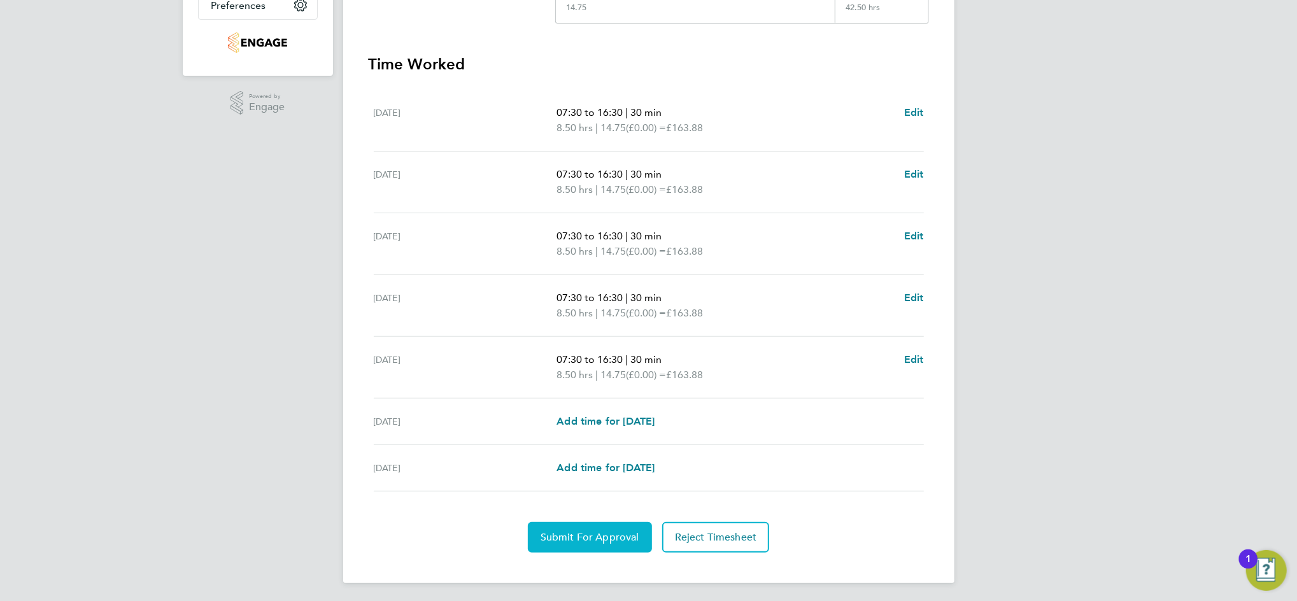
click at [610, 525] on button "Submit For Approval" at bounding box center [590, 537] width 124 height 31
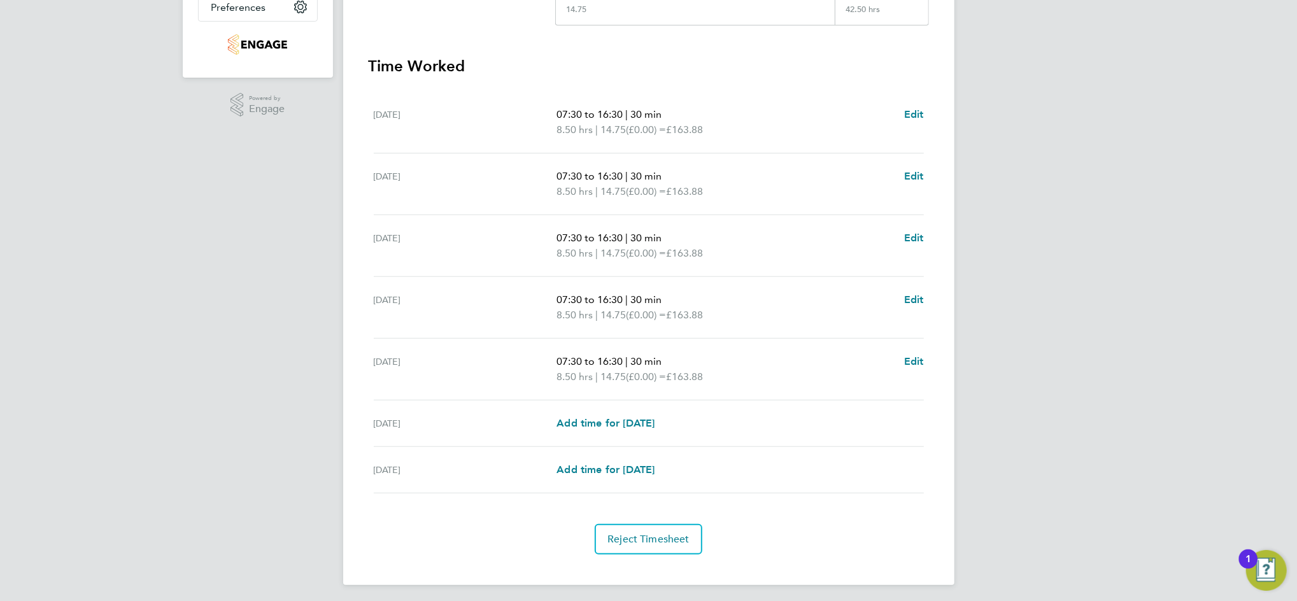
scroll to position [0, 0]
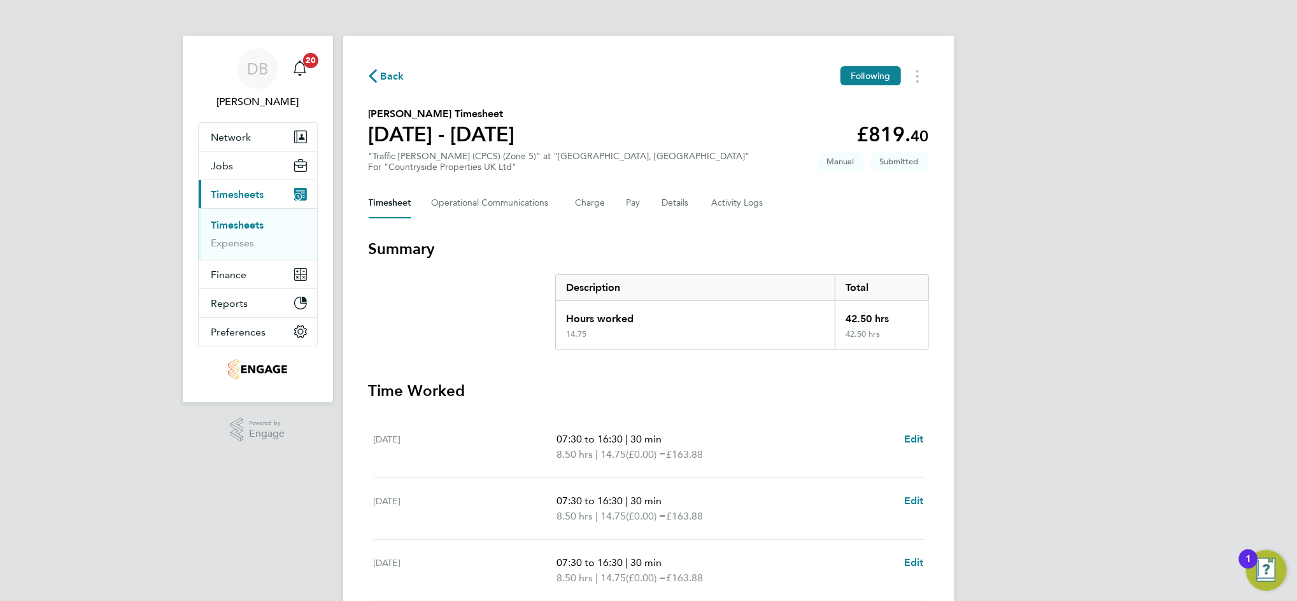
click at [398, 76] on span "Back" at bounding box center [393, 76] width 24 height 15
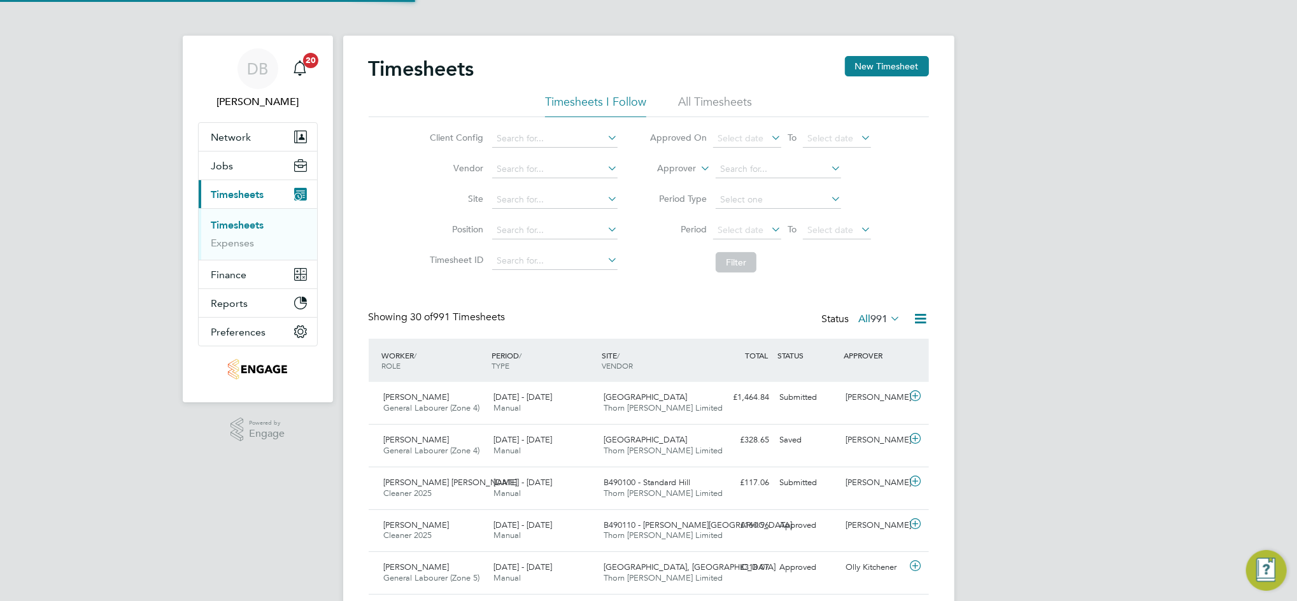
scroll to position [32, 110]
click at [892, 74] on button "New Timesheet" at bounding box center [887, 66] width 84 height 20
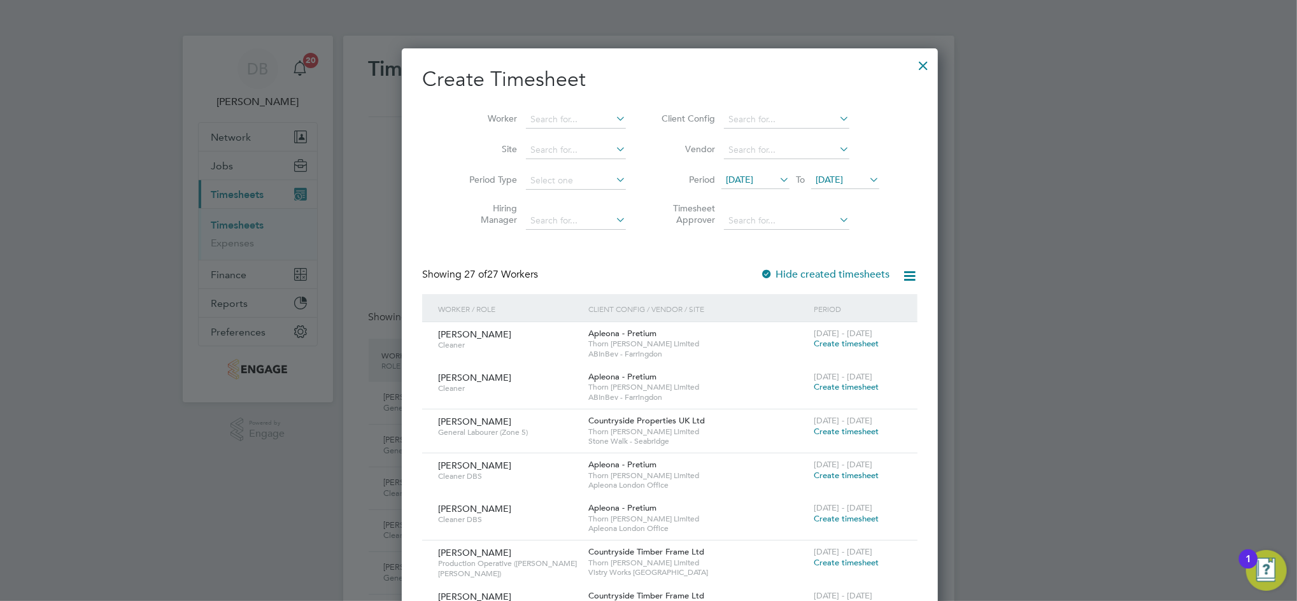
click at [845, 56] on button "New Timesheet" at bounding box center [887, 66] width 84 height 20
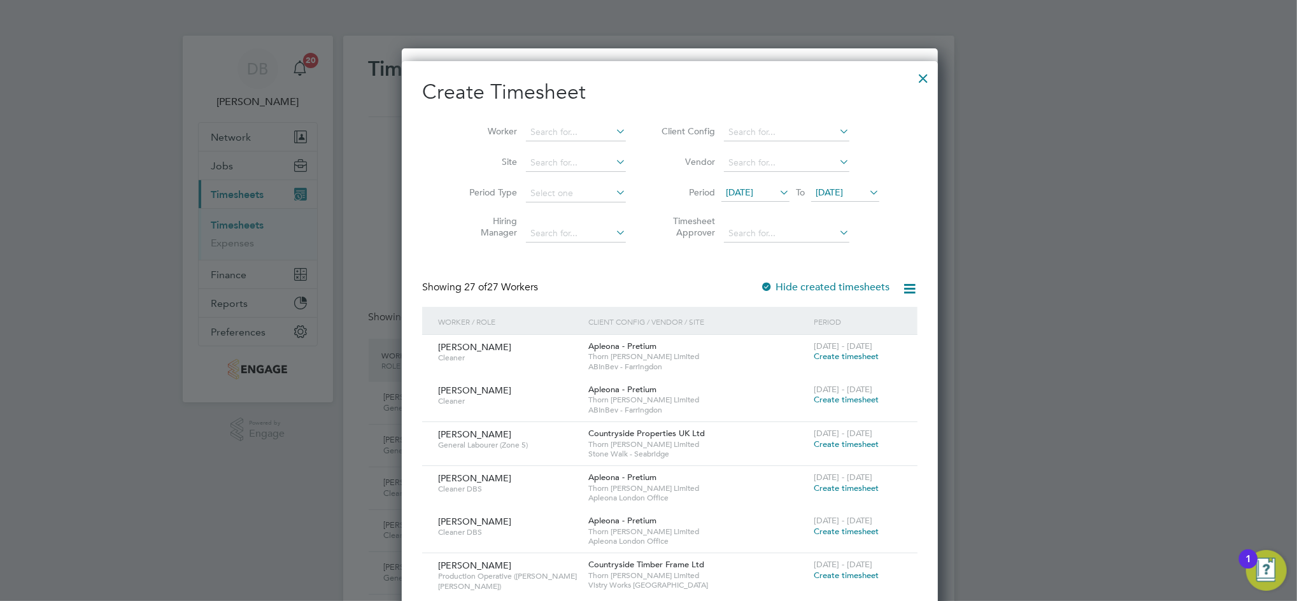
click at [866, 198] on icon at bounding box center [866, 192] width 0 height 18
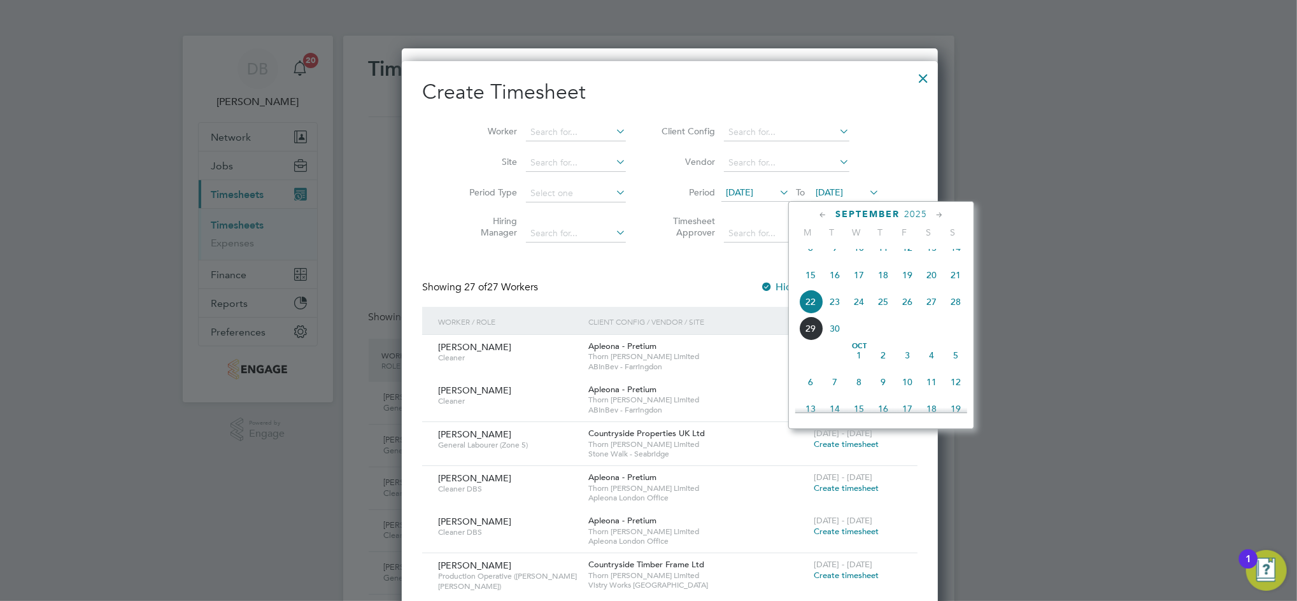
click at [949, 314] on span "28" at bounding box center [955, 302] width 24 height 24
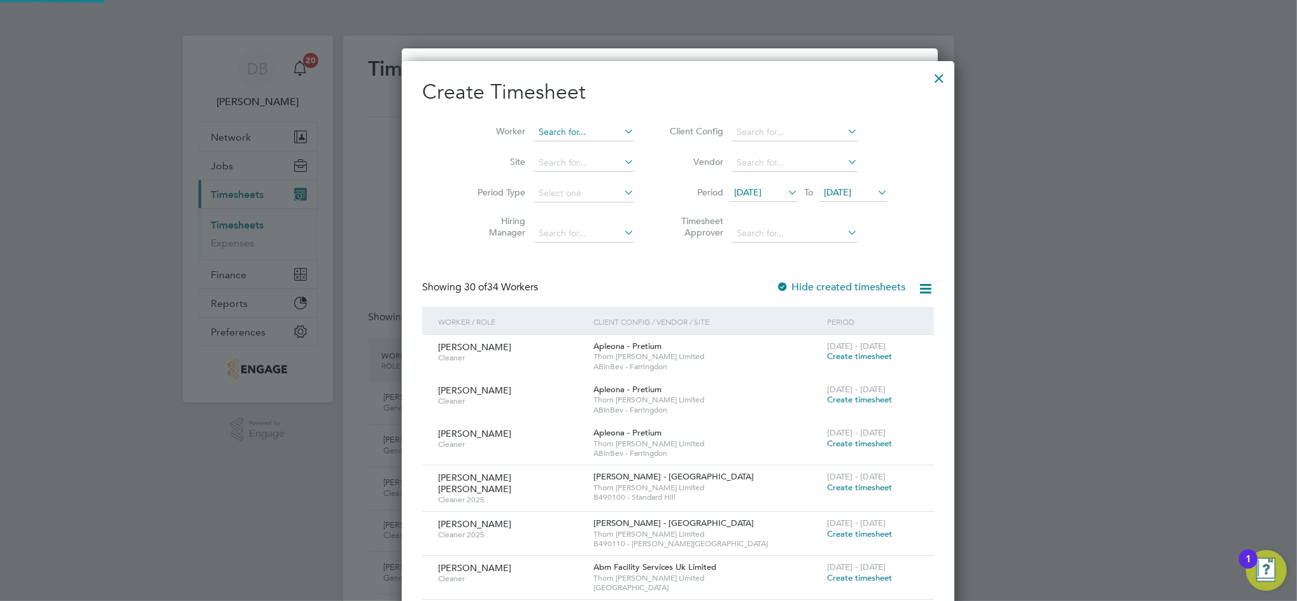
click at [534, 138] on input at bounding box center [584, 133] width 100 height 18
type input "[PERSON_NAME]"
click at [534, 143] on li "Liam Millington" at bounding box center [569, 149] width 130 height 17
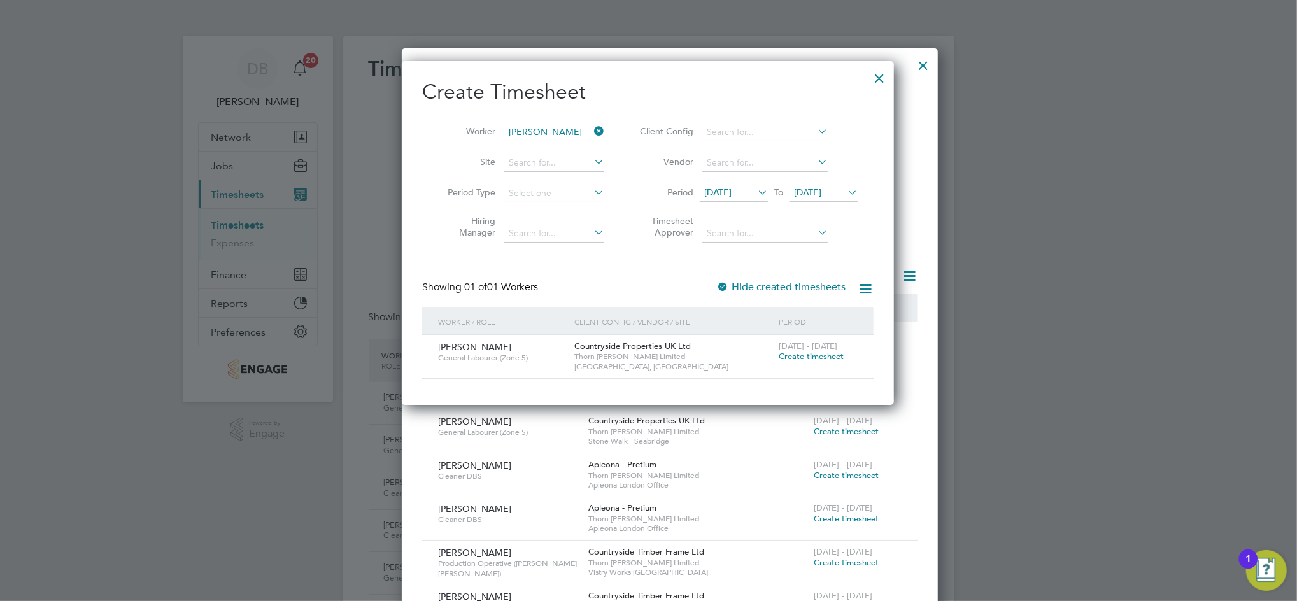
click at [809, 354] on span "Create timesheet" at bounding box center [811, 356] width 65 height 11
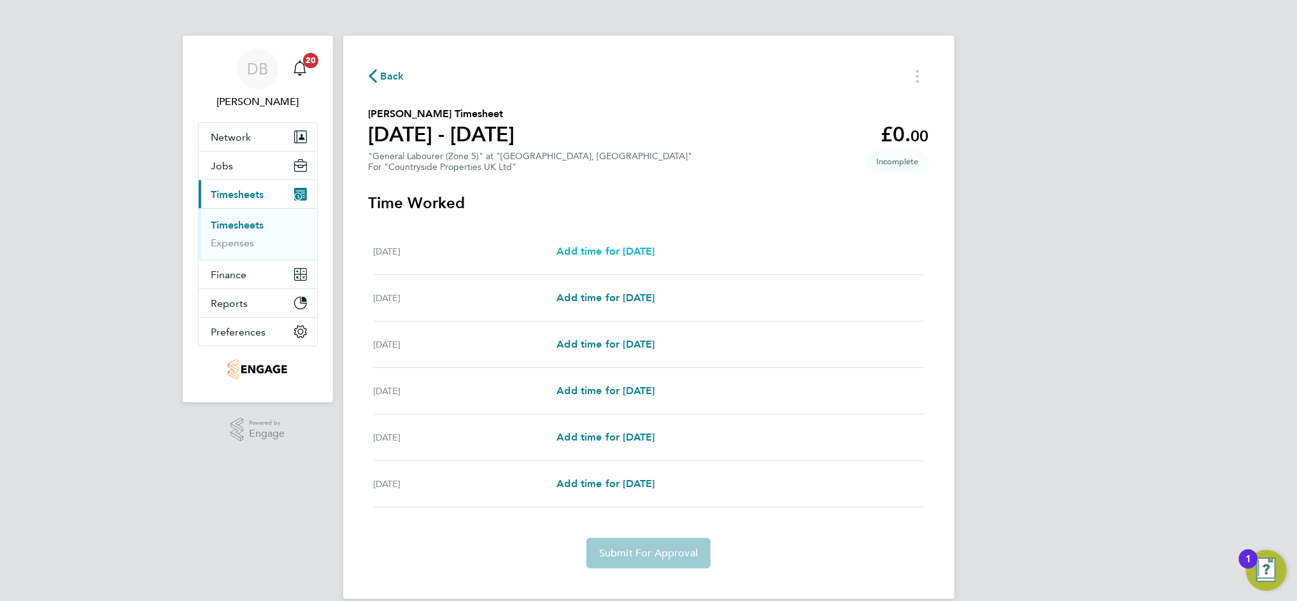
click at [640, 244] on link "Add time for [DATE]" at bounding box center [605, 251] width 98 height 15
select select "30"
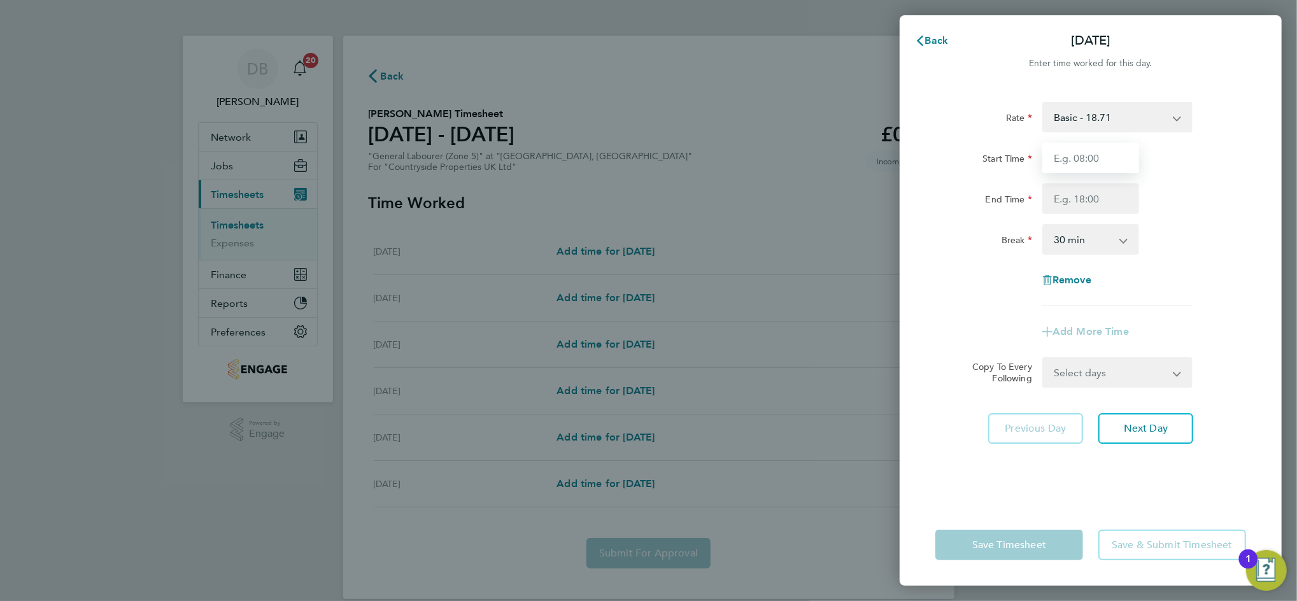
click at [1096, 167] on input "Start Time" at bounding box center [1090, 158] width 97 height 31
type input "07:30"
type input "16:30"
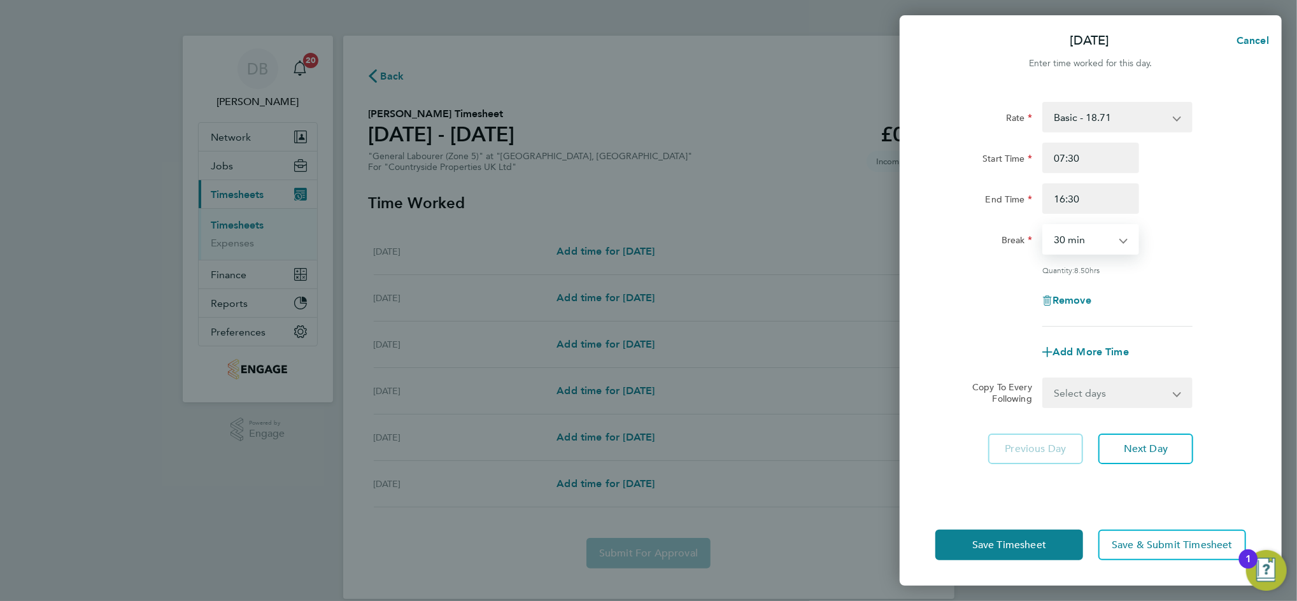
click at [1157, 396] on select "Select days Day Weekday (Mon-Fri) Tuesday Wednesday Thursday Friday Saturday" at bounding box center [1110, 393] width 134 height 28
select select "WEEKDAY"
click at [1043, 379] on select "Select days Day Weekday (Mon-Fri) Tuesday Wednesday Thursday Friday Saturday" at bounding box center [1110, 393] width 134 height 28
select select "2025-09-27"
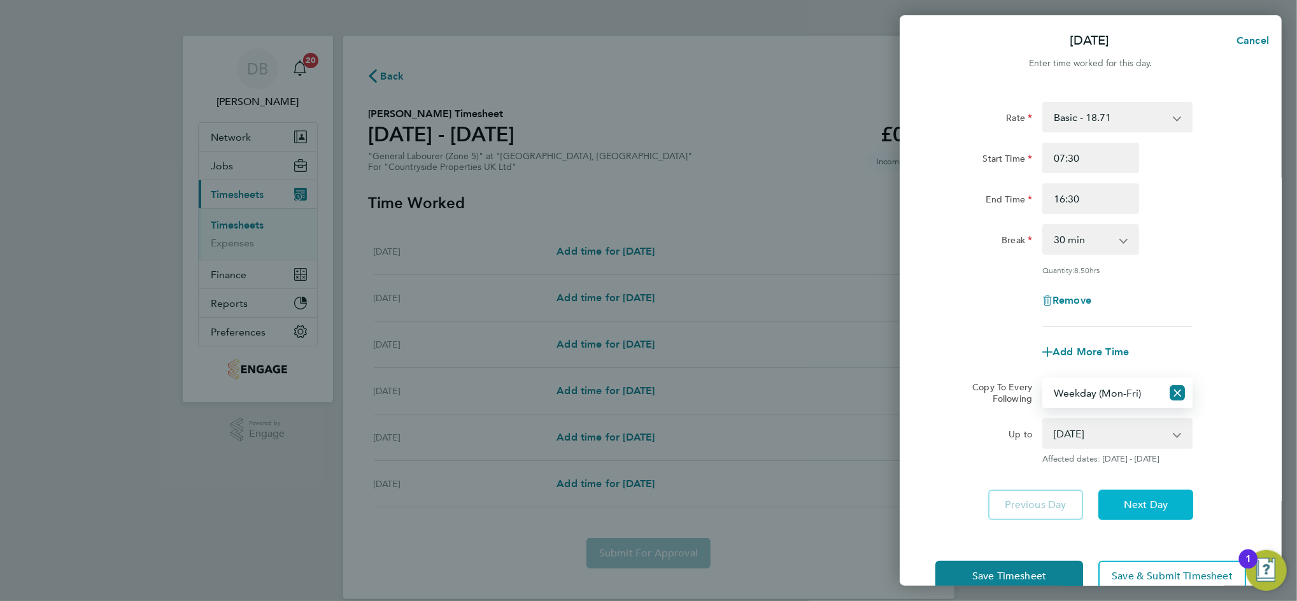
click at [1157, 495] on button "Next Day" at bounding box center [1145, 505] width 95 height 31
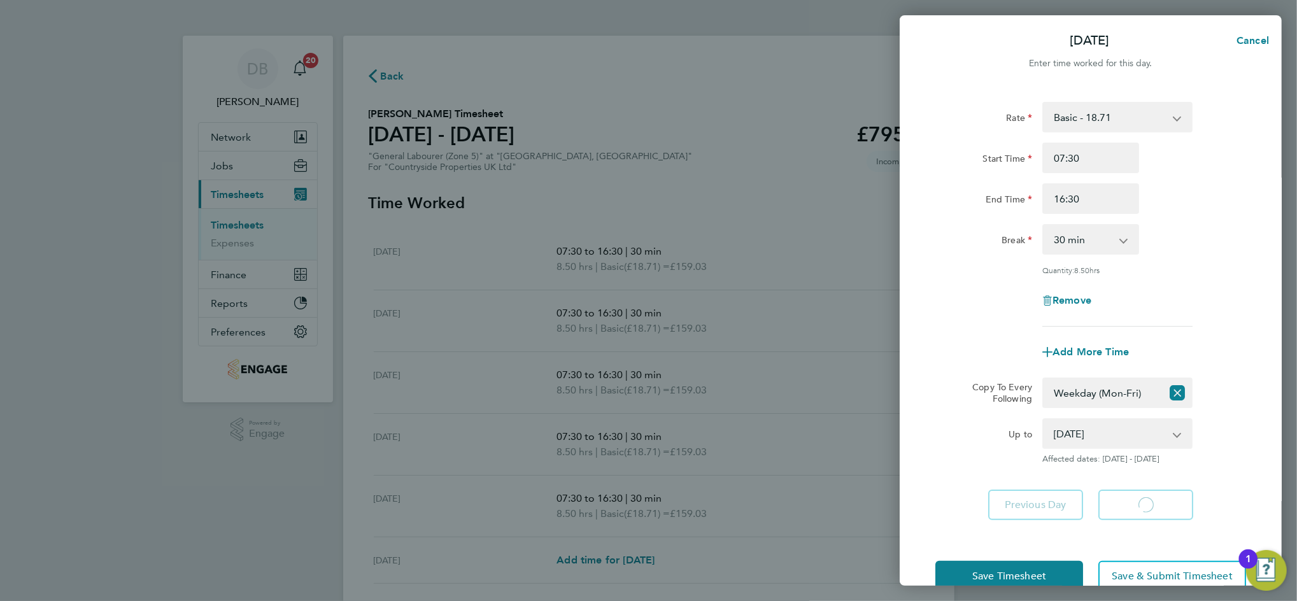
select select "30"
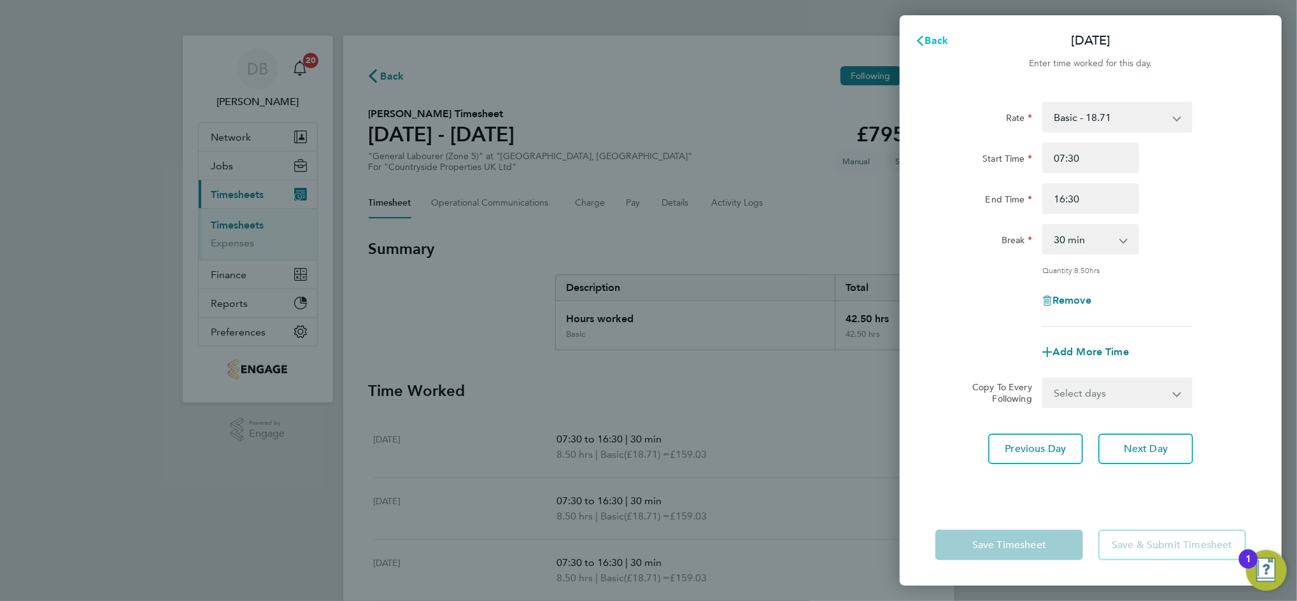
click at [929, 41] on span "Back" at bounding box center [937, 40] width 24 height 12
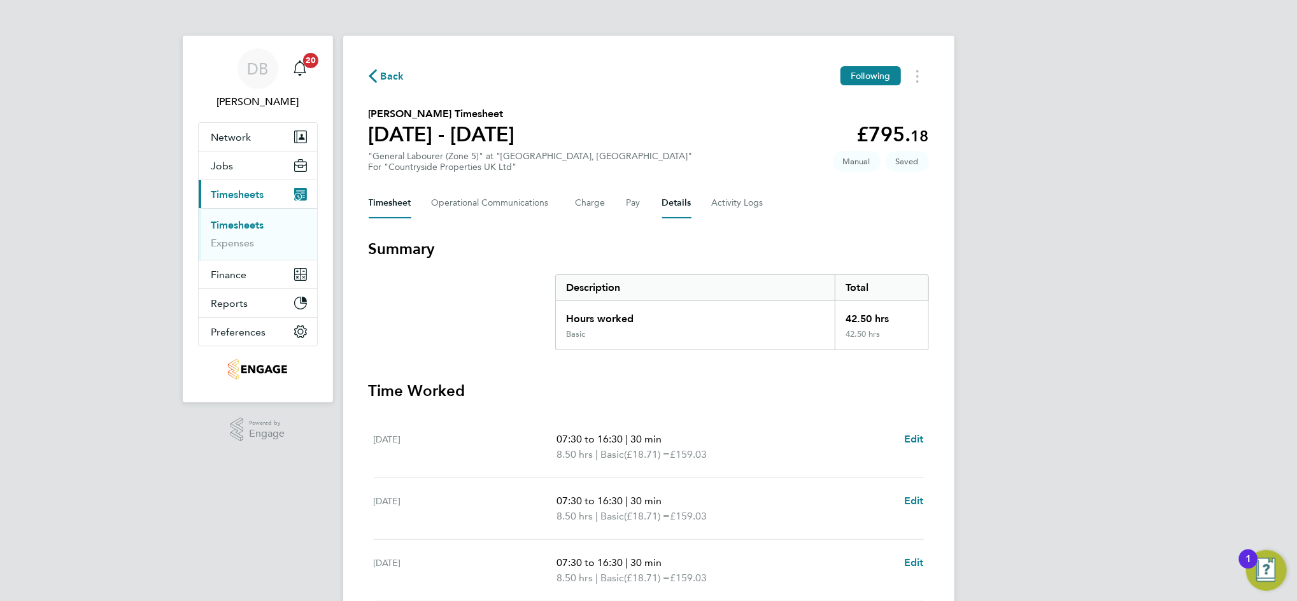
click at [665, 204] on button "Details" at bounding box center [676, 203] width 29 height 31
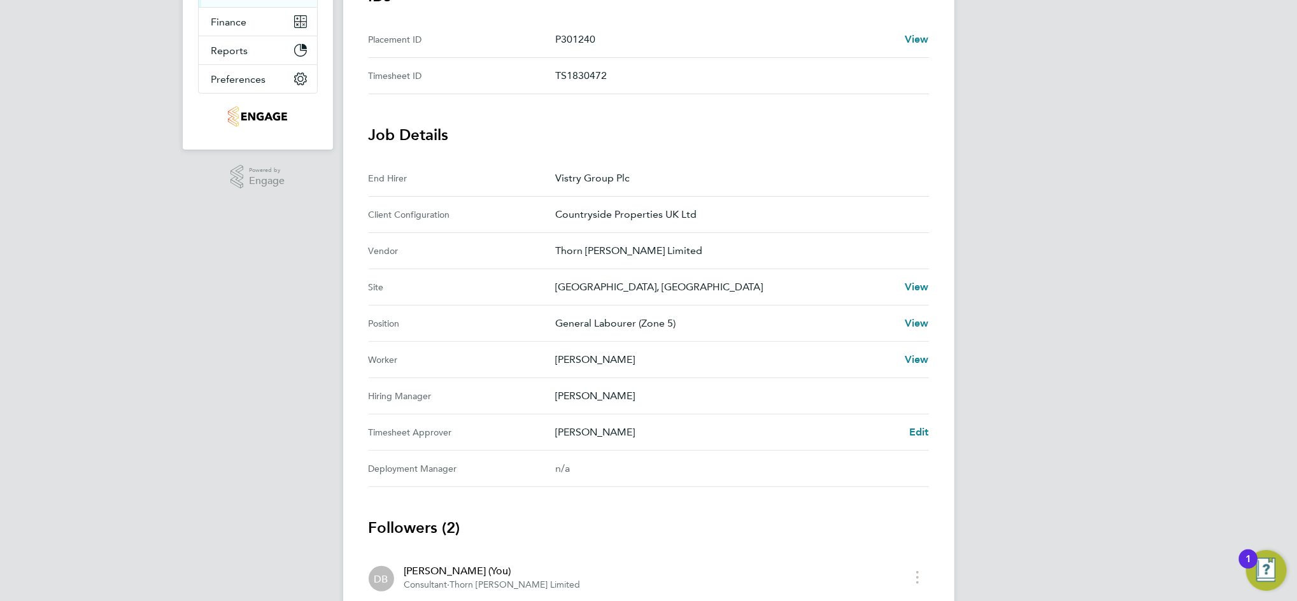
scroll to position [255, 0]
click at [917, 429] on span "Edit" at bounding box center [919, 430] width 20 height 12
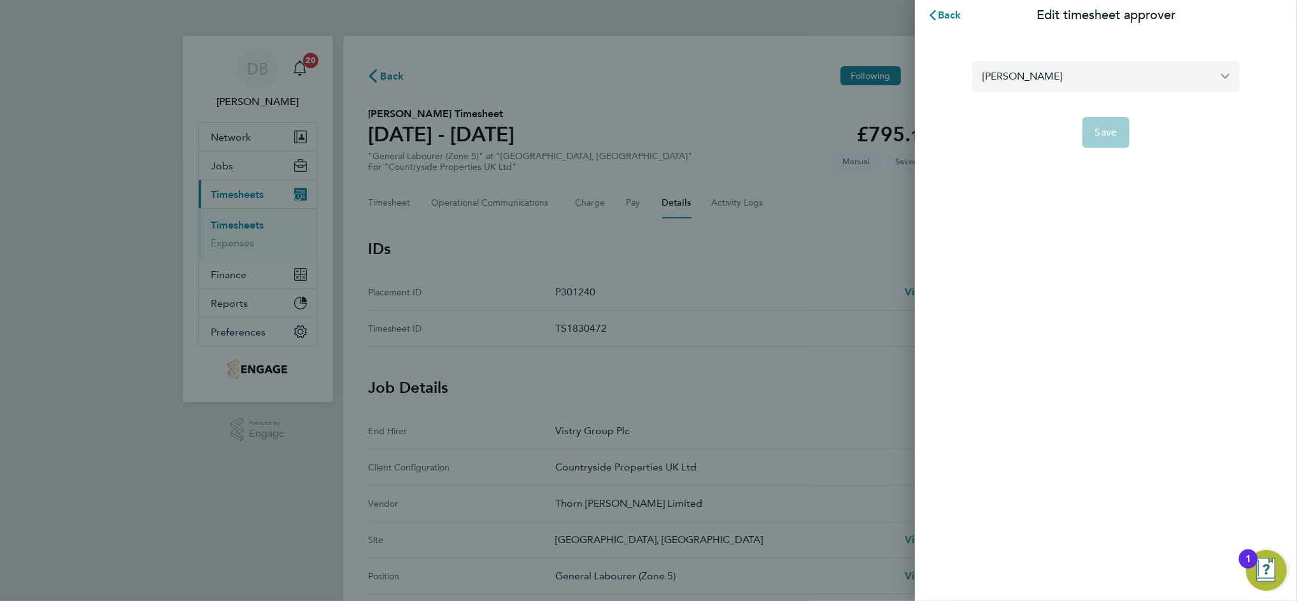
click at [1063, 80] on input "[PERSON_NAME]" at bounding box center [1105, 76] width 267 height 30
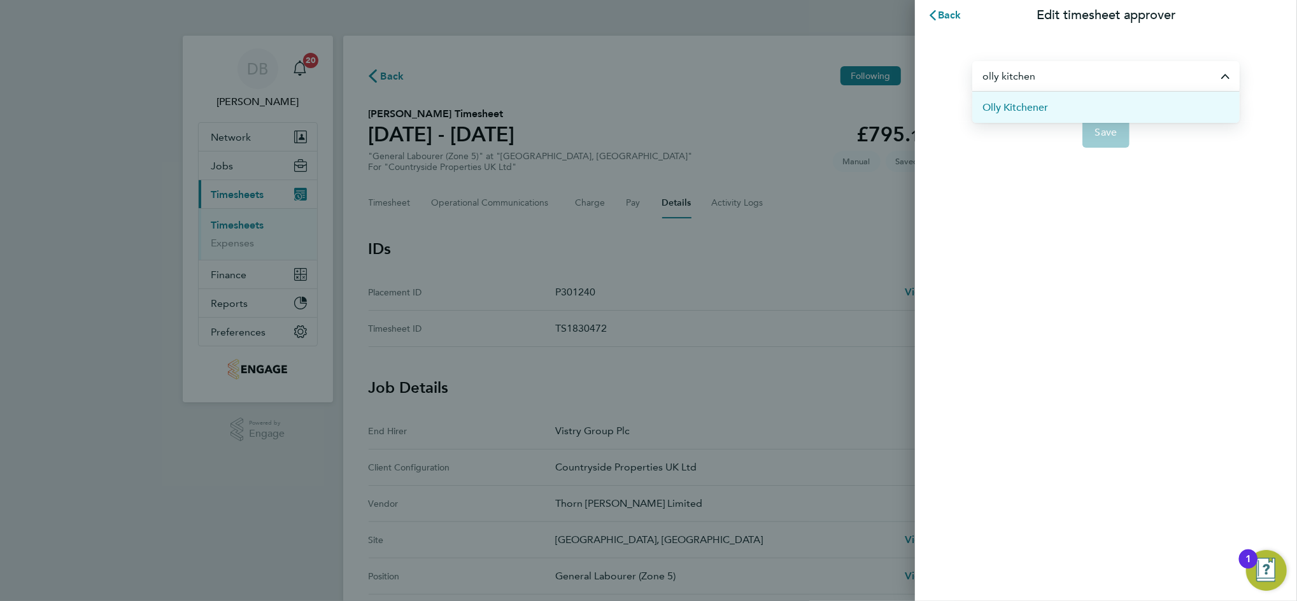
click at [1043, 110] on span "Olly Kitchener" at bounding box center [1015, 107] width 66 height 15
type input "Olly Kitchener"
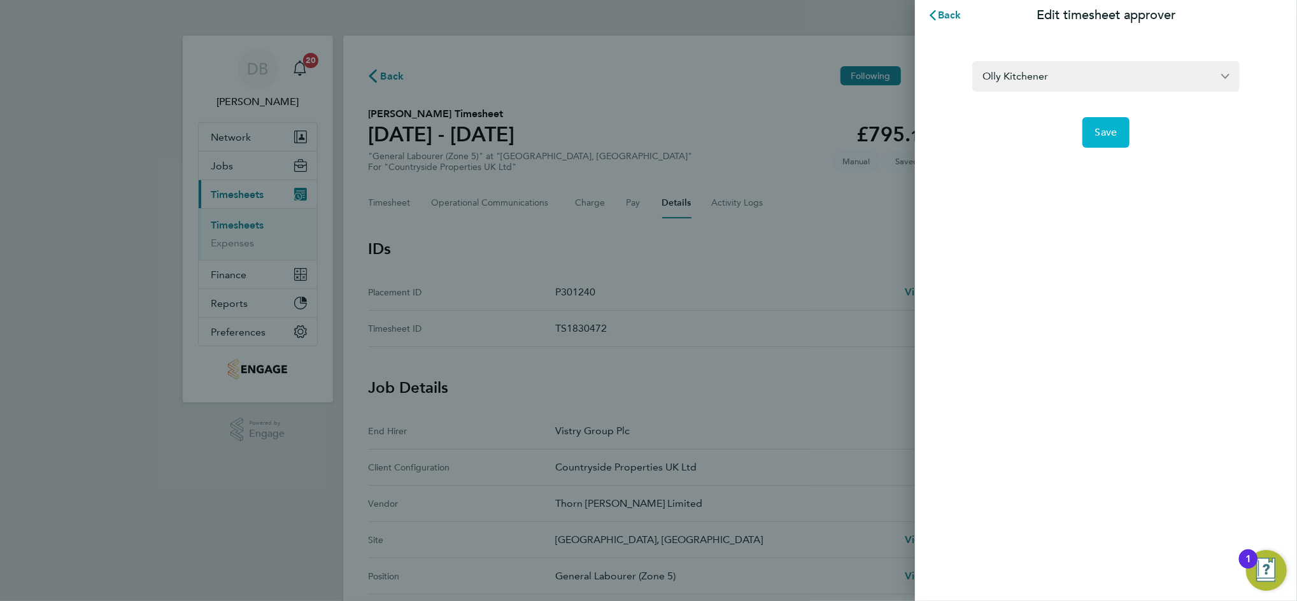
click at [1095, 139] on button "Save" at bounding box center [1106, 132] width 48 height 31
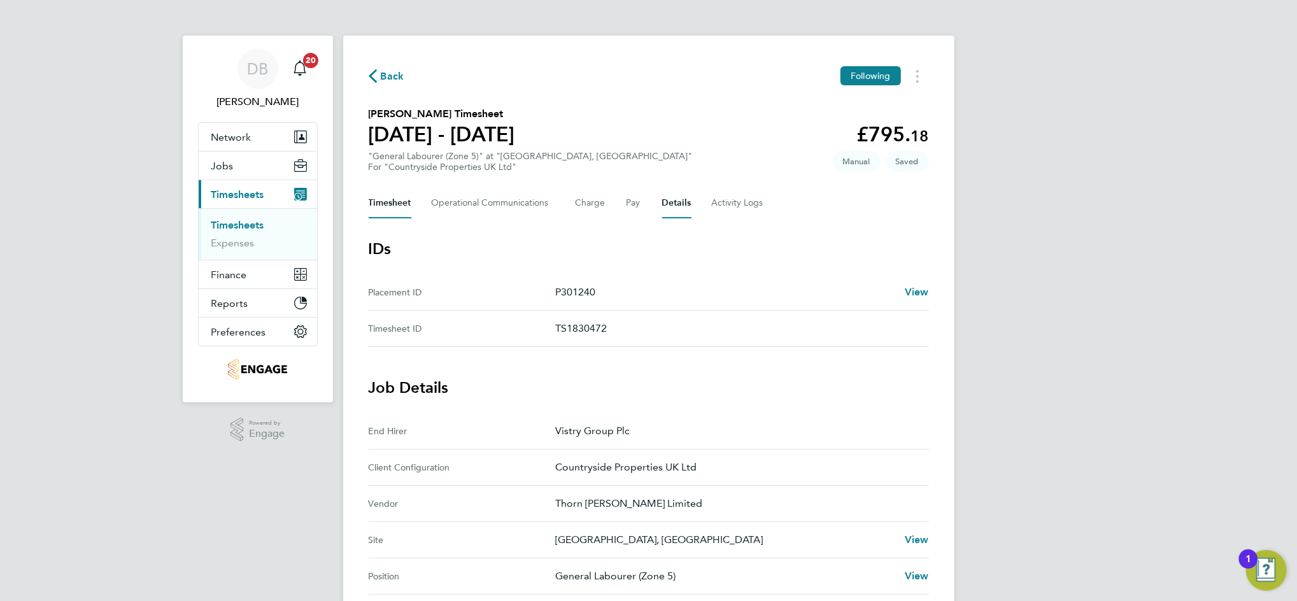
click at [399, 199] on button "Timesheet" at bounding box center [390, 203] width 43 height 31
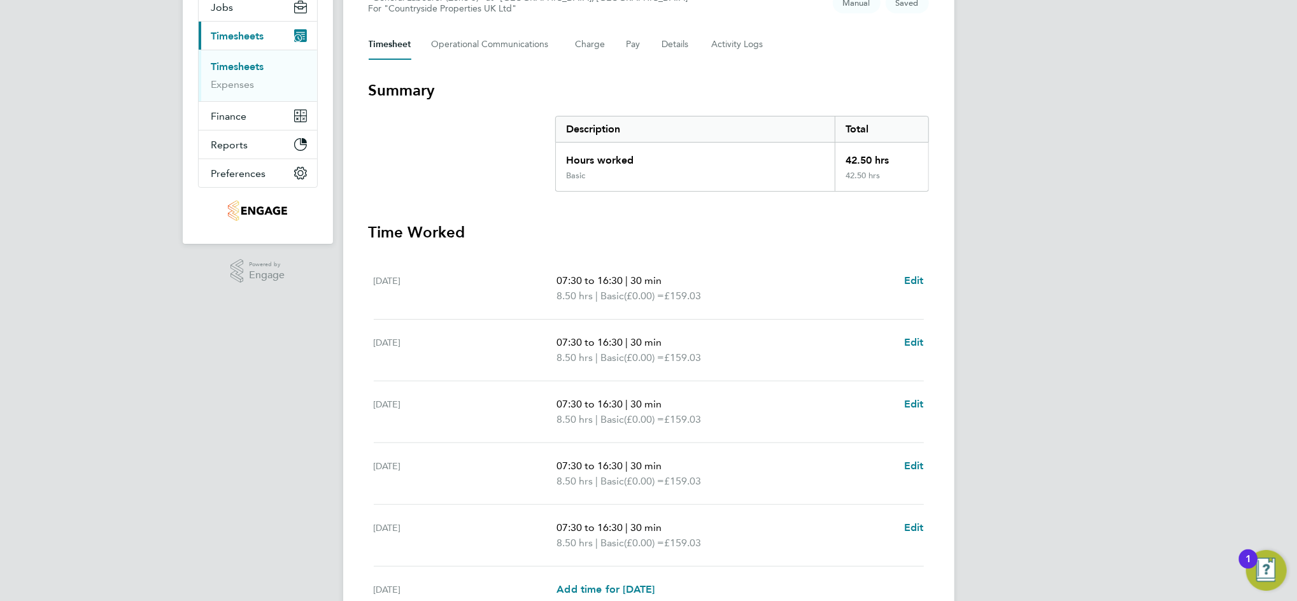
scroll to position [280, 0]
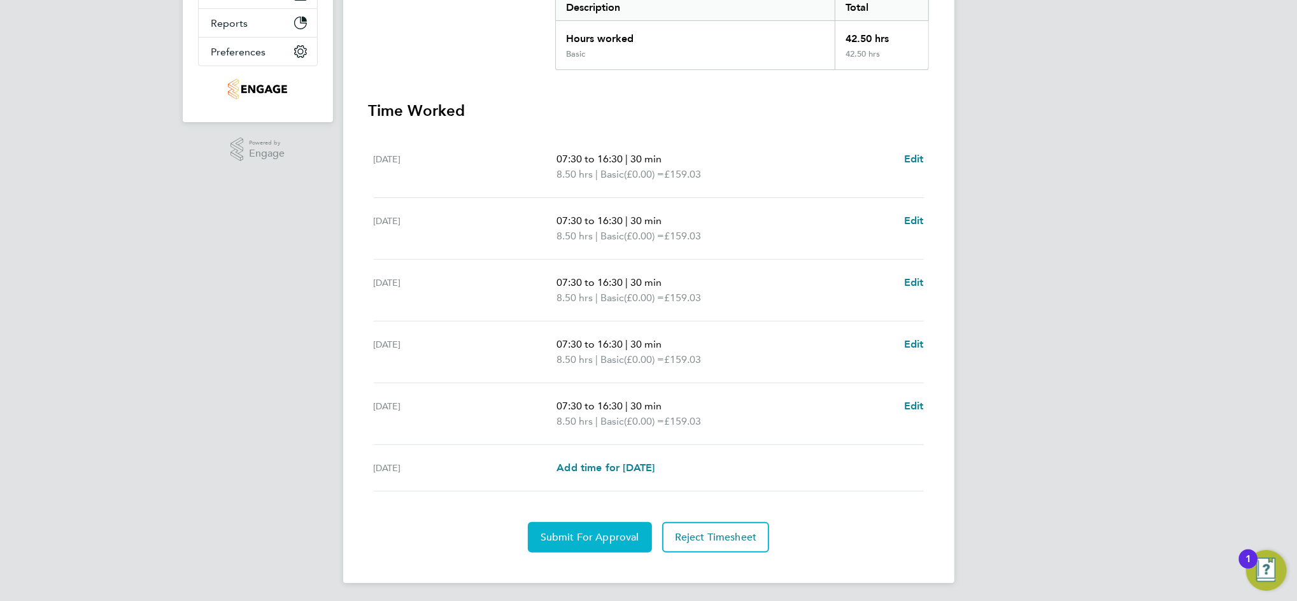
click at [603, 544] on button "Submit For Approval" at bounding box center [590, 537] width 124 height 31
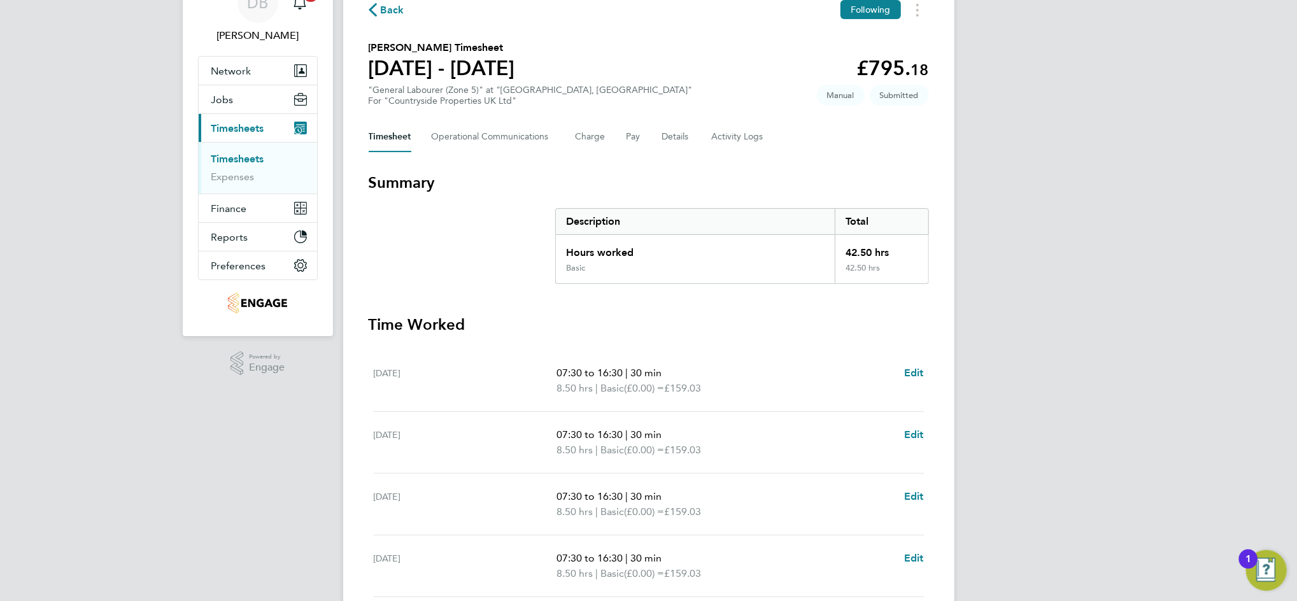
scroll to position [0, 0]
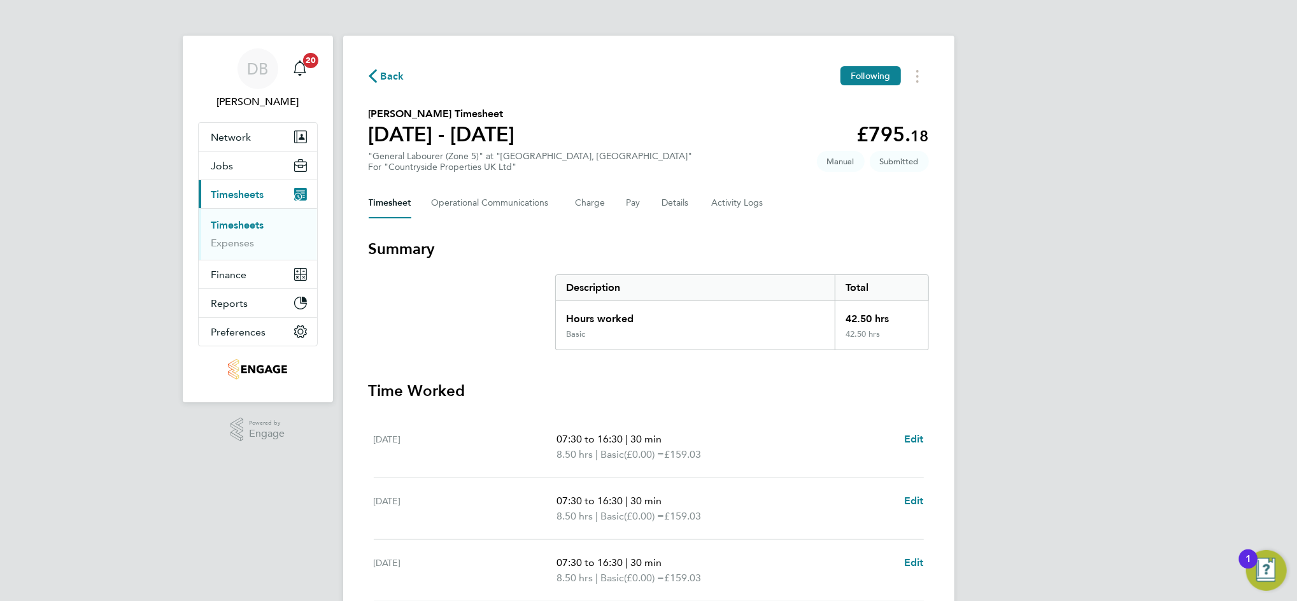
click at [395, 83] on span "Back" at bounding box center [393, 76] width 24 height 15
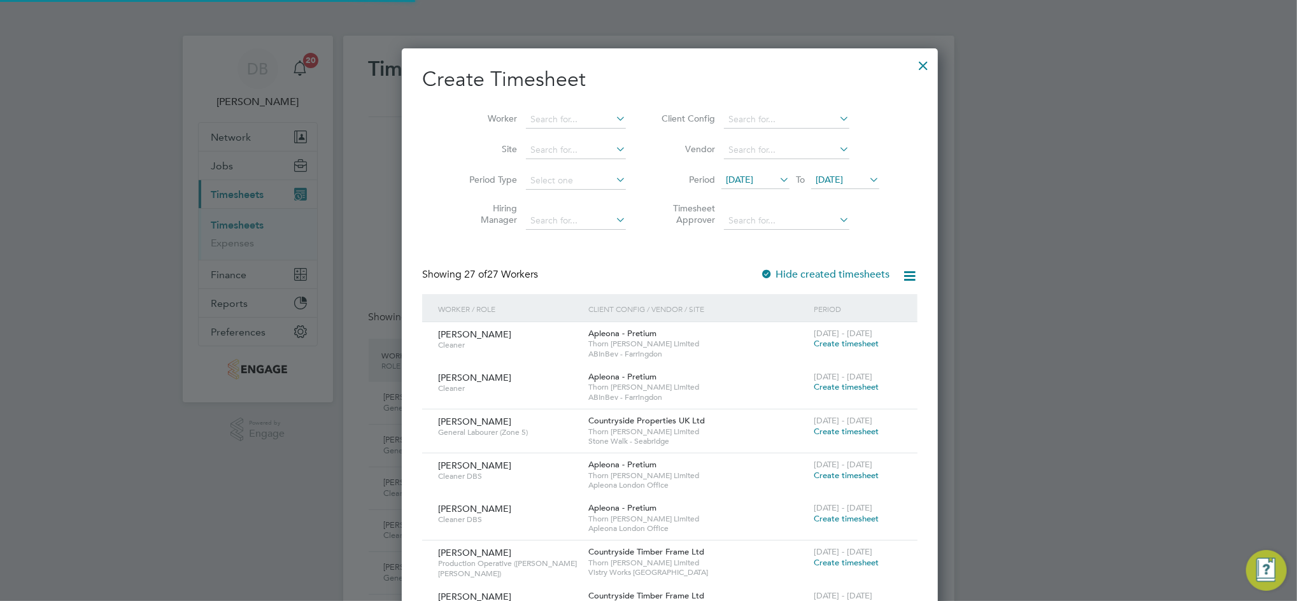
scroll to position [32, 110]
click at [830, 179] on span "22 Sep 2025" at bounding box center [829, 179] width 27 height 11
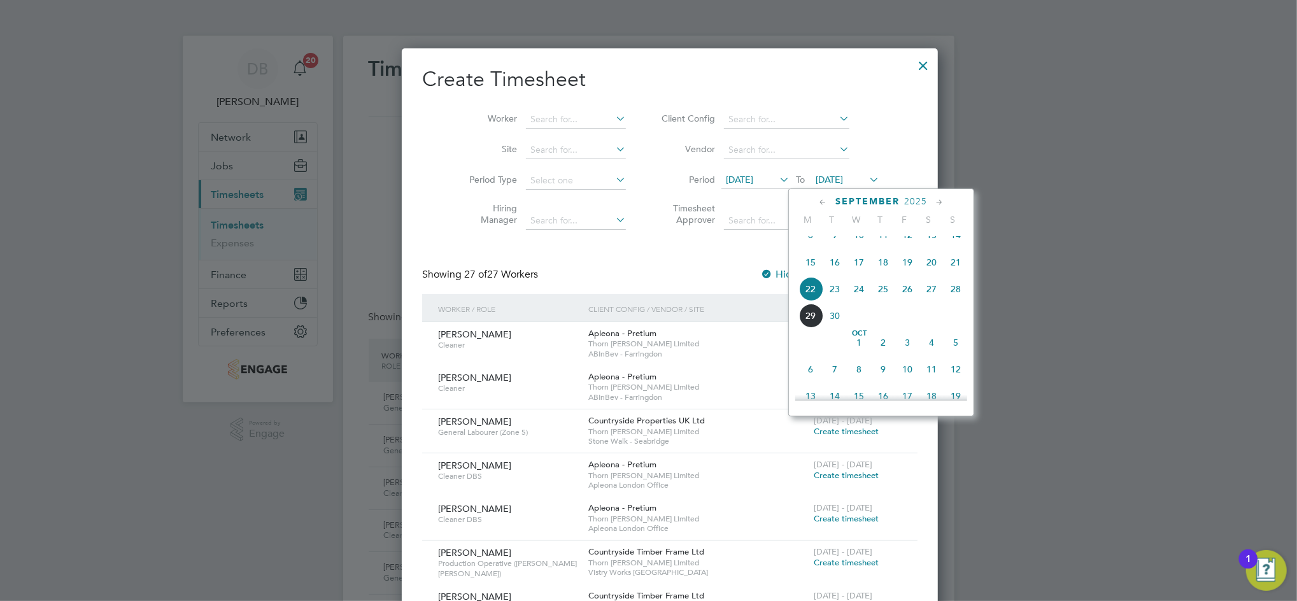
click at [953, 301] on span "28" at bounding box center [955, 289] width 24 height 24
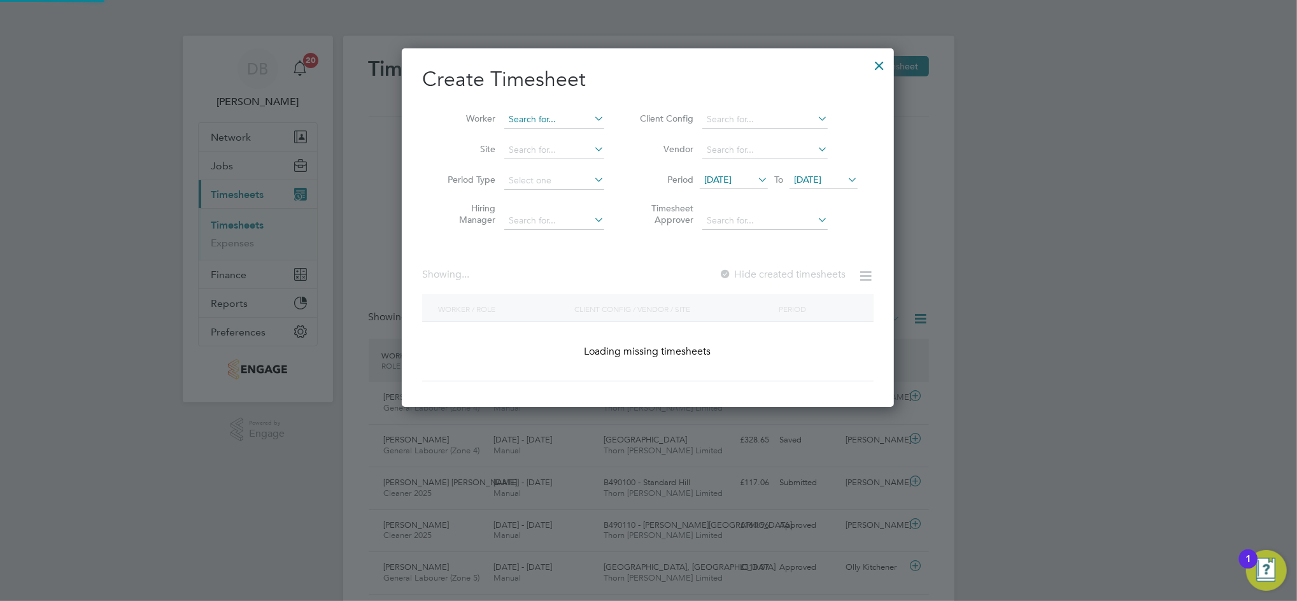
click at [528, 115] on input at bounding box center [554, 120] width 100 height 18
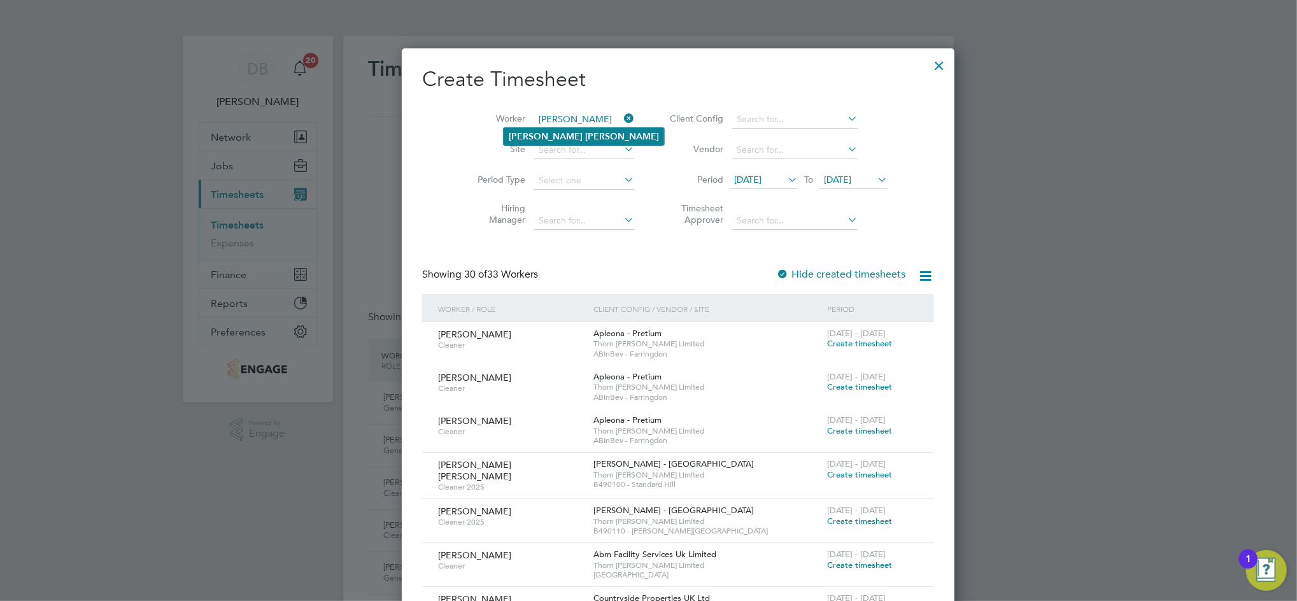
type input "[PERSON_NAME]"
click at [585, 133] on b "Hoskins" at bounding box center [622, 136] width 74 height 11
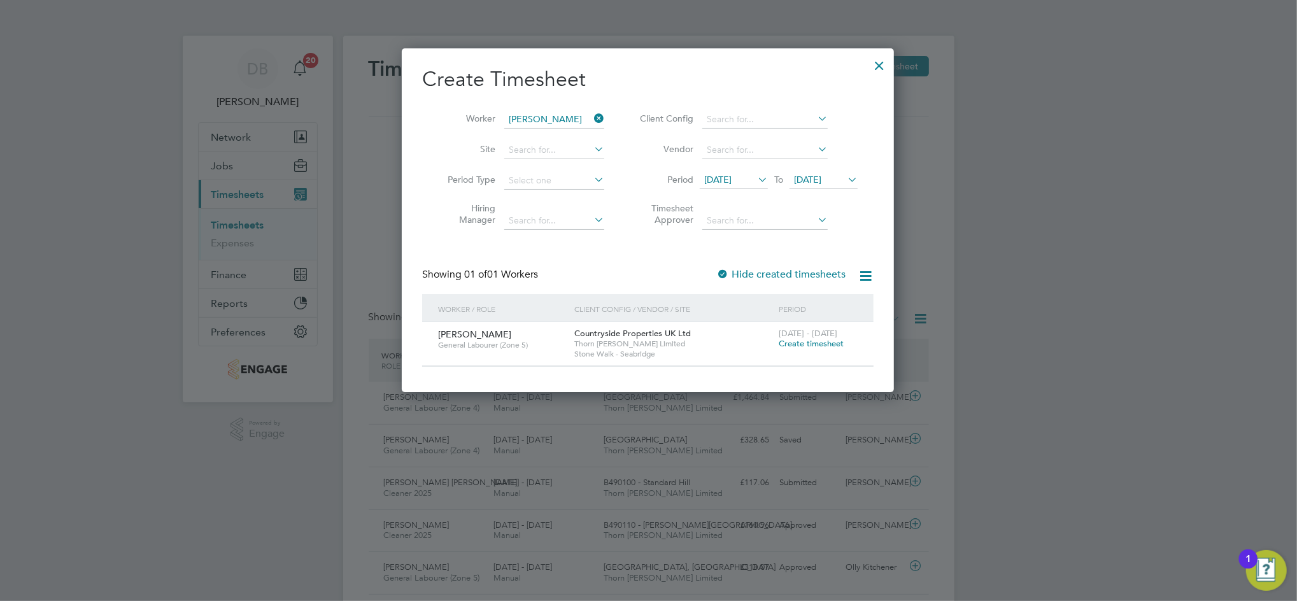
click at [807, 344] on span "Create timesheet" at bounding box center [811, 343] width 65 height 11
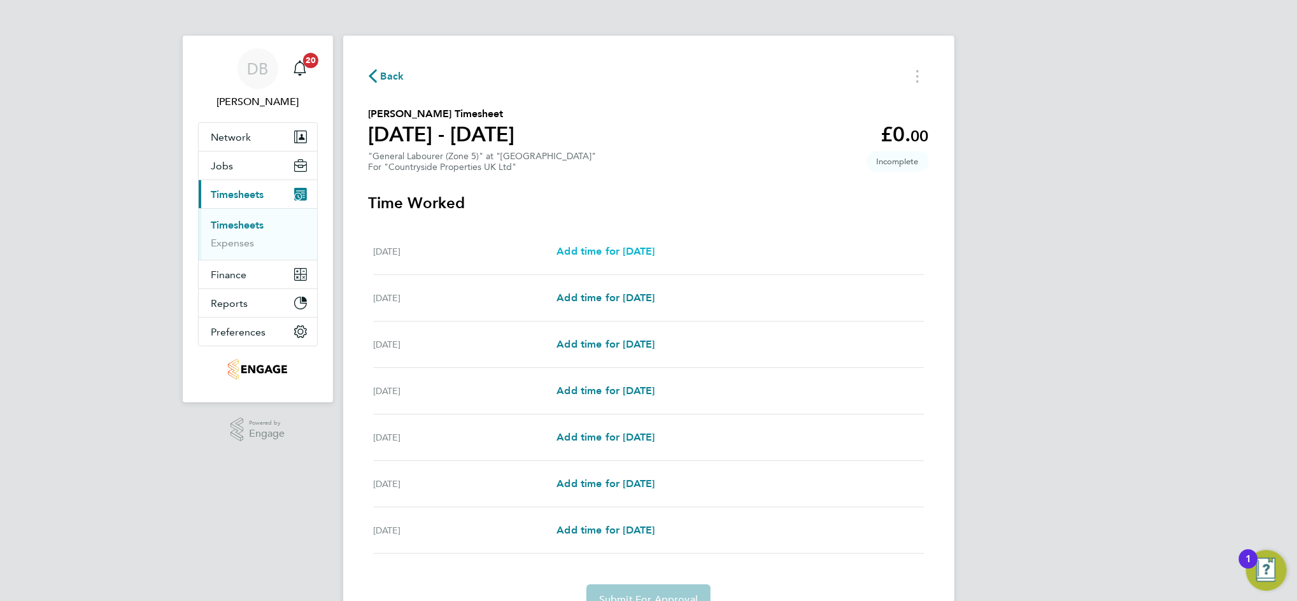
click at [639, 252] on span "Add time for [DATE]" at bounding box center [605, 251] width 98 height 12
select select "30"
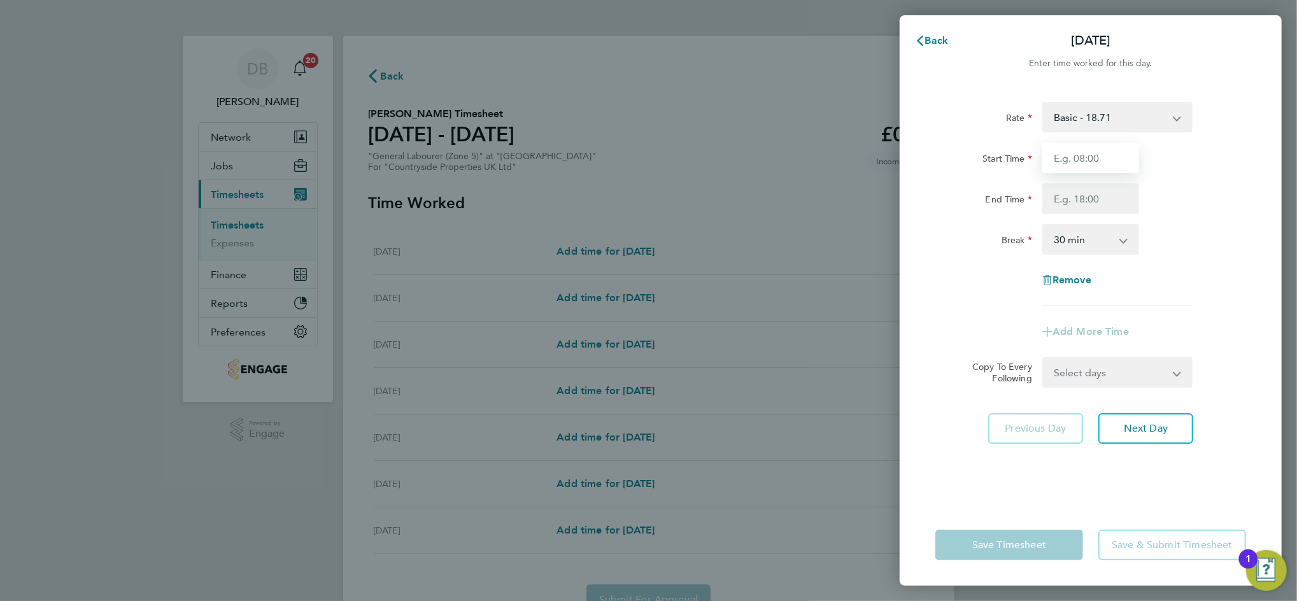
click at [1068, 164] on input "Start Time" at bounding box center [1090, 158] width 97 height 31
type input "07:00"
type input "17:00"
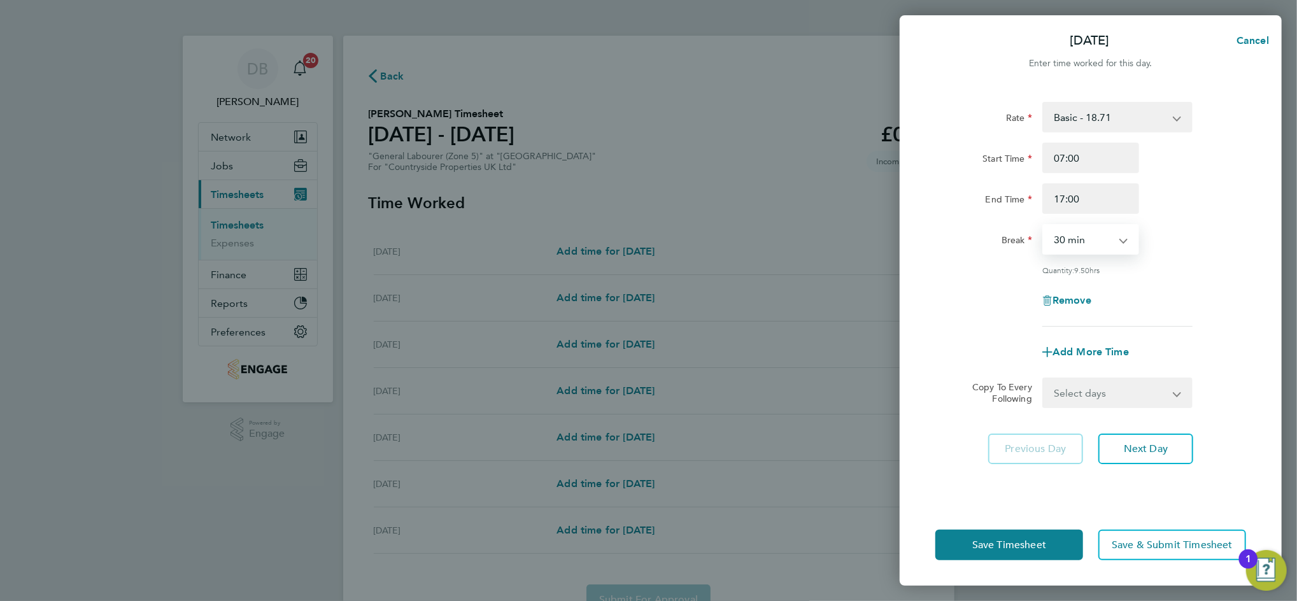
click at [1160, 389] on select "Select days Day Weekday (Mon-Fri) Weekend (Sat-Sun) Tuesday Wednesday Thursday …" at bounding box center [1110, 393] width 134 height 28
select select "WEEKDAY"
click at [1043, 379] on select "Select days Day Weekday (Mon-Fri) Weekend (Sat-Sun) Tuesday Wednesday Thursday …" at bounding box center [1110, 393] width 134 height 28
select select "[DATE]"
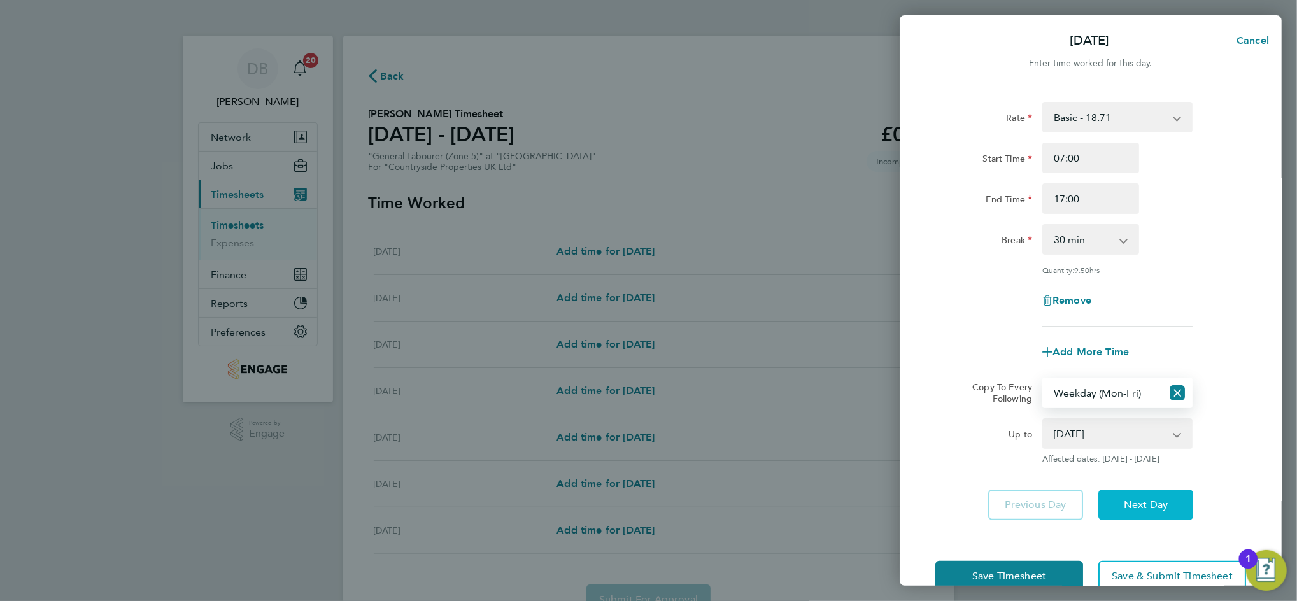
click at [1162, 495] on button "Next Day" at bounding box center [1145, 505] width 95 height 31
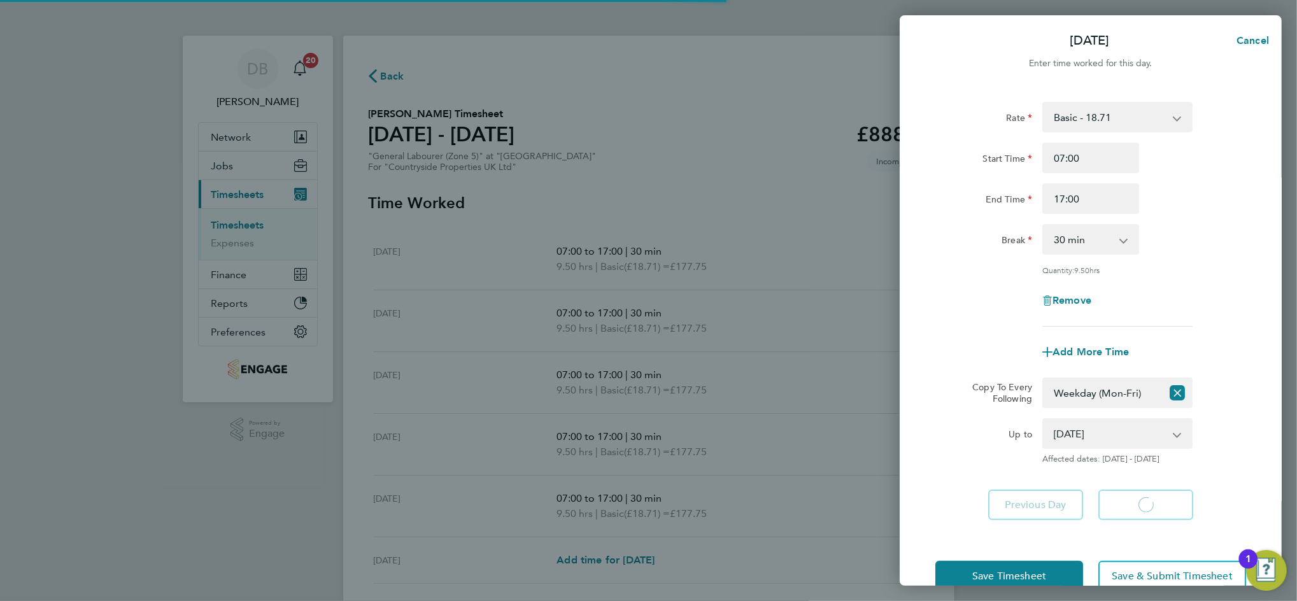
select select "30"
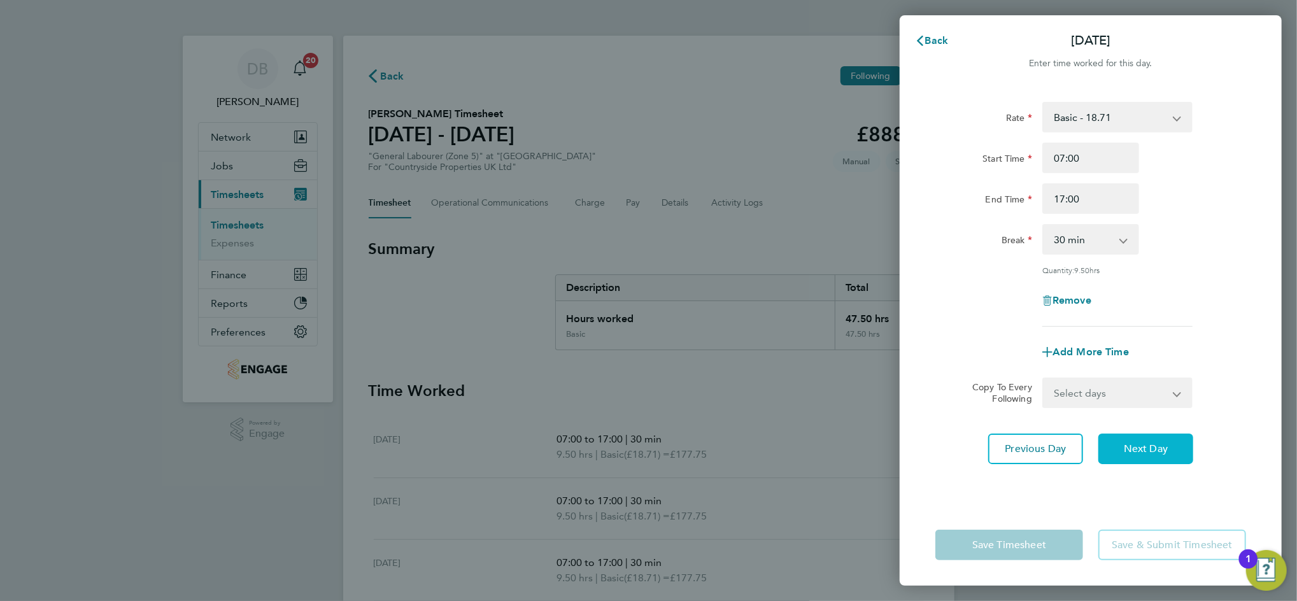
click at [1154, 442] on span "Next Day" at bounding box center [1146, 448] width 44 height 13
select select "30"
click at [1154, 442] on span "Next Day" at bounding box center [1146, 448] width 44 height 13
select select "30"
click at [1154, 442] on span "Next Day" at bounding box center [1146, 448] width 44 height 13
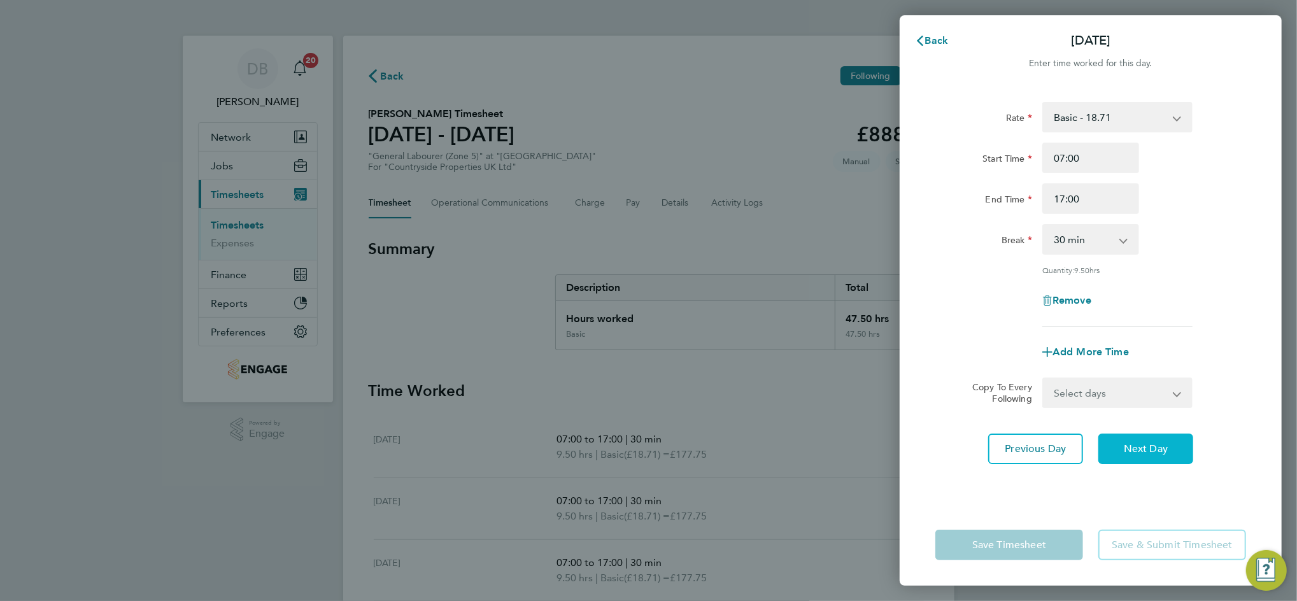
select select "30"
click at [1154, 442] on span "Next Day" at bounding box center [1146, 448] width 44 height 13
select select "30"
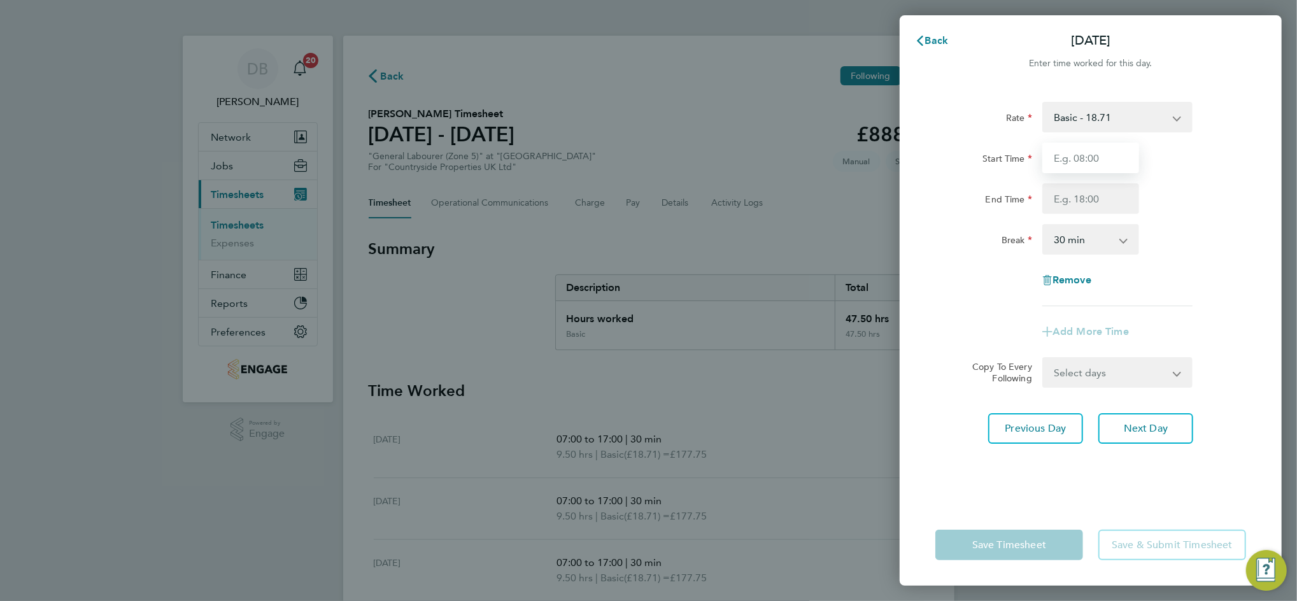
click at [1085, 159] on input "Start Time" at bounding box center [1090, 158] width 97 height 31
type input "07:00"
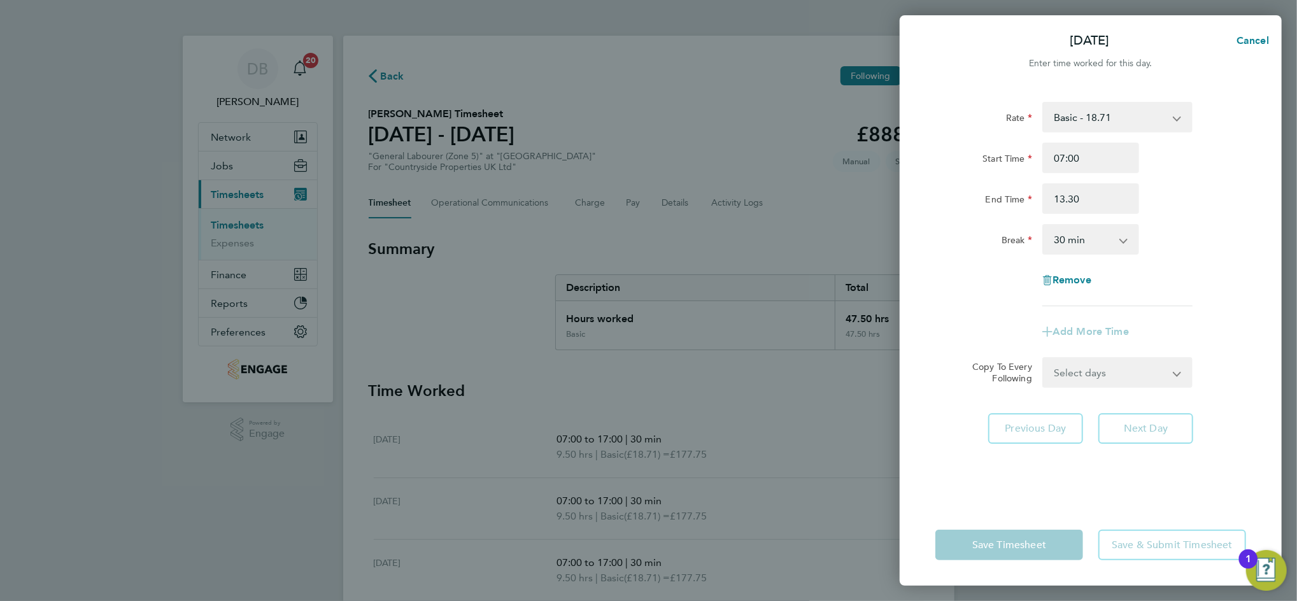
type input "13:30"
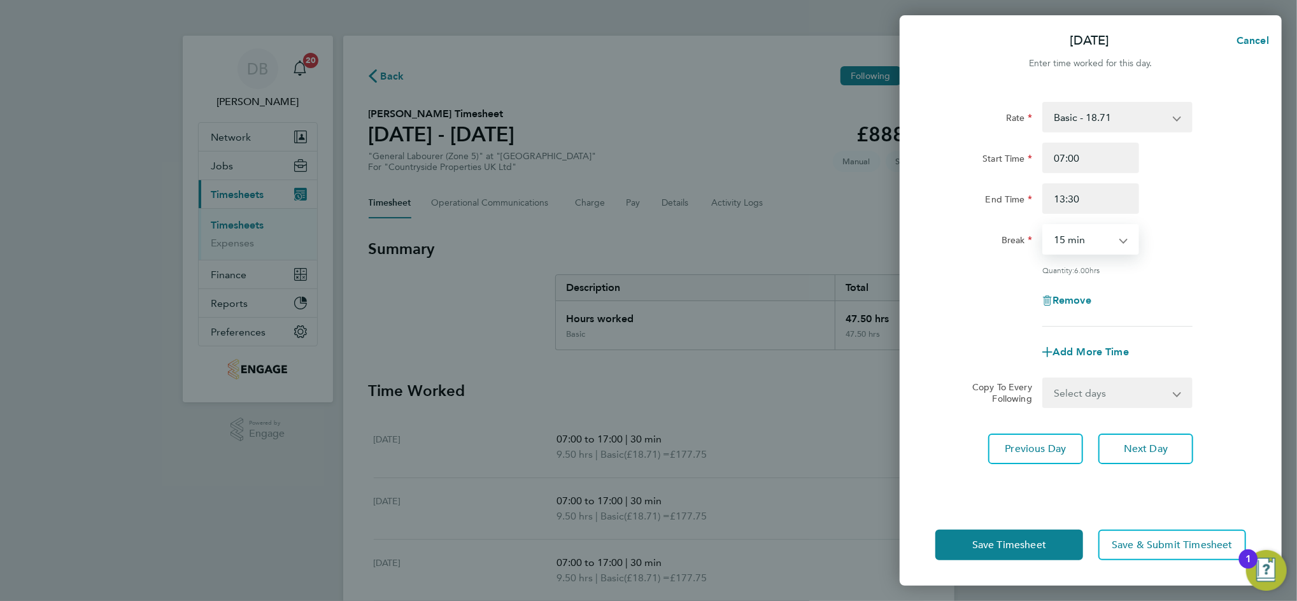
select select "0"
click at [1159, 451] on span "Next Day" at bounding box center [1146, 448] width 44 height 13
select select "30"
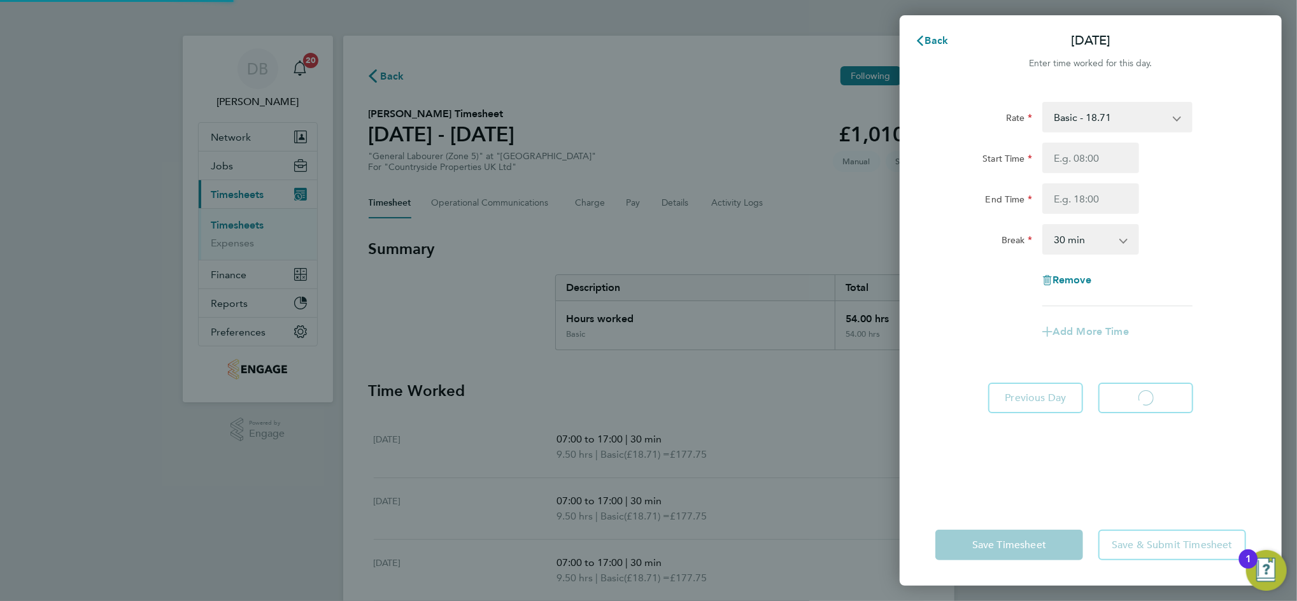
select select "30"
click at [942, 43] on span "Back" at bounding box center [937, 40] width 24 height 12
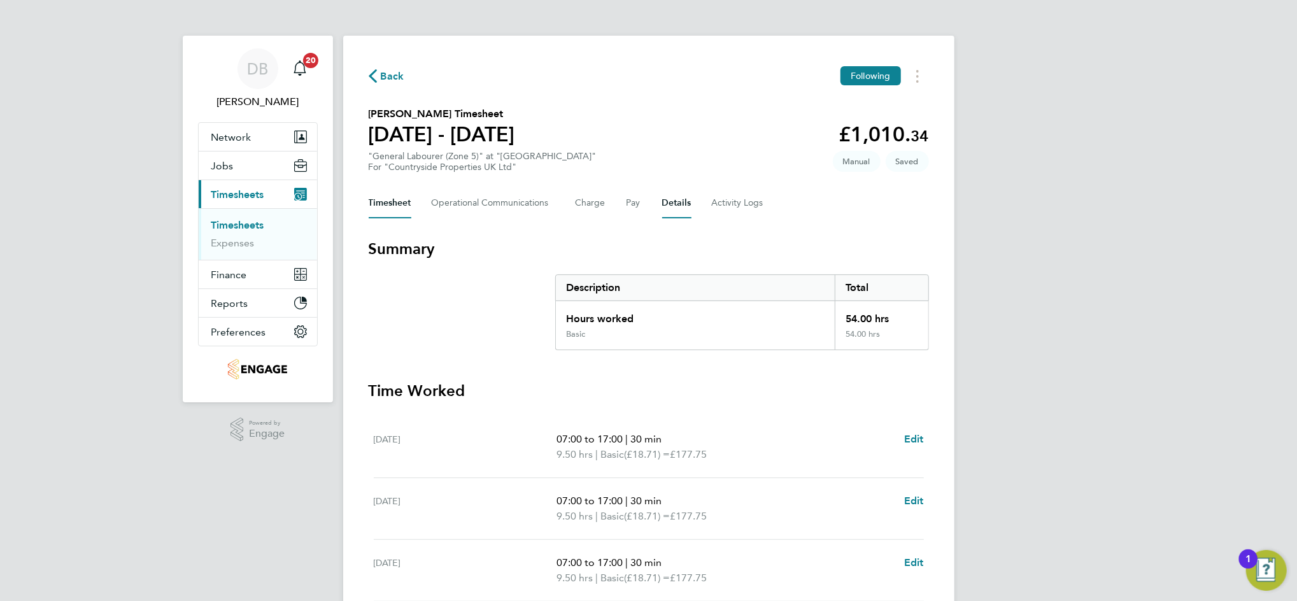
click at [662, 198] on button "Details" at bounding box center [676, 203] width 29 height 31
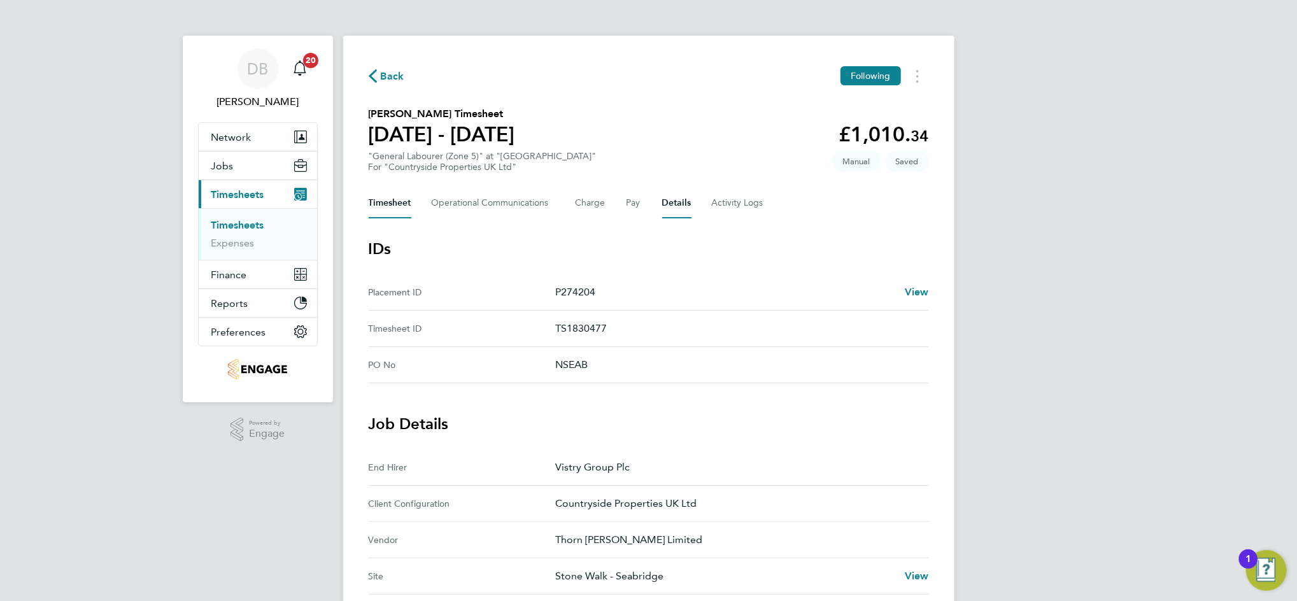
click at [389, 201] on button "Timesheet" at bounding box center [390, 203] width 43 height 31
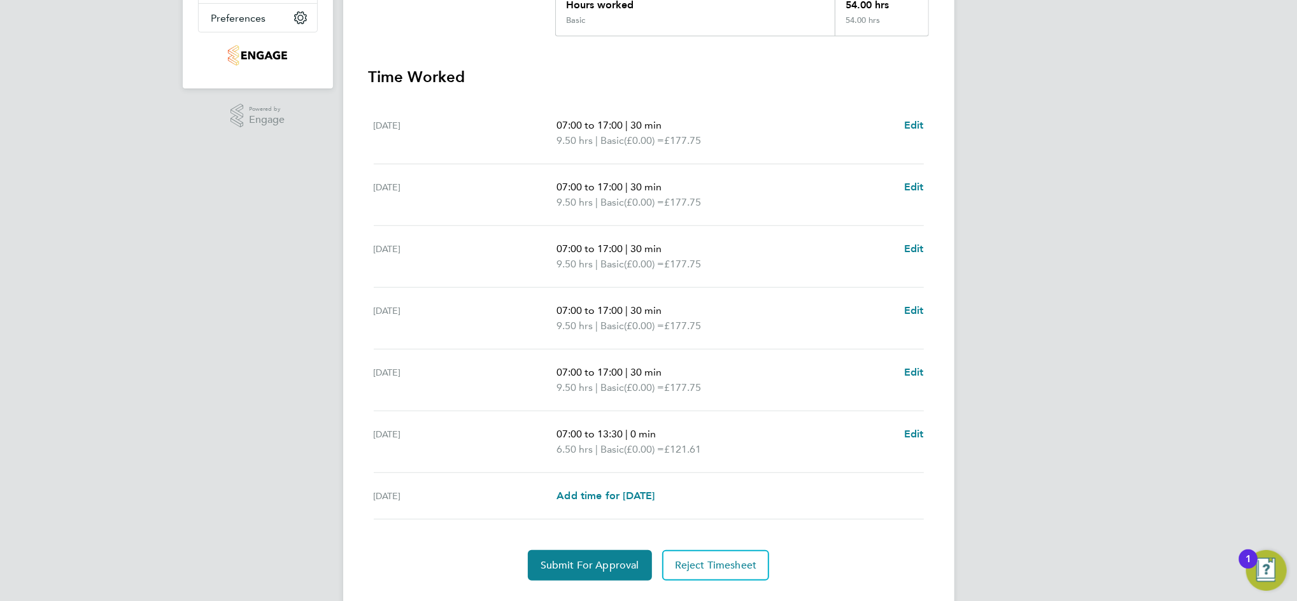
scroll to position [342, 0]
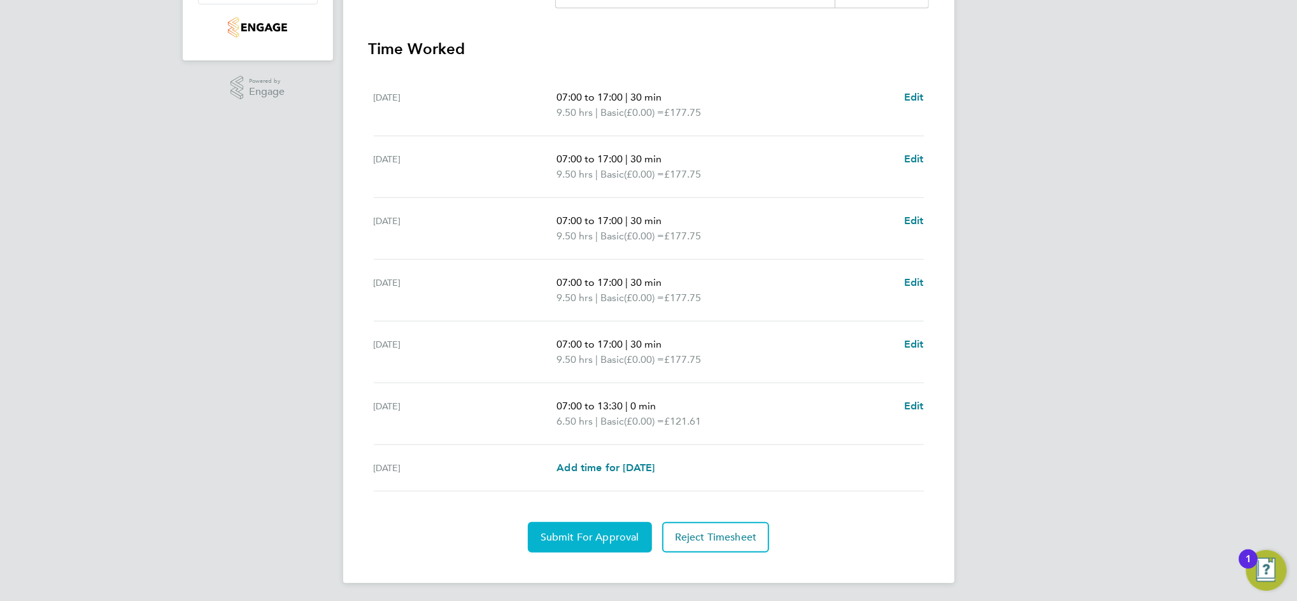
click at [628, 531] on span "Submit For Approval" at bounding box center [589, 537] width 99 height 13
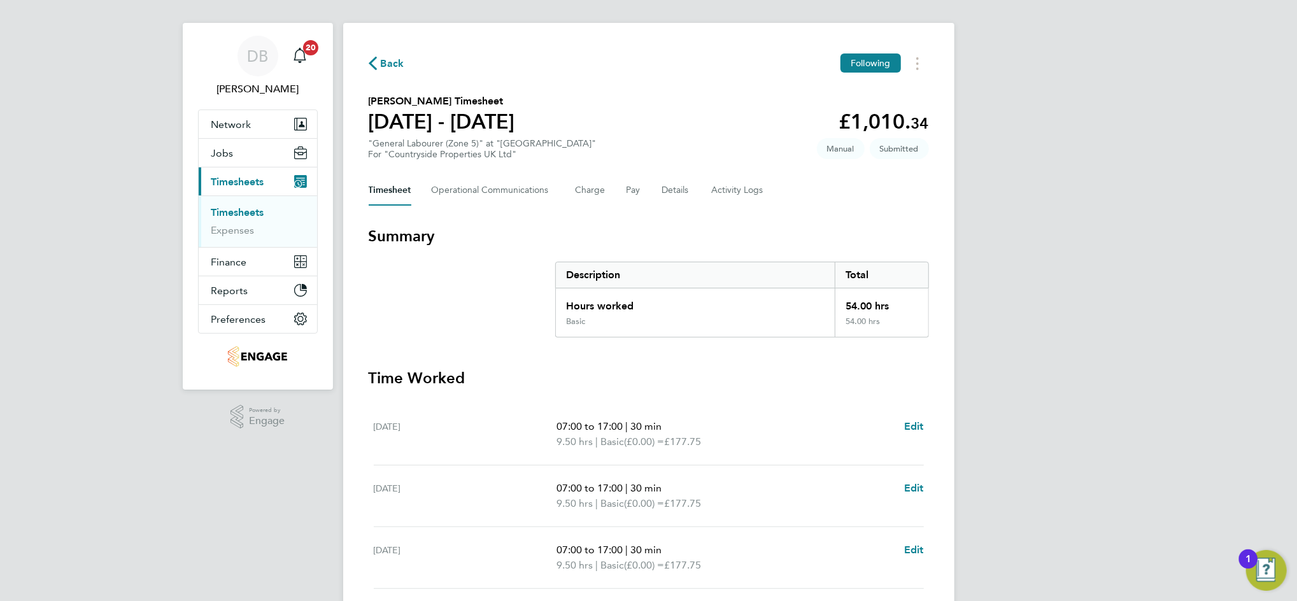
scroll to position [0, 0]
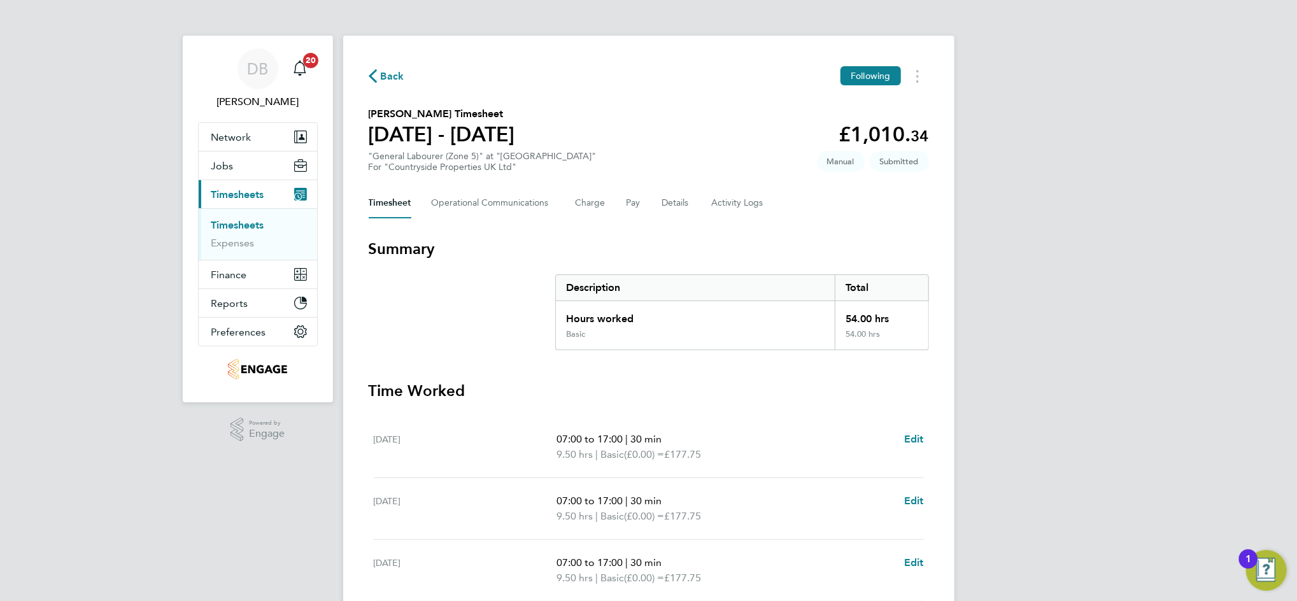
click at [391, 74] on span "Back" at bounding box center [393, 76] width 24 height 15
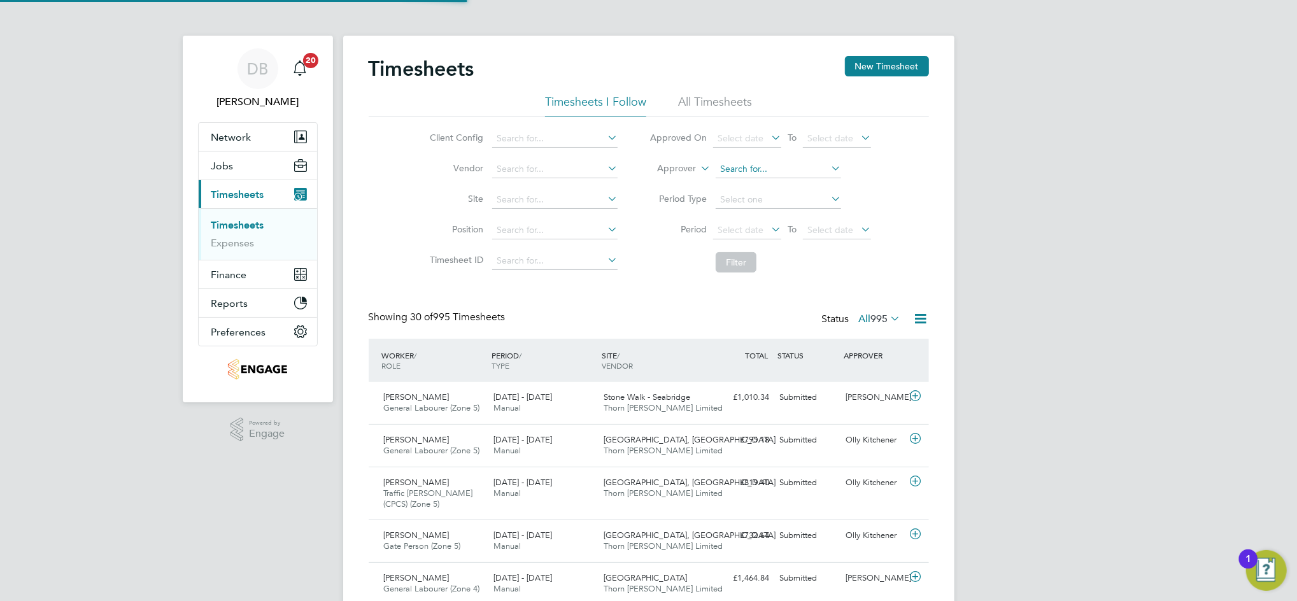
scroll to position [43, 110]
click at [895, 60] on button "New Timesheet" at bounding box center [887, 66] width 84 height 20
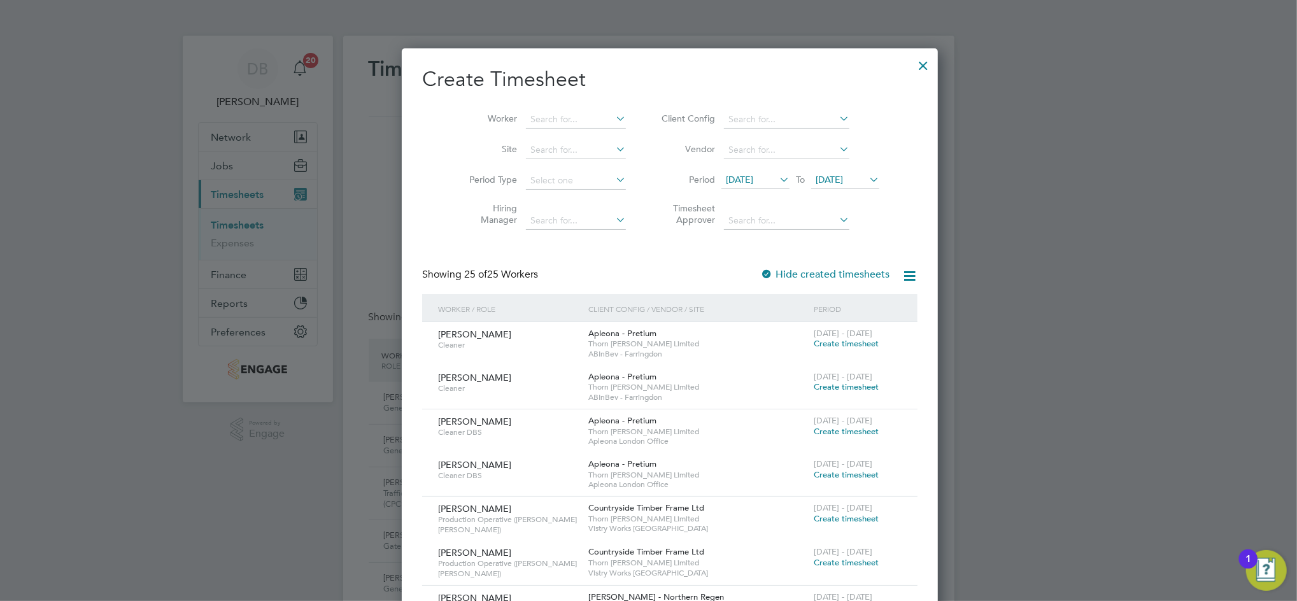
click at [843, 180] on span "22 Sep 2025" at bounding box center [829, 179] width 27 height 11
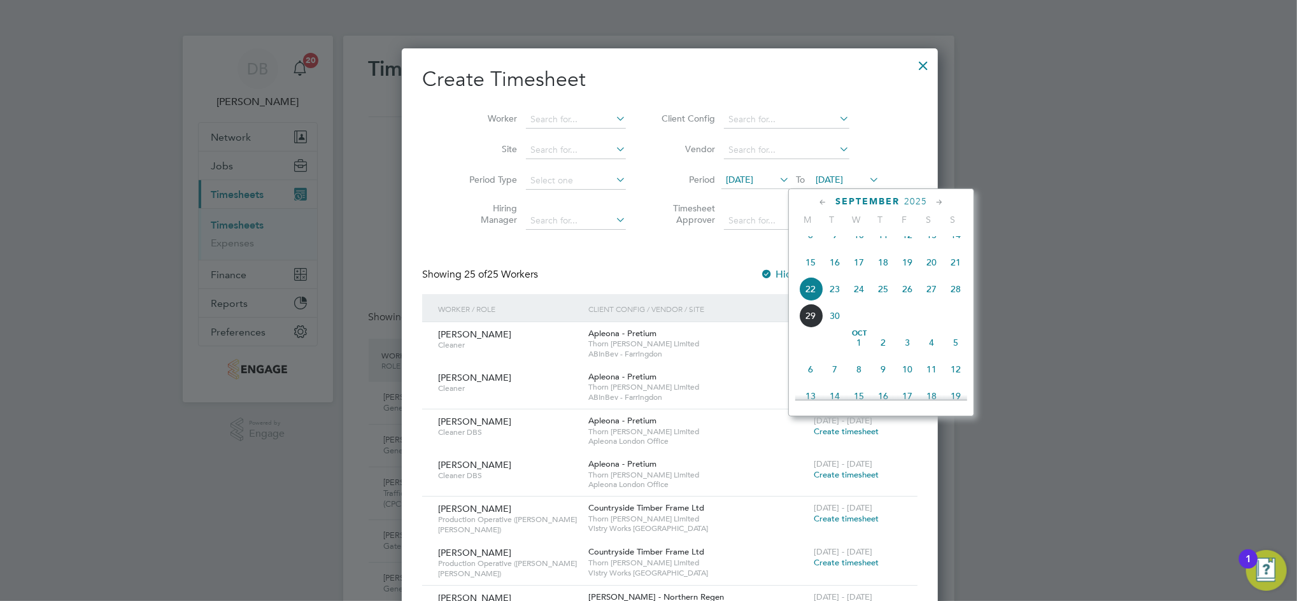
click at [957, 301] on span "28" at bounding box center [955, 289] width 24 height 24
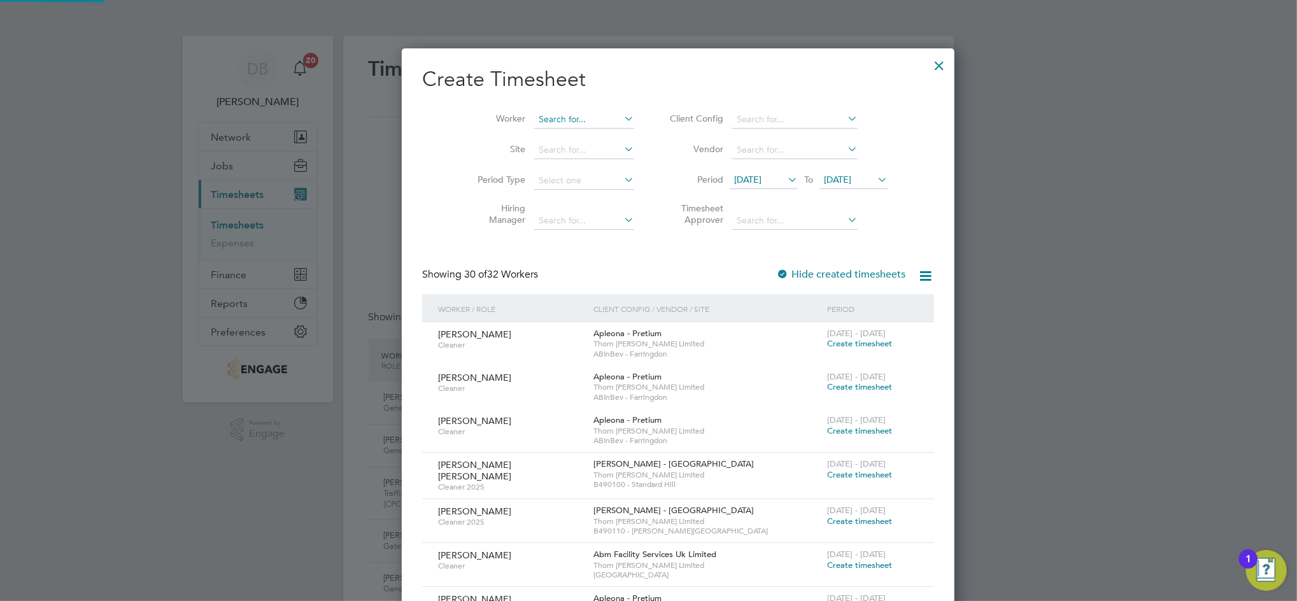
click at [534, 118] on input at bounding box center [584, 120] width 100 height 18
type input "g"
click at [575, 136] on li "Kenneth W A Meadon" at bounding box center [573, 136] width 138 height 17
type input "[PERSON_NAME]"
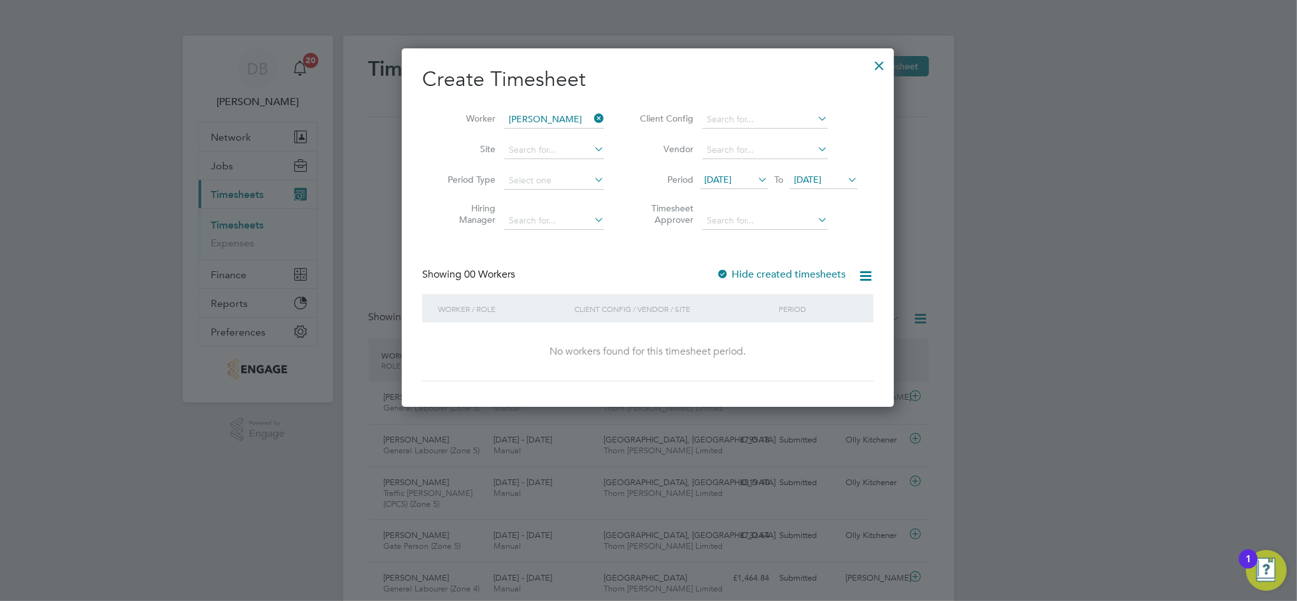
click at [821, 181] on span "[DATE]" at bounding box center [807, 179] width 27 height 11
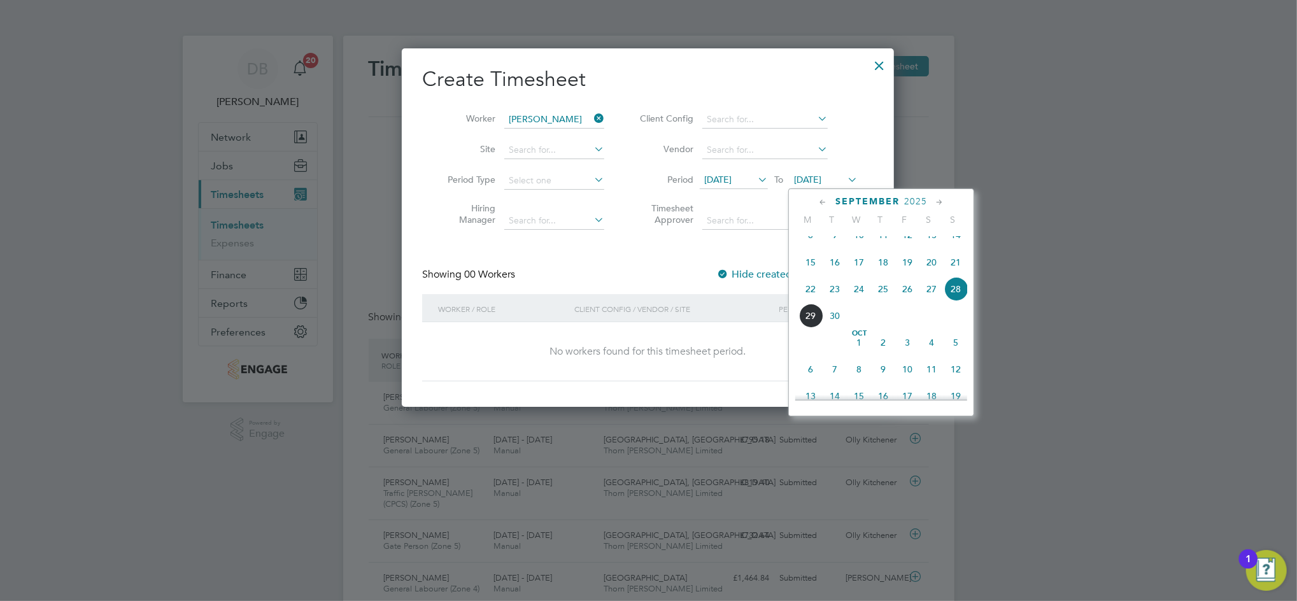
click at [933, 301] on span "27" at bounding box center [931, 289] width 24 height 24
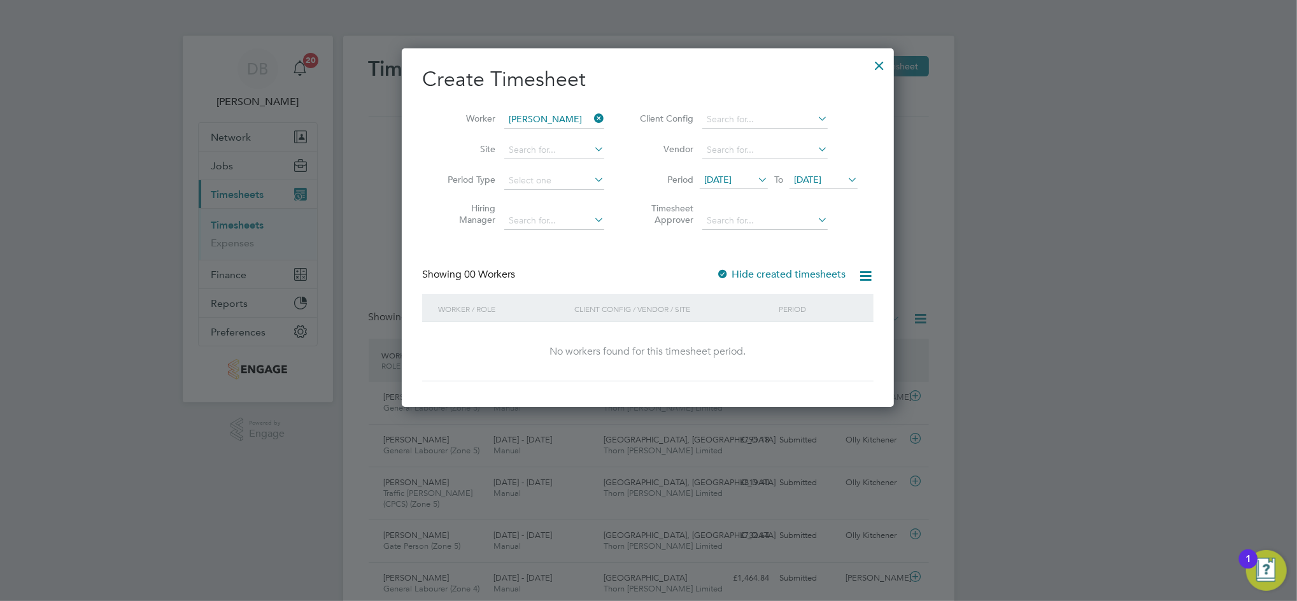
click at [882, 64] on div at bounding box center [879, 62] width 23 height 23
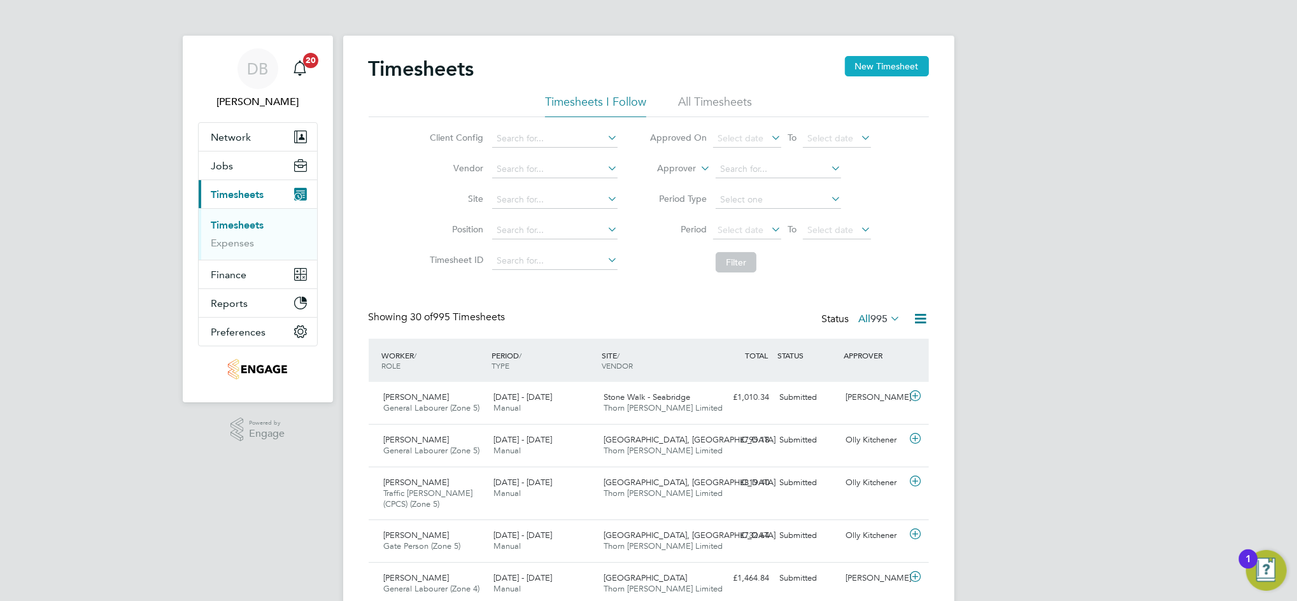
click at [870, 72] on button "New Timesheet" at bounding box center [887, 66] width 84 height 20
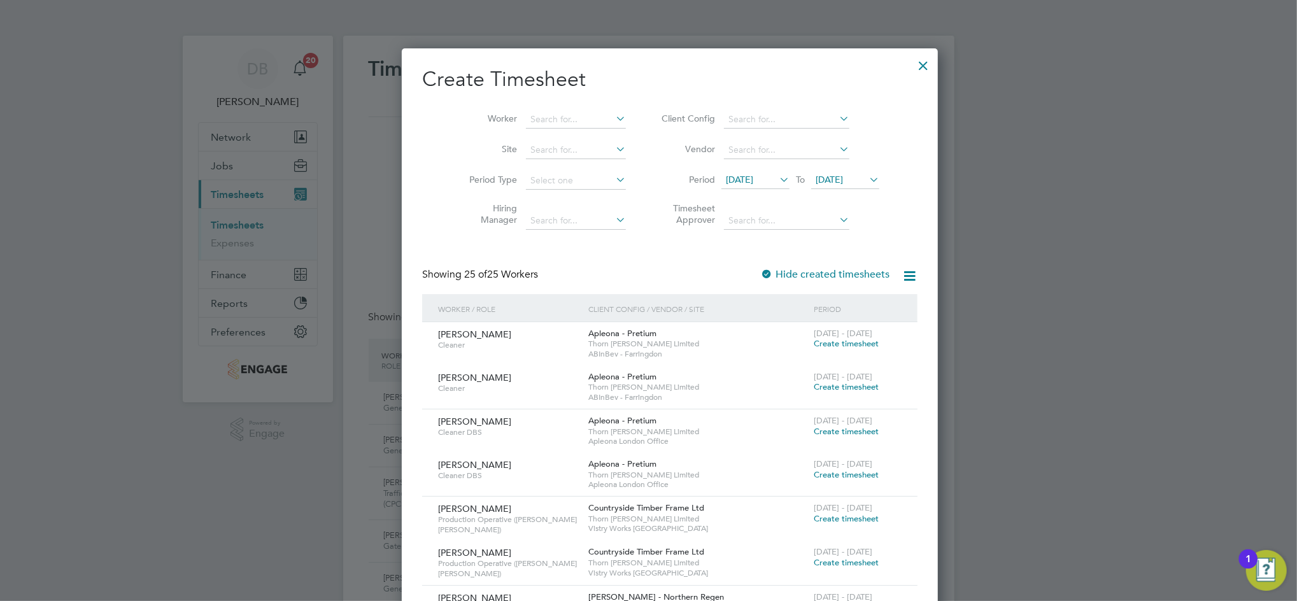
click at [826, 182] on span "22 Sep 2025" at bounding box center [829, 179] width 27 height 11
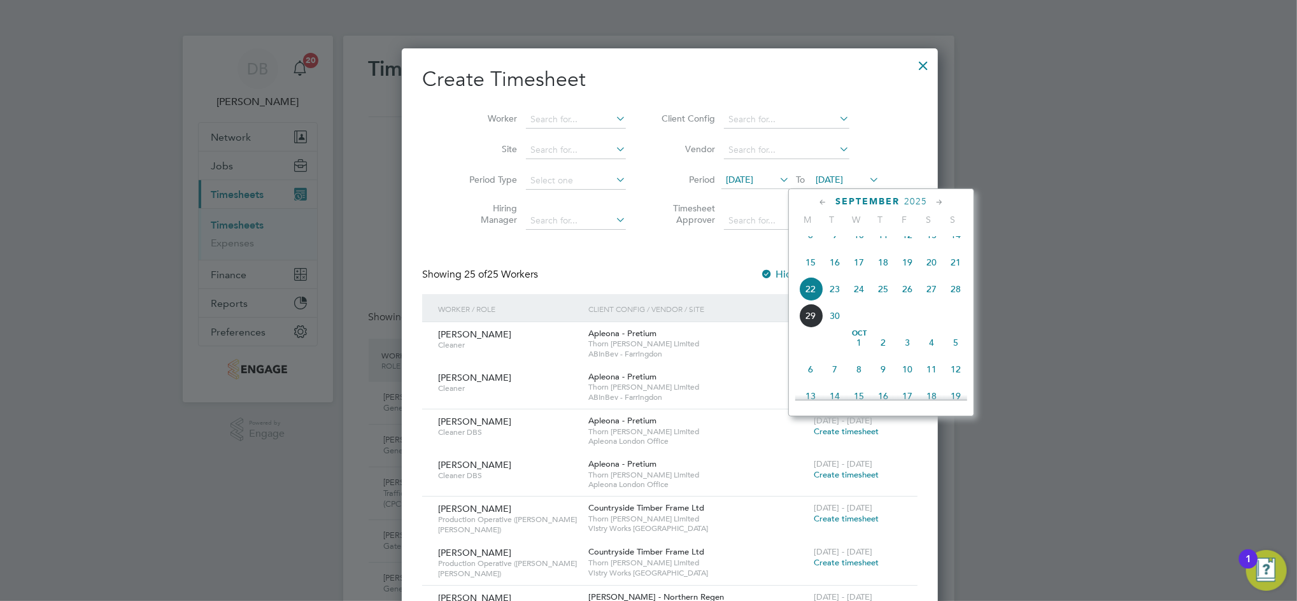
click at [929, 301] on span "27" at bounding box center [931, 289] width 24 height 24
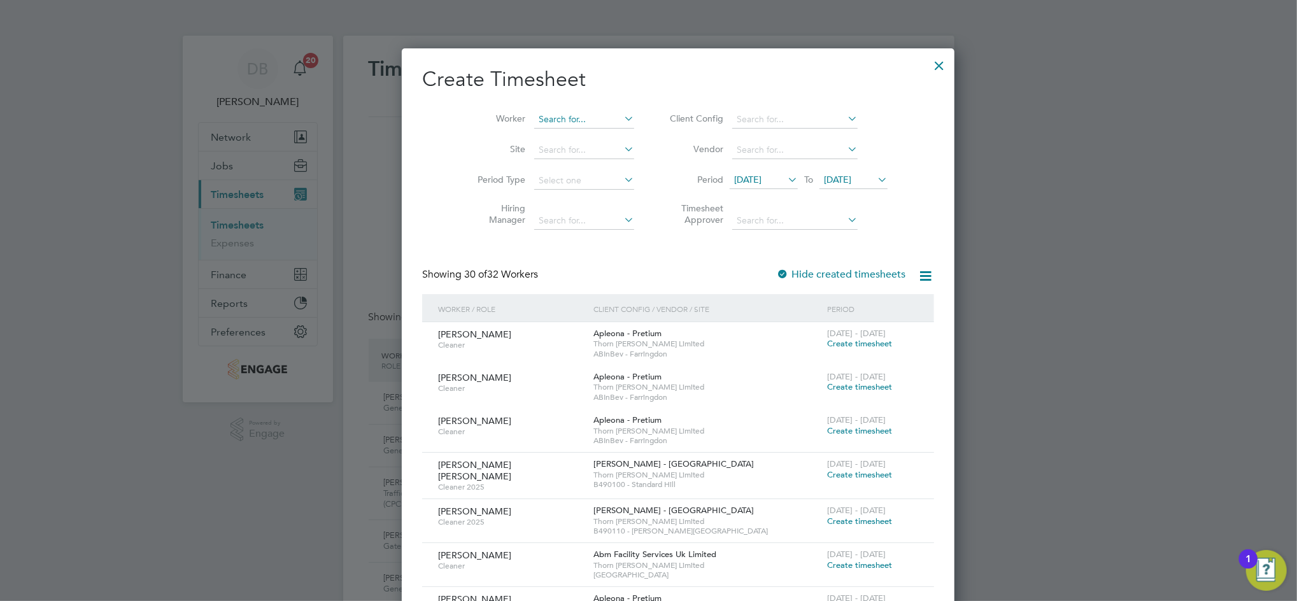
click at [540, 113] on input at bounding box center [584, 120] width 100 height 18
click at [546, 131] on li "Kenneth W A Mead on" at bounding box center [587, 136] width 167 height 17
type input "[PERSON_NAME]"
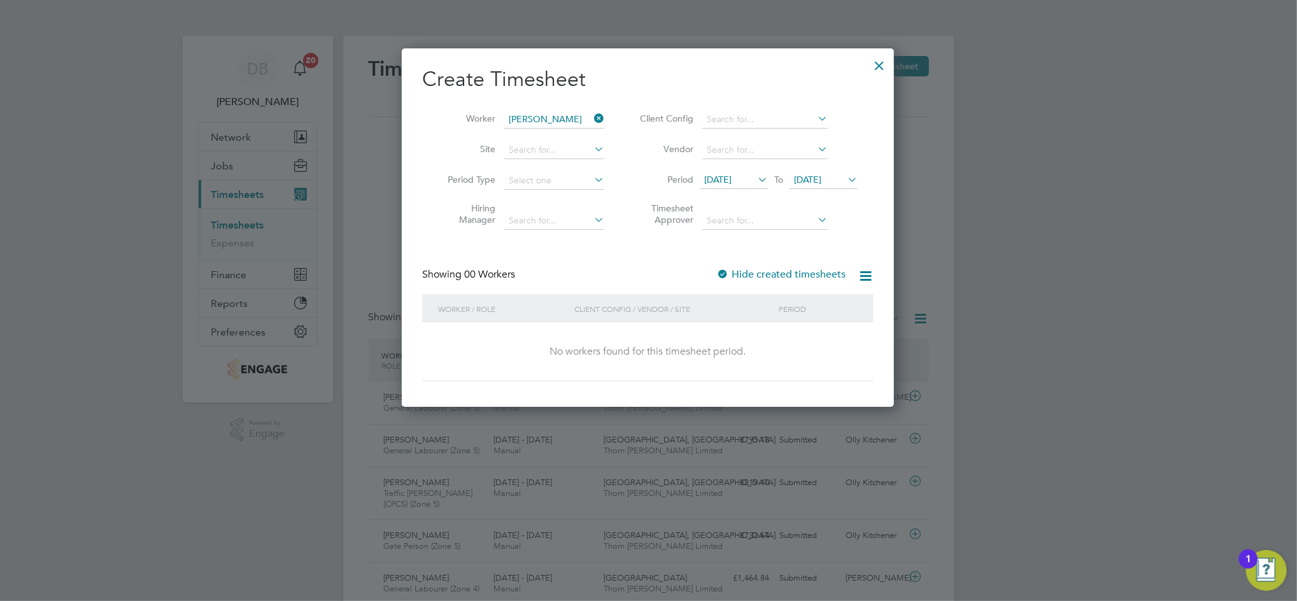
click at [880, 67] on div at bounding box center [879, 62] width 23 height 23
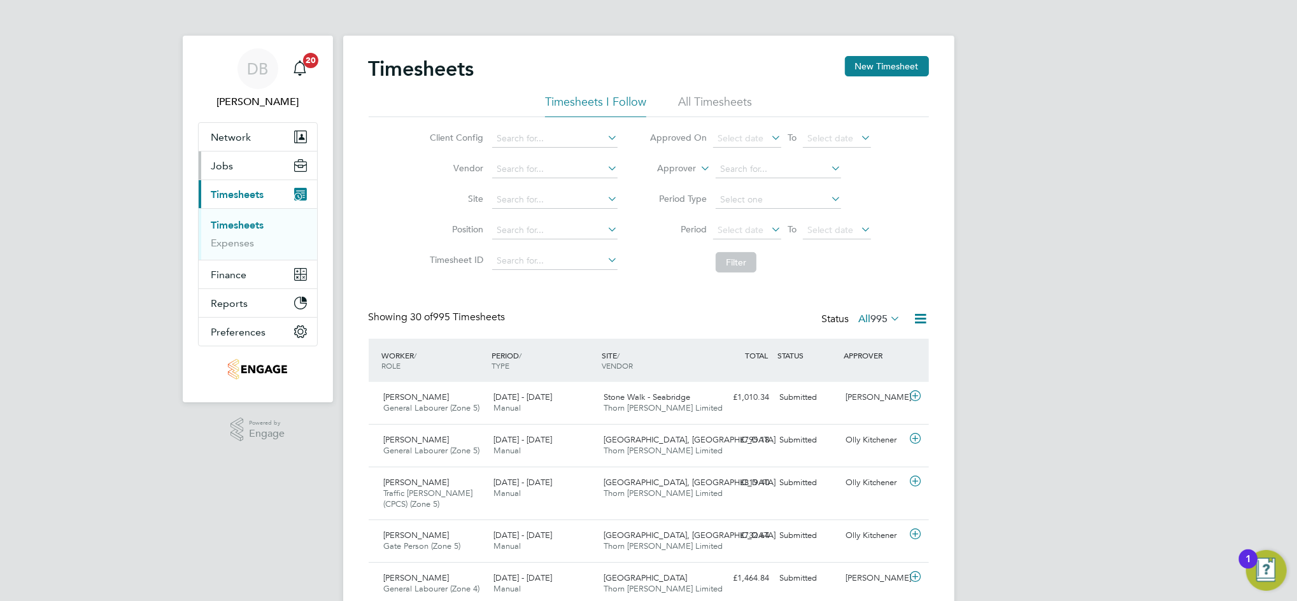
click at [231, 167] on span "Jobs" at bounding box center [222, 166] width 22 height 12
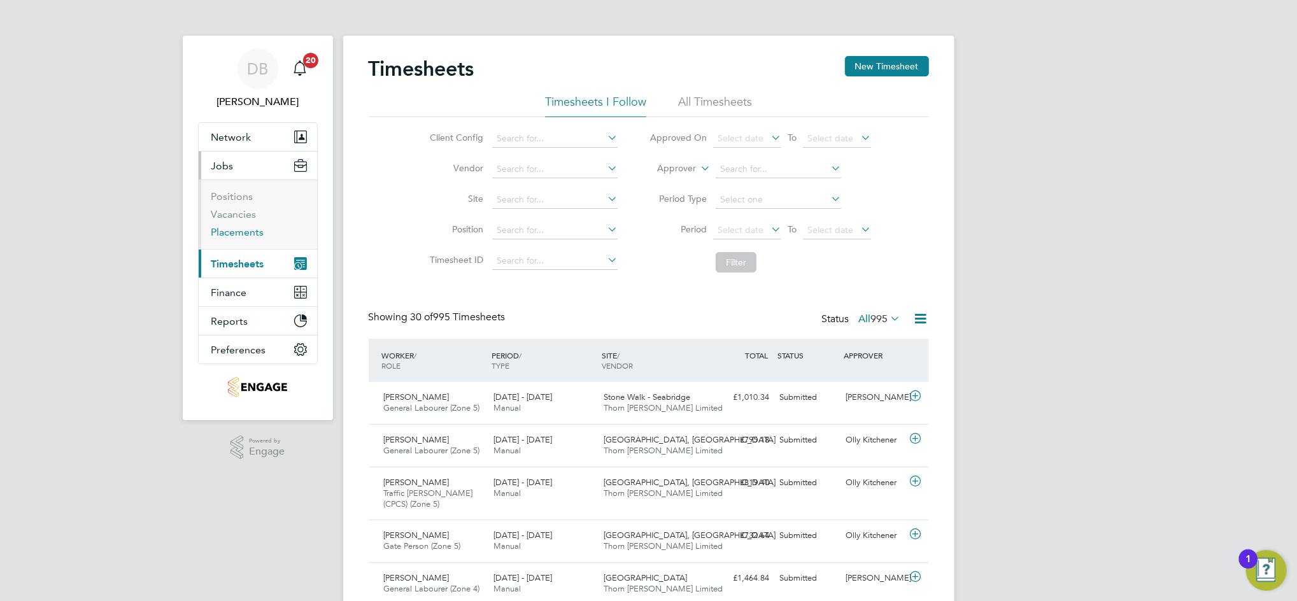
click at [248, 232] on link "Placements" at bounding box center [237, 232] width 53 height 12
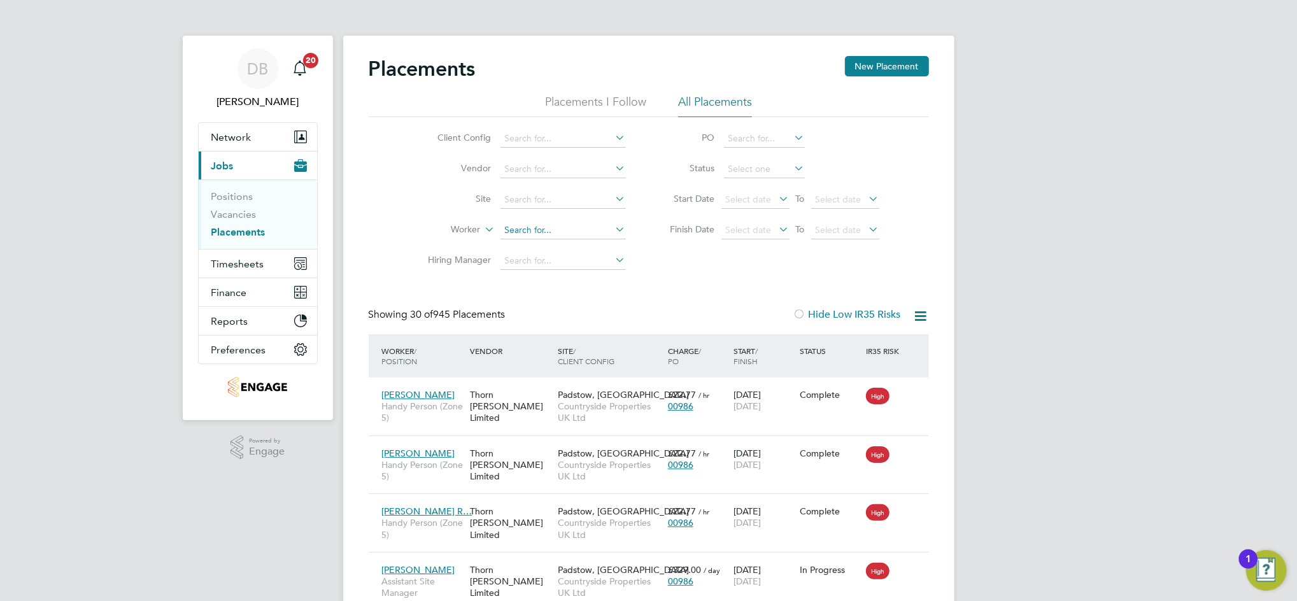
click at [534, 226] on input at bounding box center [562, 231] width 125 height 18
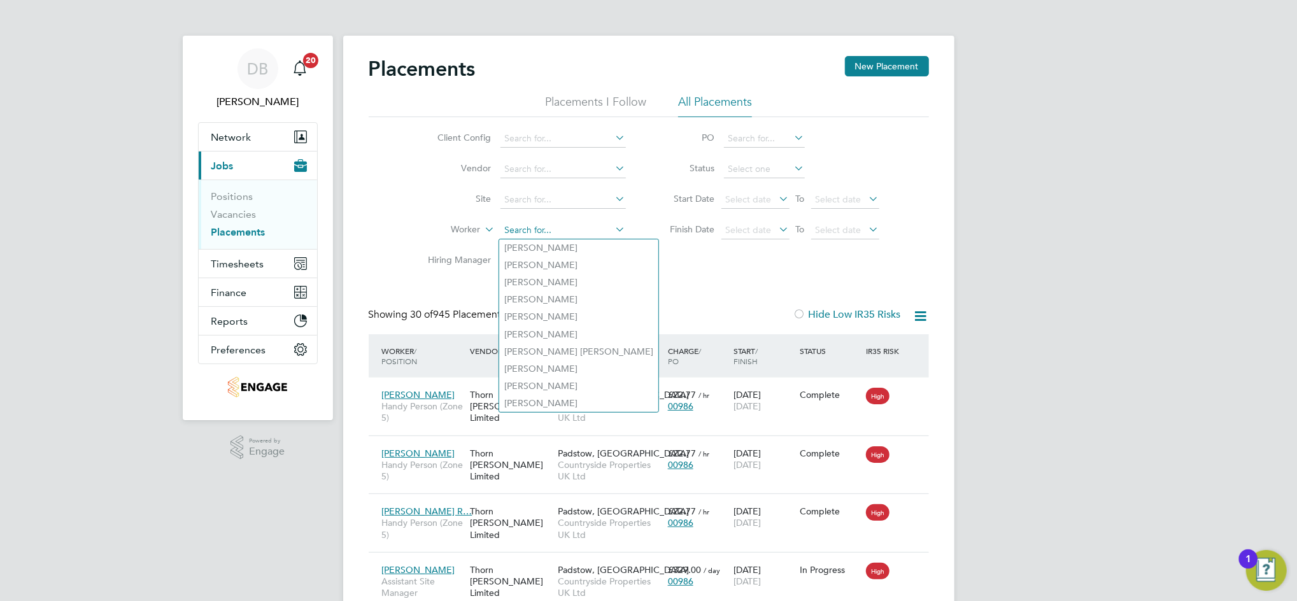
type input "e"
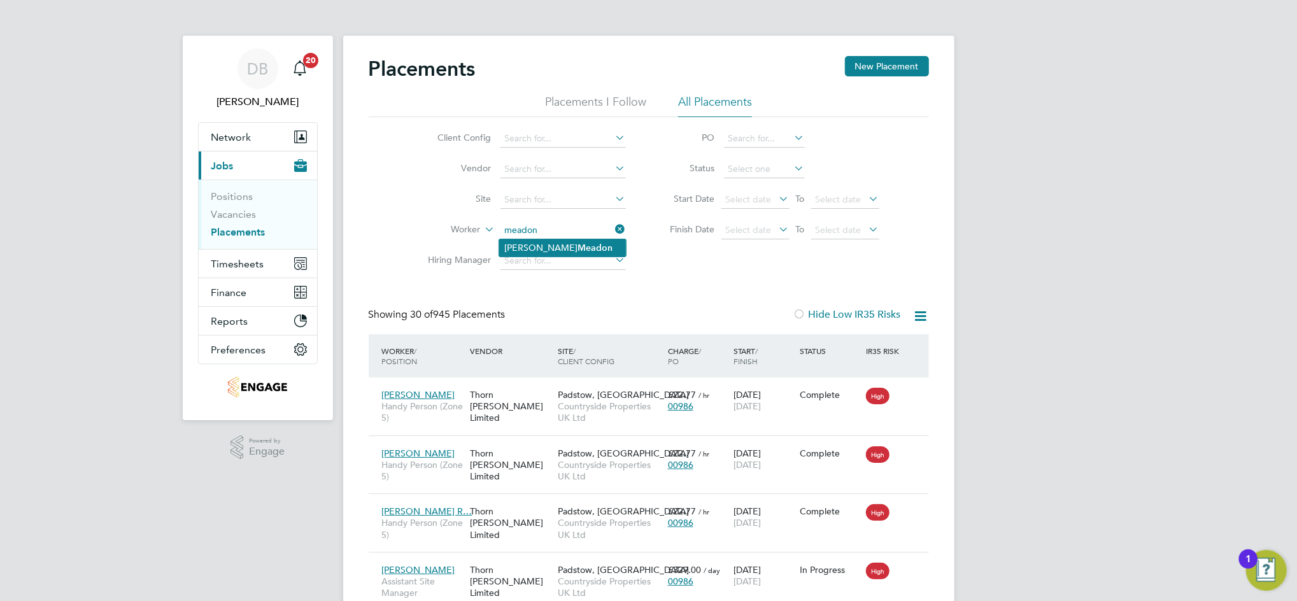
click at [542, 244] on li "Kenneth W A Meadon" at bounding box center [562, 247] width 127 height 17
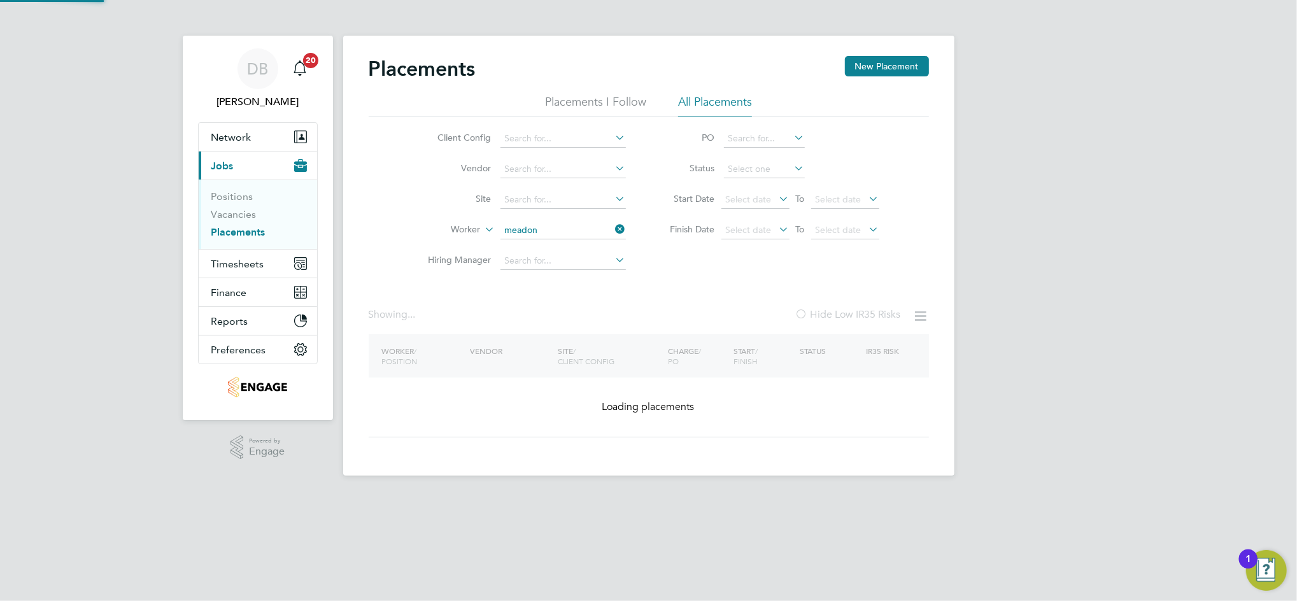
type input "[PERSON_NAME]"
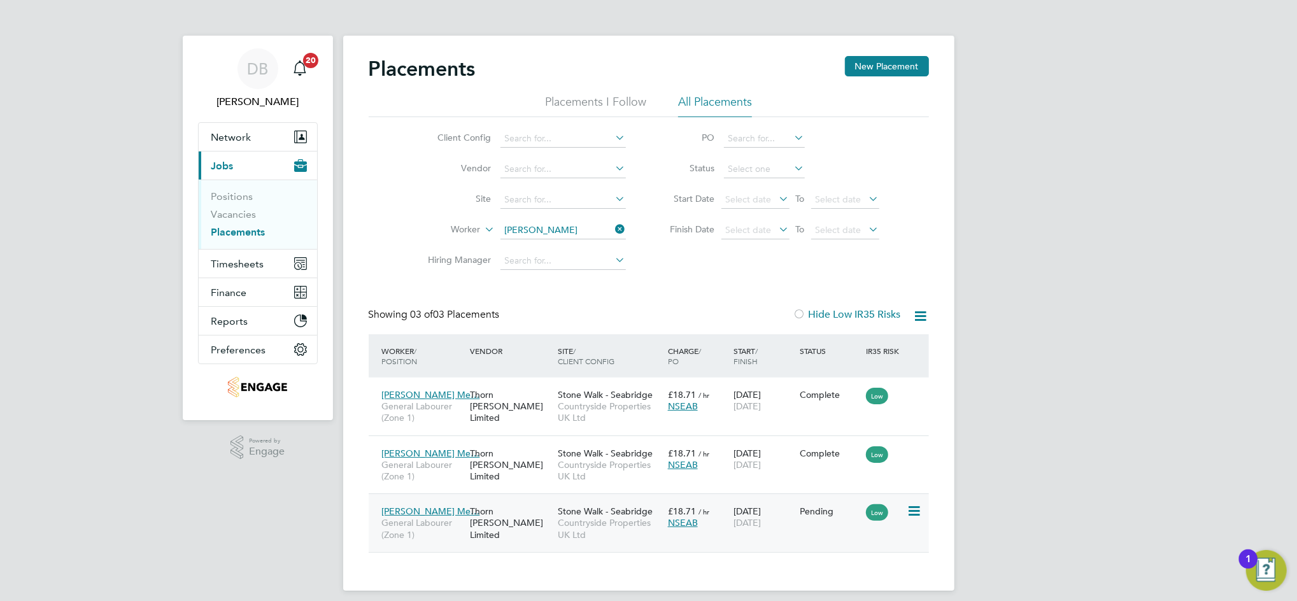
click at [917, 512] on icon at bounding box center [913, 511] width 13 height 15
click at [912, 510] on icon at bounding box center [913, 511] width 13 height 15
click at [852, 517] on div "Pending" at bounding box center [829, 511] width 66 height 24
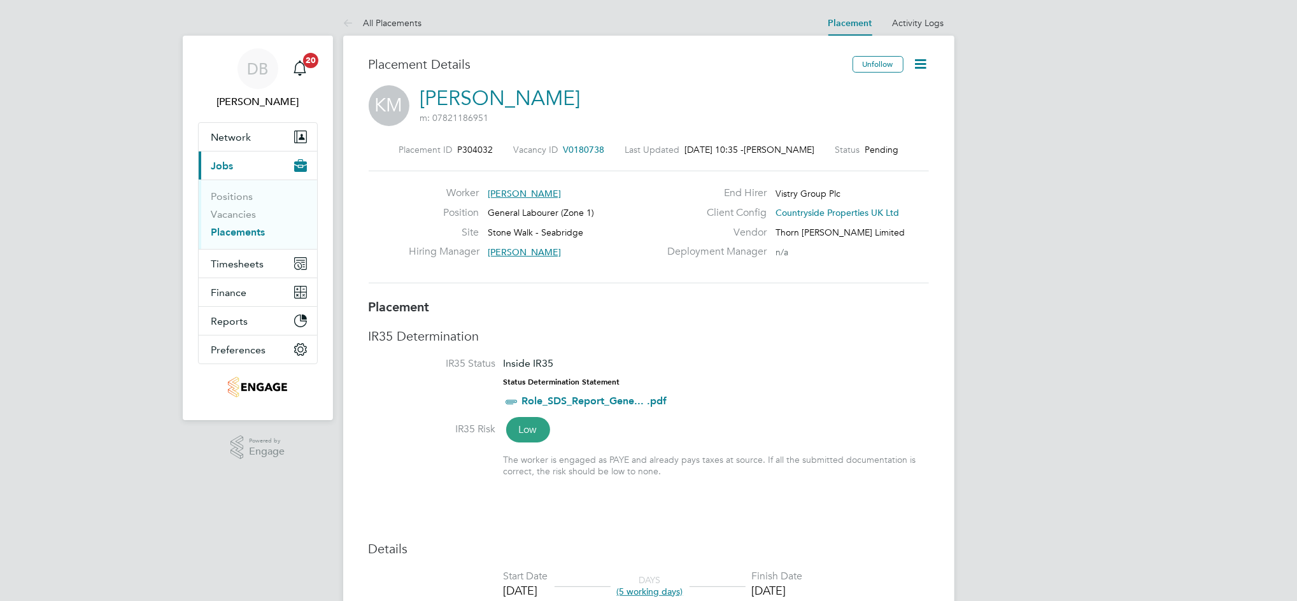
click at [921, 67] on icon at bounding box center [921, 64] width 16 height 16
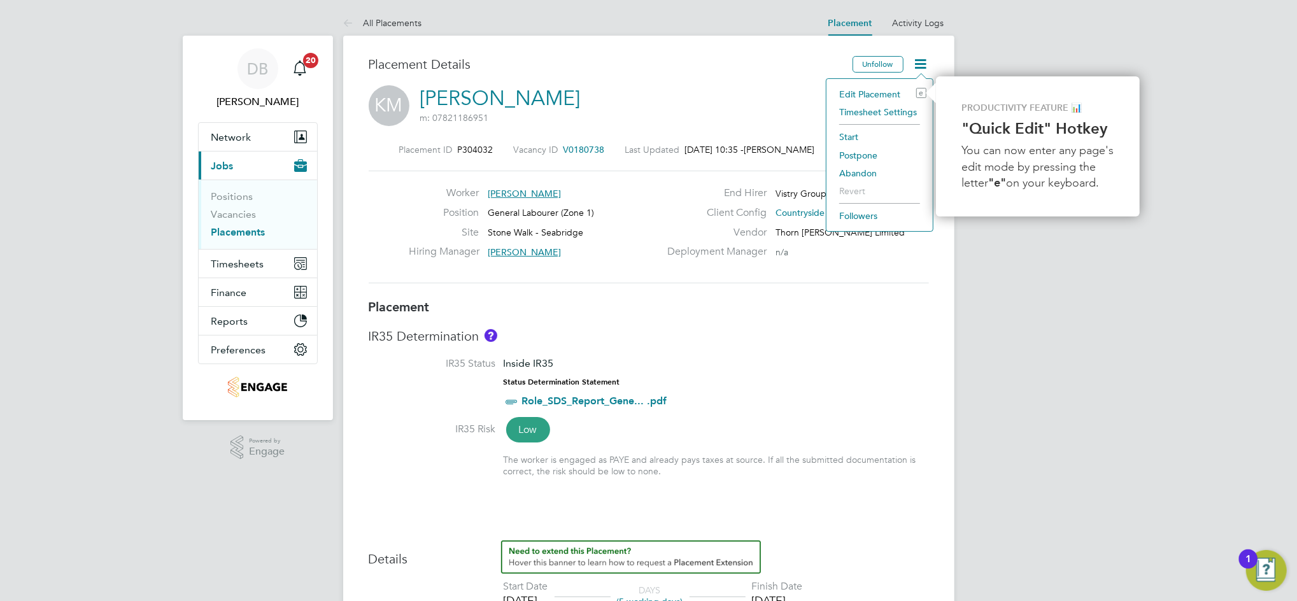
click at [859, 136] on li "Start" at bounding box center [880, 137] width 94 height 18
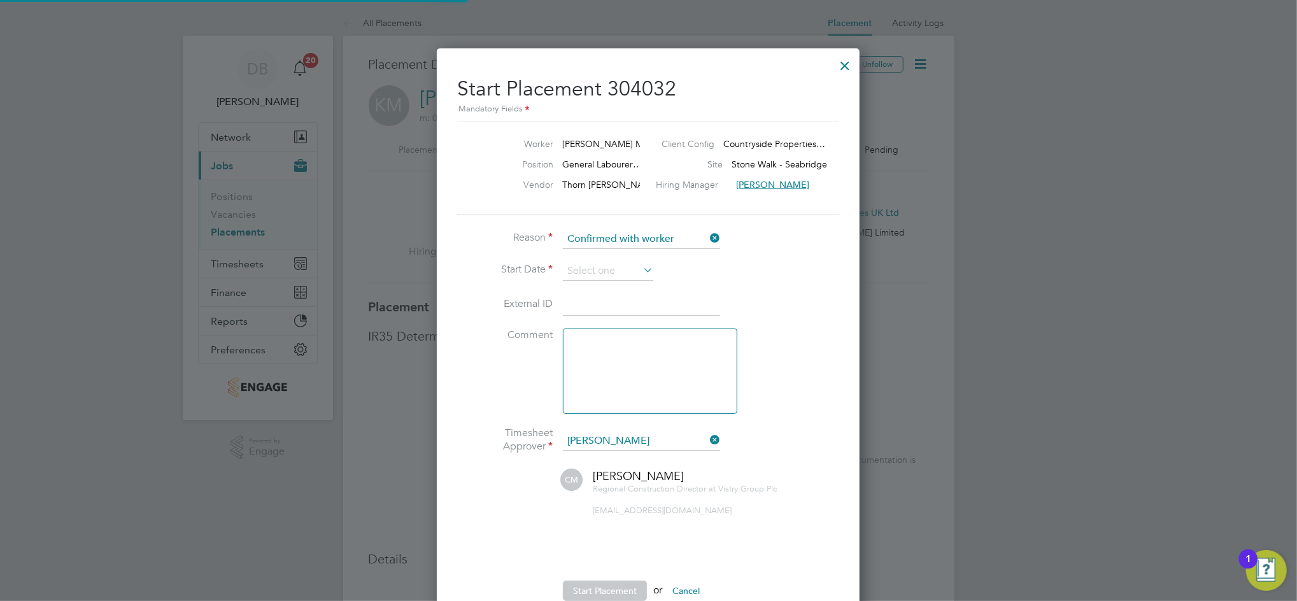
scroll to position [6, 6]
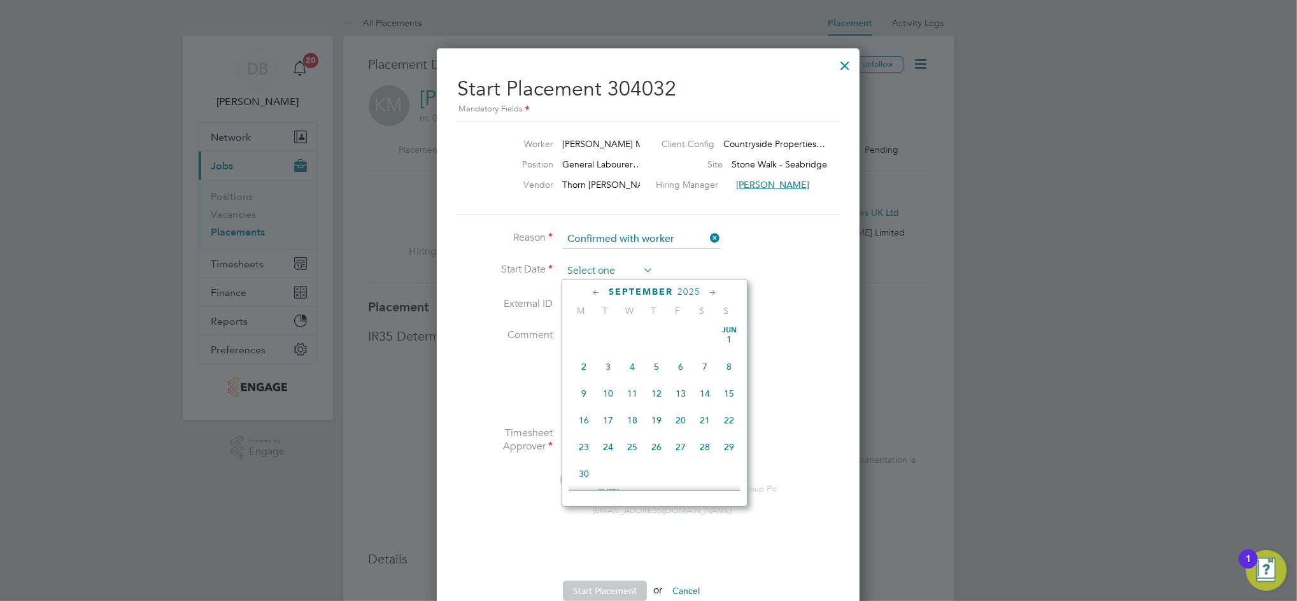
click at [615, 265] on input at bounding box center [608, 271] width 90 height 19
click at [583, 364] on span "22" at bounding box center [584, 352] width 24 height 24
type input "22 Sep 2025"
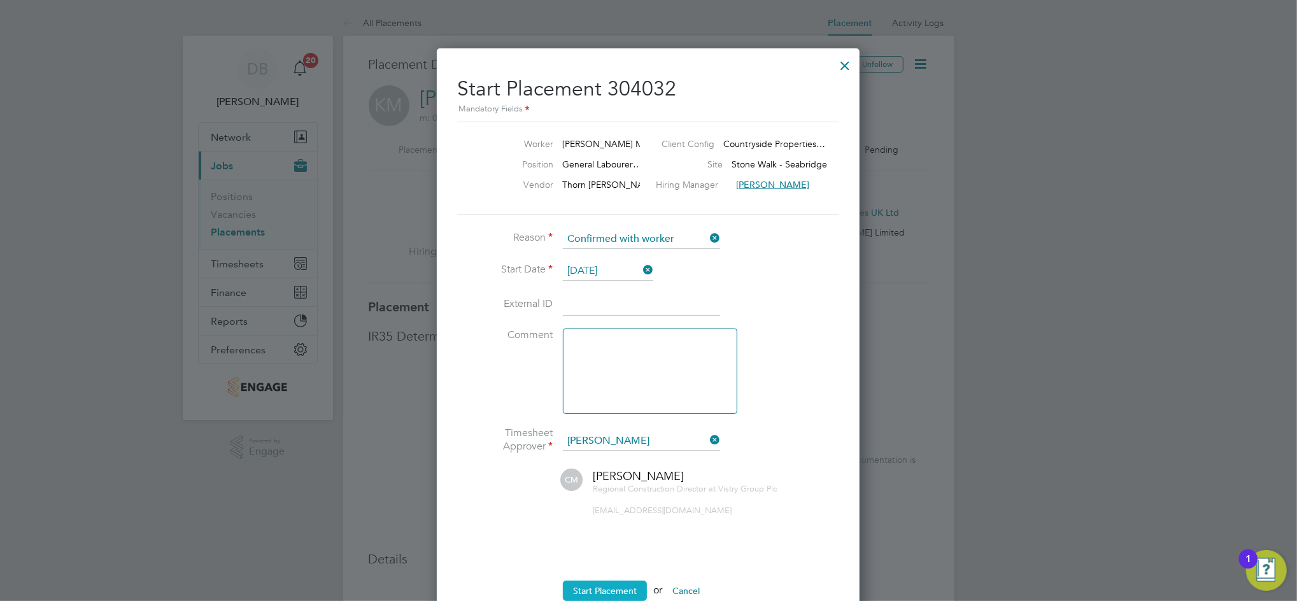
click at [614, 584] on button "Start Placement" at bounding box center [605, 591] width 84 height 20
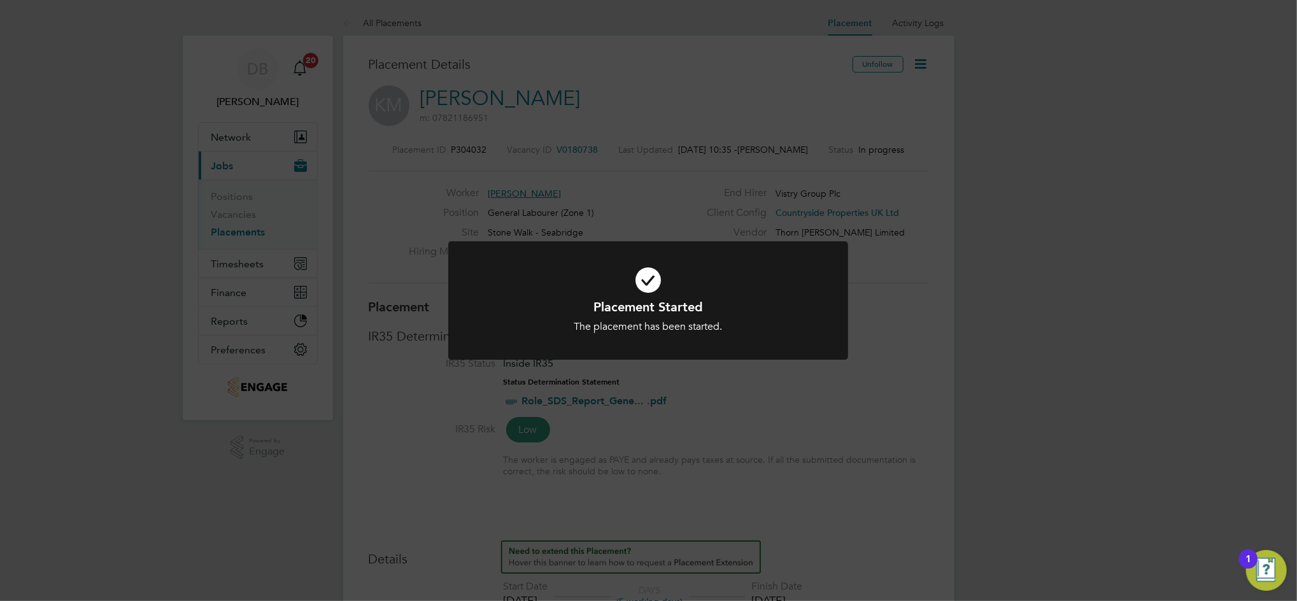
click at [927, 394] on div "Placement Started The placement has been started. Cancel Okay" at bounding box center [648, 300] width 1297 height 601
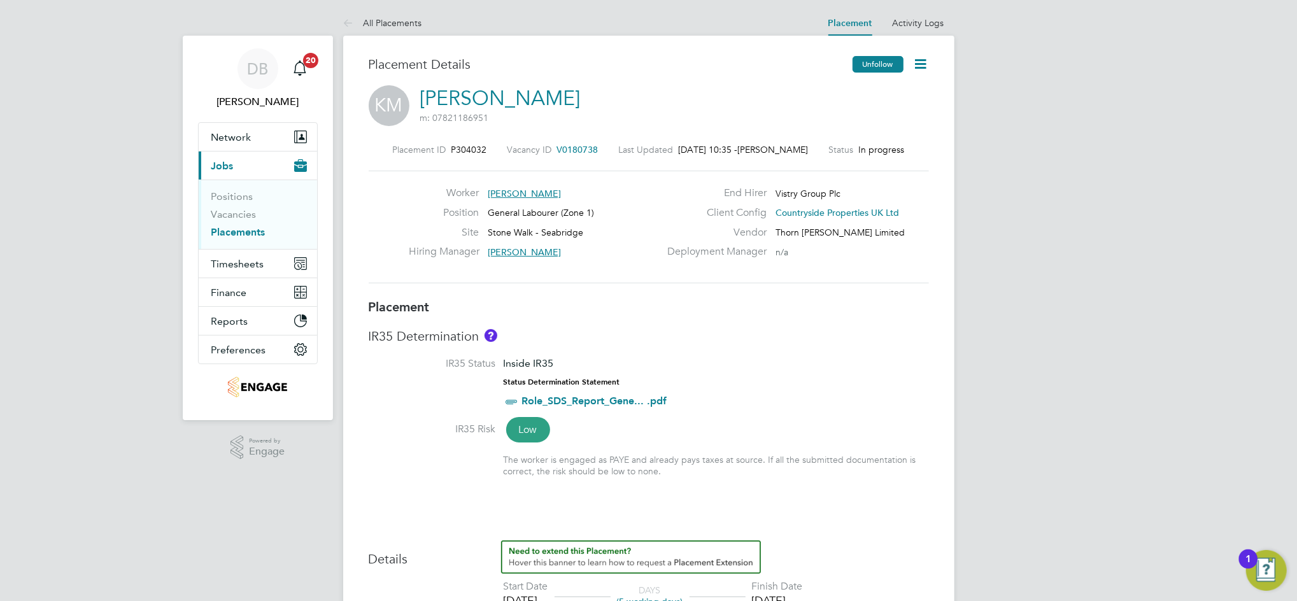
click at [868, 62] on button "Unfollow" at bounding box center [877, 64] width 51 height 17
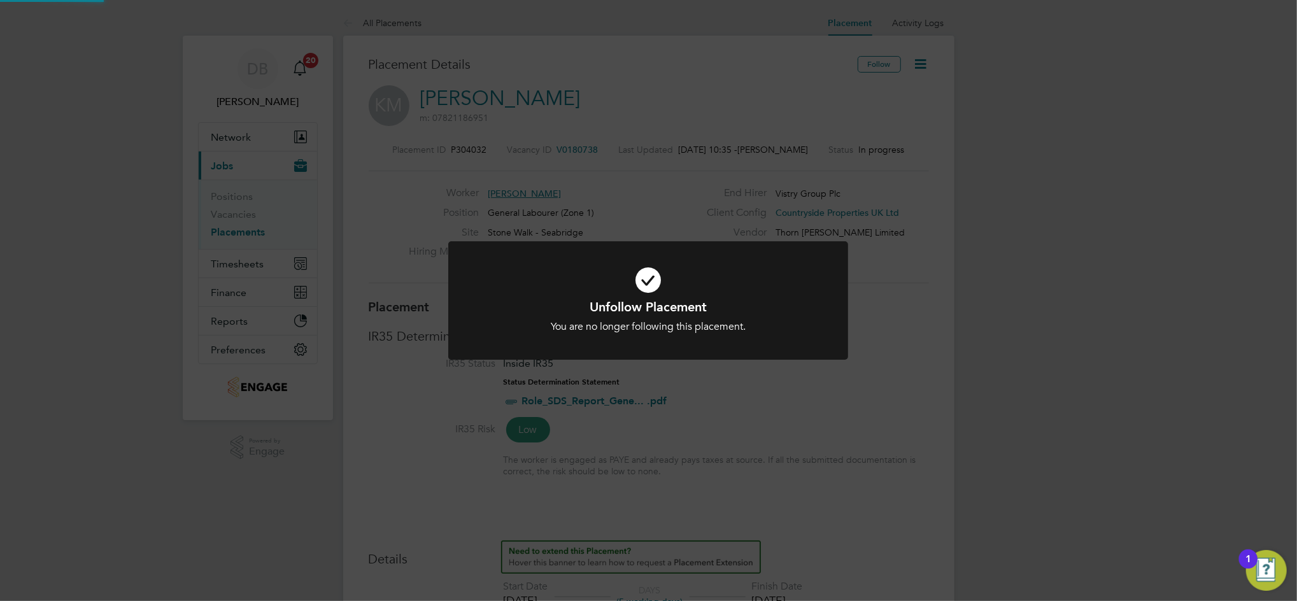
click at [868, 62] on div "Unfollow Placement You are no longer following this placement. Cancel Okay" at bounding box center [648, 300] width 1297 height 601
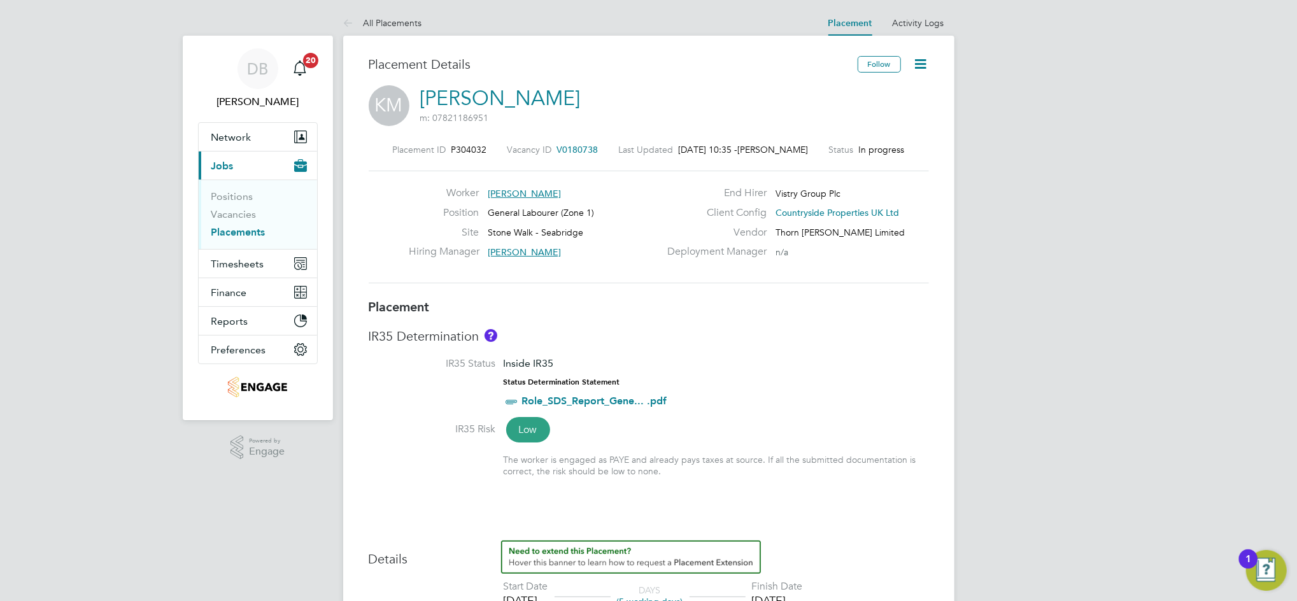
click at [868, 62] on button "Follow" at bounding box center [879, 64] width 43 height 17
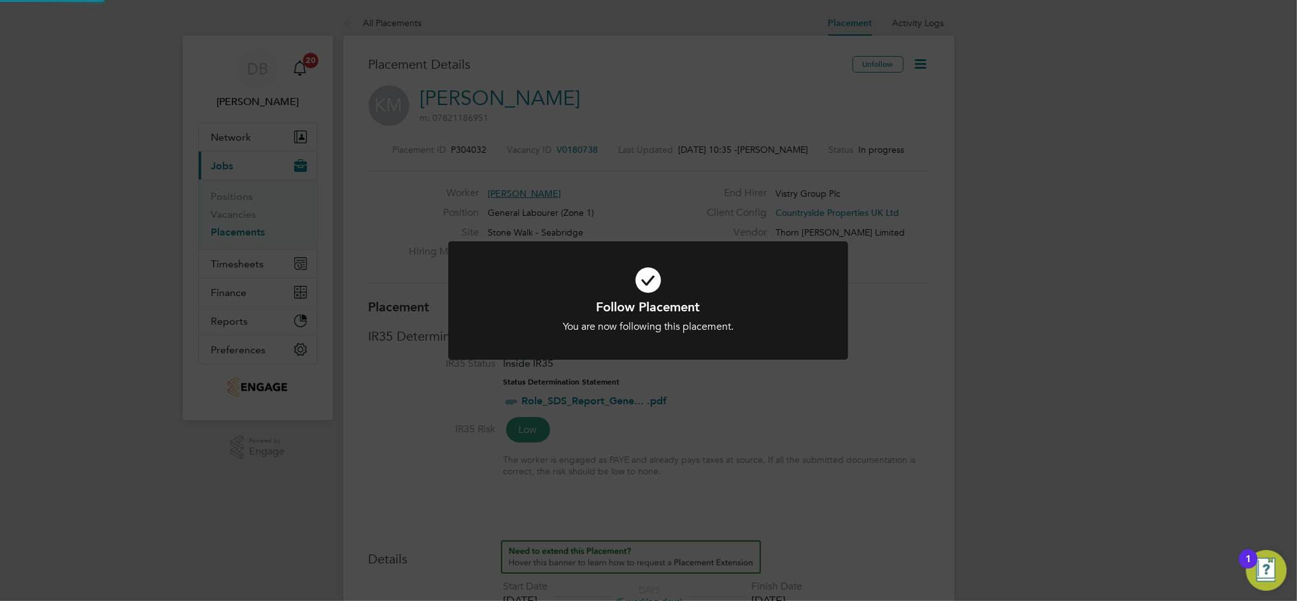
click at [909, 64] on div "Follow Placement You are now following this placement. Cancel Okay" at bounding box center [648, 300] width 1297 height 601
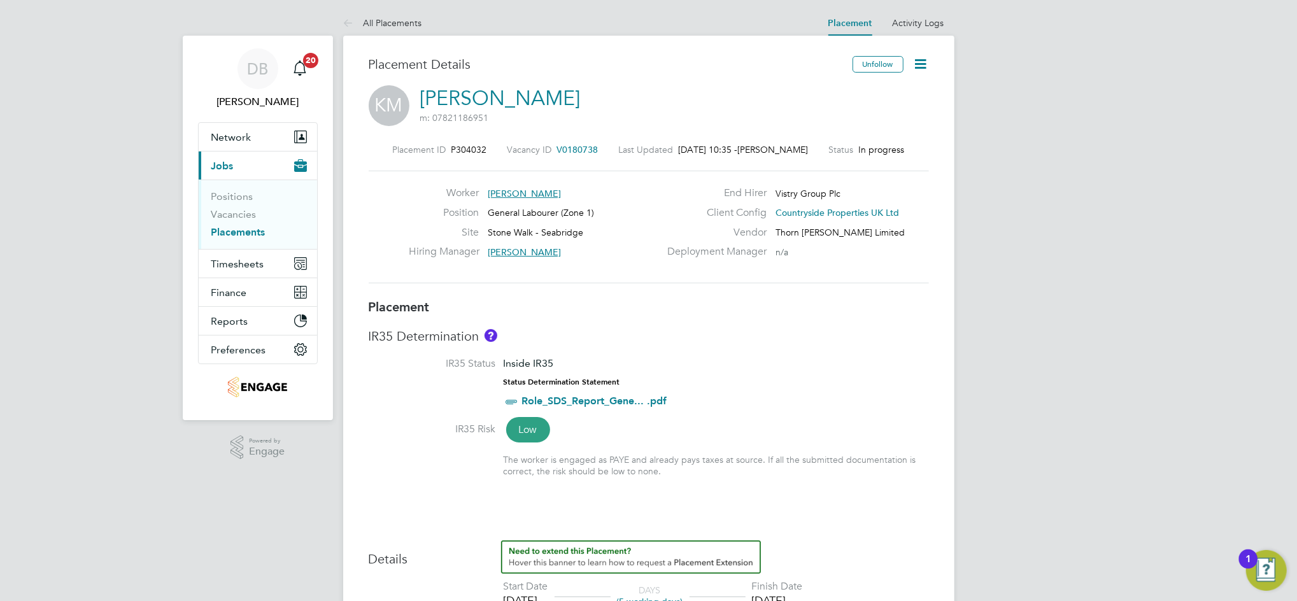
click at [919, 66] on icon at bounding box center [921, 64] width 16 height 16
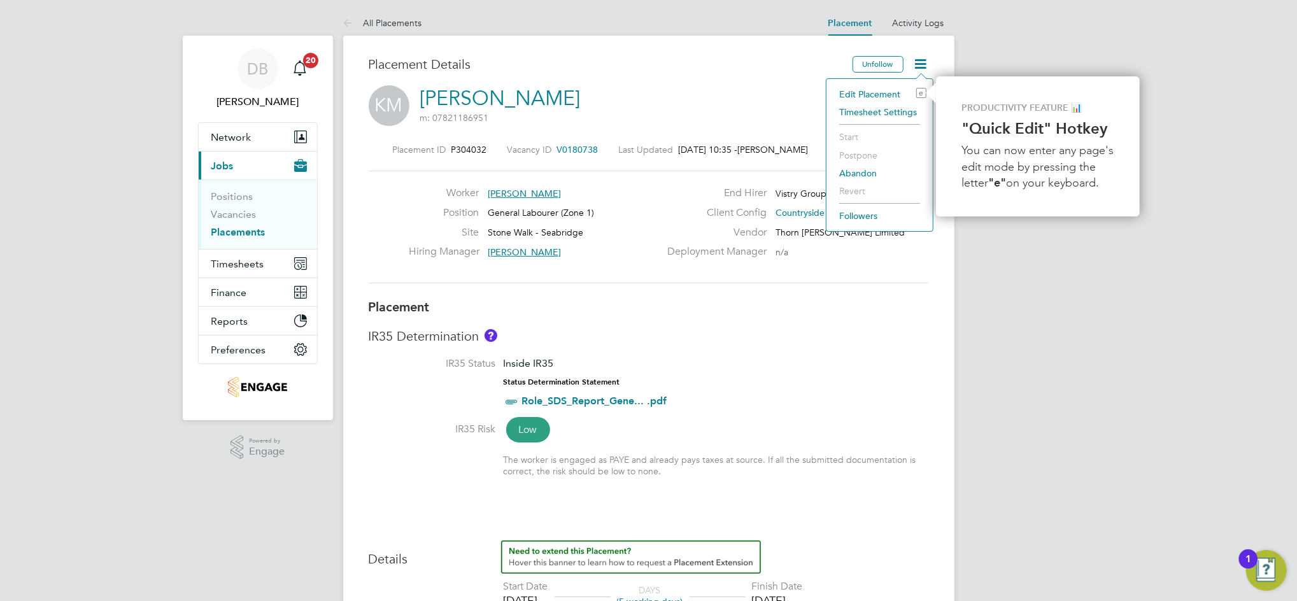
click at [890, 117] on li "Timesheet Settings" at bounding box center [880, 112] width 94 height 18
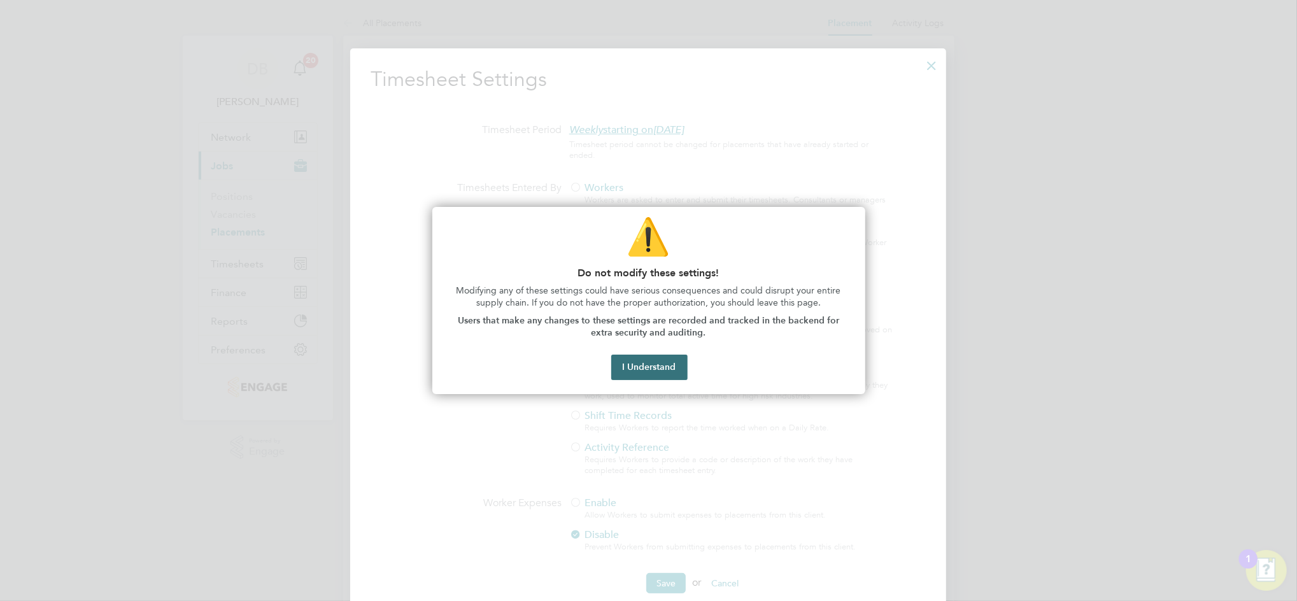
click at [657, 369] on button "I Understand" at bounding box center [649, 367] width 76 height 25
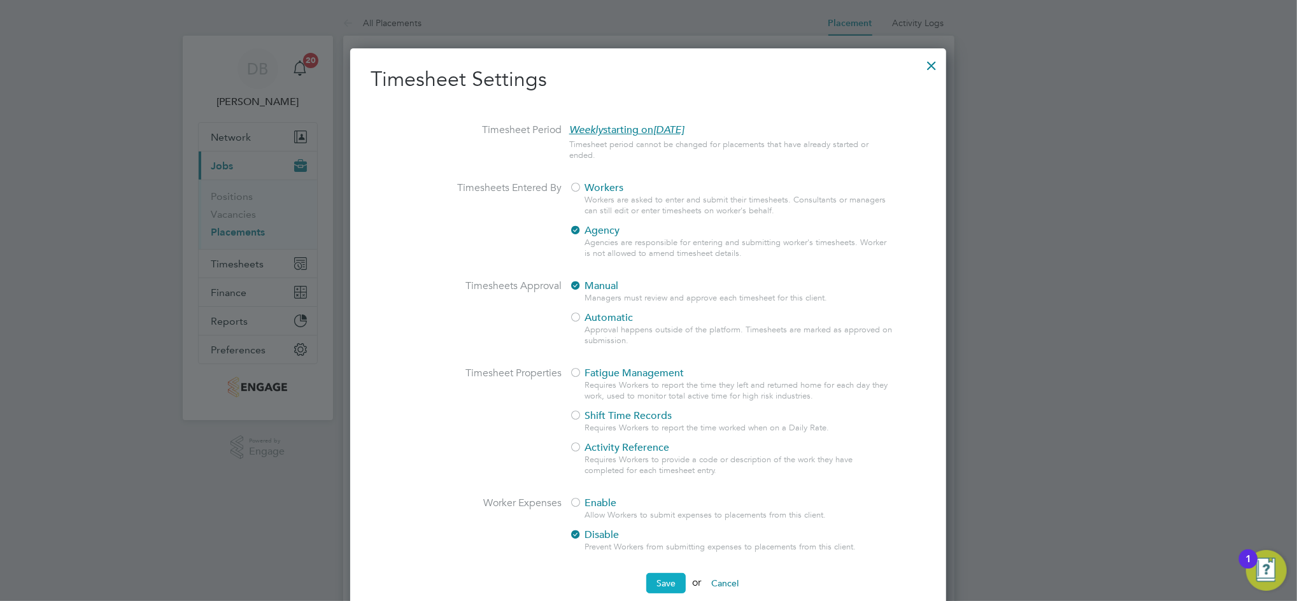
click at [663, 576] on button "Save" at bounding box center [665, 583] width 39 height 20
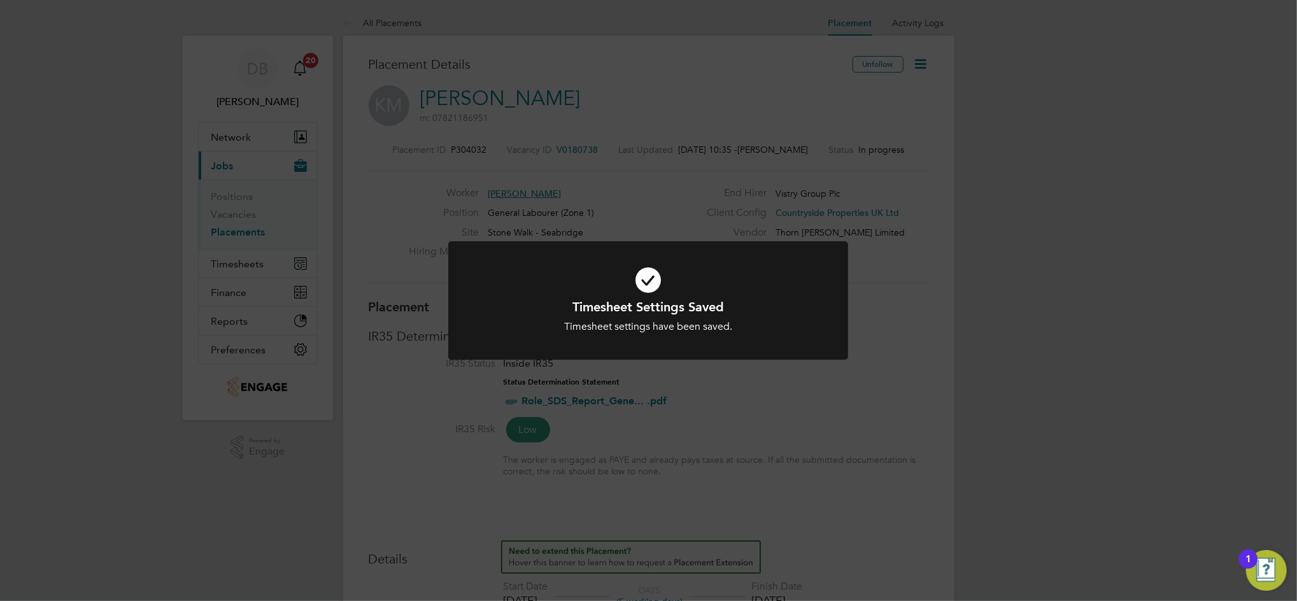
click at [1008, 145] on div "Timesheet Settings Saved Timesheet settings have been saved. Cancel Okay" at bounding box center [648, 300] width 1297 height 601
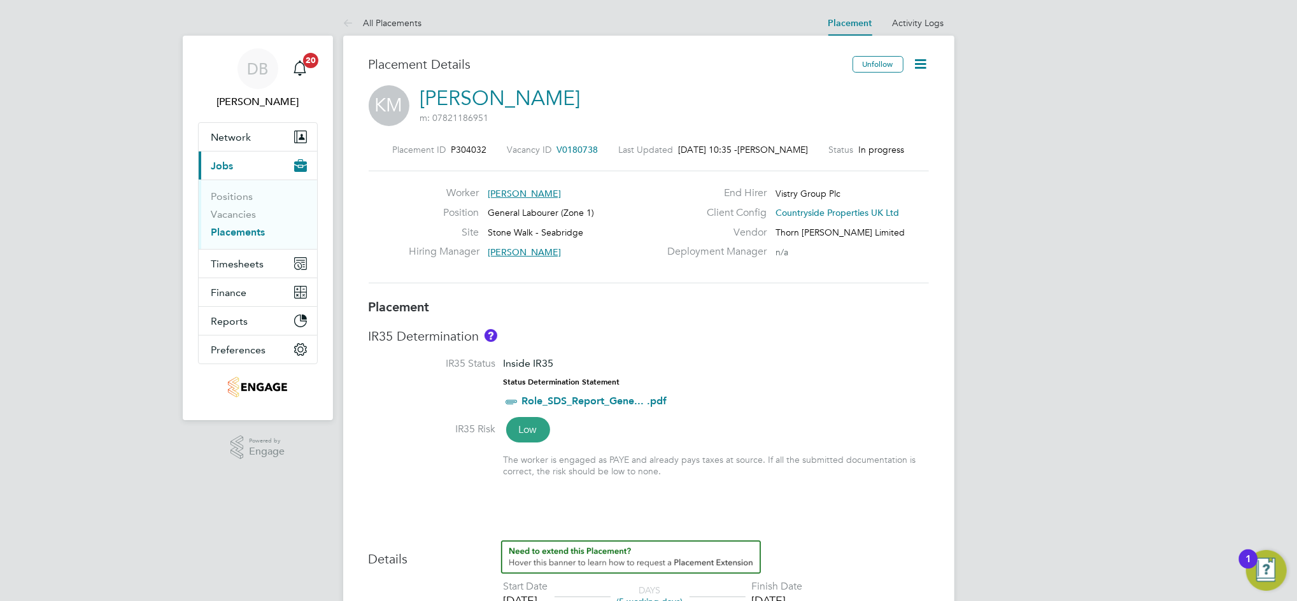
drag, startPoint x: 393, startPoint y: 19, endPoint x: 393, endPoint y: 31, distance: 12.1
click at [393, 19] on link "All Placements" at bounding box center [382, 22] width 79 height 11
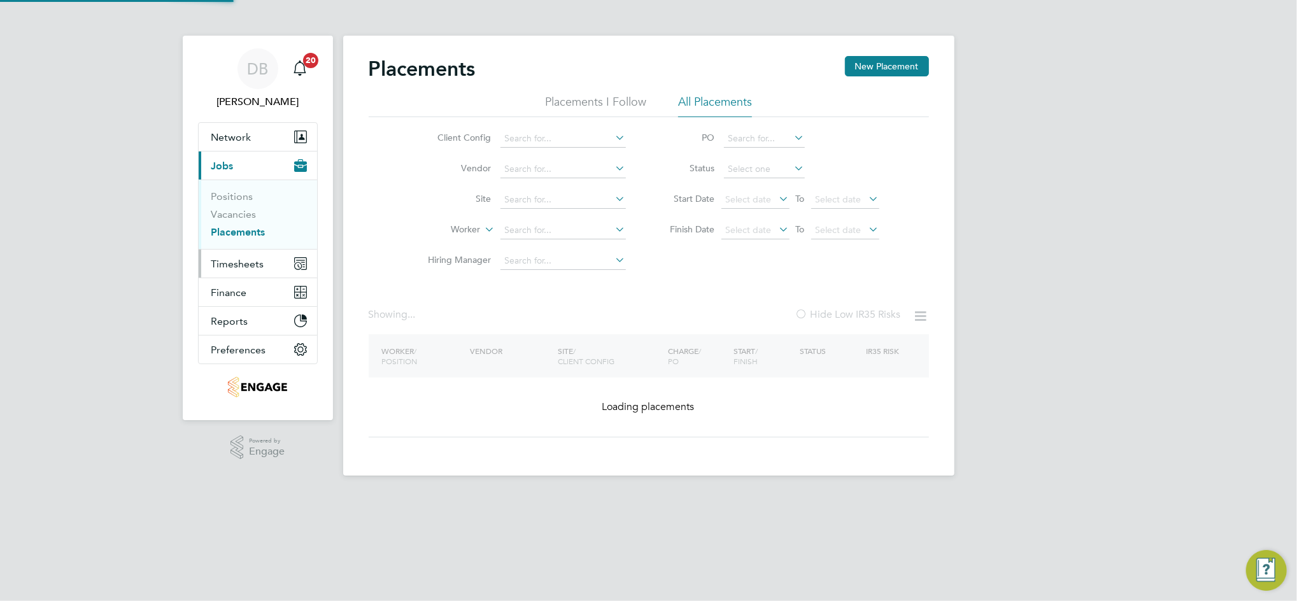
click at [253, 257] on button "Timesheets" at bounding box center [258, 264] width 118 height 28
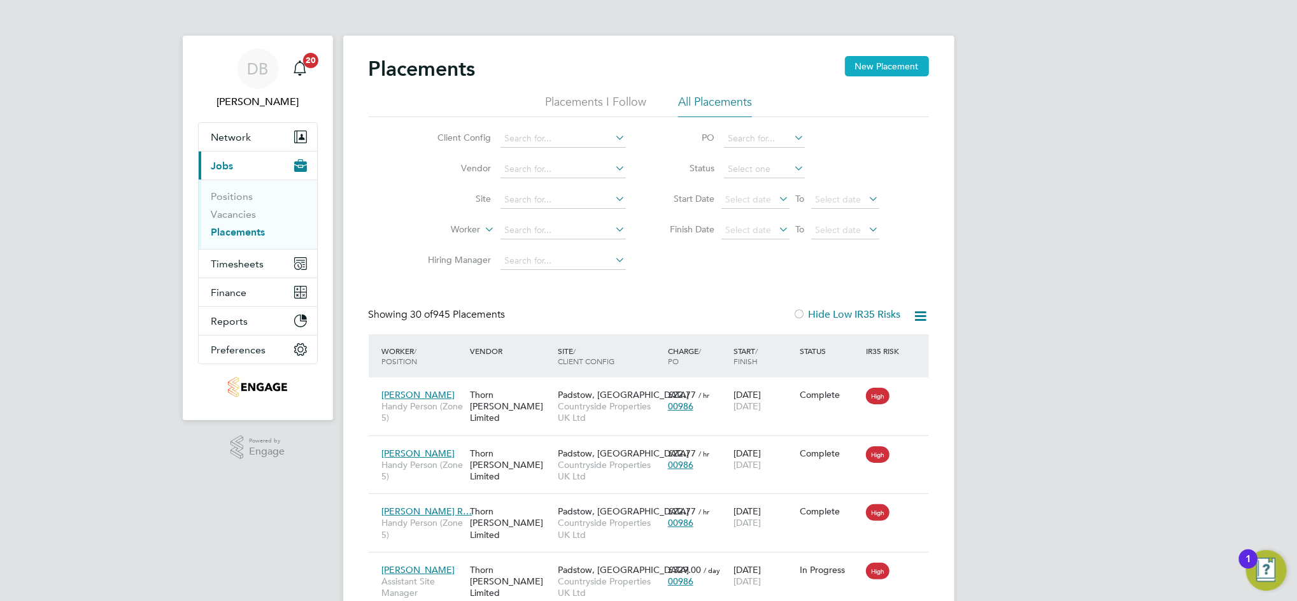
click at [884, 65] on button "New Placement" at bounding box center [887, 66] width 84 height 20
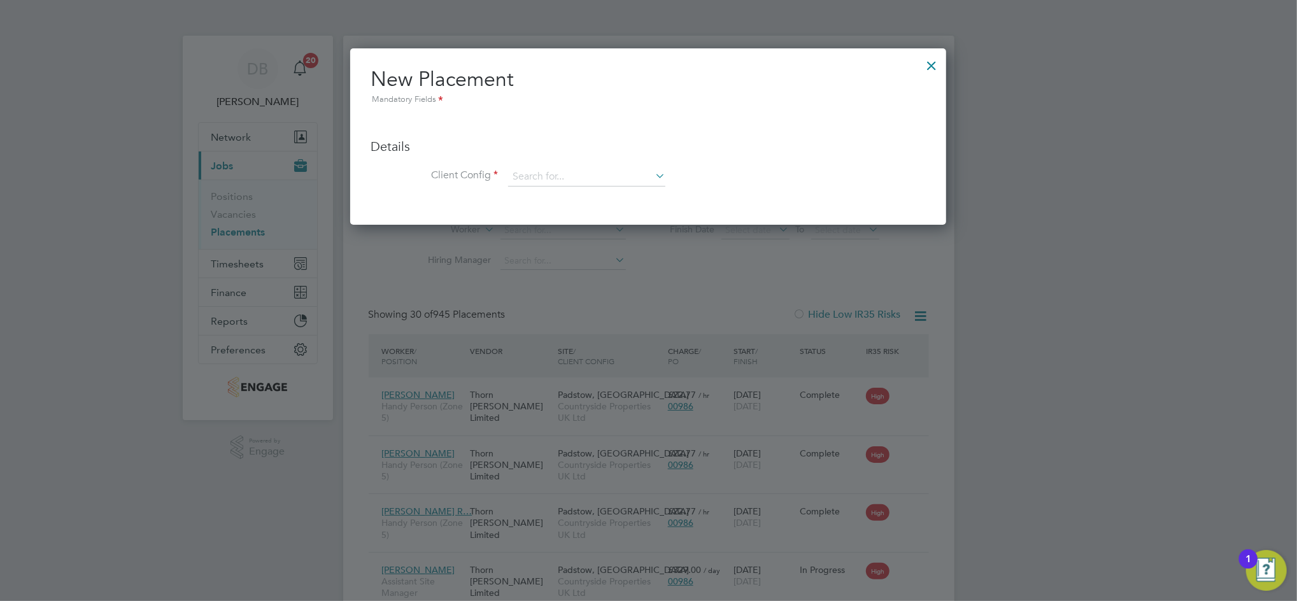
click at [929, 62] on div at bounding box center [931, 62] width 23 height 23
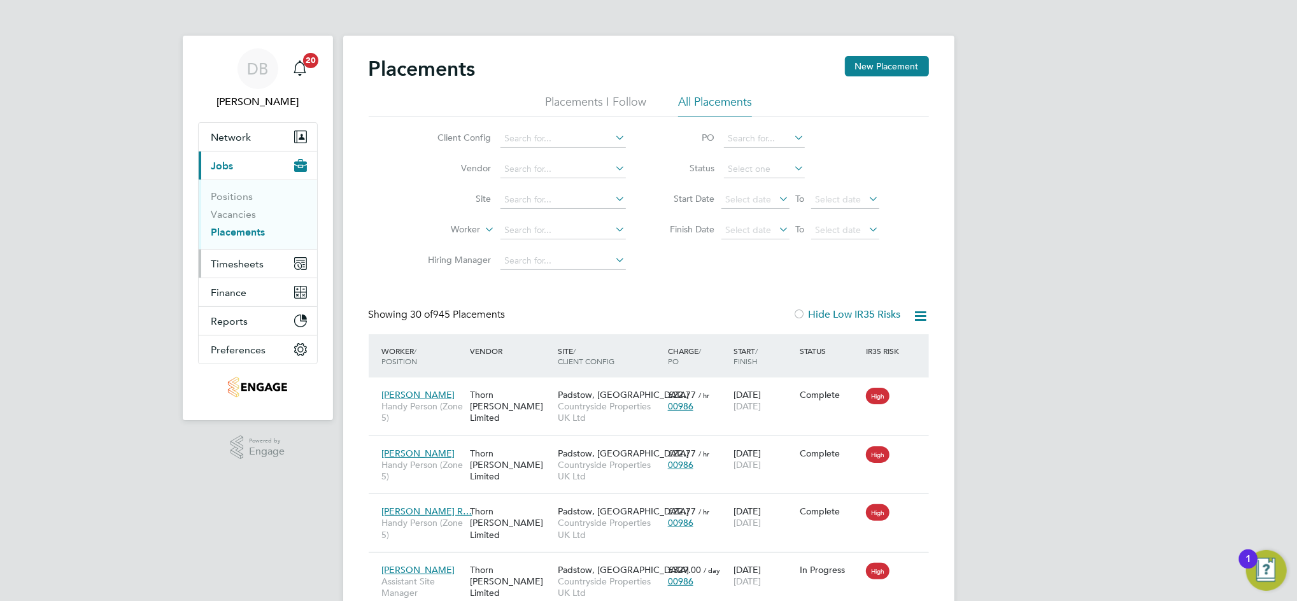
click at [235, 262] on span "Timesheets" at bounding box center [237, 264] width 53 height 12
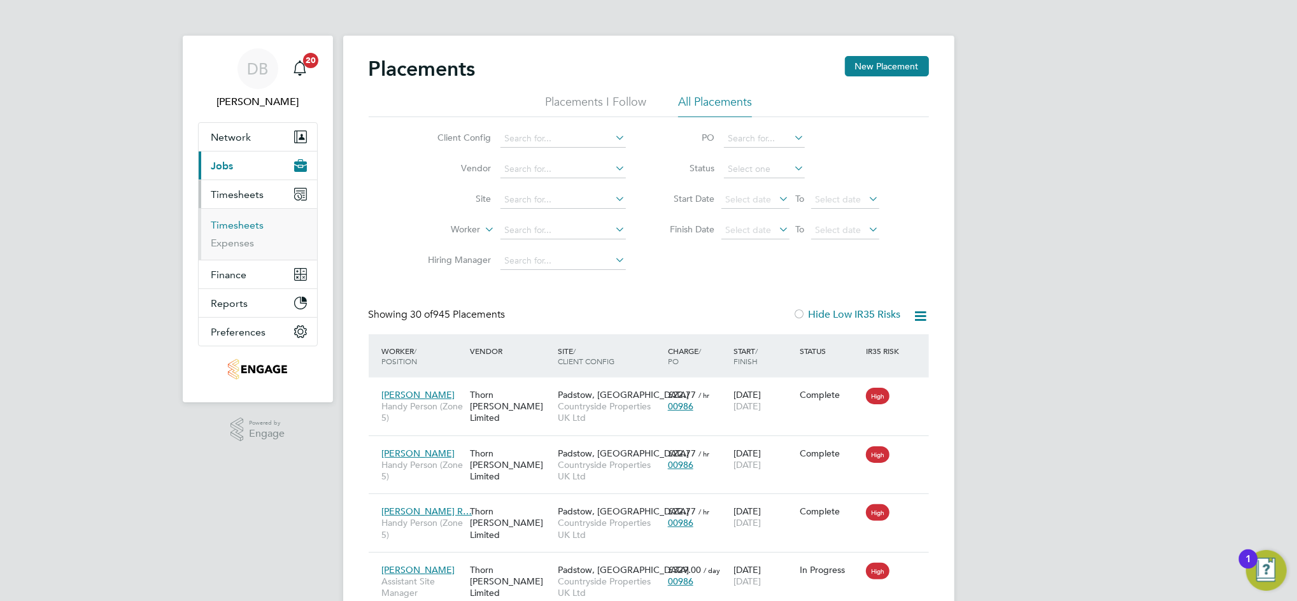
click at [244, 230] on link "Timesheets" at bounding box center [237, 225] width 53 height 12
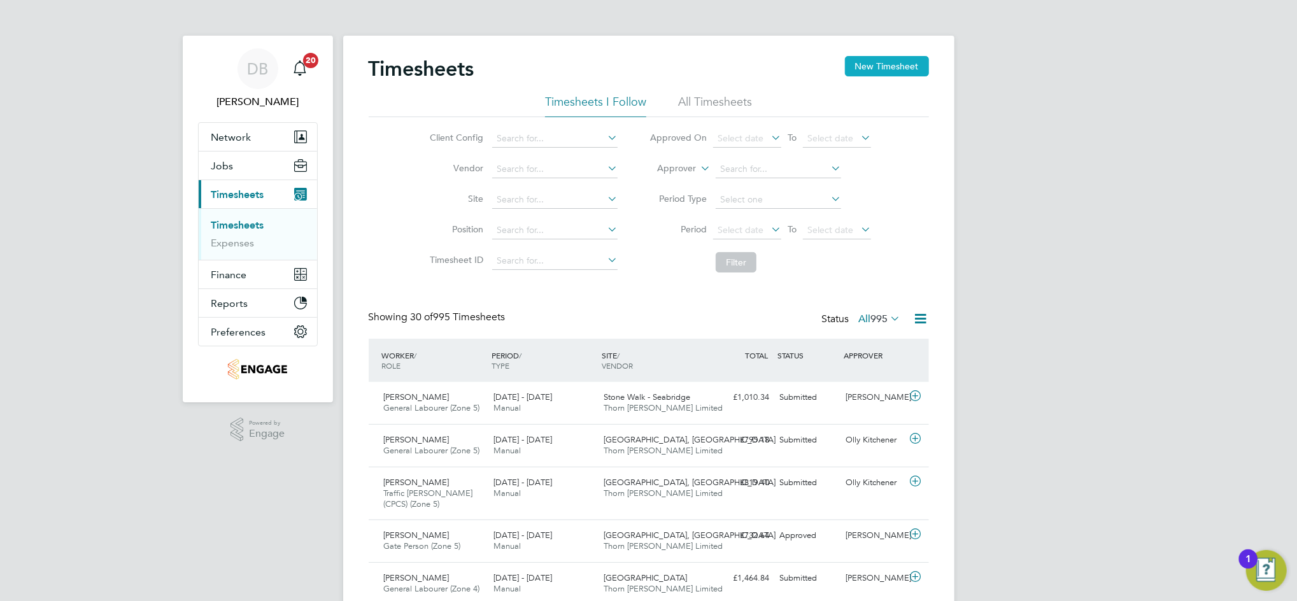
click at [903, 68] on button "New Timesheet" at bounding box center [887, 66] width 84 height 20
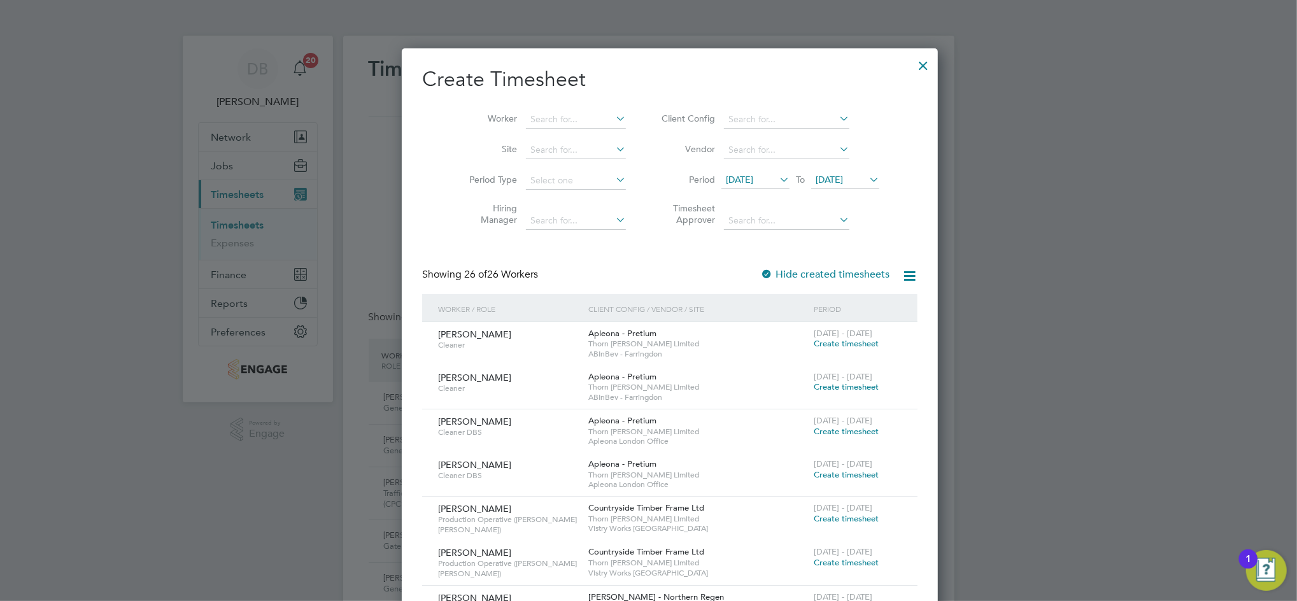
click at [838, 173] on div "15 Sep 2025 To 22 Sep 2025" at bounding box center [800, 181] width 158 height 18
drag, startPoint x: 838, startPoint y: 173, endPoint x: 825, endPoint y: 180, distance: 15.1
click at [825, 180] on span "22 Sep 2025" at bounding box center [829, 179] width 27 height 11
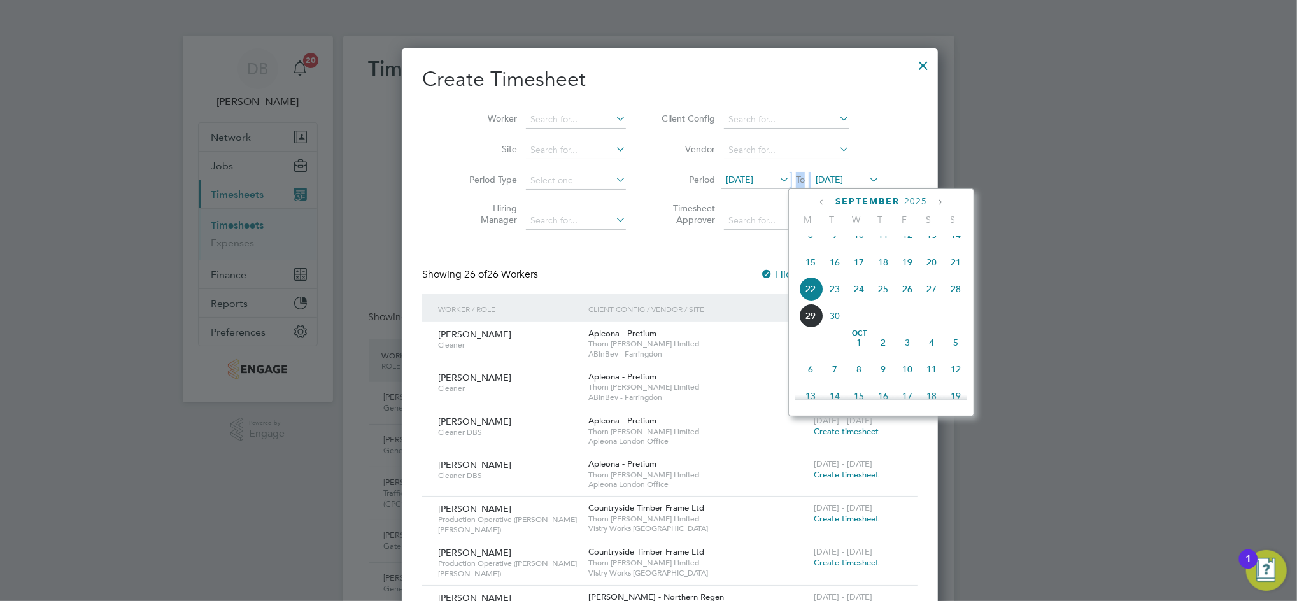
click at [954, 301] on span "28" at bounding box center [955, 289] width 24 height 24
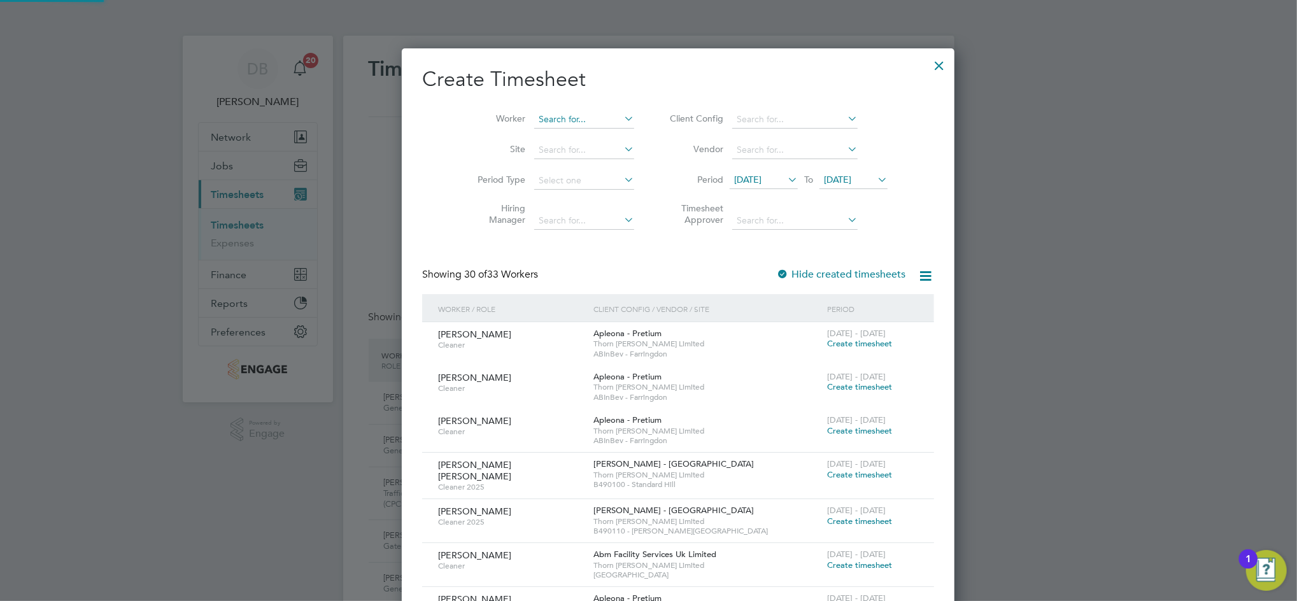
click at [534, 117] on input at bounding box center [584, 120] width 100 height 18
click at [551, 134] on li "Kenneth W A Meadon" at bounding box center [563, 136] width 118 height 17
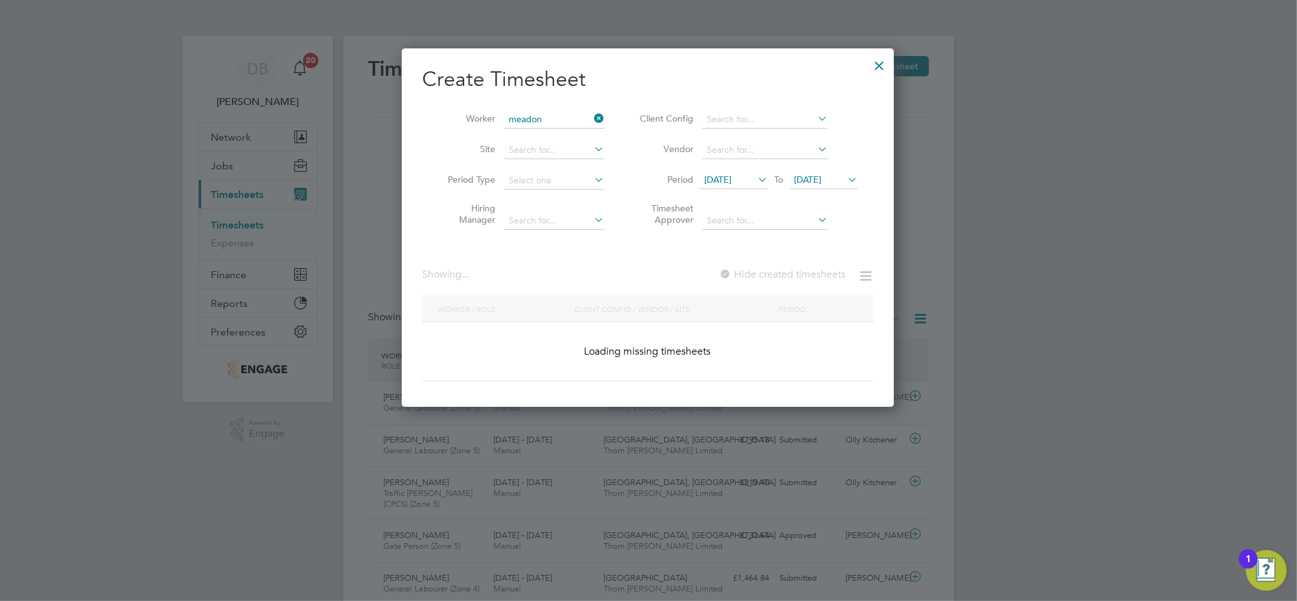
type input "[PERSON_NAME]"
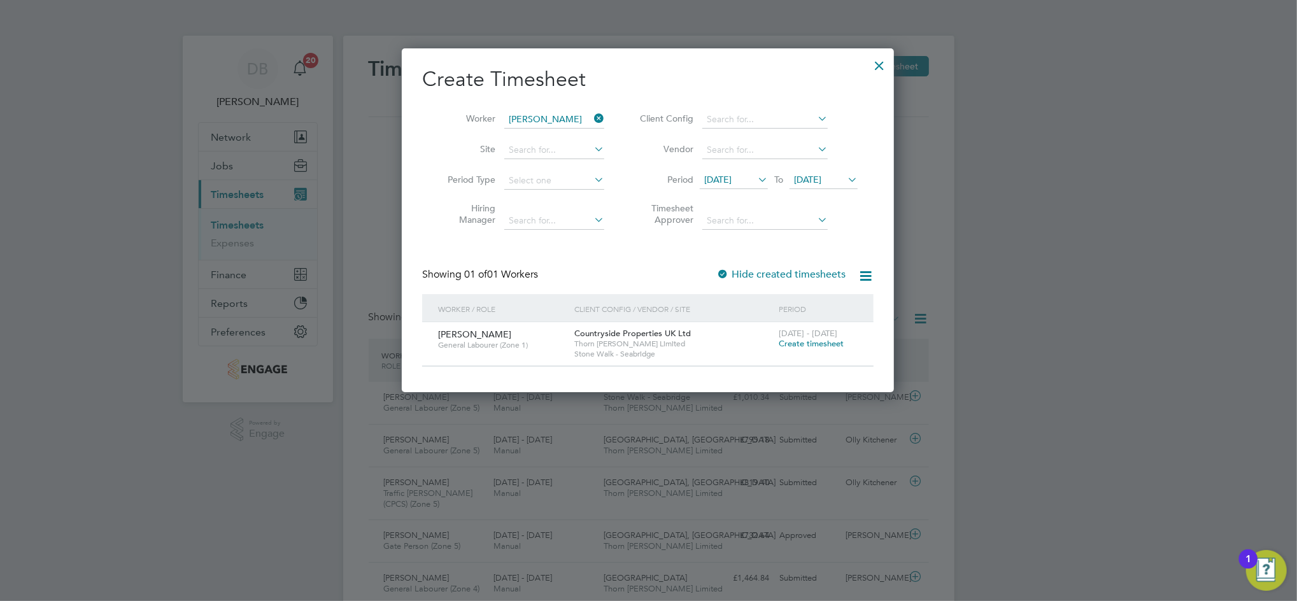
click at [807, 343] on span "Create timesheet" at bounding box center [811, 343] width 65 height 11
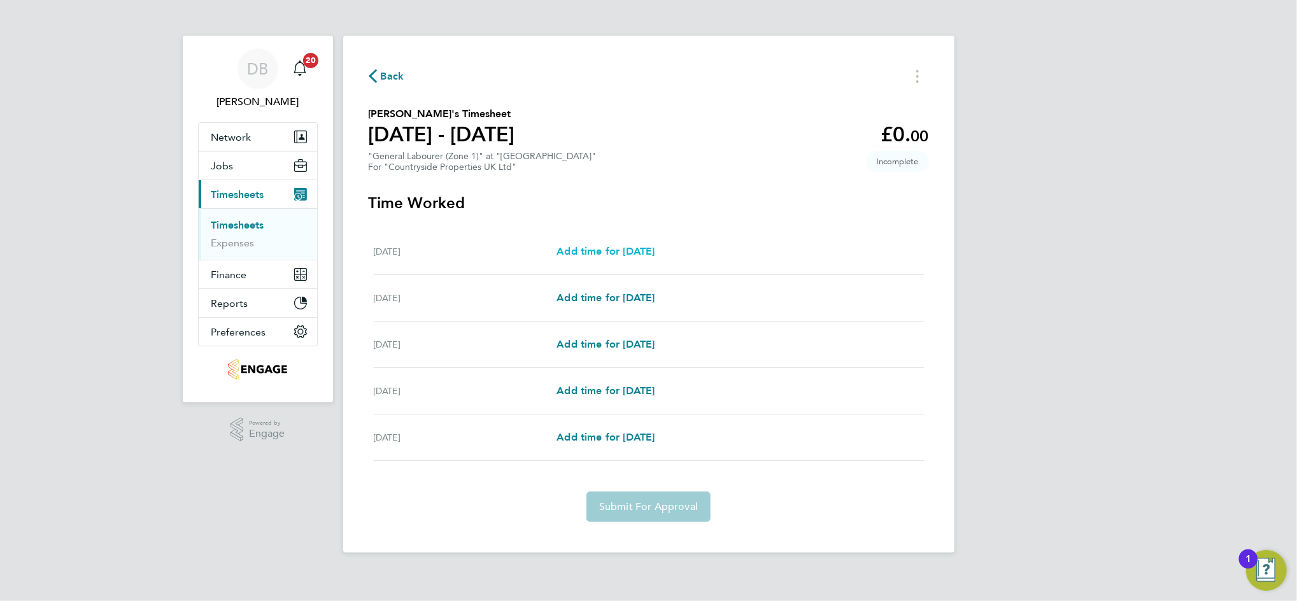
click at [649, 247] on span "Add time for [DATE]" at bounding box center [605, 251] width 98 height 12
select select "30"
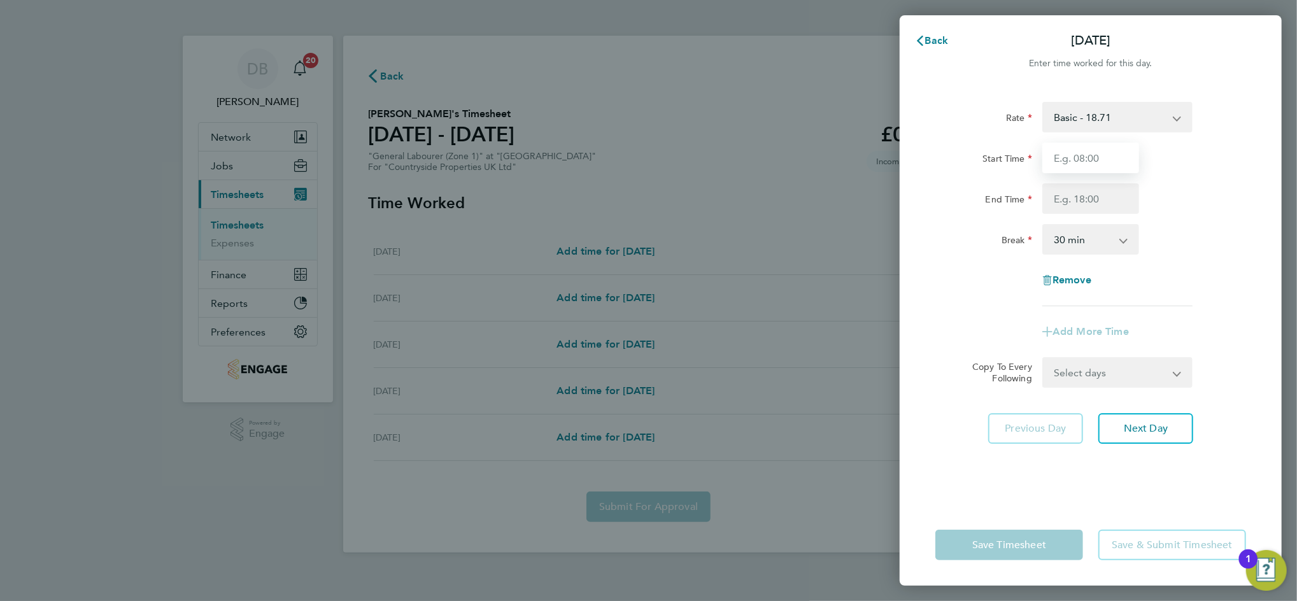
click at [1056, 161] on input "Start Time" at bounding box center [1090, 158] width 97 height 31
type input "07:30"
type input "16:30"
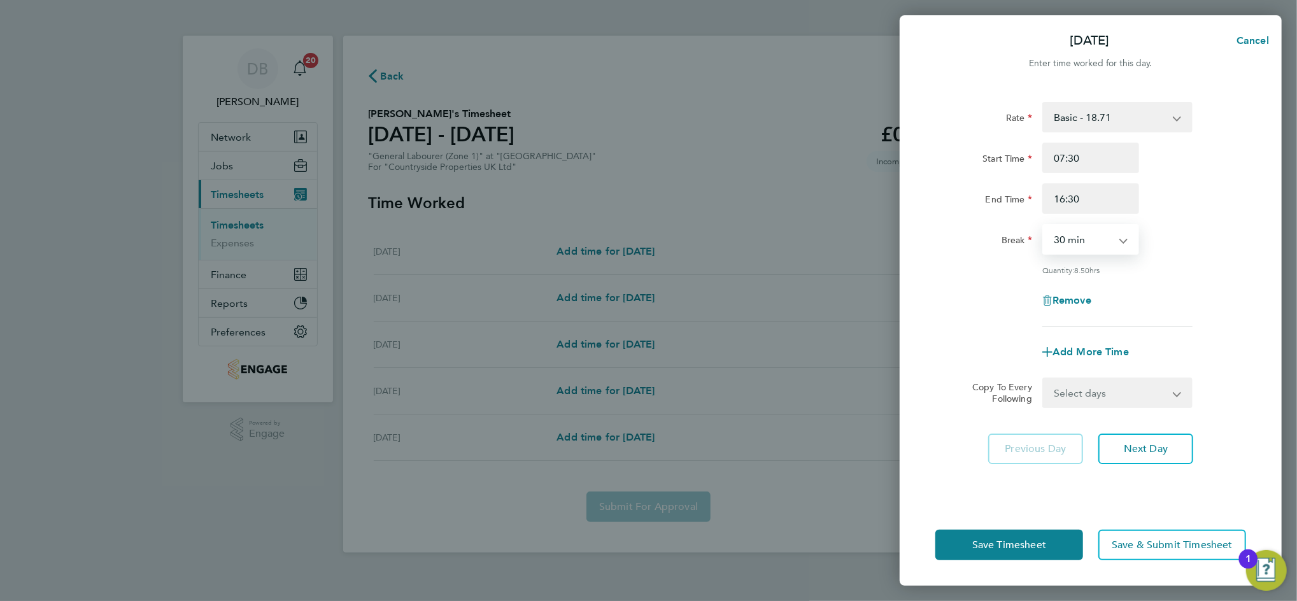
click at [1136, 395] on select "Select days Day Tuesday Wednesday Thursday Friday" at bounding box center [1110, 393] width 134 height 28
select select "TUE"
click at [1043, 379] on select "Select days Day Tuesday Wednesday Thursday Friday" at bounding box center [1110, 393] width 134 height 28
select select "2025-09-26"
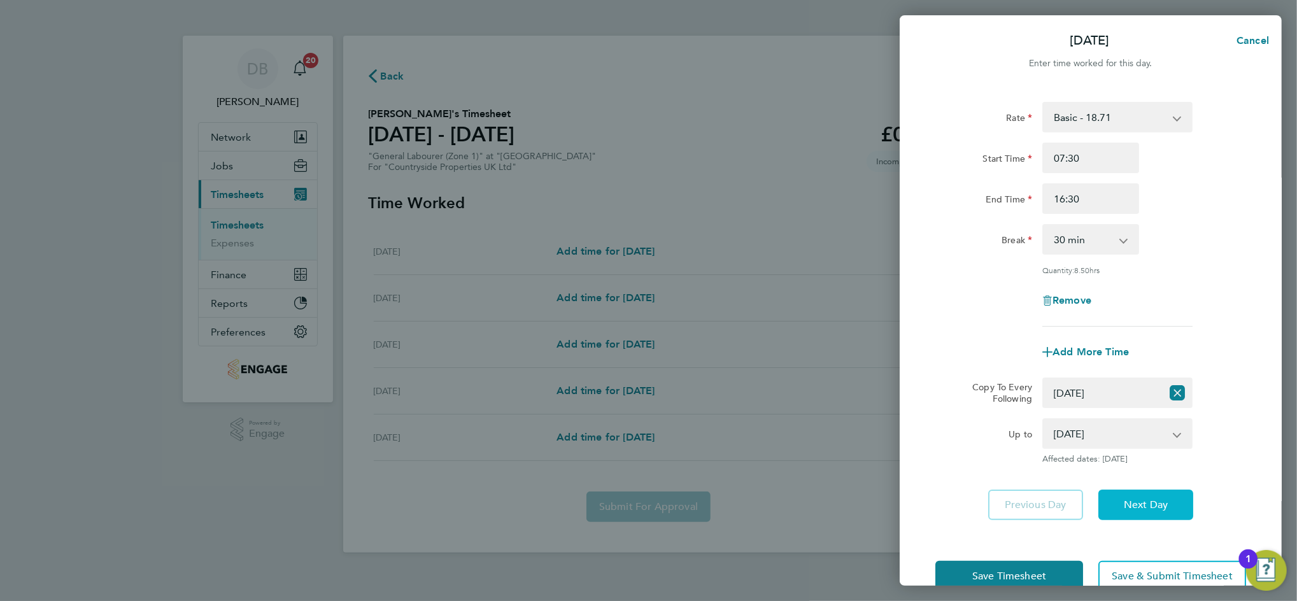
click at [1152, 498] on span "Next Day" at bounding box center [1146, 504] width 44 height 13
select select "30"
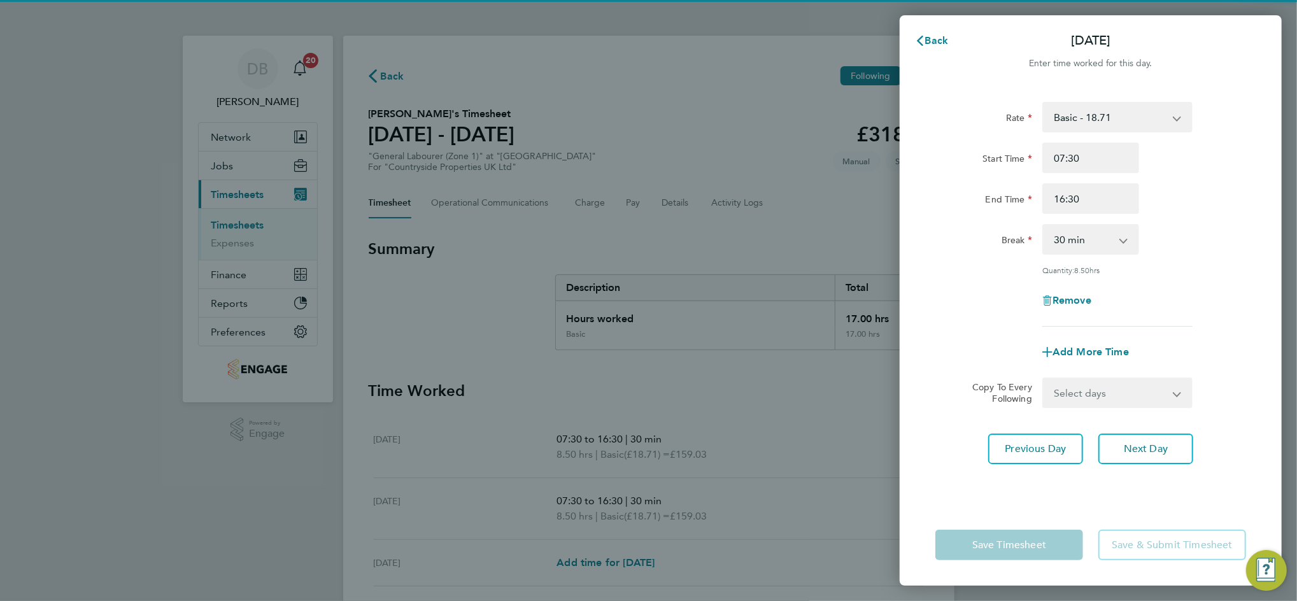
click at [1175, 394] on select "Select days Day Wednesday Thursday Friday" at bounding box center [1110, 393] width 134 height 28
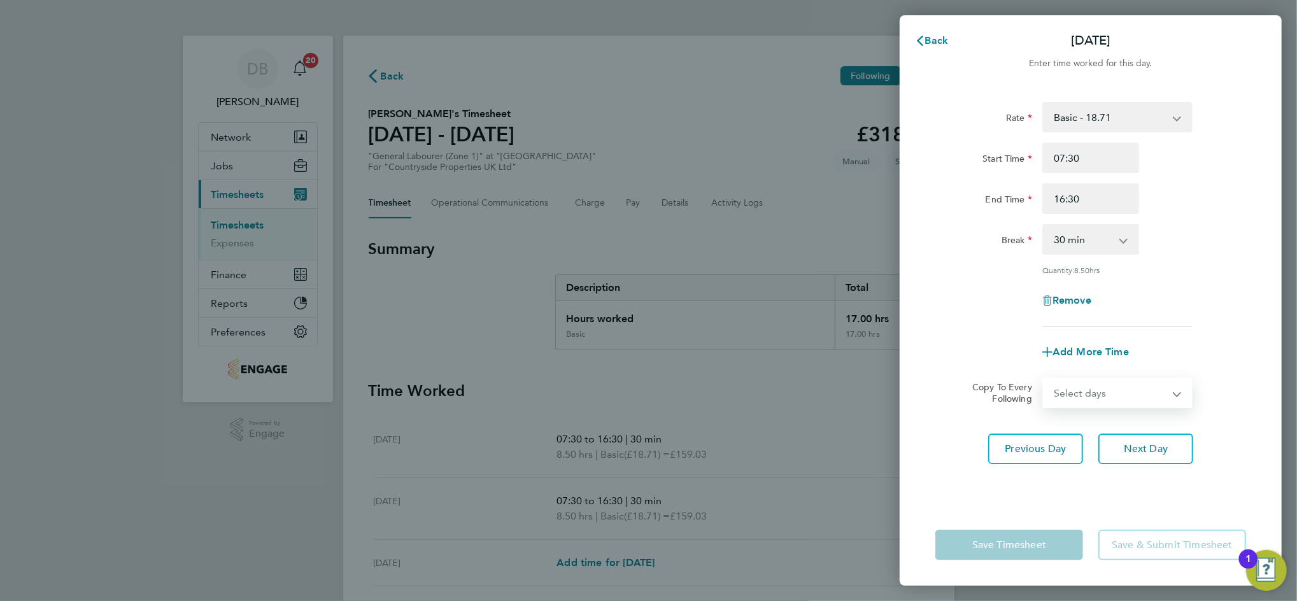
select select "WED"
click at [1043, 379] on select "Select days Day Wednesday Thursday Friday" at bounding box center [1110, 393] width 134 height 28
select select "2025-09-26"
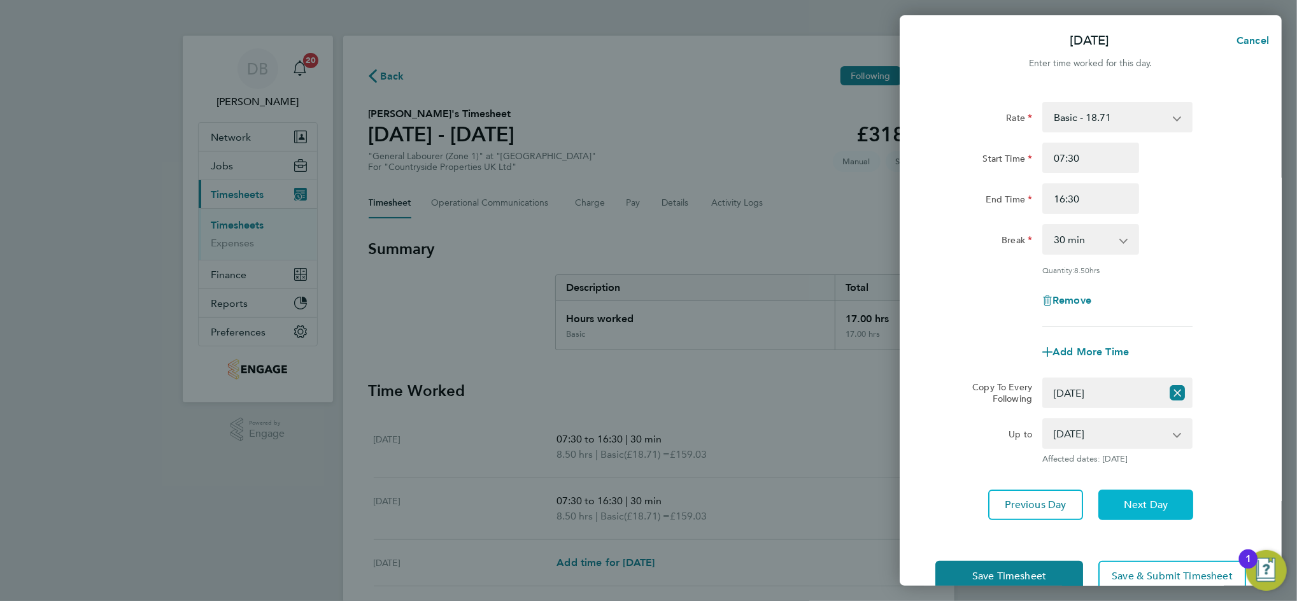
click at [1152, 498] on span "Next Day" at bounding box center [1146, 504] width 44 height 13
select select "0: null"
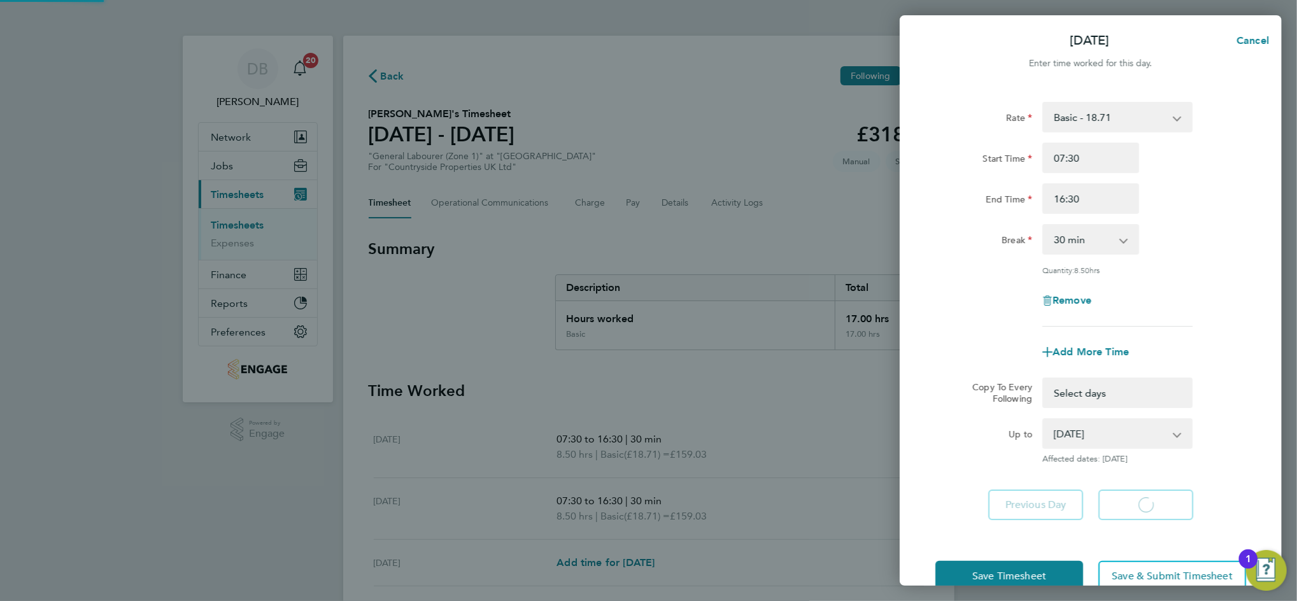
select select "30"
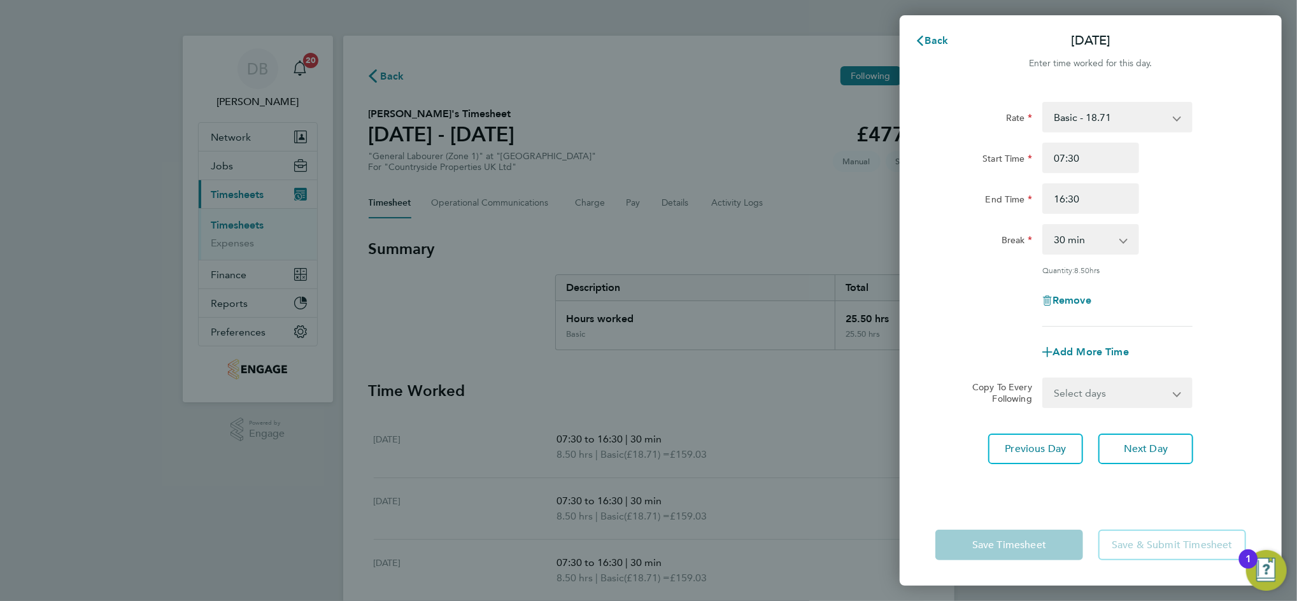
click at [1160, 393] on select "Select days Day Thursday Friday" at bounding box center [1110, 393] width 134 height 28
select select "THU"
click at [1043, 379] on select "Select days Day Thursday Friday" at bounding box center [1110, 393] width 134 height 28
select select "2025-09-26"
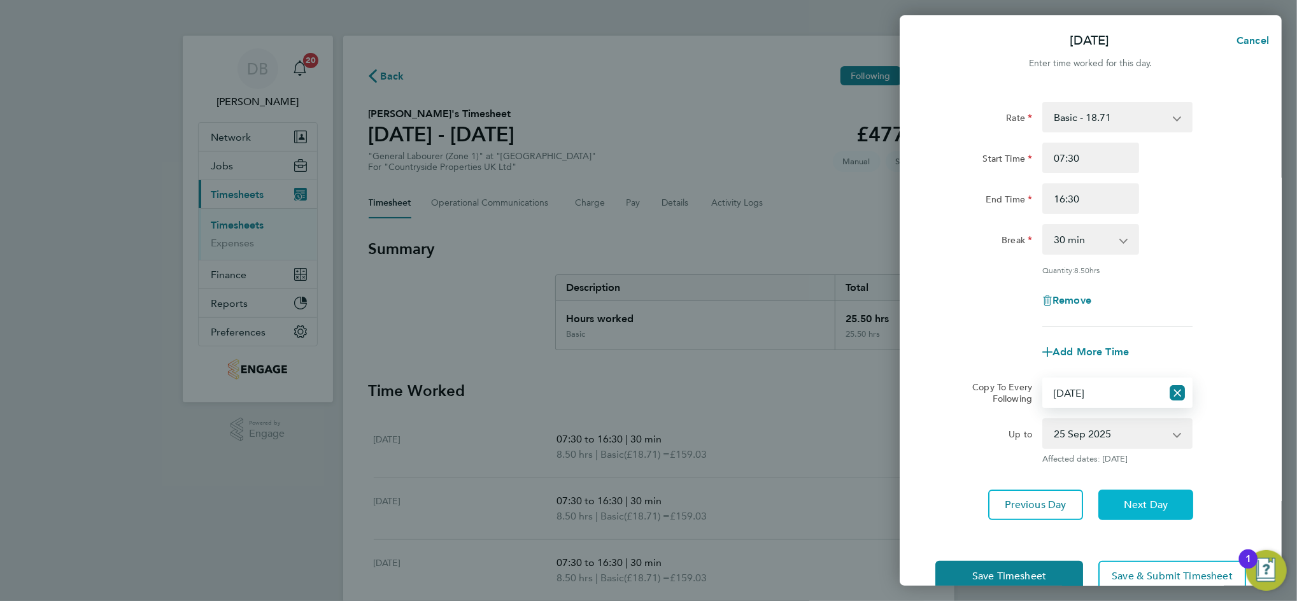
click at [1155, 494] on button "Next Day" at bounding box center [1145, 505] width 95 height 31
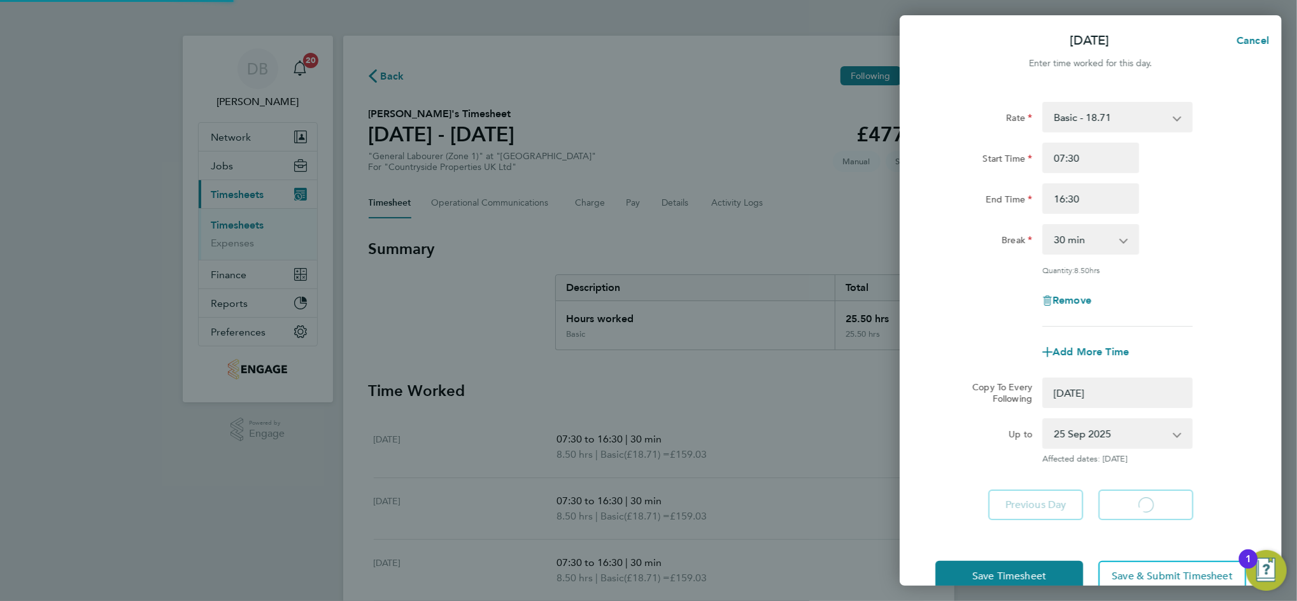
select select "0: null"
select select "30"
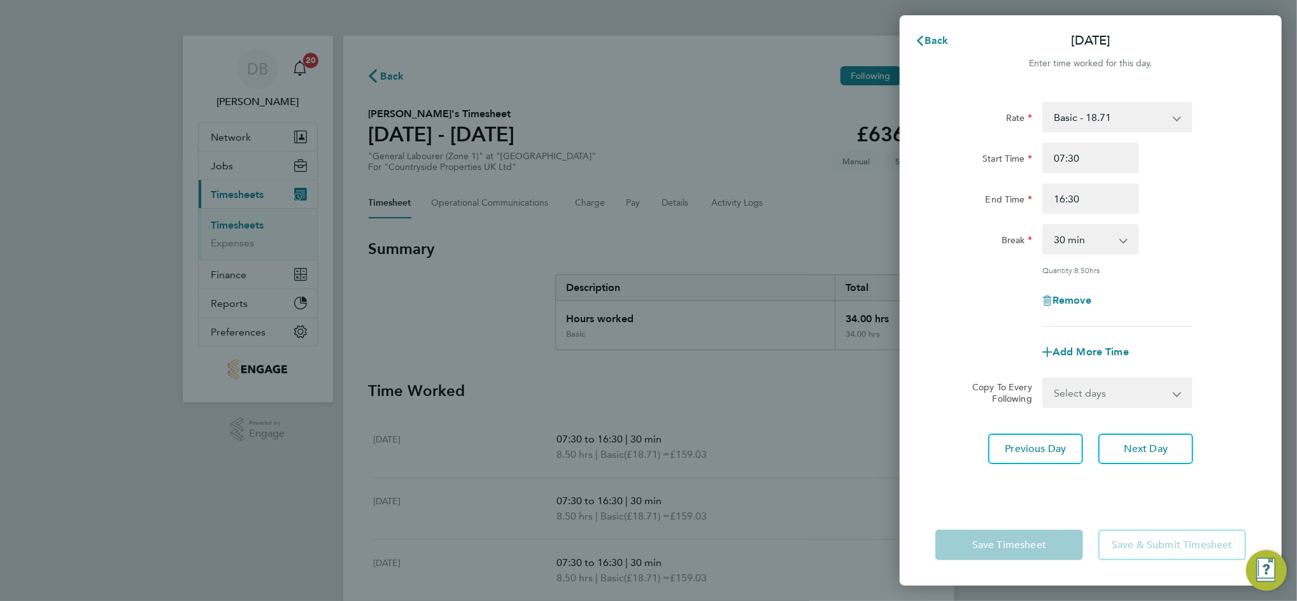
click at [1169, 397] on select "Select days Friday" at bounding box center [1110, 393] width 134 height 28
select select "FRI"
click at [1043, 379] on select "Select days Friday" at bounding box center [1110, 393] width 134 height 28
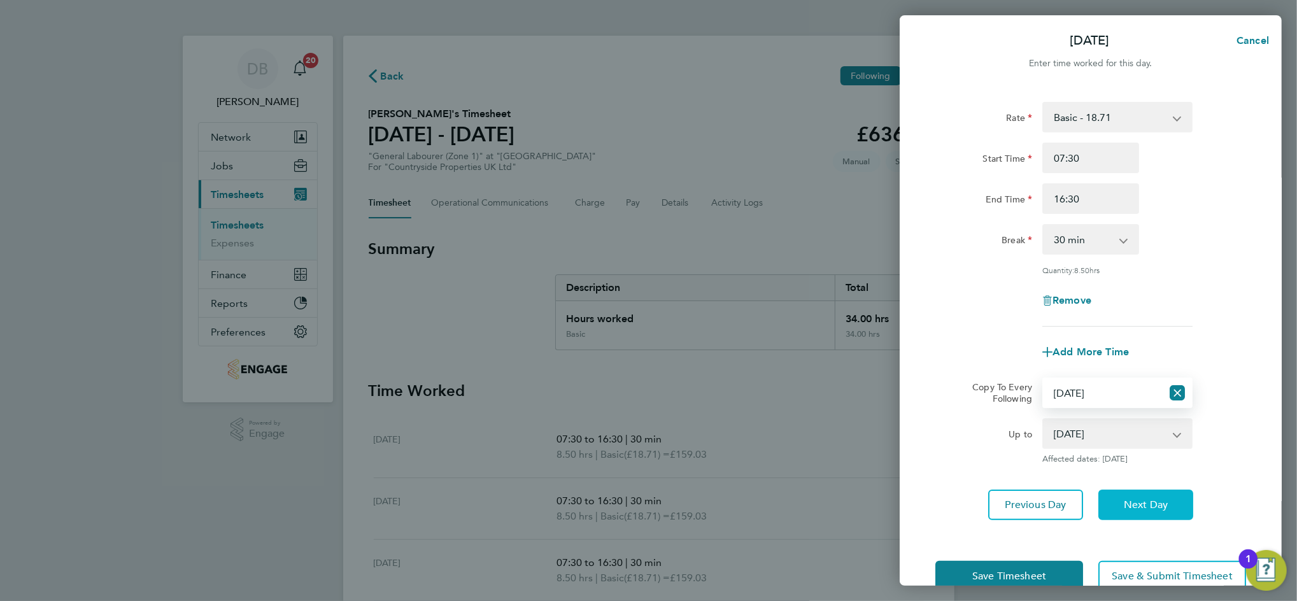
click at [1165, 494] on button "Next Day" at bounding box center [1145, 505] width 95 height 31
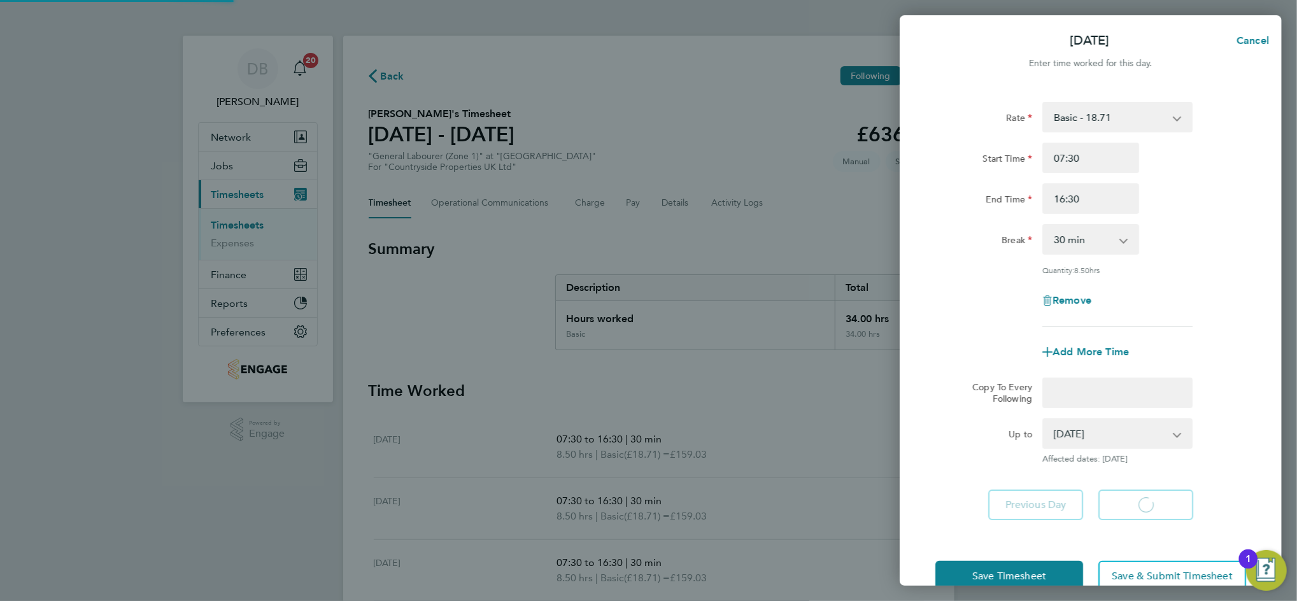
select select "30"
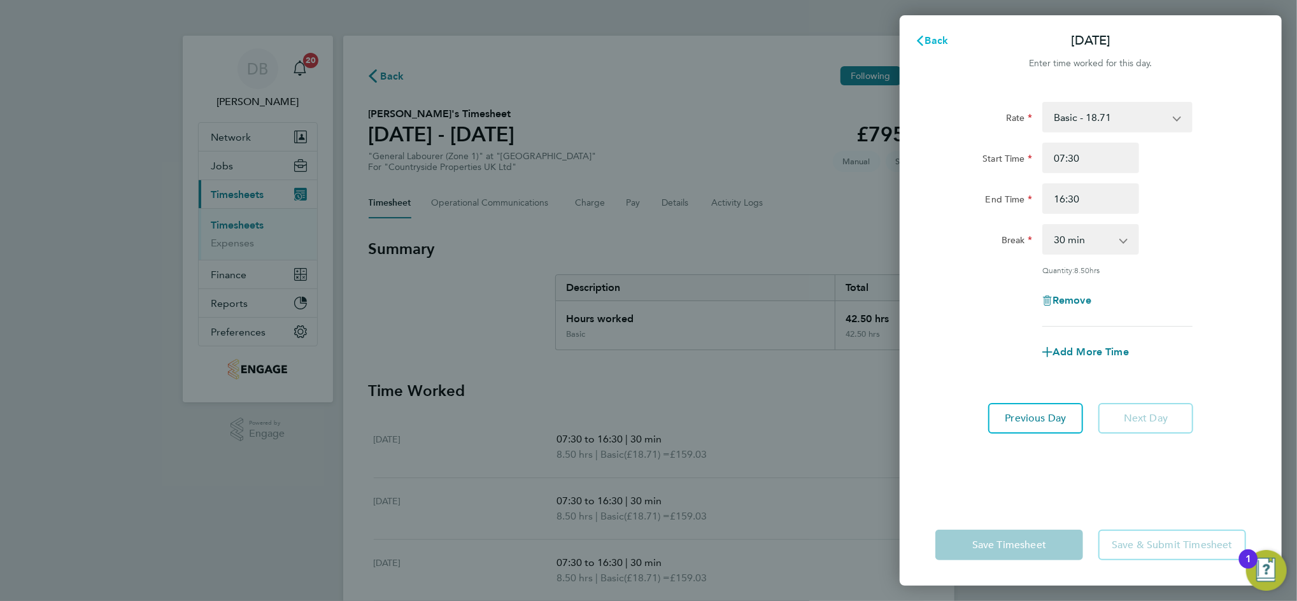
click at [922, 36] on icon "button" at bounding box center [920, 41] width 6 height 10
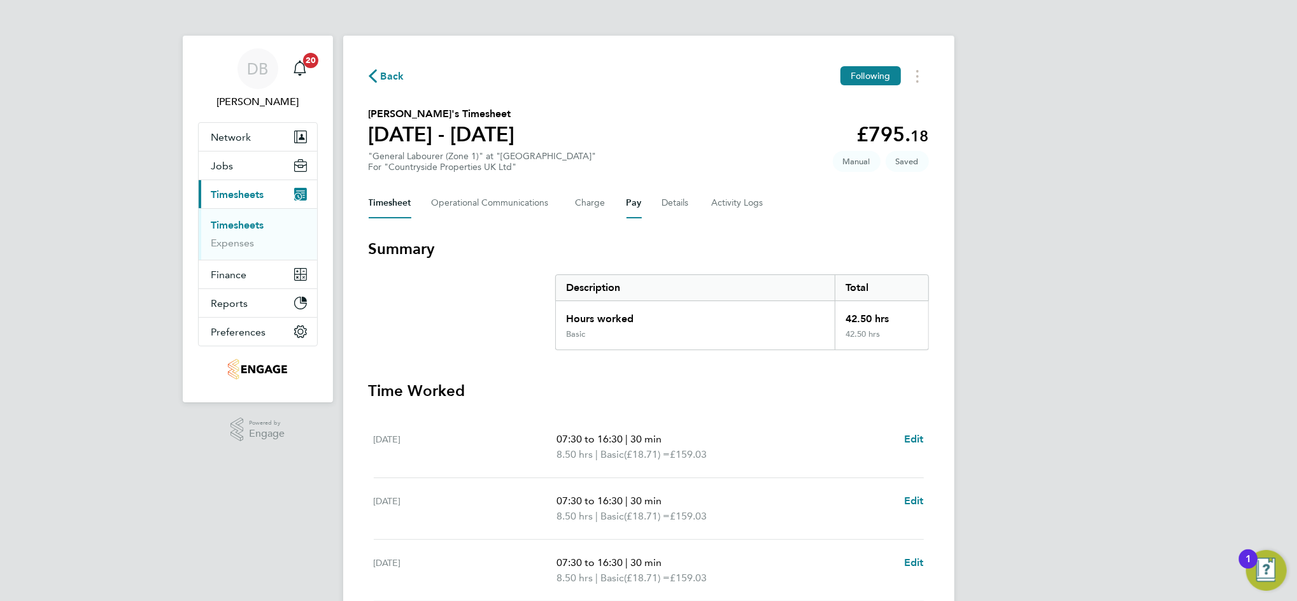
click at [635, 202] on button "Pay" at bounding box center [633, 203] width 15 height 31
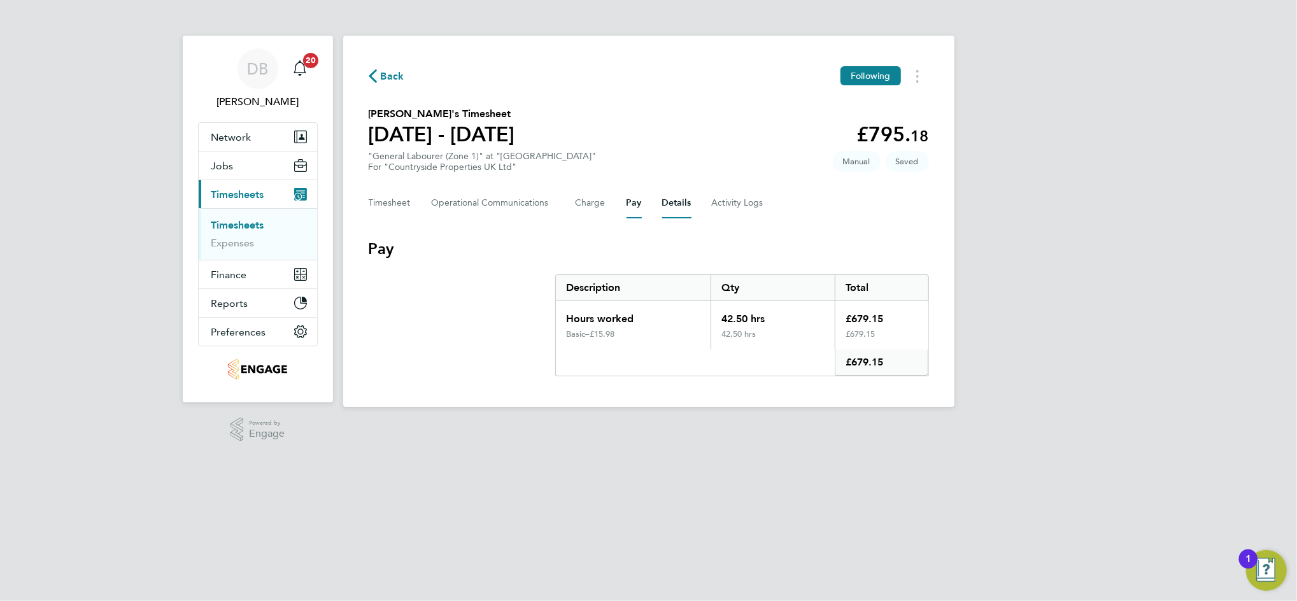
click at [673, 206] on button "Details" at bounding box center [676, 203] width 29 height 31
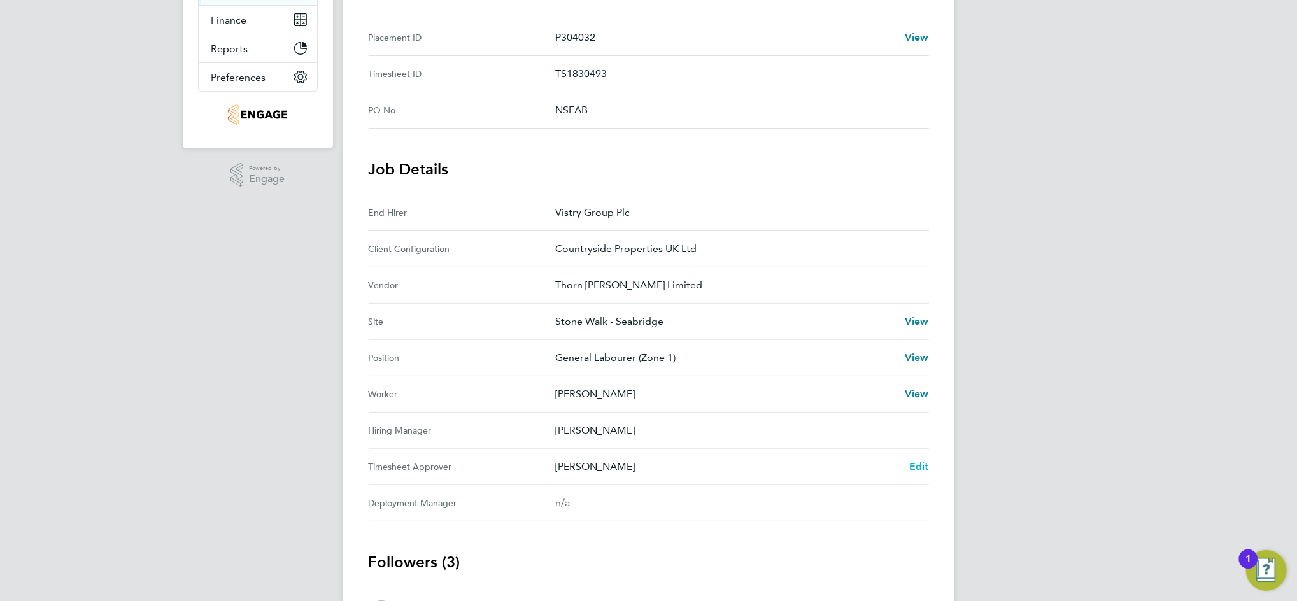
click at [919, 462] on span "Edit" at bounding box center [919, 466] width 20 height 12
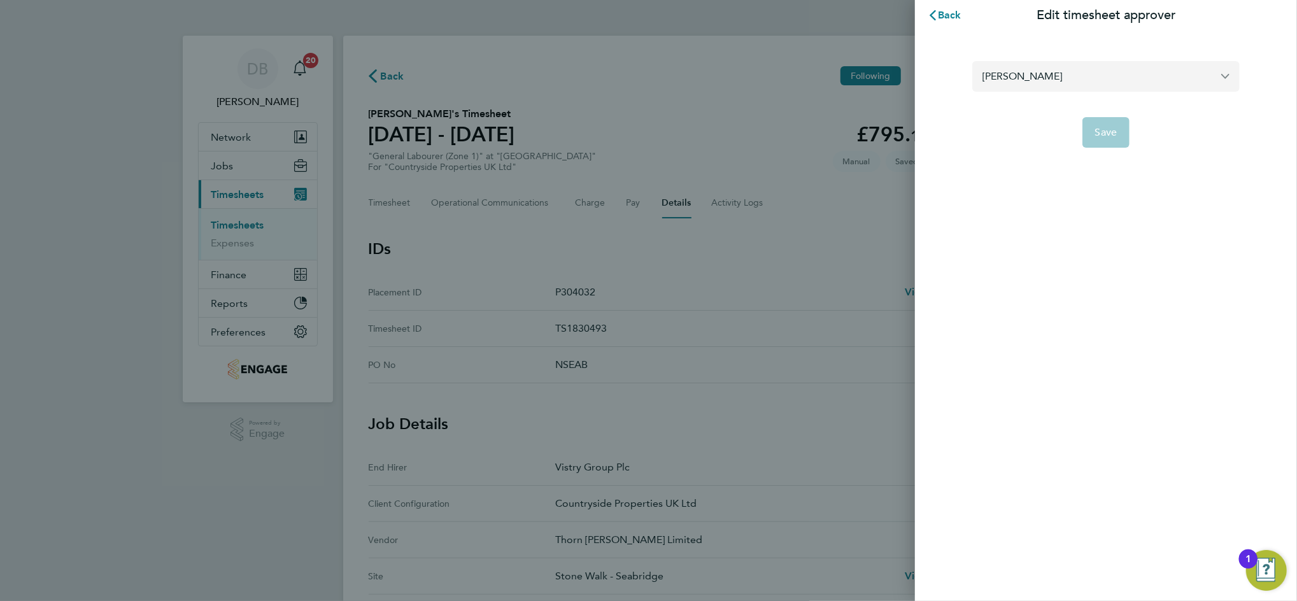
click at [1022, 83] on input "[PERSON_NAME]" at bounding box center [1105, 76] width 267 height 30
drag, startPoint x: 1059, startPoint y: 85, endPoint x: 950, endPoint y: 85, distance: 108.9
click at [950, 85] on section "daniel My No results found Save" at bounding box center [1105, 97] width 311 height 102
drag, startPoint x: 1124, startPoint y: 85, endPoint x: 966, endPoint y: 85, distance: 157.9
click at [966, 85] on section "Calum MaddenDan Mya Save" at bounding box center [1105, 97] width 311 height 102
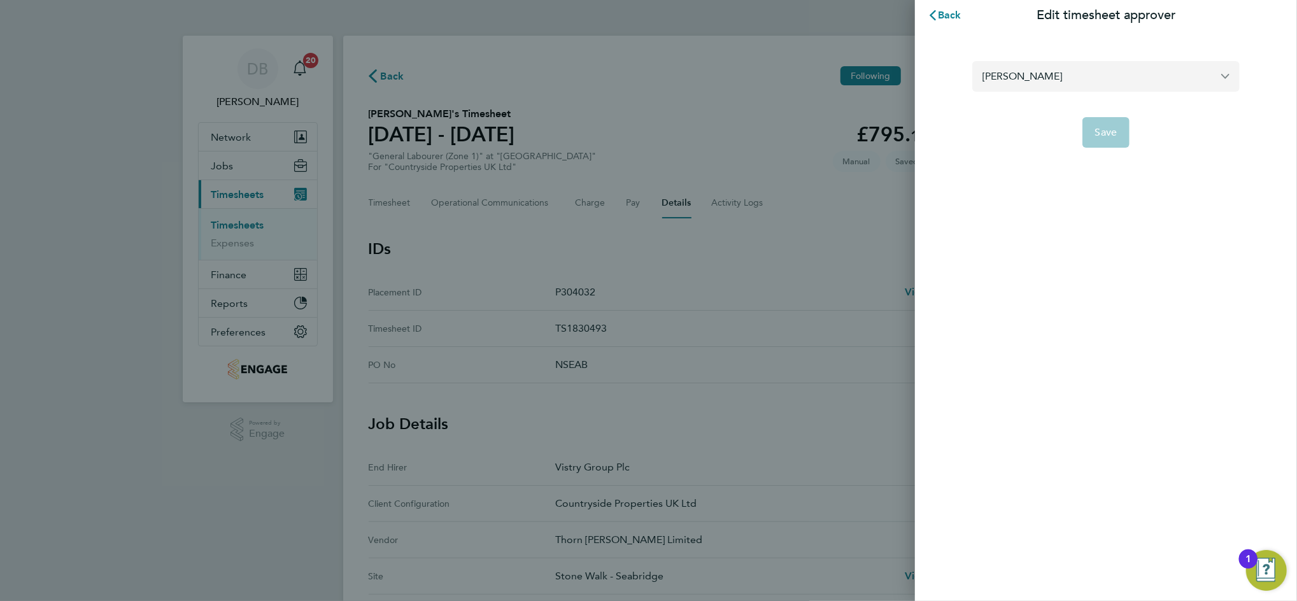
click at [1227, 82] on input "dan myatt" at bounding box center [1105, 76] width 267 height 30
click at [1212, 73] on input "dan myatt" at bounding box center [1105, 76] width 267 height 30
click at [1223, 73] on input "dan myatt" at bounding box center [1105, 76] width 267 height 30
type input "dan myatt"
click at [942, 18] on span "Back" at bounding box center [950, 15] width 24 height 12
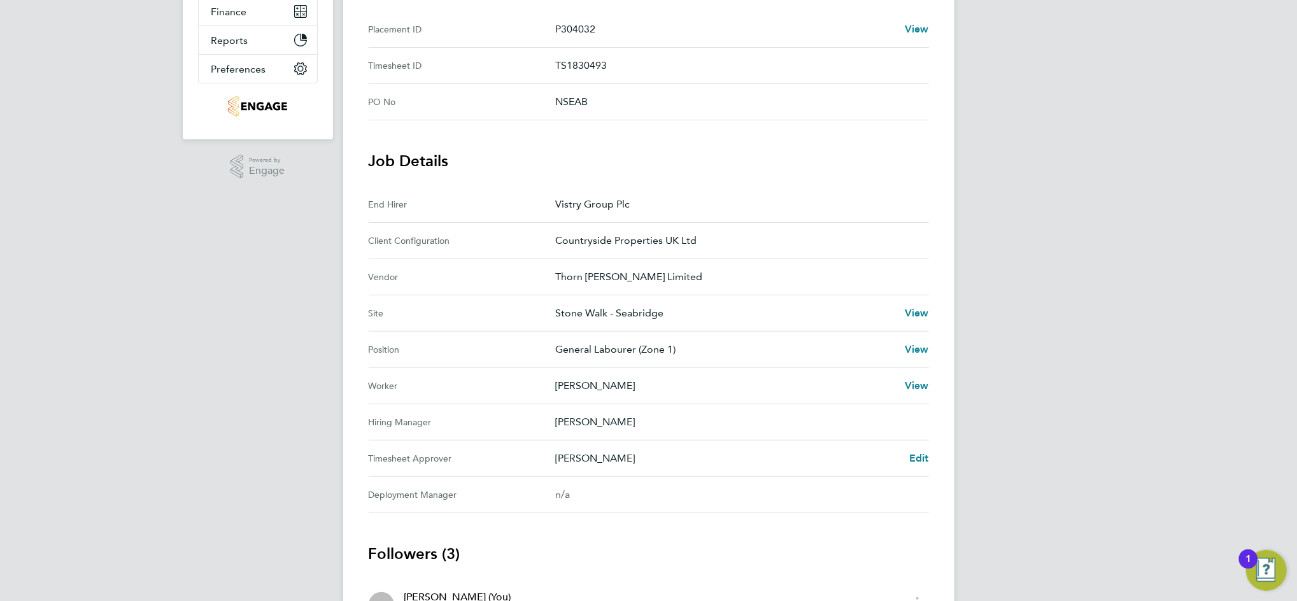
scroll to position [339, 0]
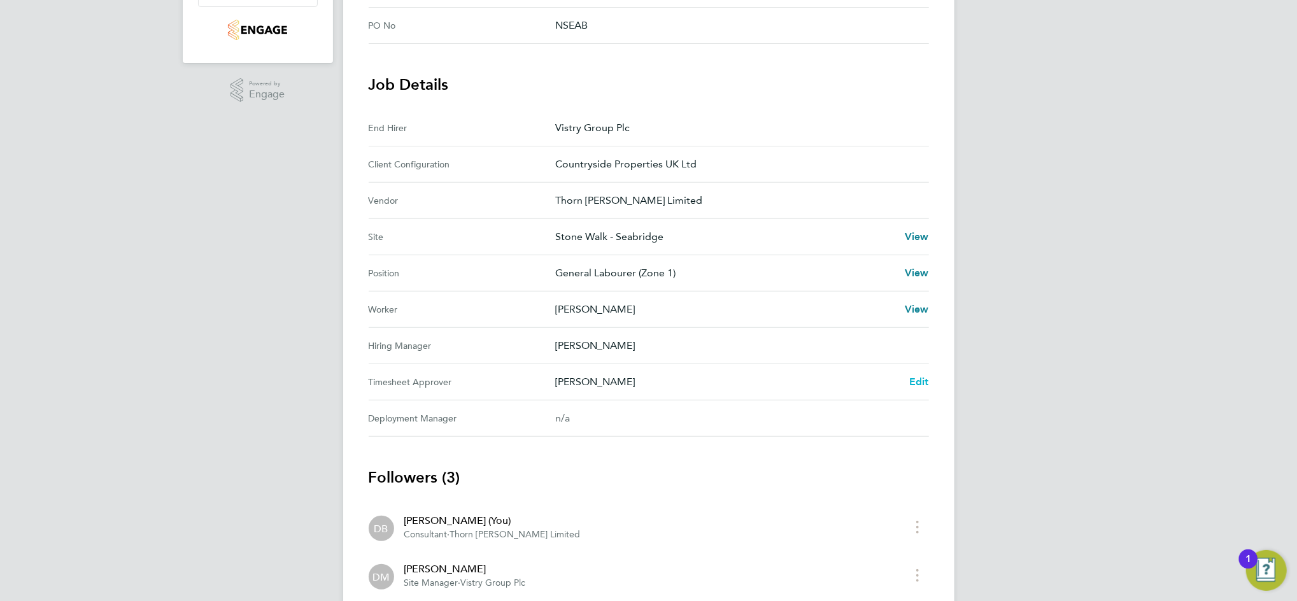
click at [920, 376] on span "Edit" at bounding box center [919, 382] width 20 height 12
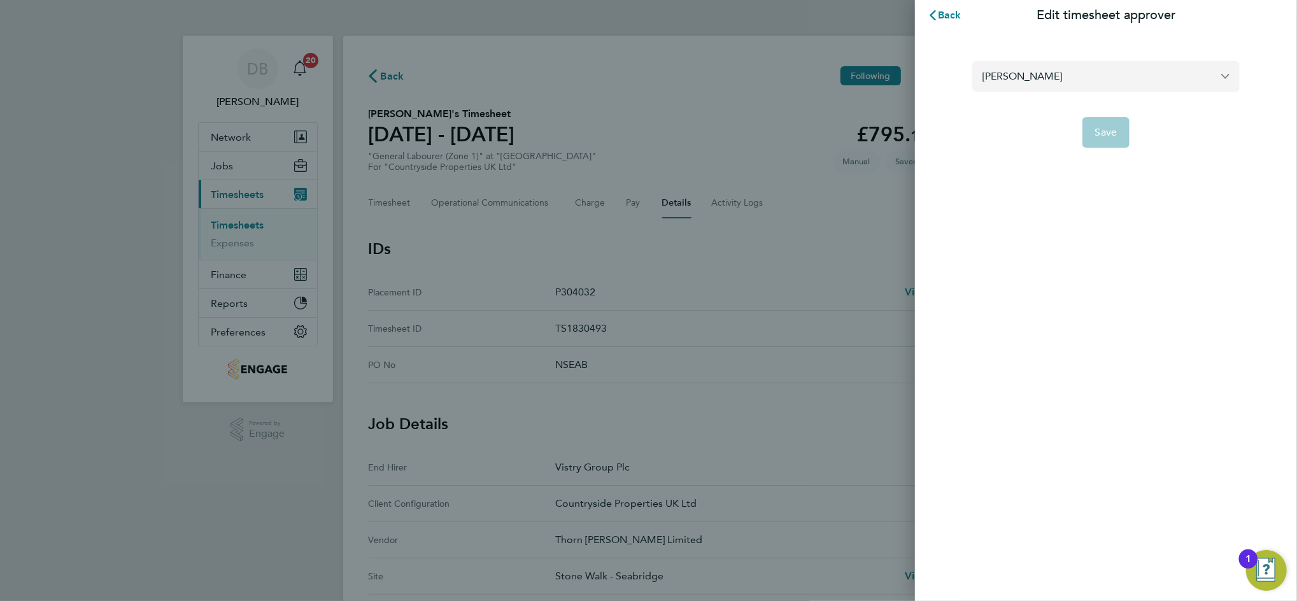
click at [1051, 70] on input "[PERSON_NAME]" at bounding box center [1105, 76] width 267 height 30
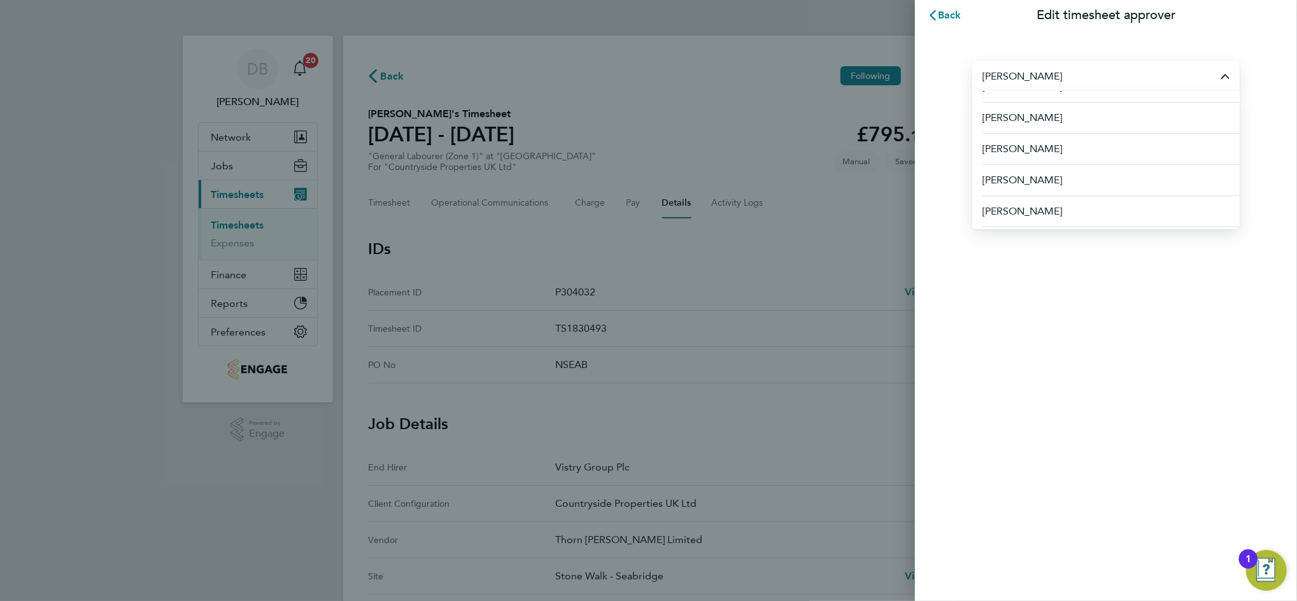
scroll to position [107, 0]
drag, startPoint x: 1045, startPoint y: 76, endPoint x: 941, endPoint y: 76, distance: 103.8
click at [941, 76] on div "daniel Abbie Daniel Daniel Barton Daniel Boyle Smith Daniel Castle Daniel Const…" at bounding box center [1106, 97] width 382 height 132
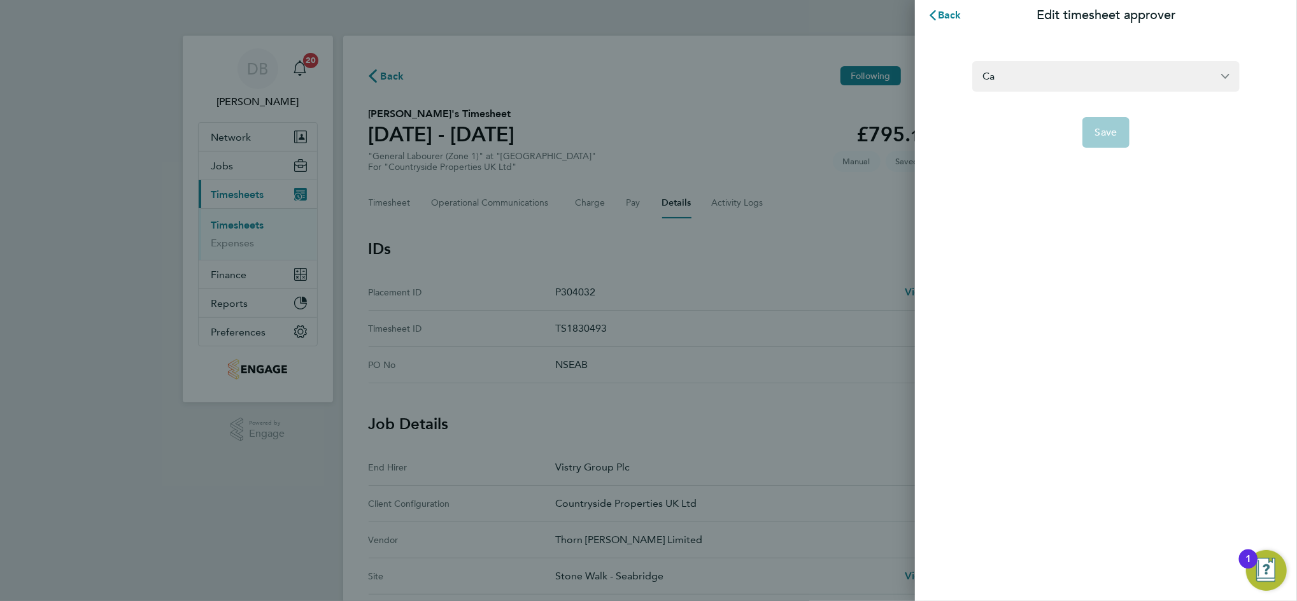
type input "C"
type input "calum madden"
click at [948, 21] on button "Back" at bounding box center [944, 15] width 59 height 25
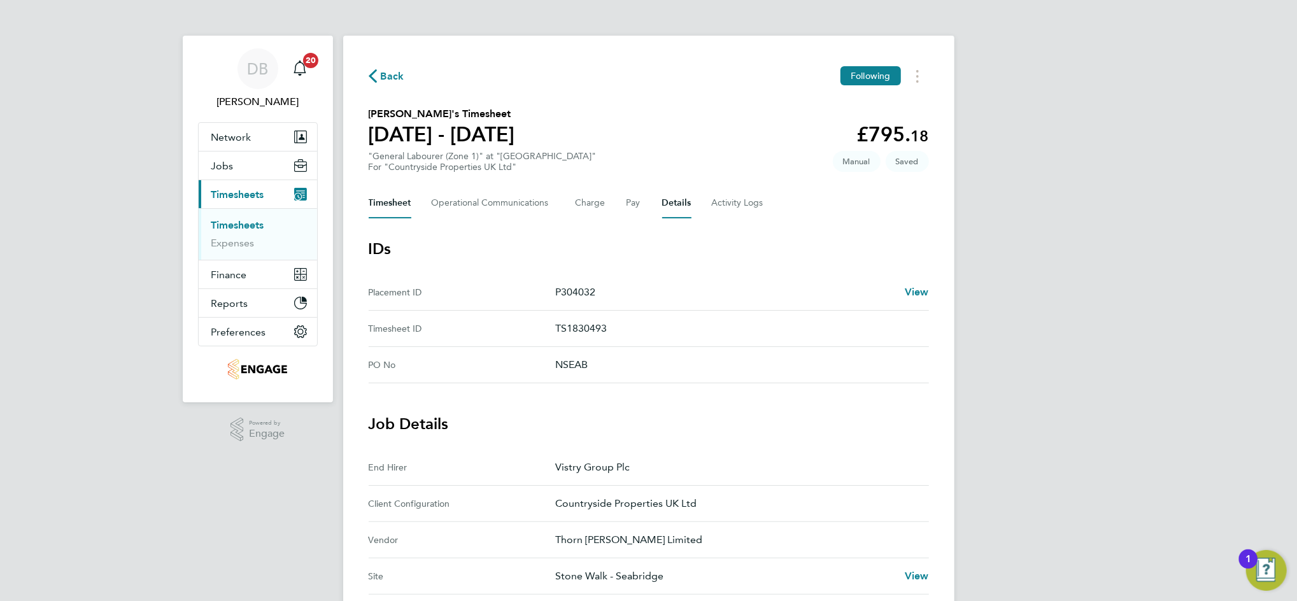
click at [398, 206] on button "Timesheet" at bounding box center [390, 203] width 43 height 31
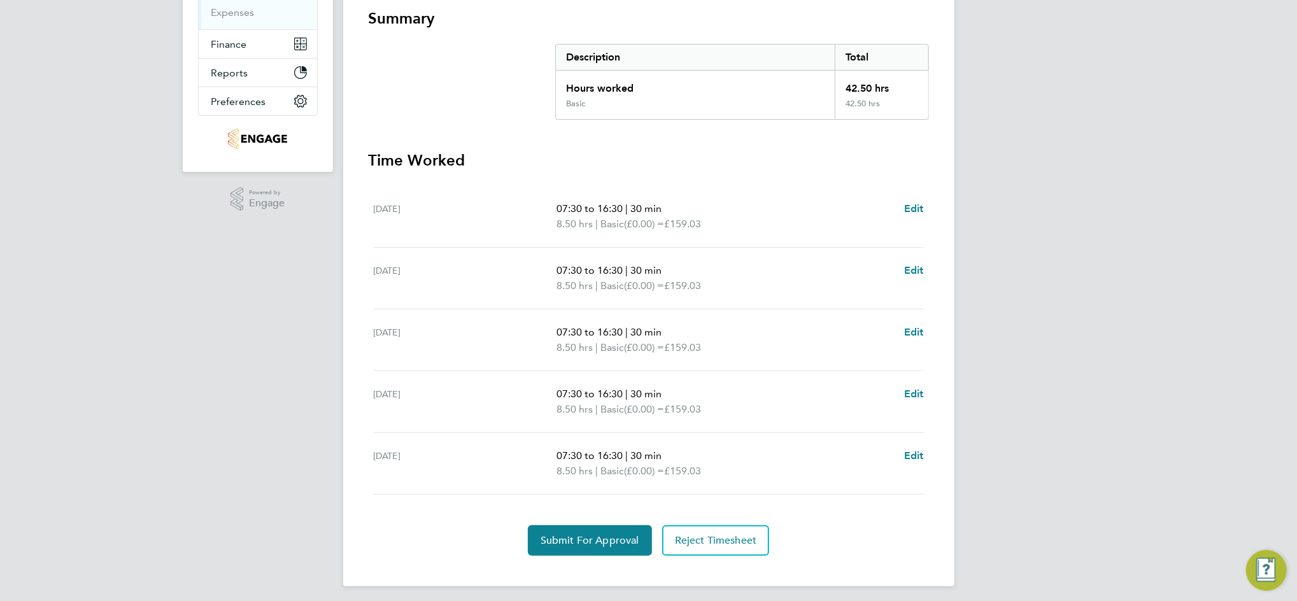
scroll to position [233, 0]
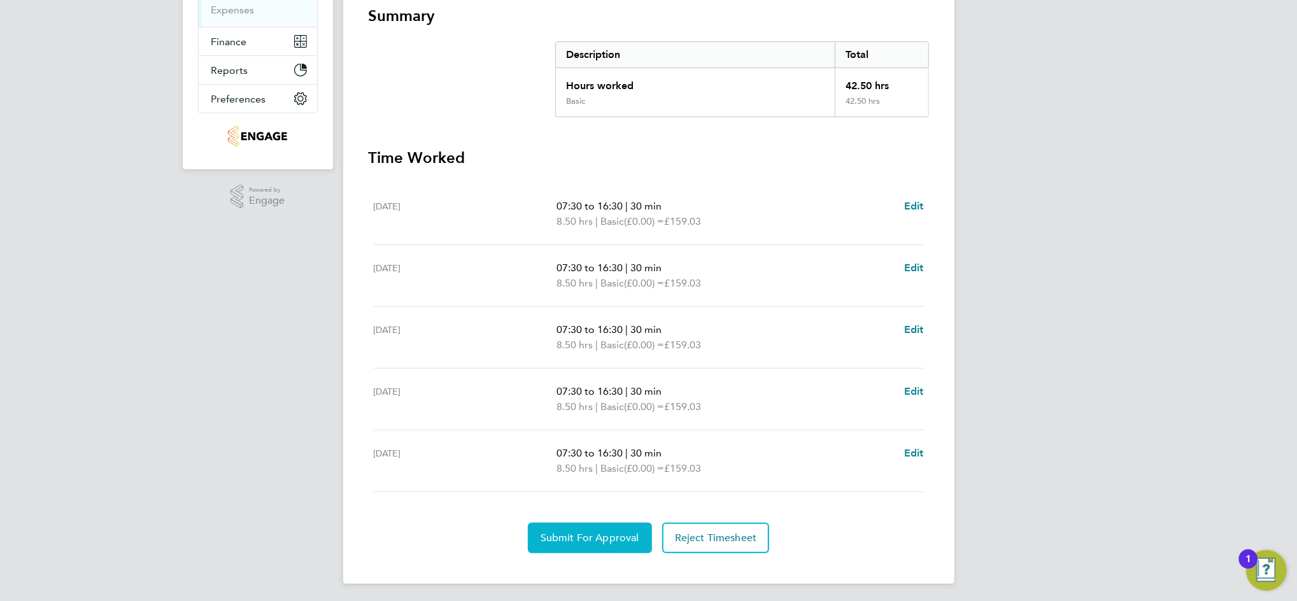
click at [586, 535] on span "Submit For Approval" at bounding box center [589, 538] width 99 height 13
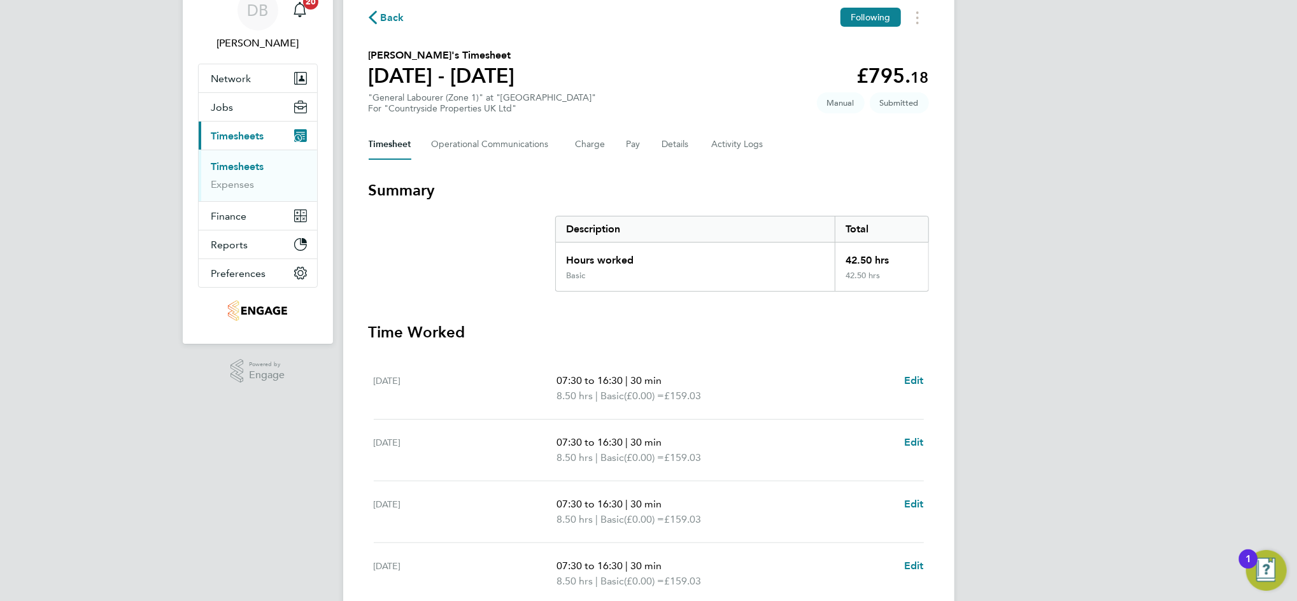
scroll to position [0, 0]
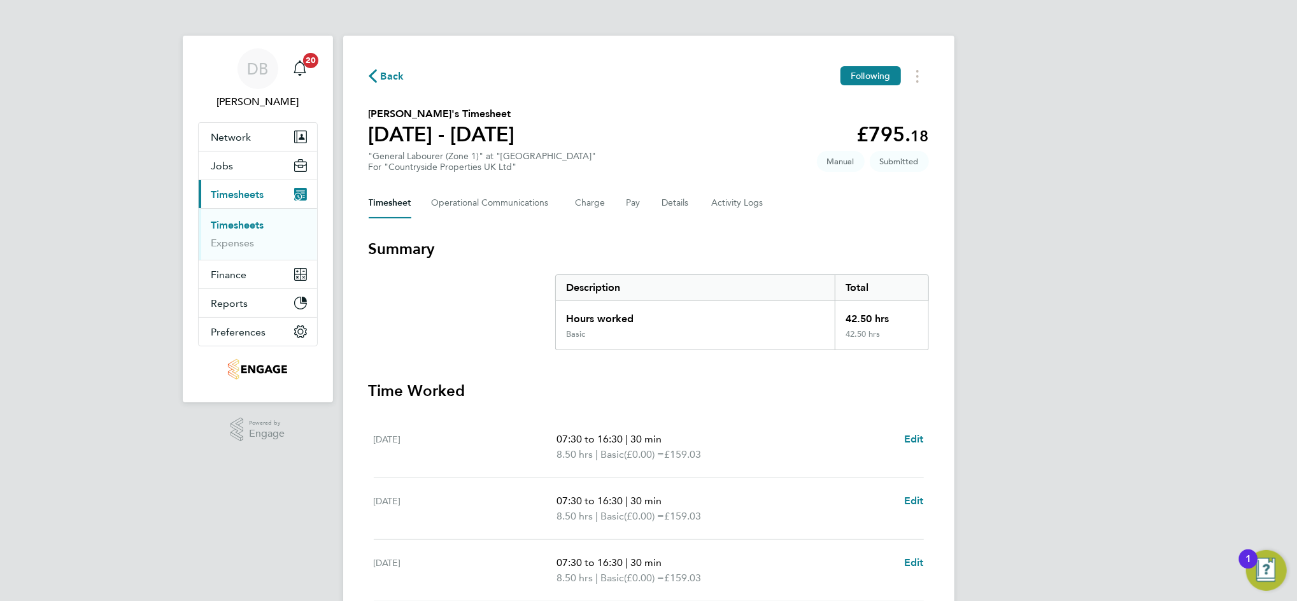
click at [374, 75] on icon "button" at bounding box center [373, 75] width 8 height 13
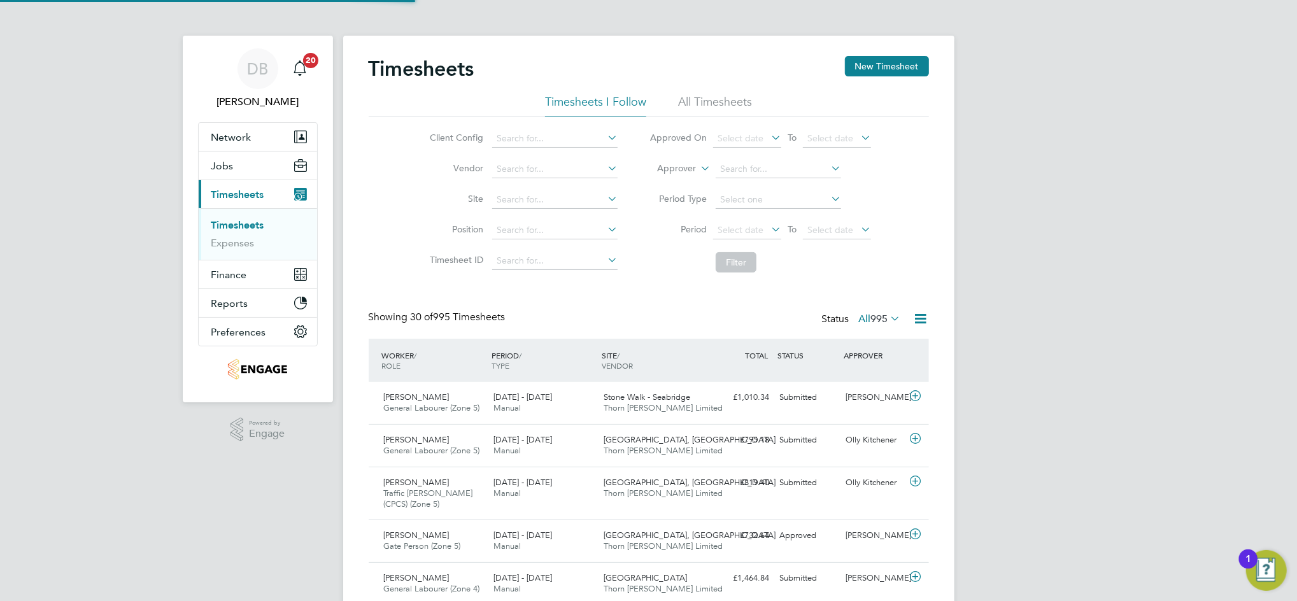
scroll to position [43, 110]
click at [866, 67] on button "New Timesheet" at bounding box center [887, 66] width 84 height 20
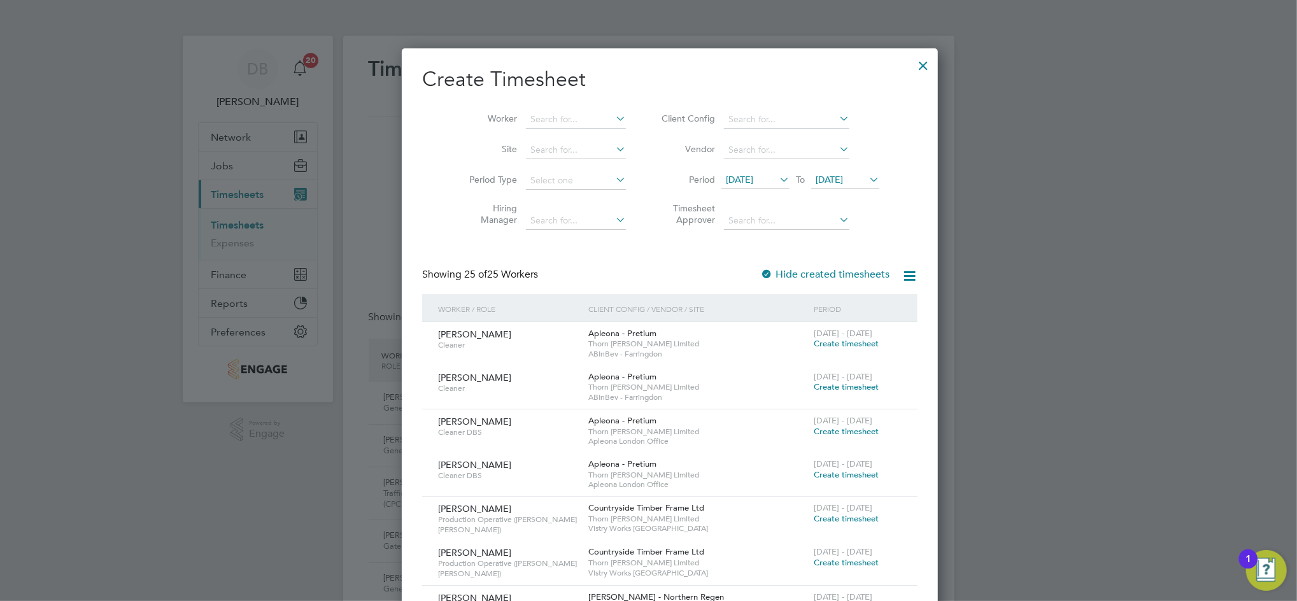
click at [866, 180] on icon at bounding box center [866, 180] width 0 height 18
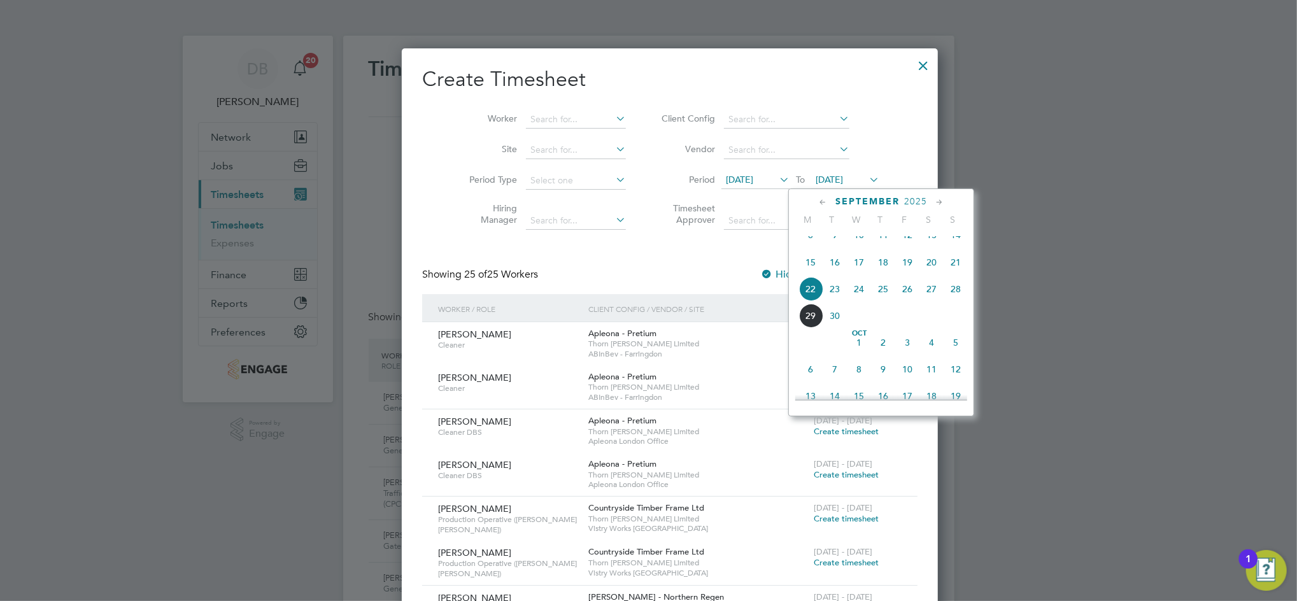
click at [959, 301] on span "28" at bounding box center [955, 289] width 24 height 24
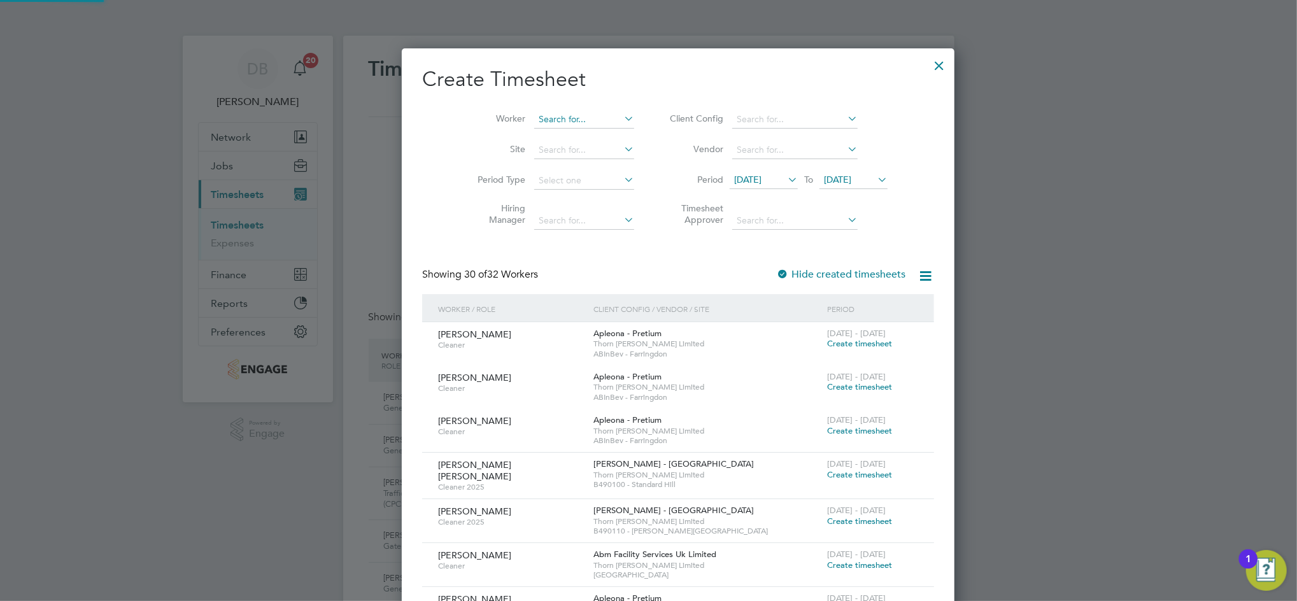
click at [558, 125] on input at bounding box center [584, 120] width 100 height 18
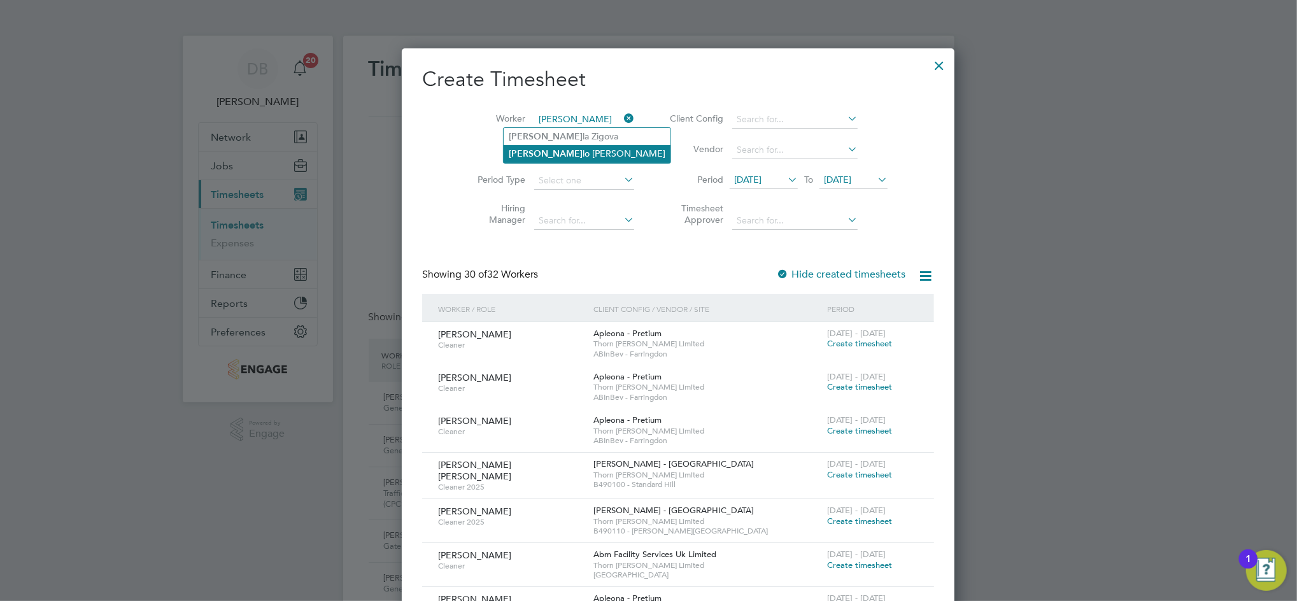
click at [565, 157] on li "Marce lo Pombo Rodriguez" at bounding box center [587, 153] width 167 height 17
type input "Marcelo Pombo Rodriguez"
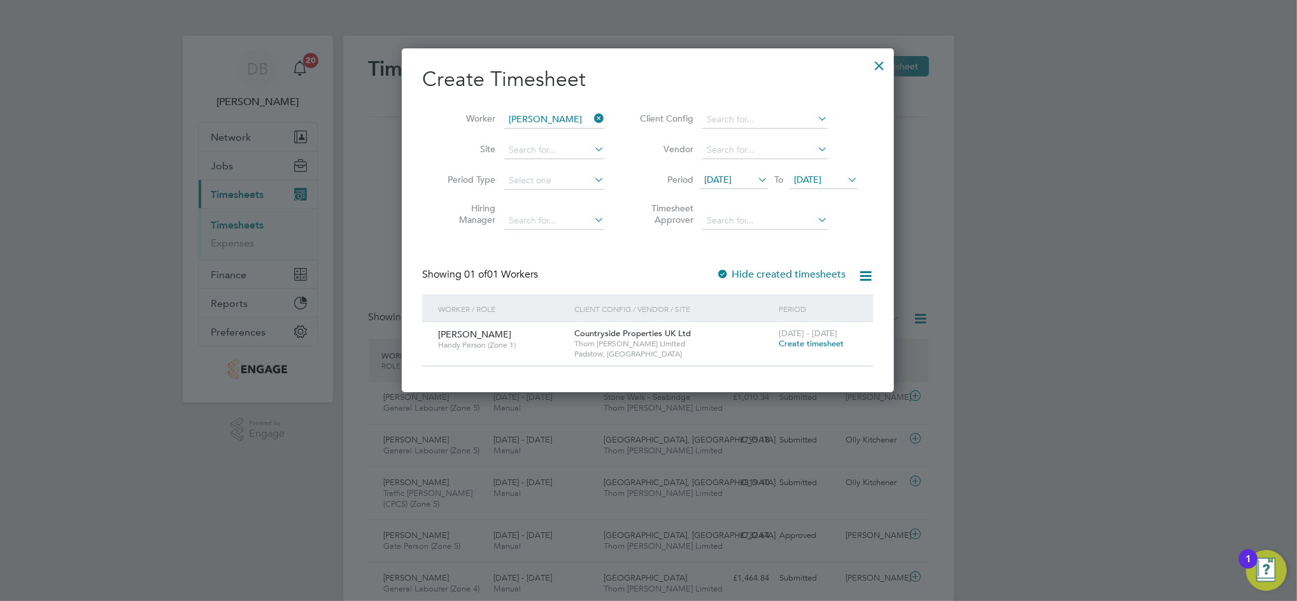
click at [796, 341] on span "Create timesheet" at bounding box center [811, 343] width 65 height 11
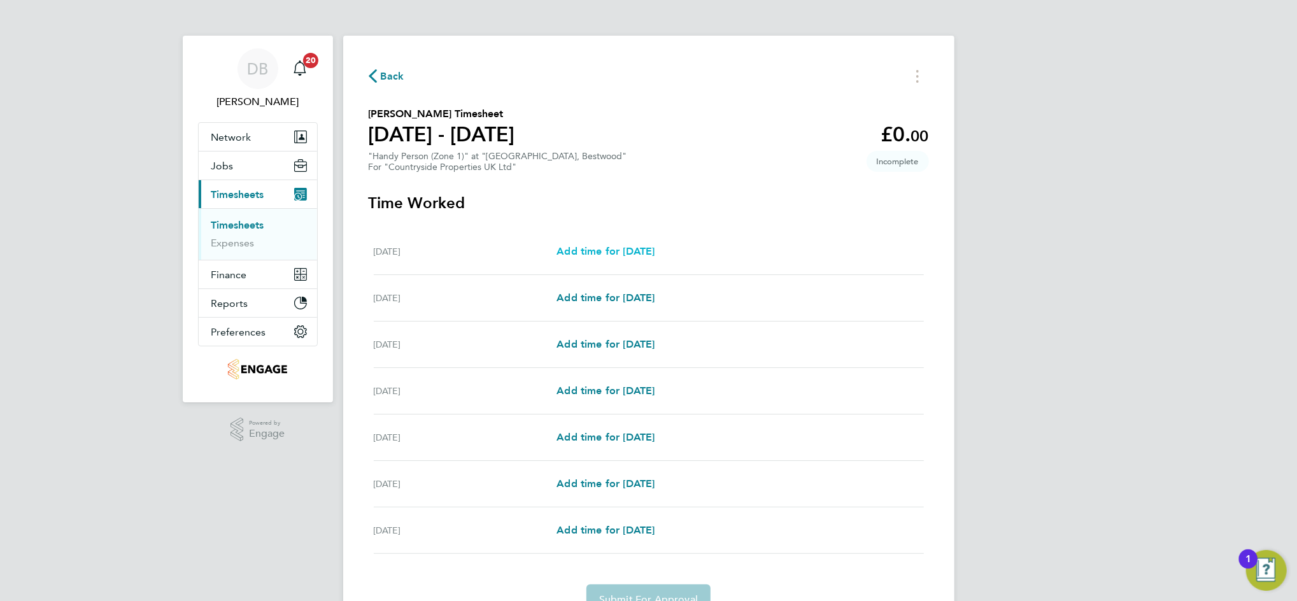
click at [622, 255] on span "Add time for [DATE]" at bounding box center [605, 251] width 98 height 12
select select "30"
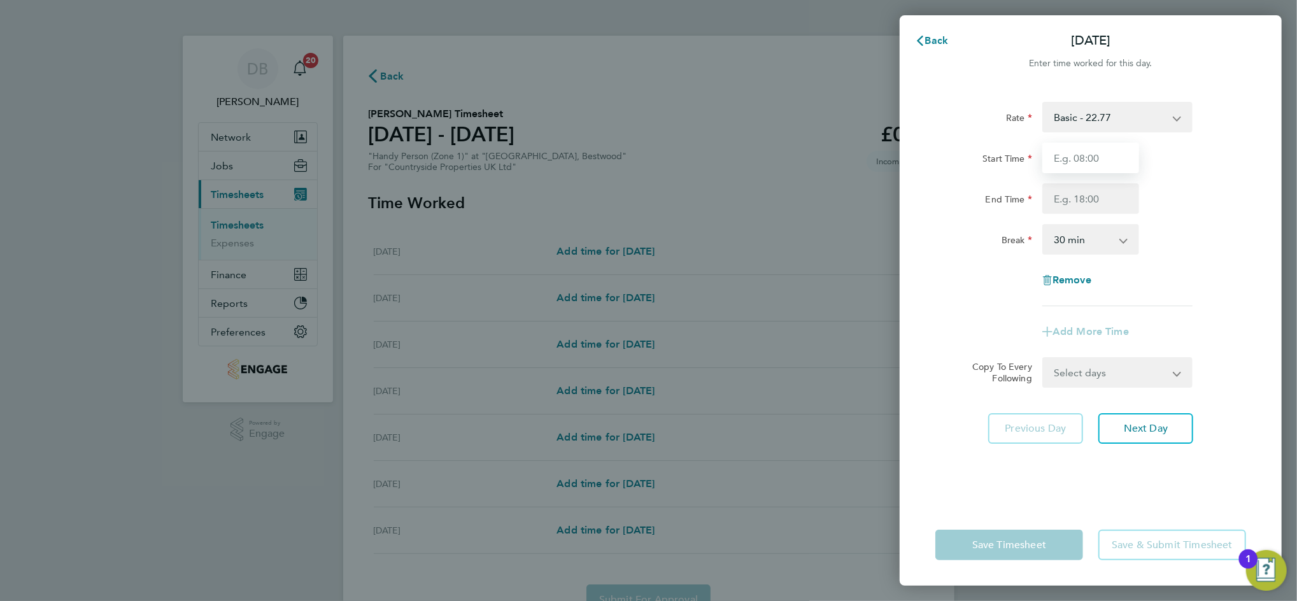
click at [1078, 158] on input "Start Time" at bounding box center [1090, 158] width 97 height 31
type input "07:30"
type input "16:30"
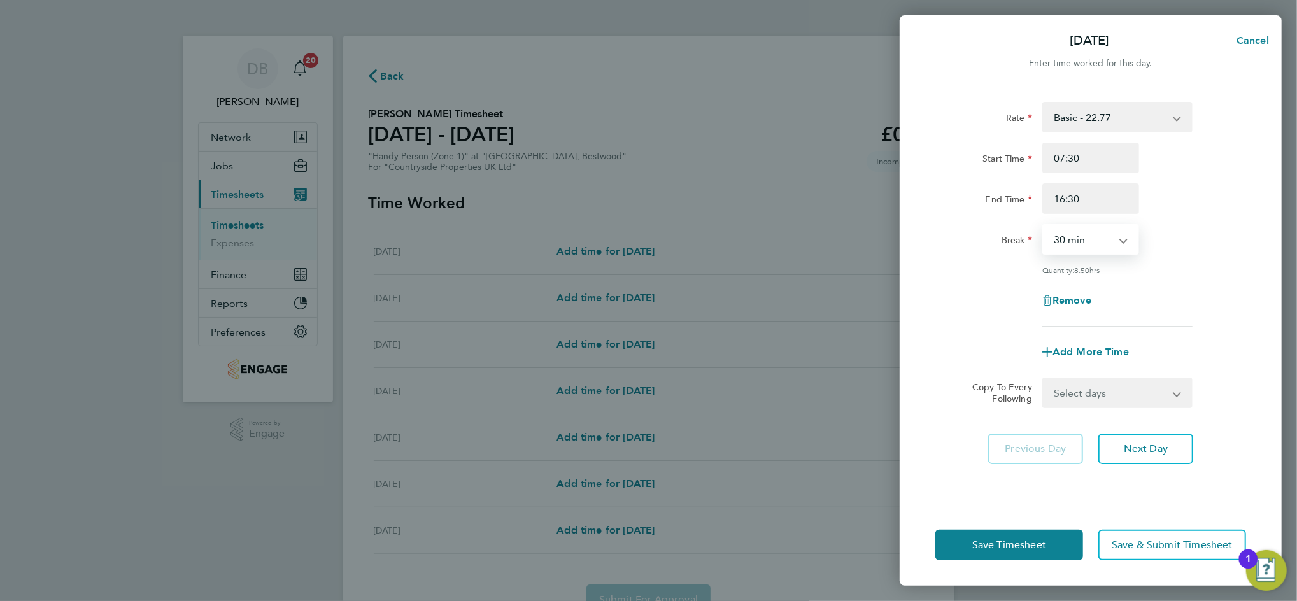
click at [1132, 388] on select "Select days Day Weekday (Mon-Fri) Weekend (Sat-Sun) Tuesday Wednesday Thursday …" at bounding box center [1110, 393] width 134 height 28
select select "WEEKDAY"
click at [1043, 379] on select "Select days Day Weekday (Mon-Fri) Weekend (Sat-Sun) Tuesday Wednesday Thursday …" at bounding box center [1110, 393] width 134 height 28
select select "[DATE]"
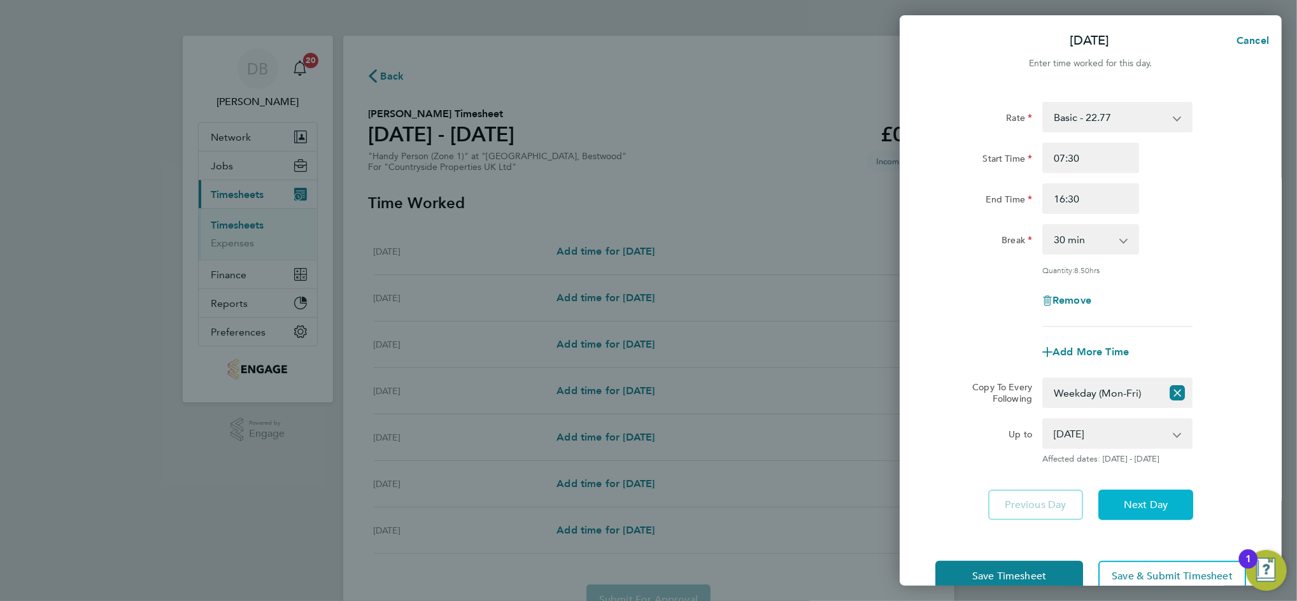
click at [1149, 498] on span "Next Day" at bounding box center [1146, 504] width 44 height 13
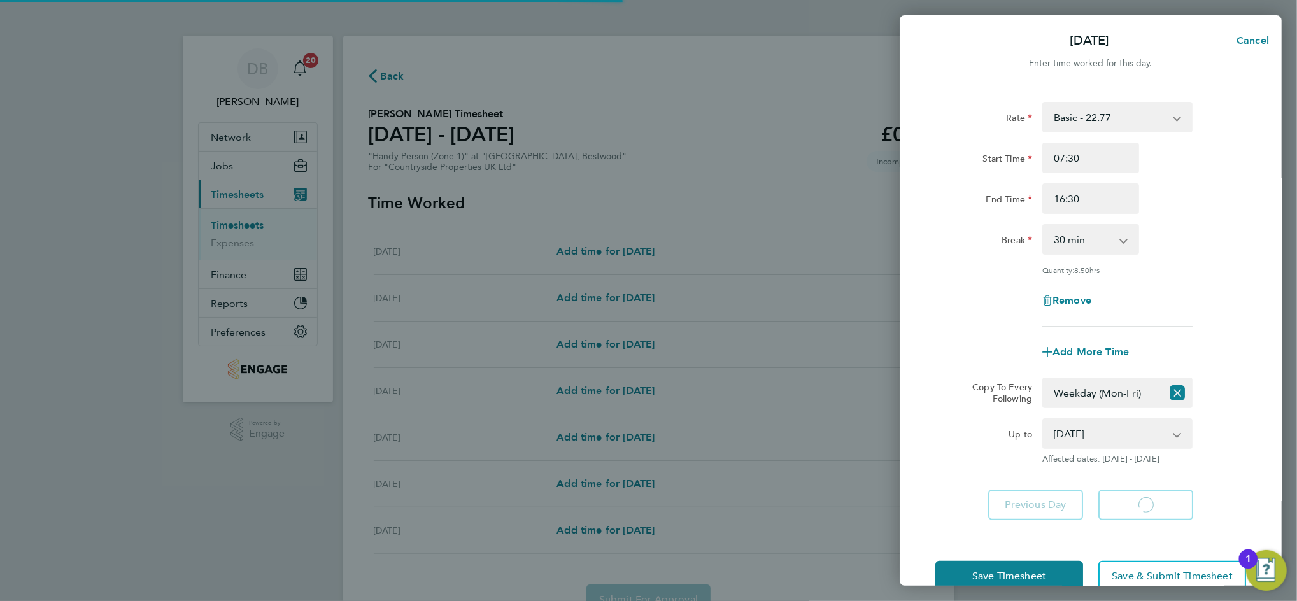
select select "30"
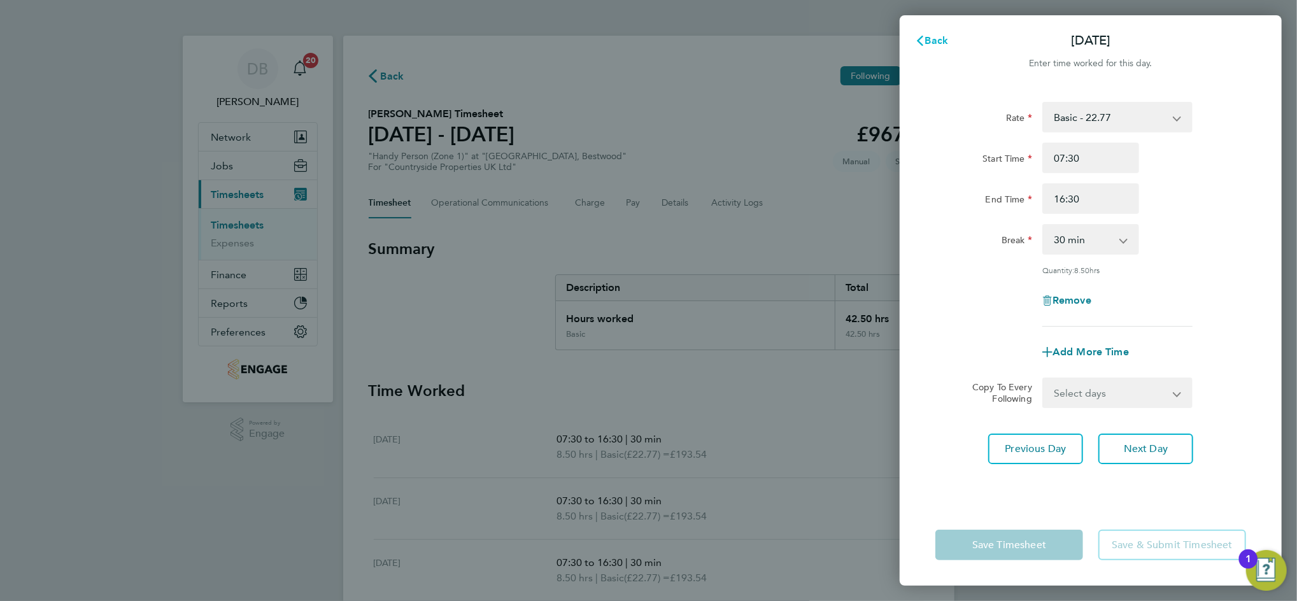
click at [938, 42] on span "Back" at bounding box center [937, 40] width 24 height 12
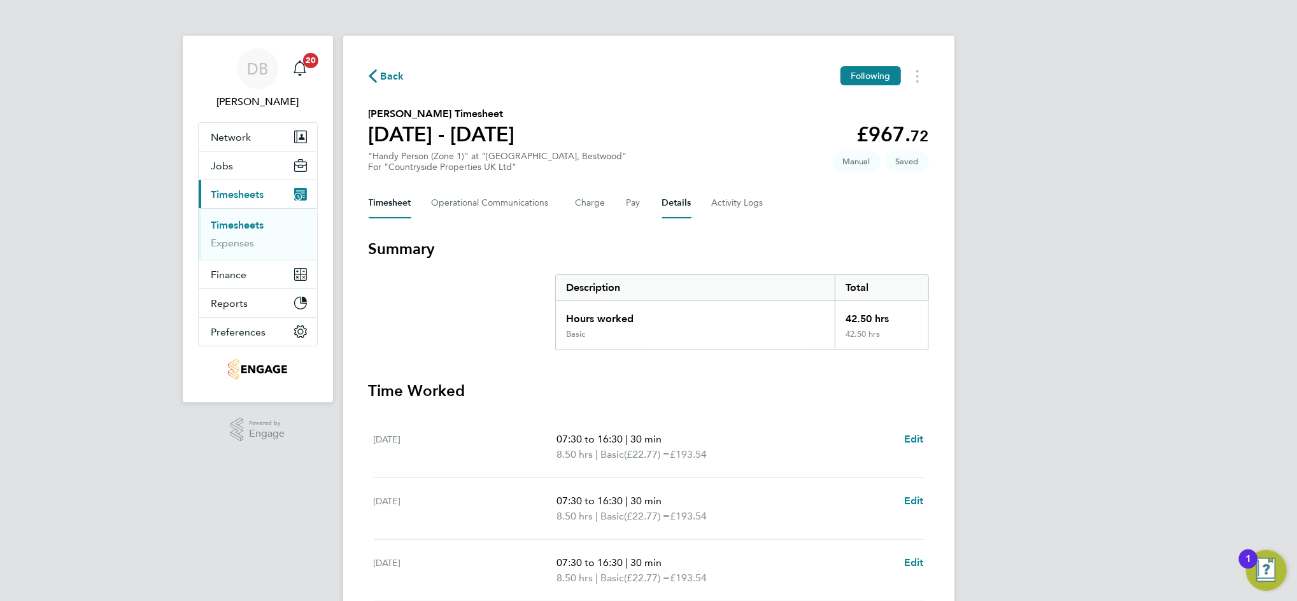
click at [670, 198] on button "Details" at bounding box center [676, 203] width 29 height 31
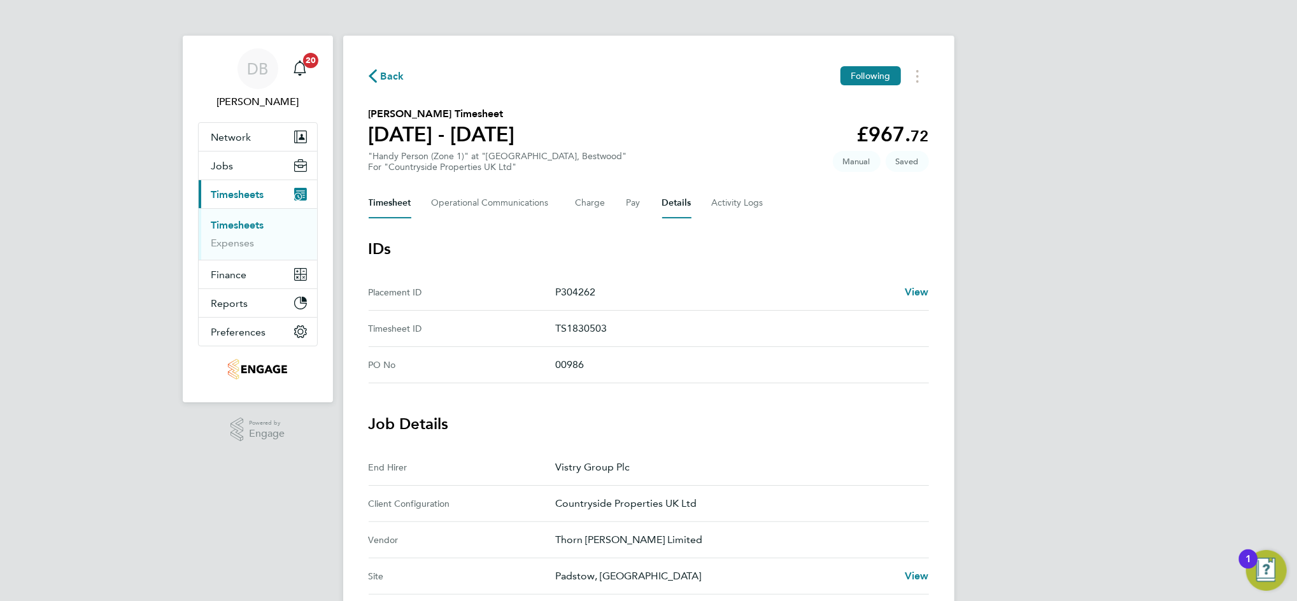
click at [388, 201] on button "Timesheet" at bounding box center [390, 203] width 43 height 31
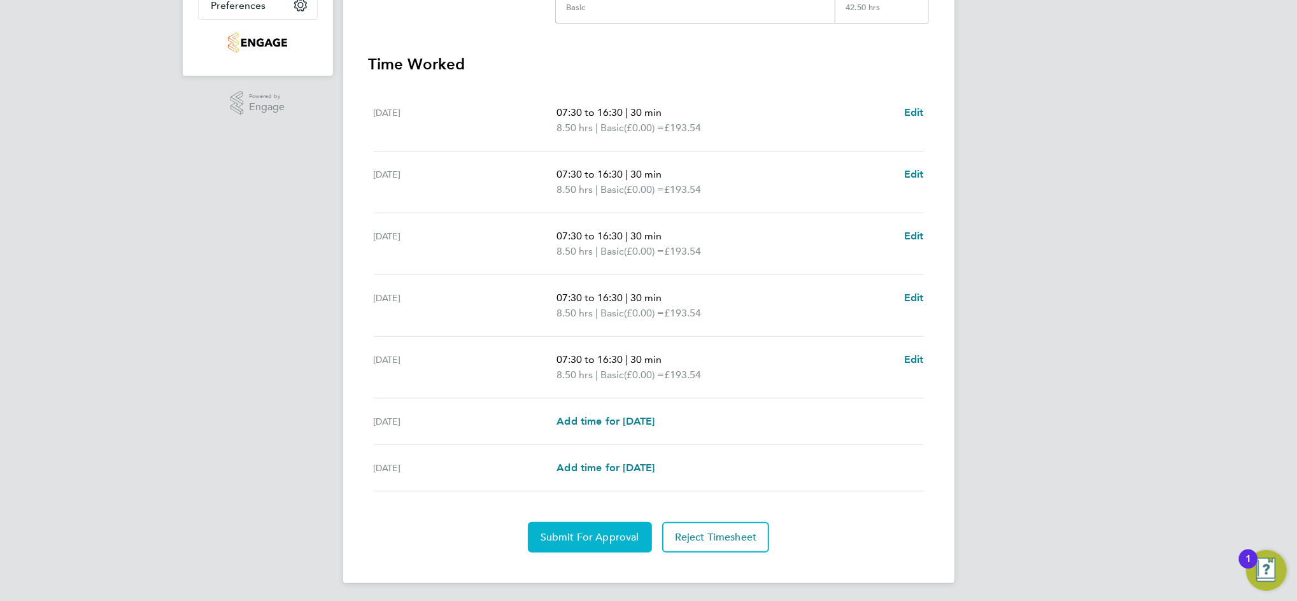
click at [615, 531] on span "Submit For Approval" at bounding box center [589, 537] width 99 height 13
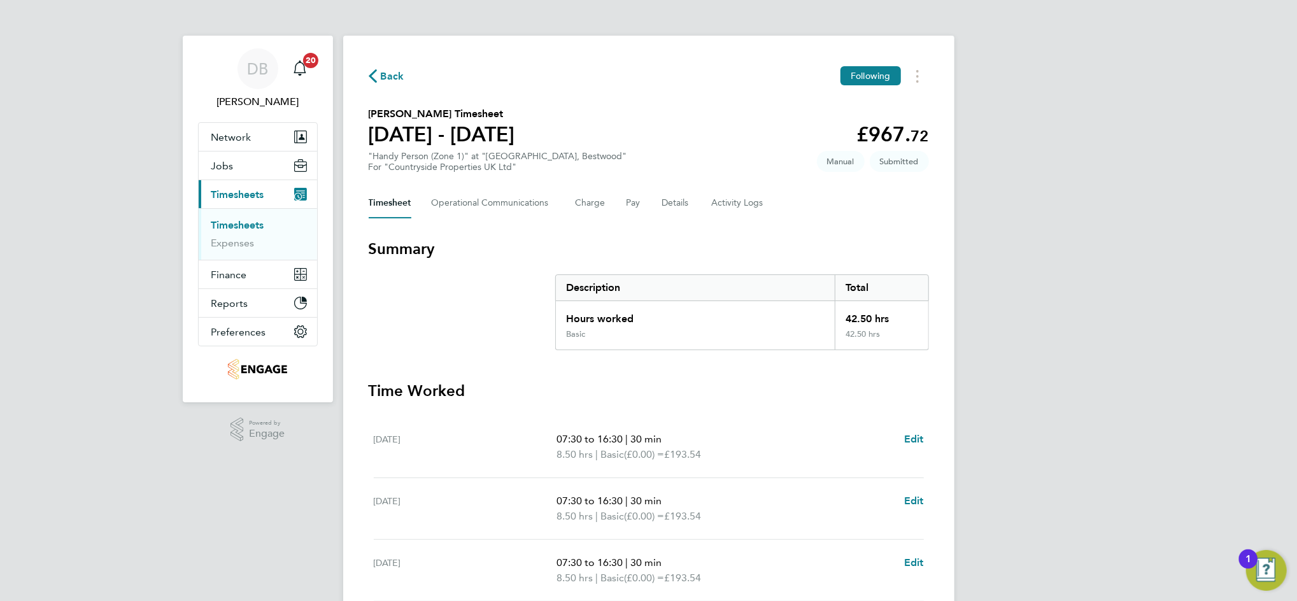
click at [392, 74] on span "Back" at bounding box center [393, 76] width 24 height 15
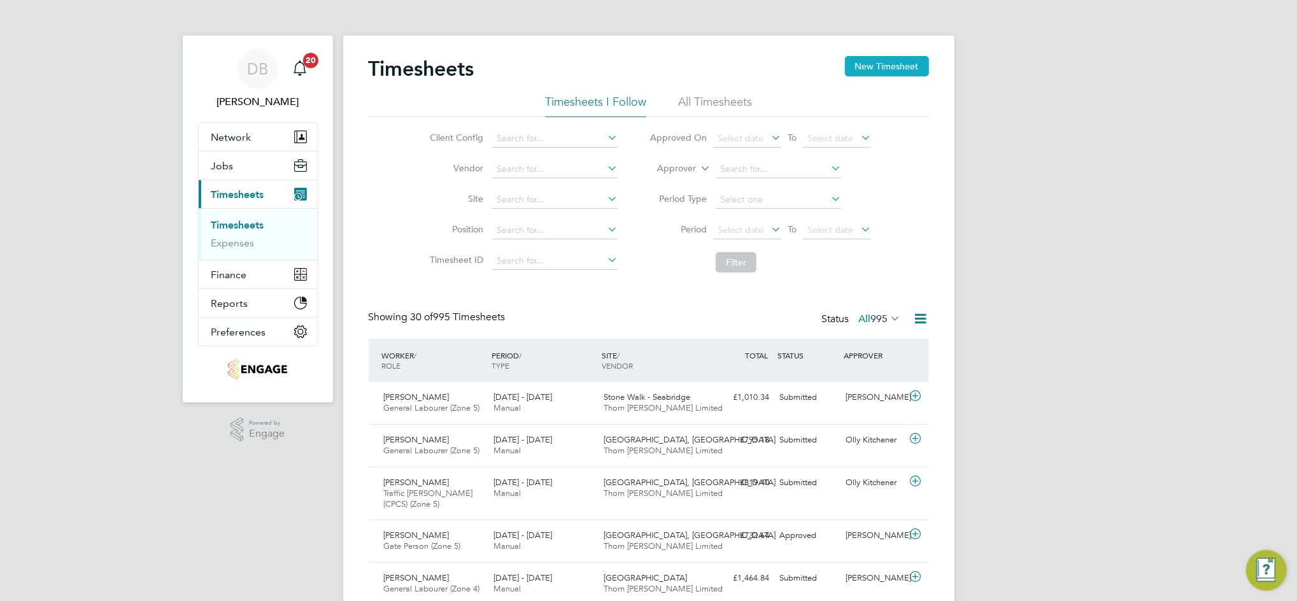
click at [892, 66] on button "New Timesheet" at bounding box center [887, 66] width 84 height 20
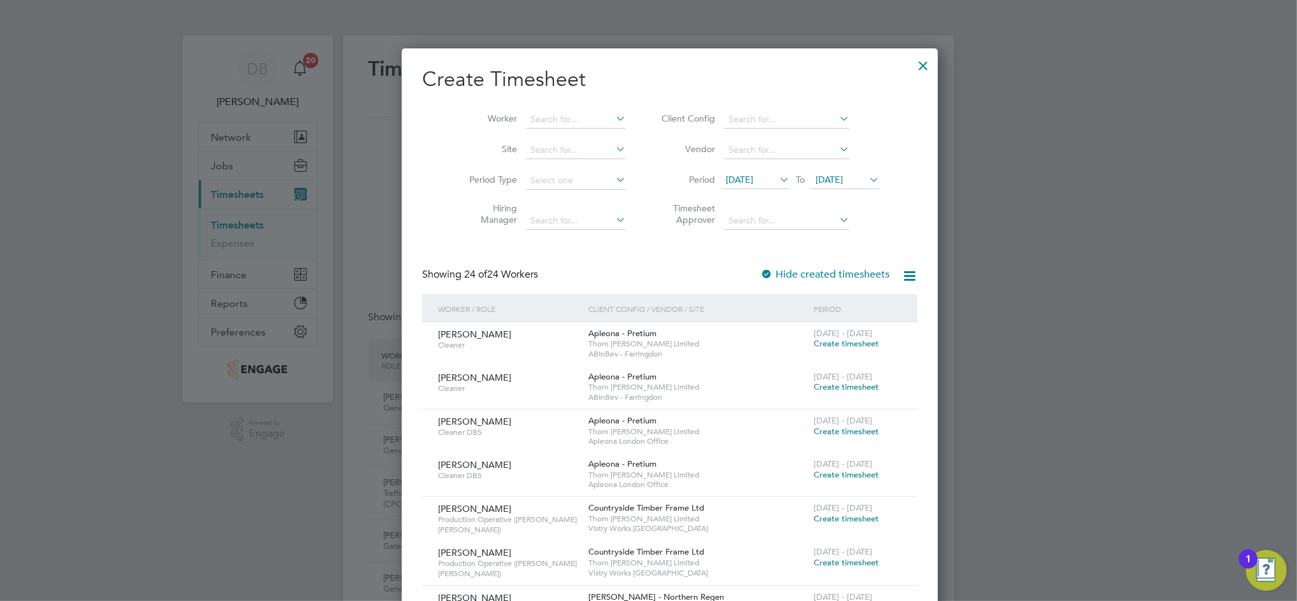
click at [836, 183] on span "22 Sep 2025" at bounding box center [829, 179] width 27 height 11
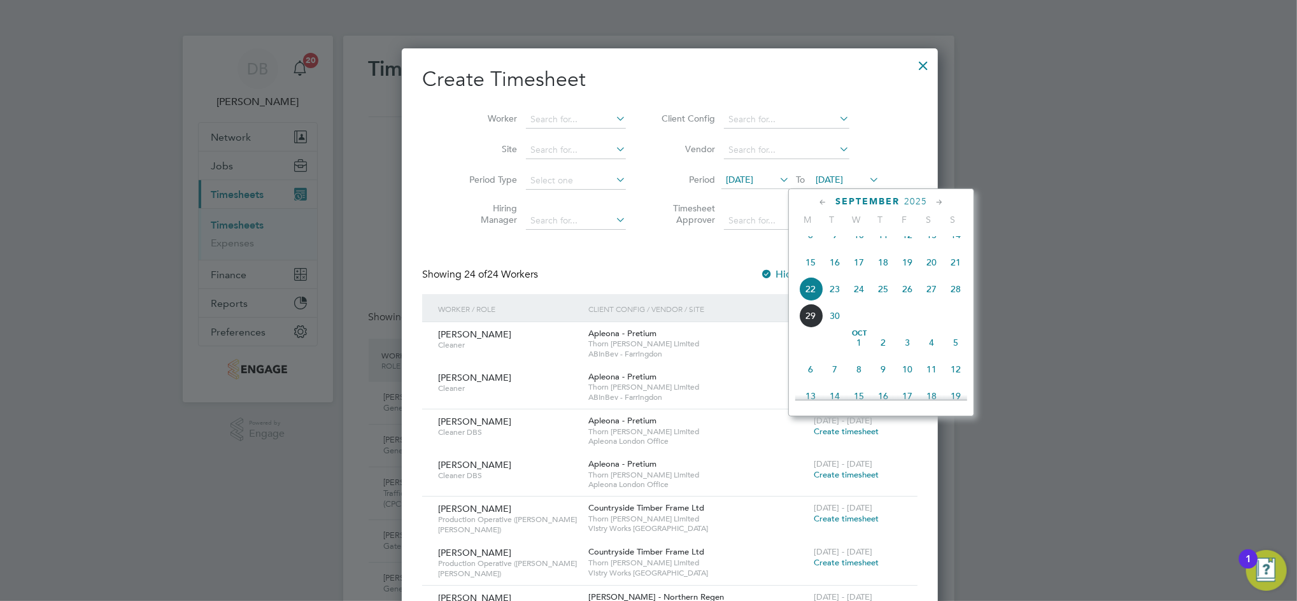
click at [949, 301] on span "28" at bounding box center [955, 289] width 24 height 24
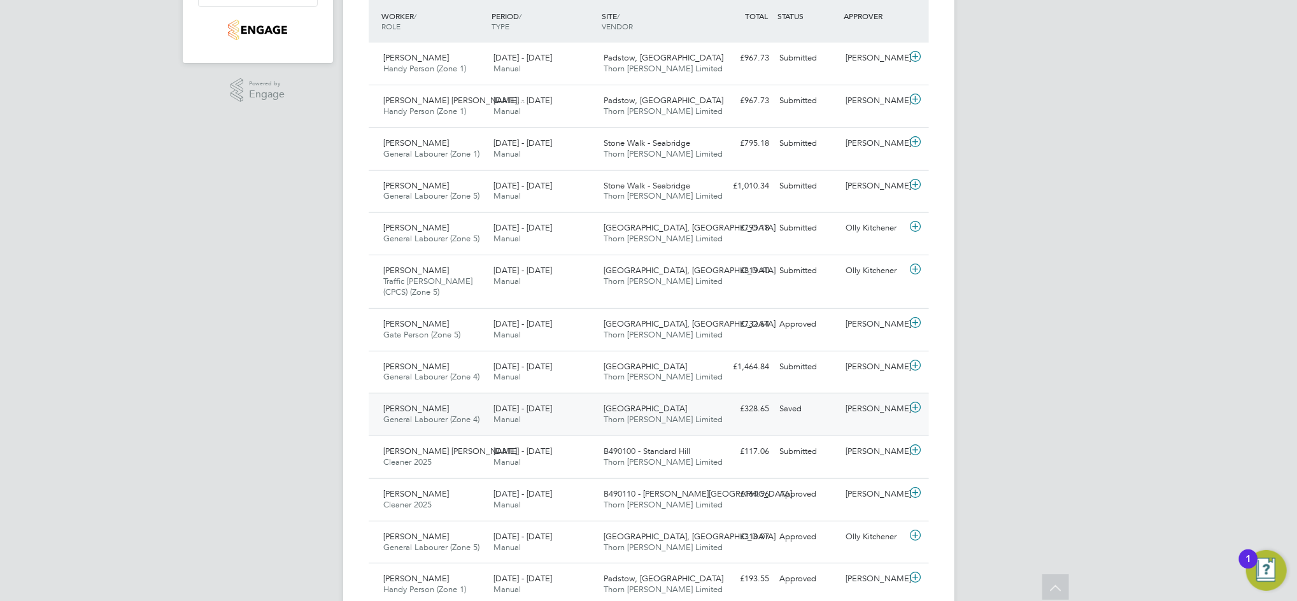
click at [819, 412] on div "Saved" at bounding box center [808, 409] width 66 height 21
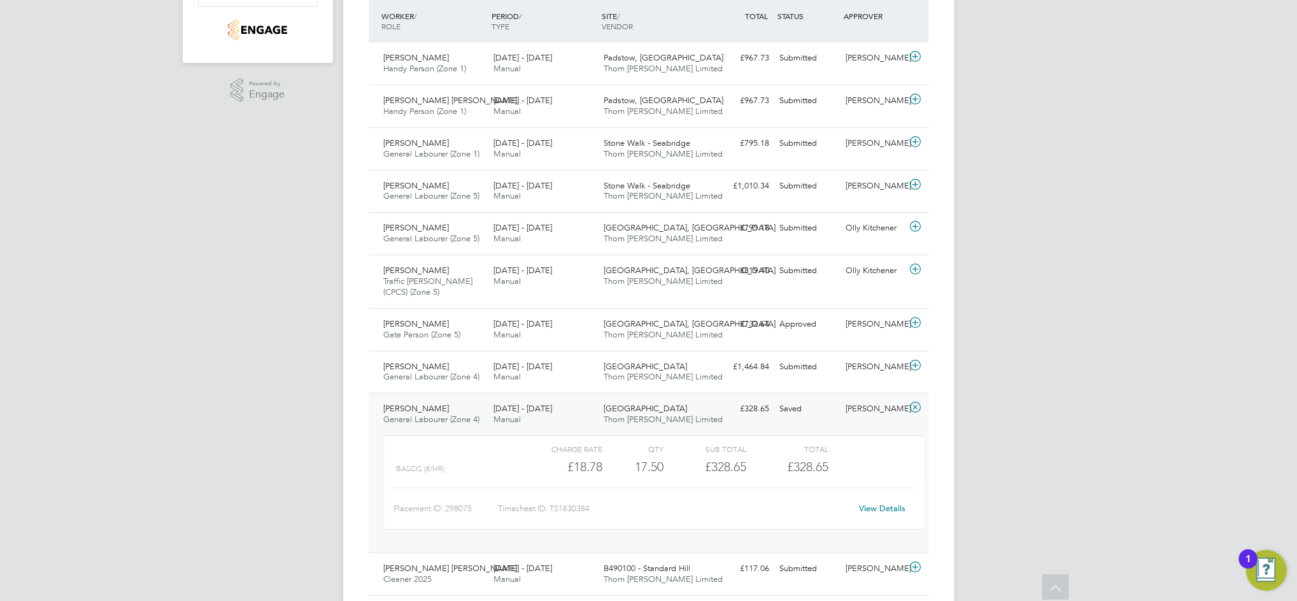
click at [881, 510] on link "View Details" at bounding box center [882, 508] width 46 height 11
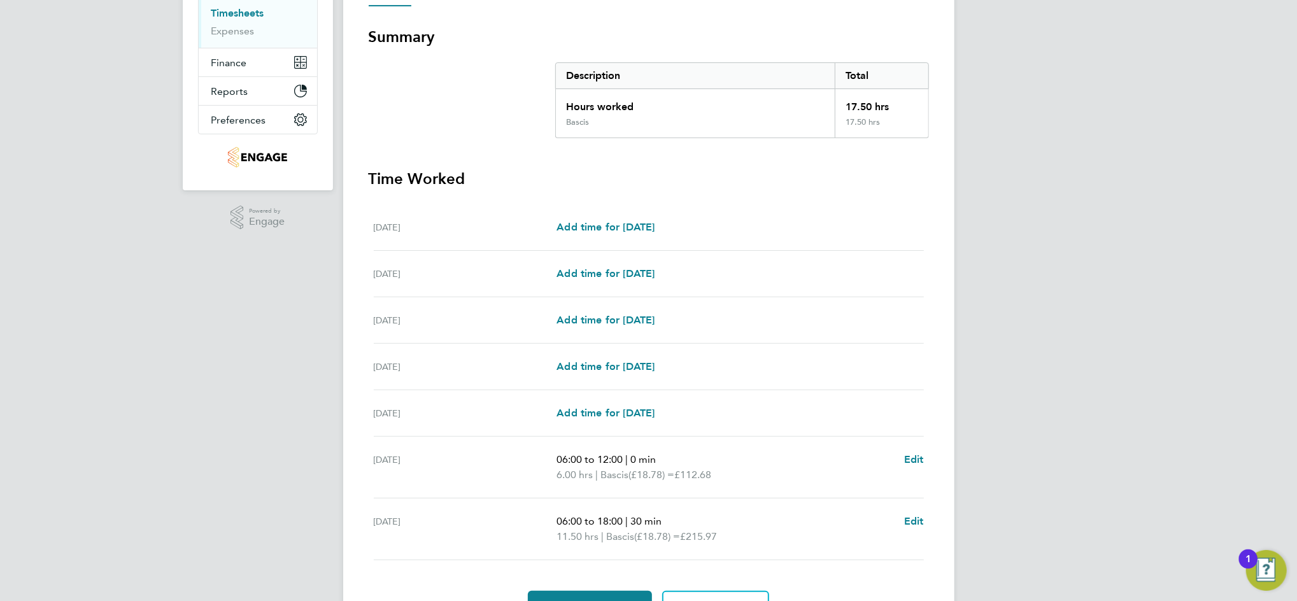
scroll to position [255, 0]
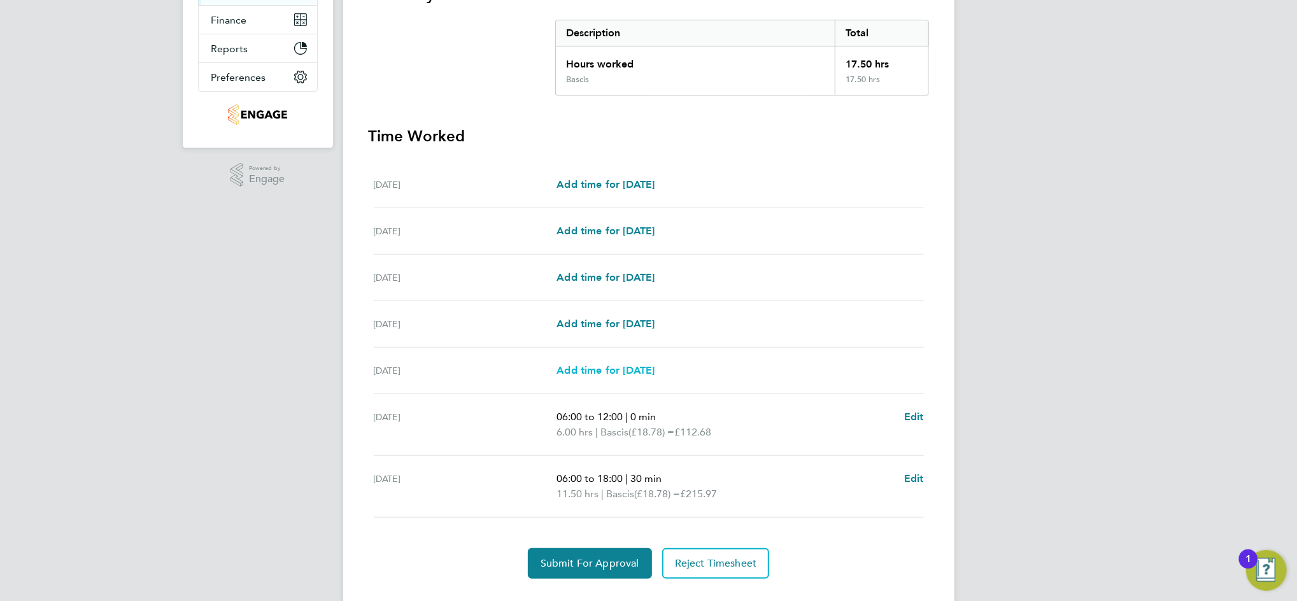
click at [628, 367] on span "Add time for [DATE]" at bounding box center [605, 370] width 98 height 12
select select "30"
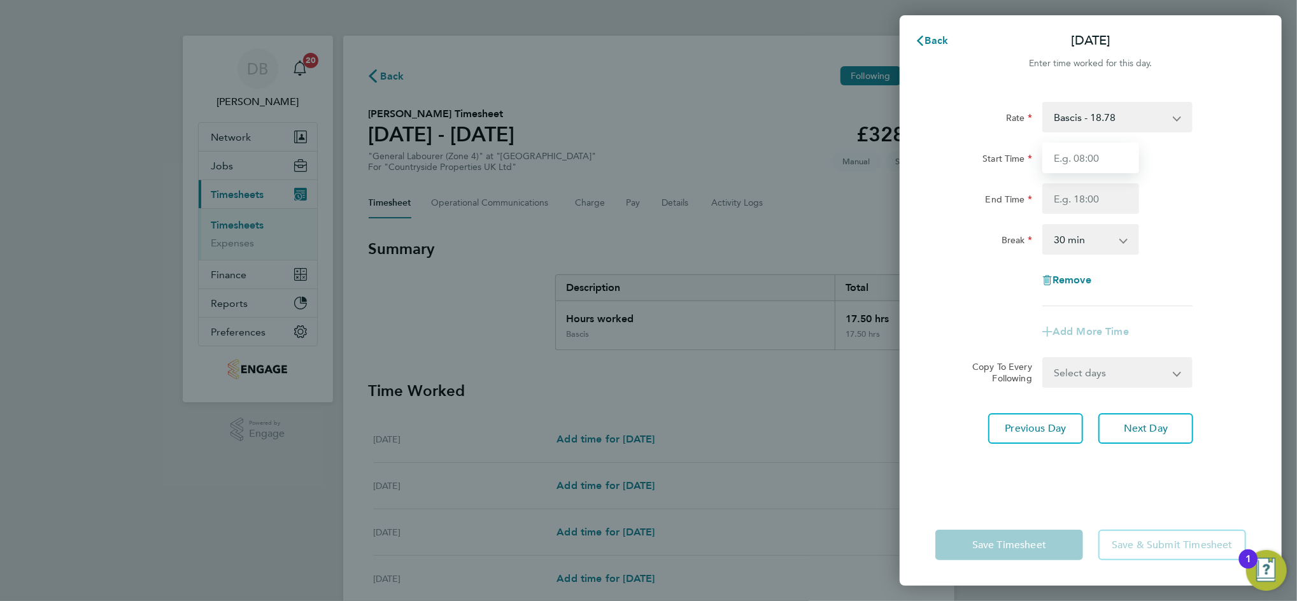
click at [1080, 157] on input "Start Time" at bounding box center [1090, 158] width 97 height 31
type input "06:00"
type input "18:00"
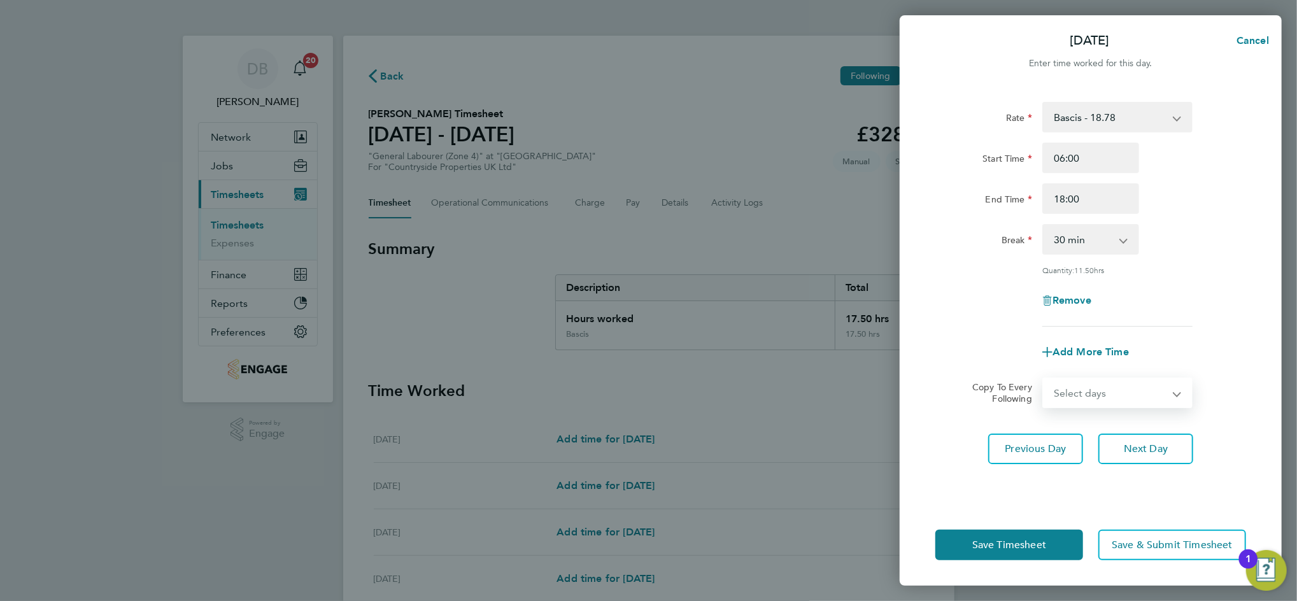
click at [1141, 396] on select "Select days Day Weekend (Sat-Sun) [DATE] [DATE]" at bounding box center [1110, 393] width 134 height 28
select select "SAT"
click at [1043, 379] on select "Select days Day Weekend (Sat-Sun) [DATE] [DATE]" at bounding box center [1110, 393] width 134 height 28
select select "[DATE]"
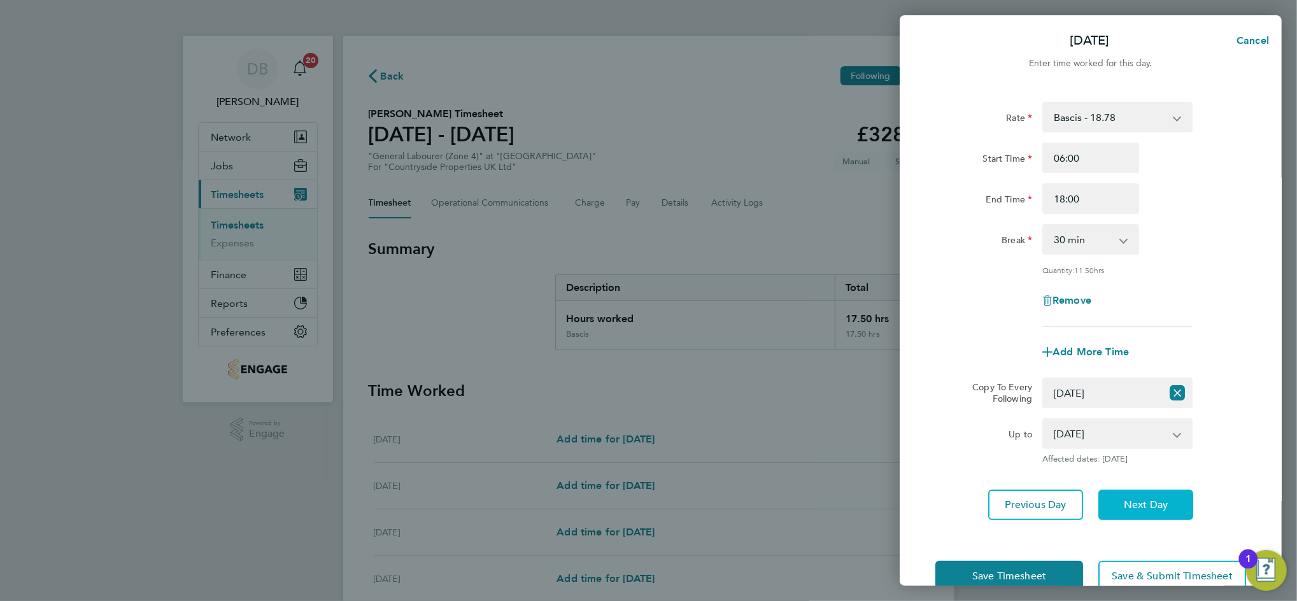
click at [1163, 494] on button "Next Day" at bounding box center [1145, 505] width 95 height 31
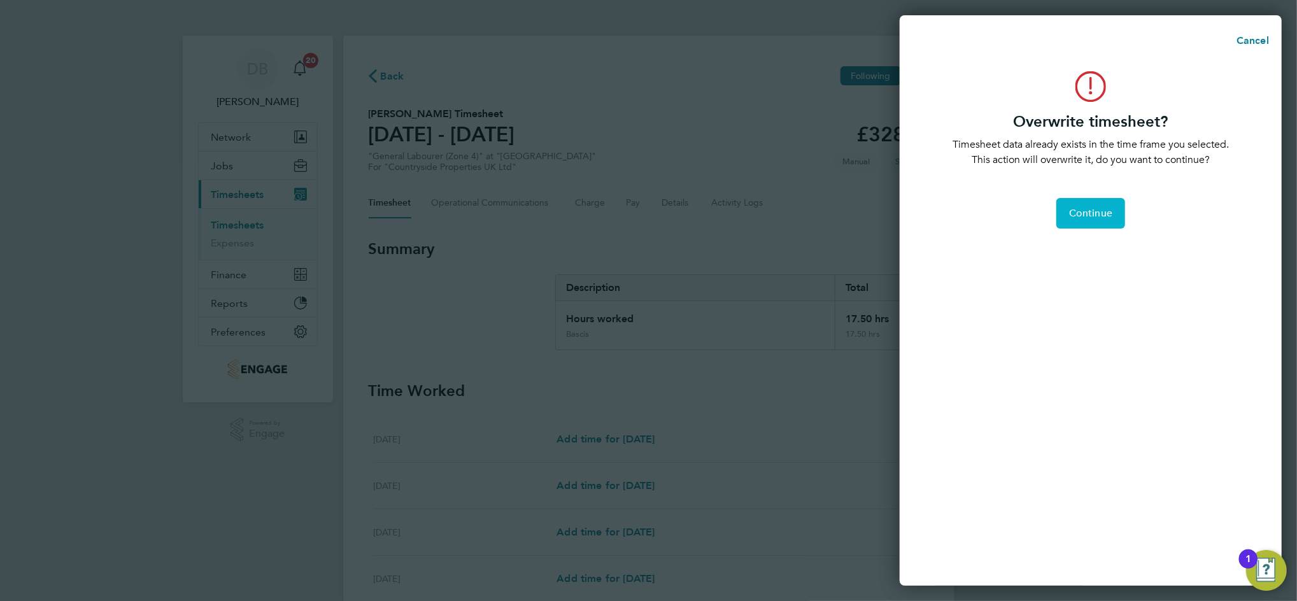
click at [1106, 209] on span "Continue" at bounding box center [1090, 213] width 43 height 13
select select "0: null"
select select "30"
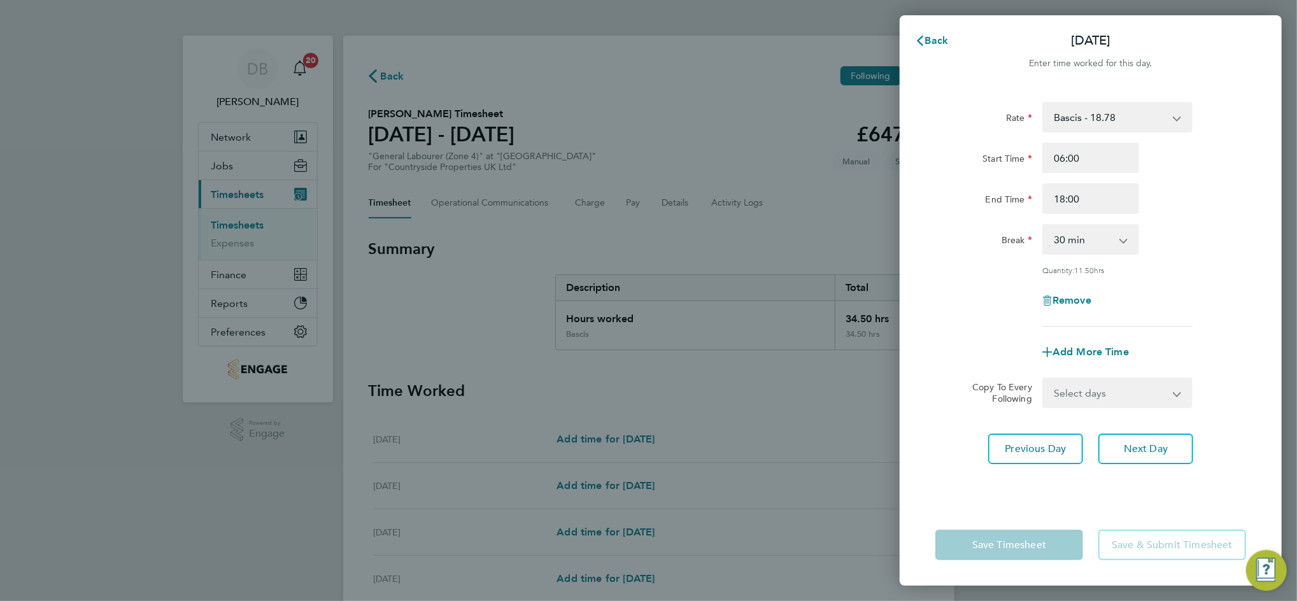
click at [1129, 388] on select "Select days [DATE]" at bounding box center [1110, 393] width 134 height 28
select select "SUN"
click at [1043, 379] on select "Select days [DATE]" at bounding box center [1110, 393] width 134 height 28
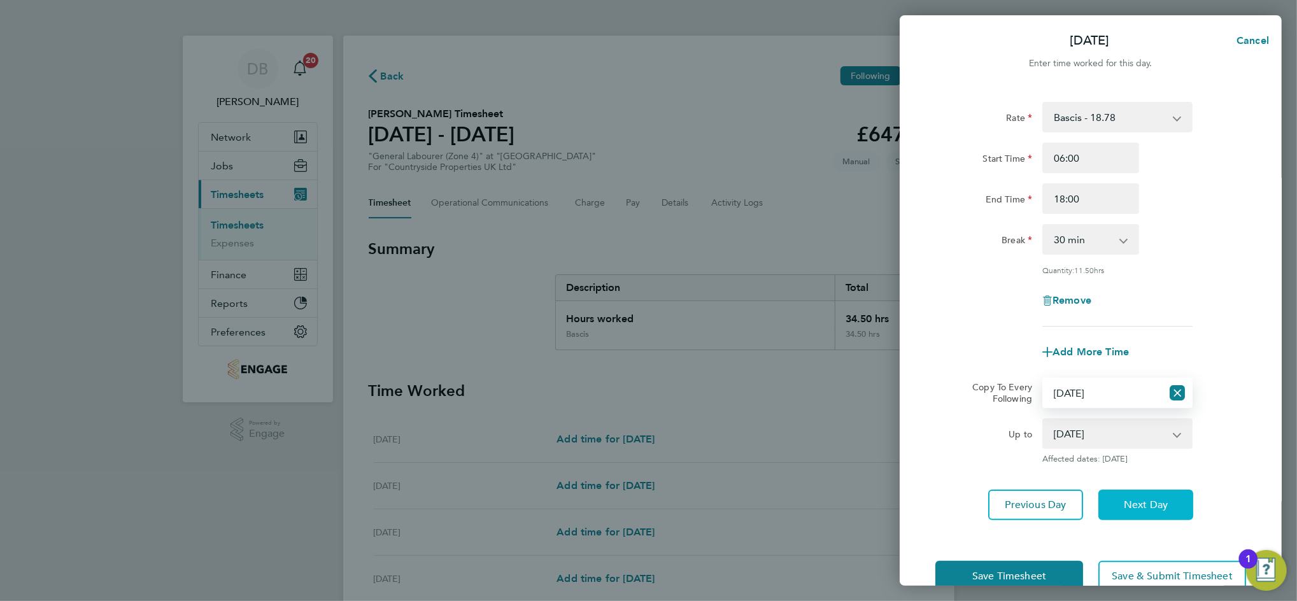
click at [1148, 494] on button "Next Day" at bounding box center [1145, 505] width 95 height 31
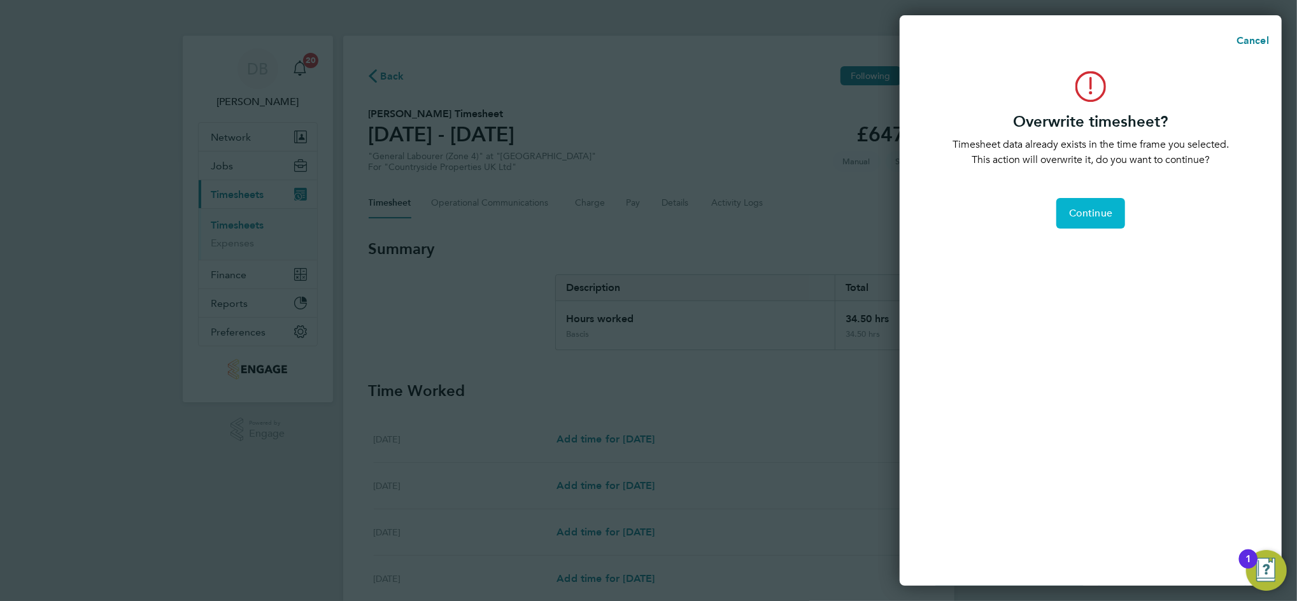
click at [1100, 211] on span "Continue" at bounding box center [1090, 213] width 43 height 13
select select "30"
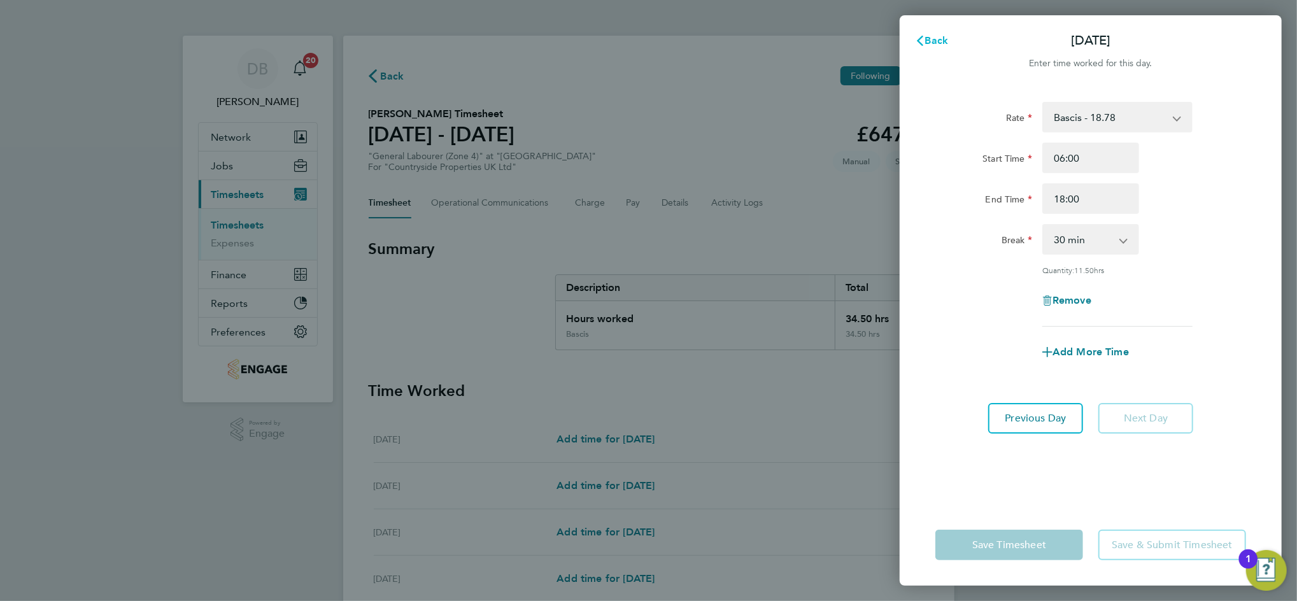
click at [930, 39] on span "Back" at bounding box center [937, 40] width 24 height 12
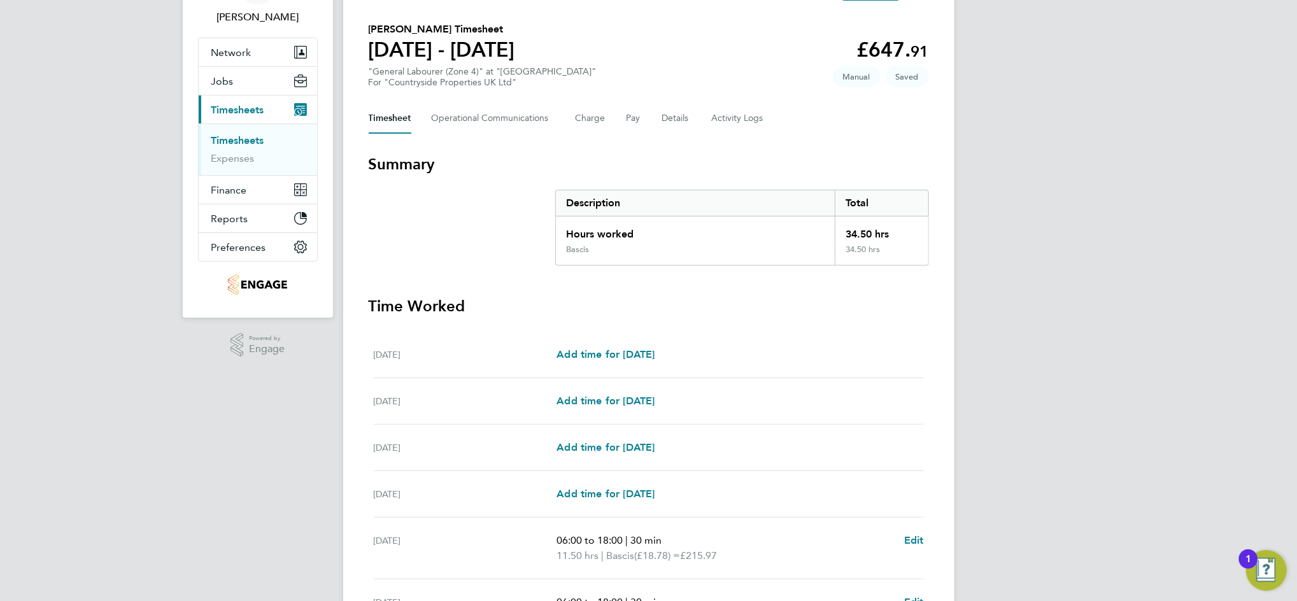
scroll to position [41, 0]
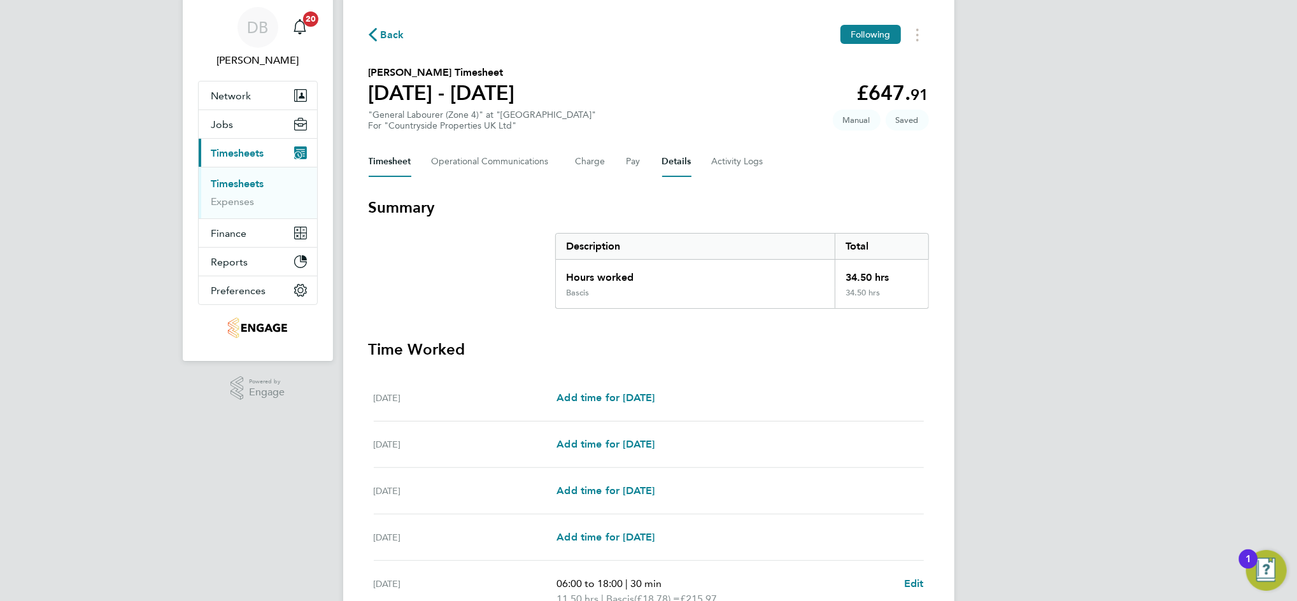
click at [666, 155] on button "Details" at bounding box center [676, 161] width 29 height 31
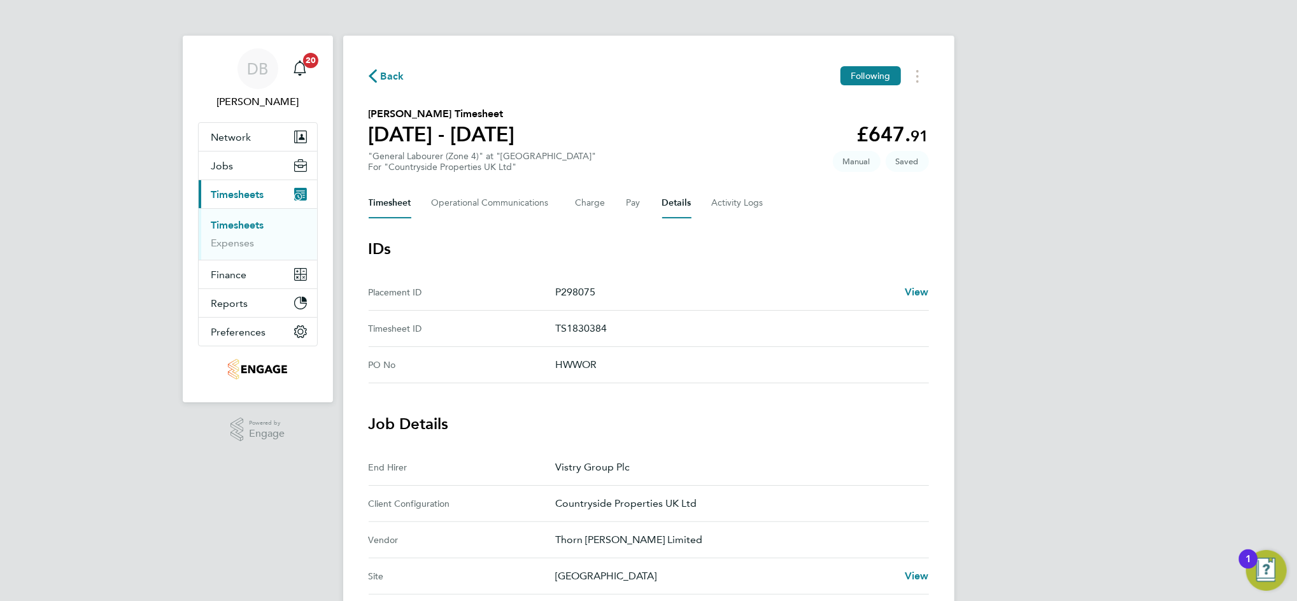
click at [399, 197] on button "Timesheet" at bounding box center [390, 203] width 43 height 31
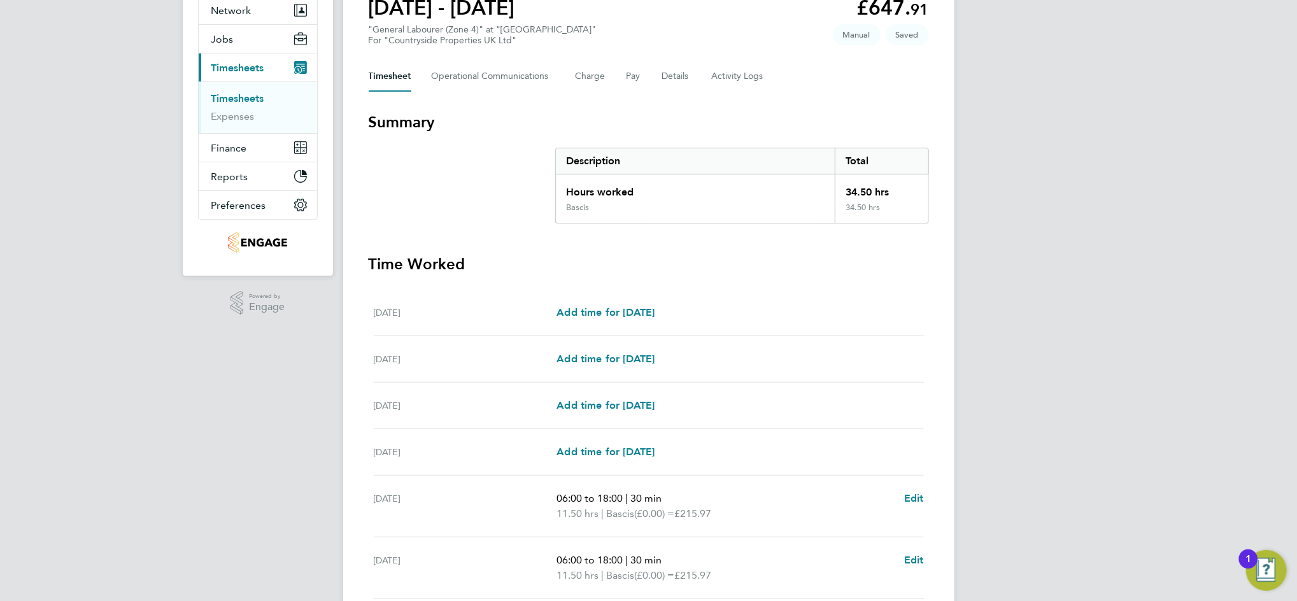
scroll to position [296, 0]
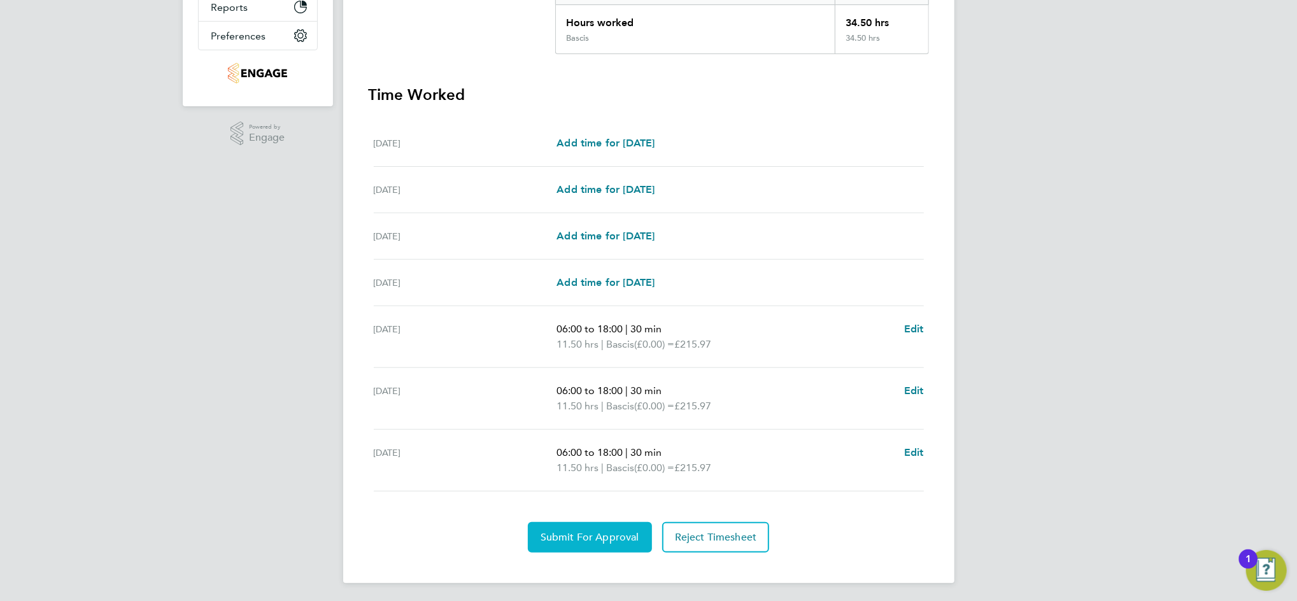
click at [607, 542] on button "Submit For Approval" at bounding box center [590, 537] width 124 height 31
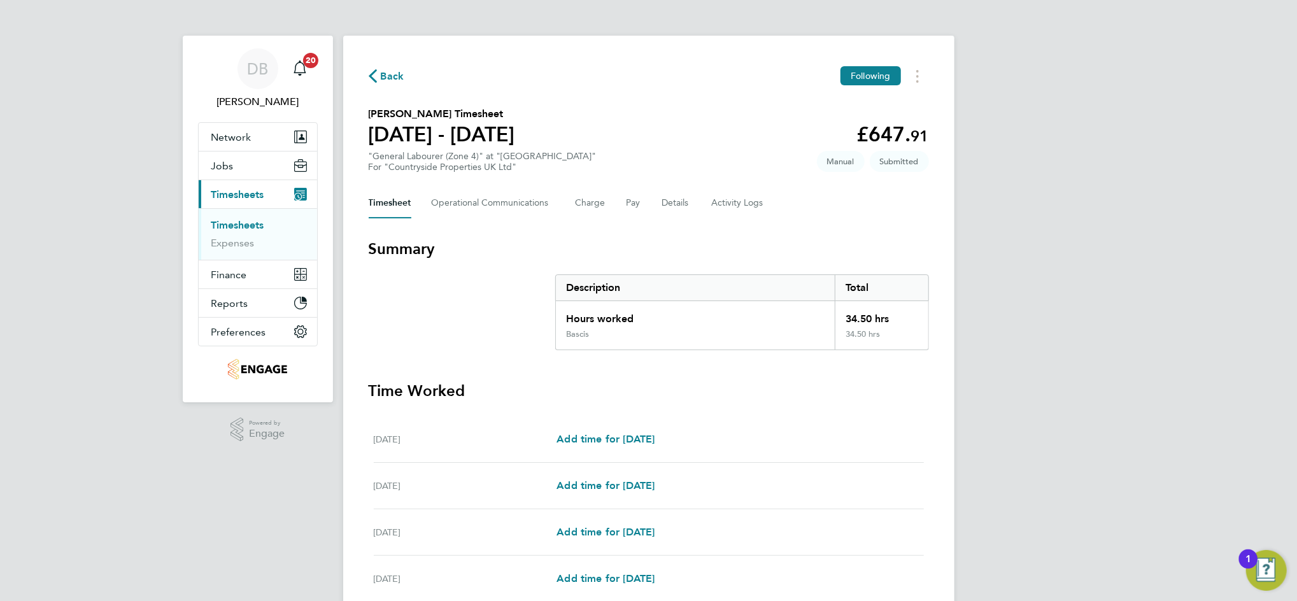
click at [400, 81] on span "Back" at bounding box center [393, 76] width 24 height 15
